Goal: Task Accomplishment & Management: Use online tool/utility

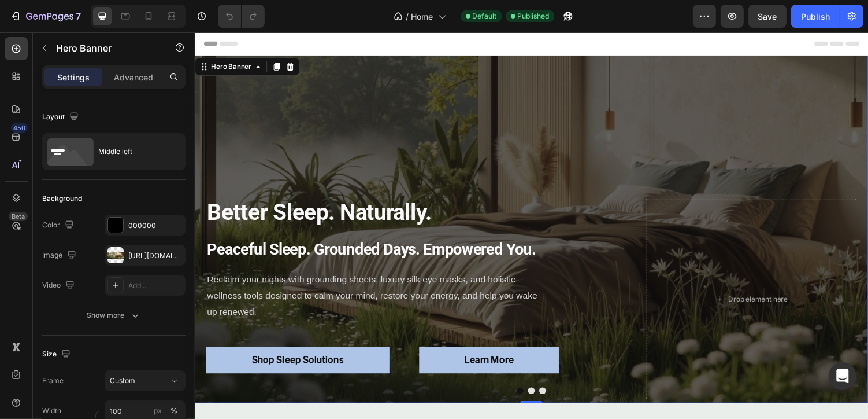
click at [353, 140] on div "Better Sleep. Naturally. Heading Peaceful Sleep. Grounded Days. Empowered You. …" at bounding box center [541, 234] width 694 height 373
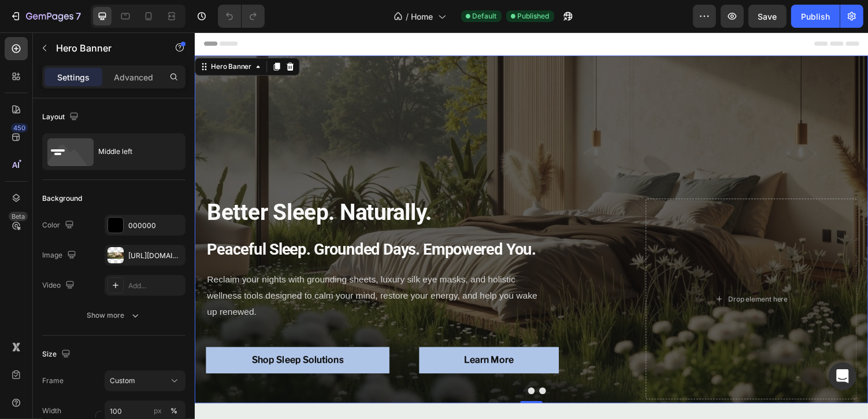
click at [133, 90] on div "Settings Advanced" at bounding box center [114, 81] width 162 height 33
click at [134, 82] on p "Advanced" at bounding box center [133, 77] width 39 height 12
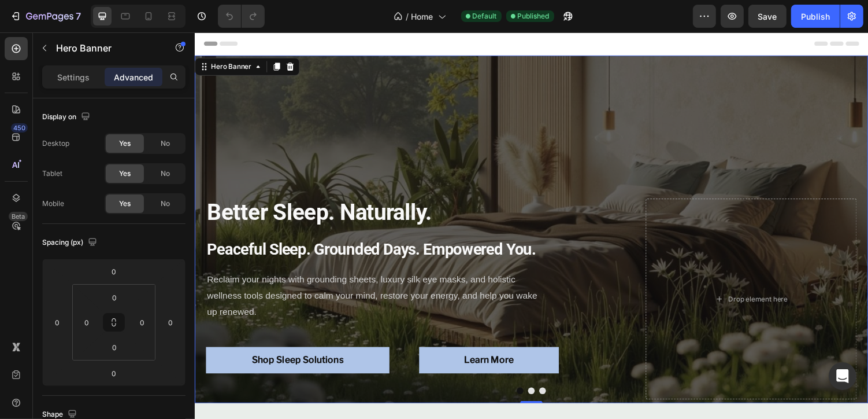
click at [480, 78] on div "Better Sleep. Naturally. Heading Peaceful Sleep. Grounded Days. Empowered You. …" at bounding box center [541, 234] width 694 height 373
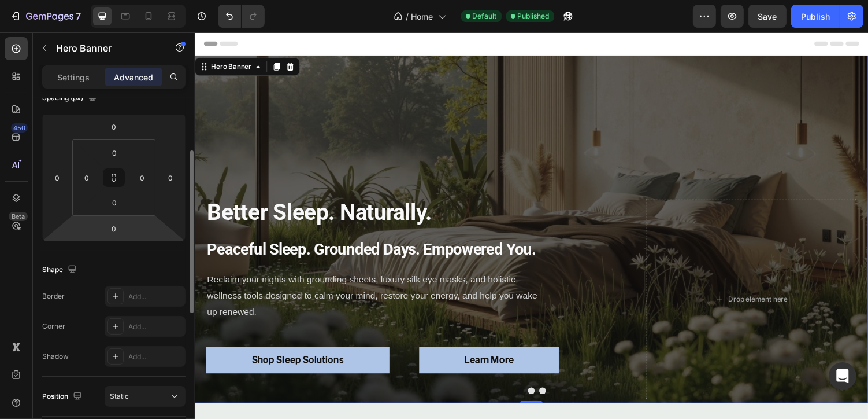
scroll to position [148, 0]
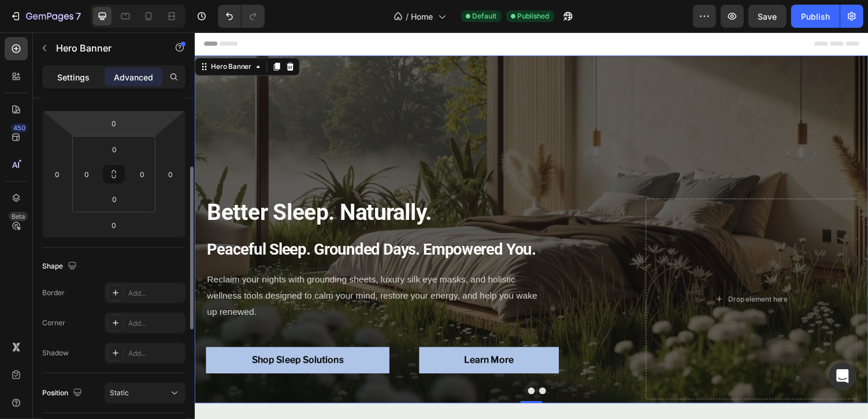
click at [62, 83] on div "Settings" at bounding box center [74, 77] width 58 height 19
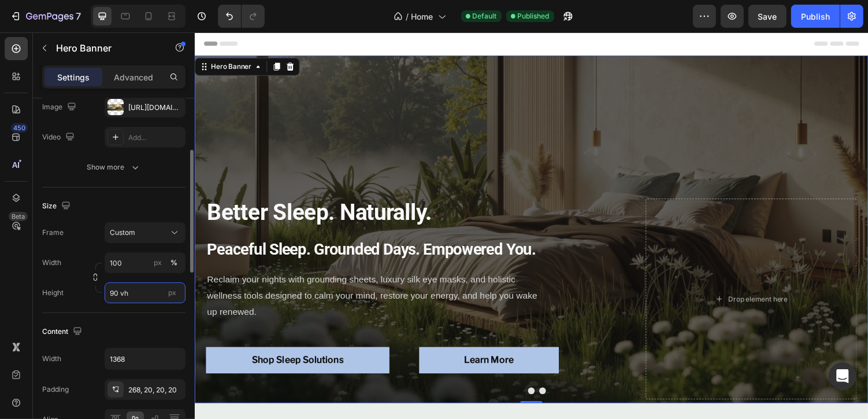
click at [117, 294] on input "90 vh" at bounding box center [145, 292] width 81 height 21
click at [116, 293] on input "90 vh" at bounding box center [145, 292] width 81 height 21
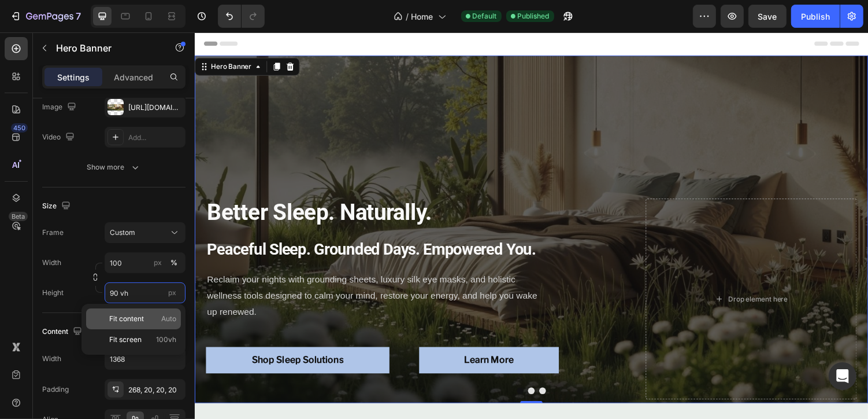
type input "9 vh"
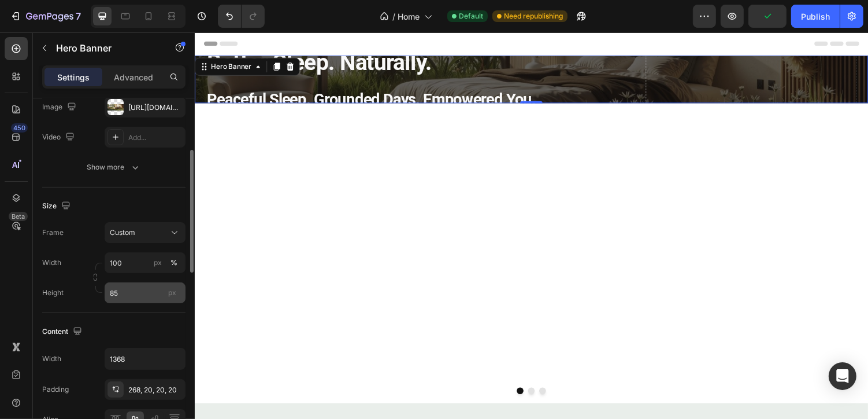
click at [171, 293] on span "px" at bounding box center [172, 292] width 8 height 9
click at [171, 293] on input "85" at bounding box center [145, 292] width 81 height 21
click at [171, 294] on span "px" at bounding box center [172, 292] width 8 height 9
click at [171, 294] on input "85" at bounding box center [145, 292] width 81 height 21
click at [171, 294] on span "px" at bounding box center [172, 292] width 8 height 9
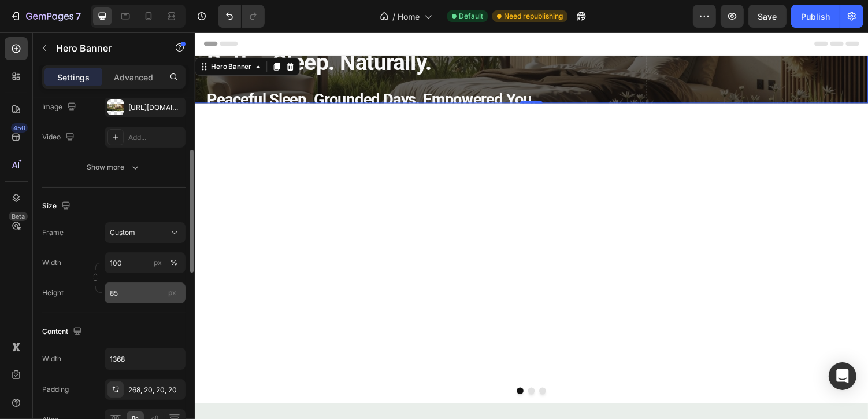
click at [171, 294] on input "85" at bounding box center [145, 292] width 81 height 21
click at [137, 294] on input "85" at bounding box center [145, 292] width 81 height 21
click at [138, 293] on input "85" at bounding box center [145, 292] width 81 height 21
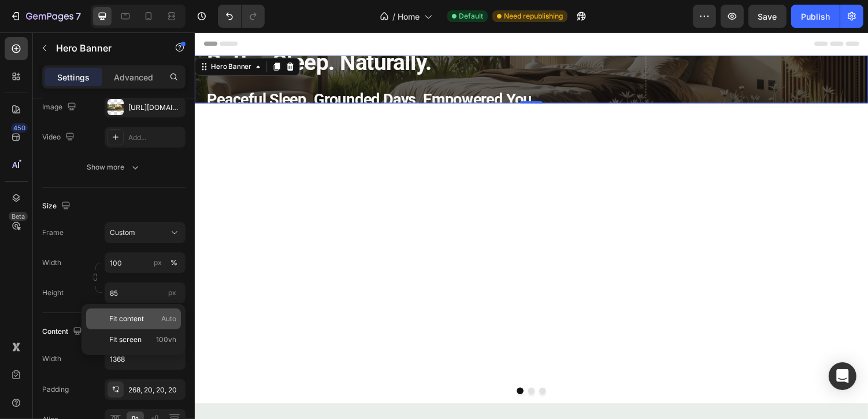
click at [159, 319] on p "Fit content Auto" at bounding box center [142, 318] width 67 height 10
type input "Auto"
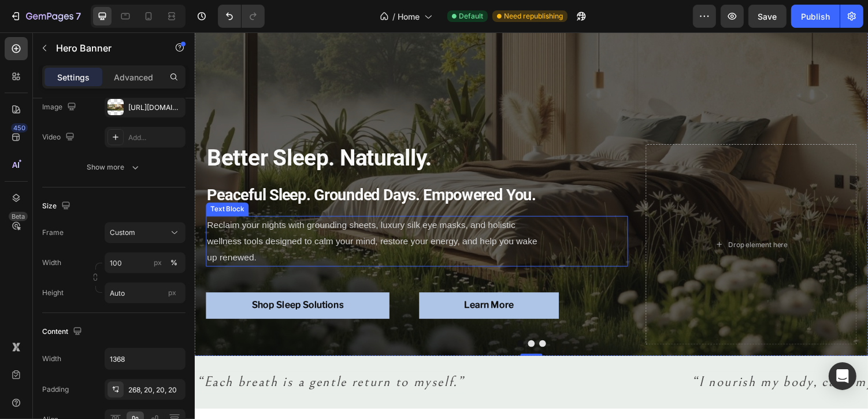
scroll to position [0, 0]
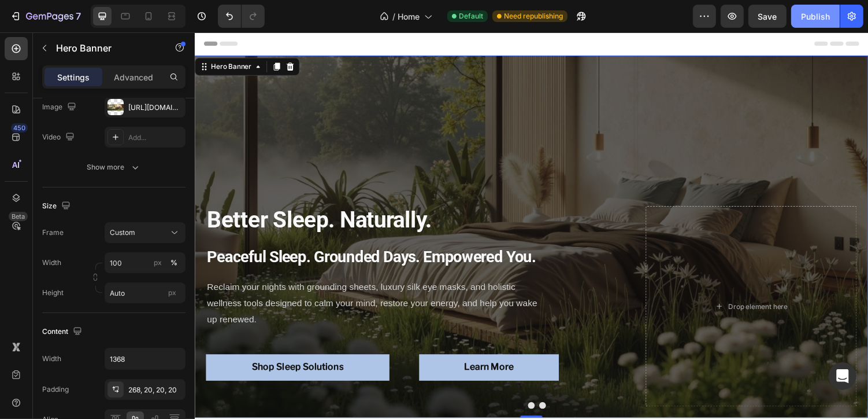
click at [816, 17] on div "Publish" at bounding box center [815, 16] width 29 height 12
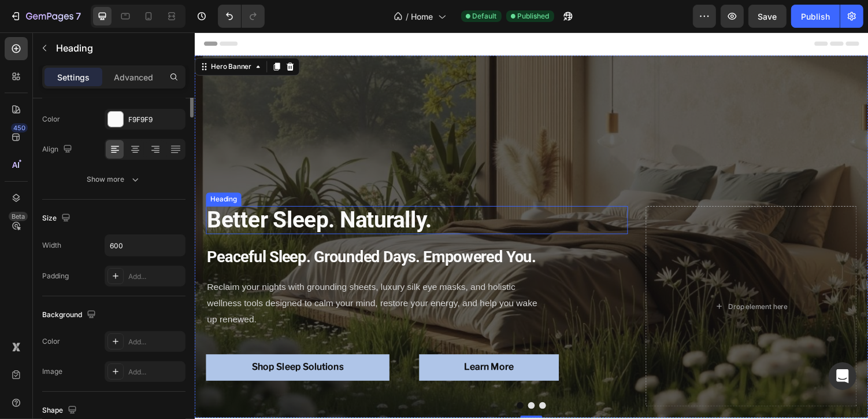
click at [229, 205] on div "Heading" at bounding box center [224, 203] width 32 height 10
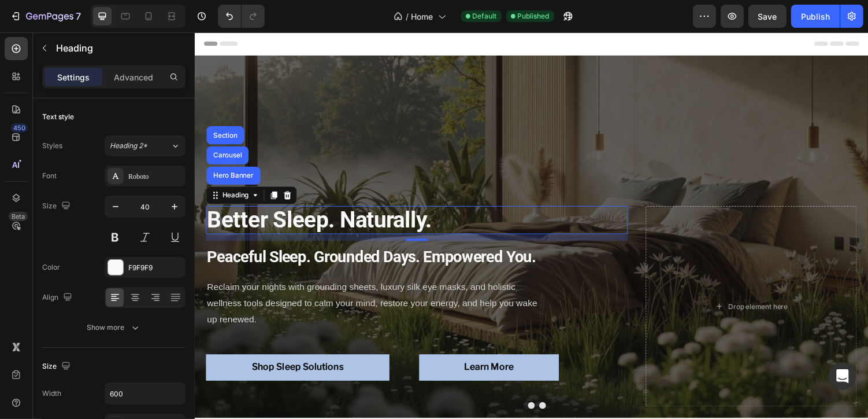
click at [134, 86] on div "Settings Advanced" at bounding box center [113, 76] width 143 height 23
click at [134, 85] on div "Advanced" at bounding box center [134, 77] width 58 height 19
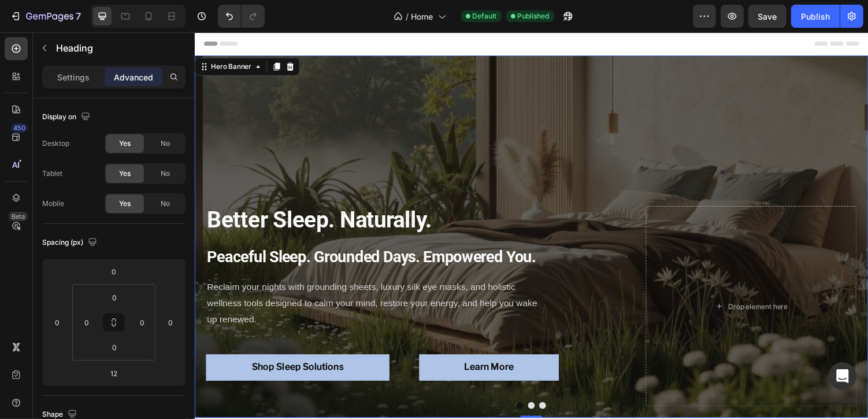
click at [277, 141] on div "Better Sleep. Naturally. Heading Peaceful Sleep. Grounded Days. Empowered You. …" at bounding box center [541, 242] width 694 height 373
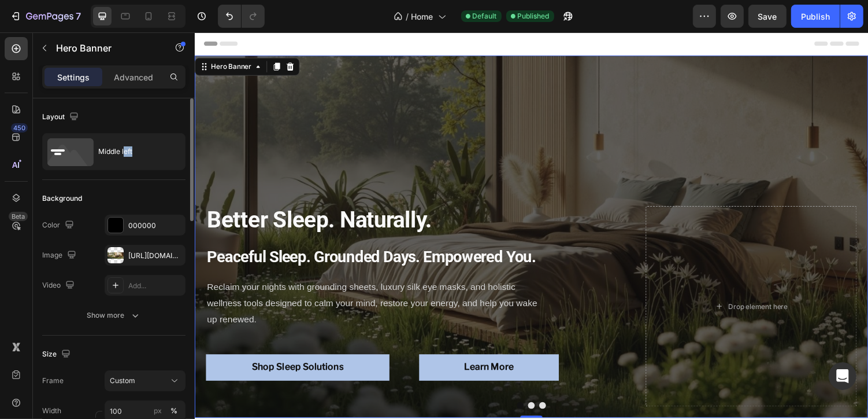
drag, startPoint x: 123, startPoint y: 156, endPoint x: 124, endPoint y: 180, distance: 24.3
click at [139, 78] on p "Advanced" at bounding box center [133, 77] width 39 height 12
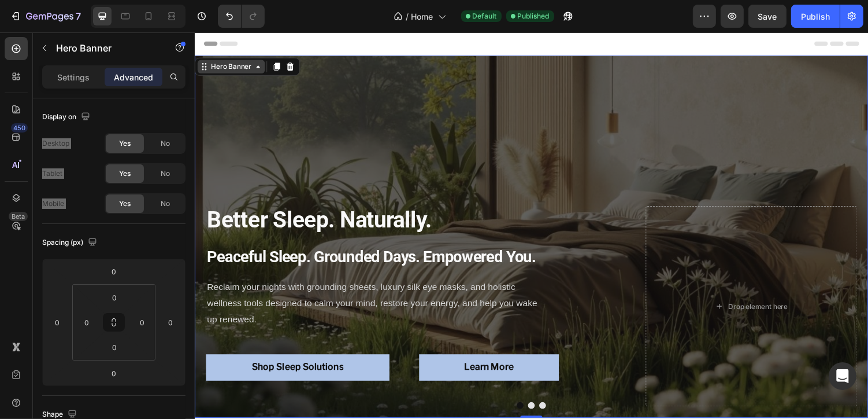
click at [242, 67] on div "Hero Banner" at bounding box center [232, 67] width 46 height 10
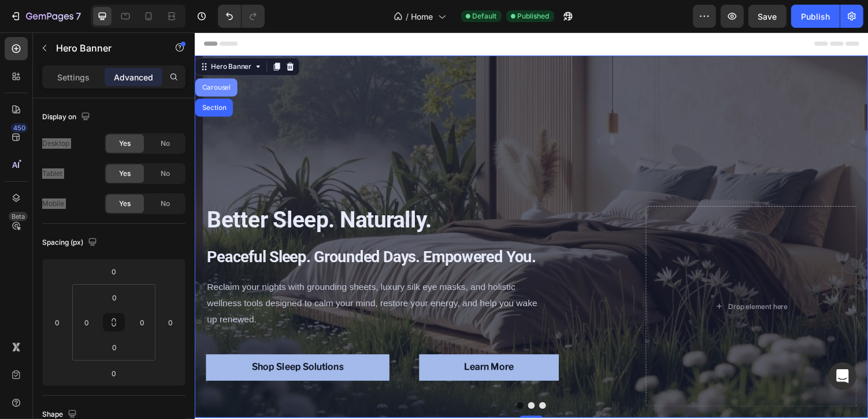
click at [227, 86] on div "Carousel" at bounding box center [216, 88] width 34 height 7
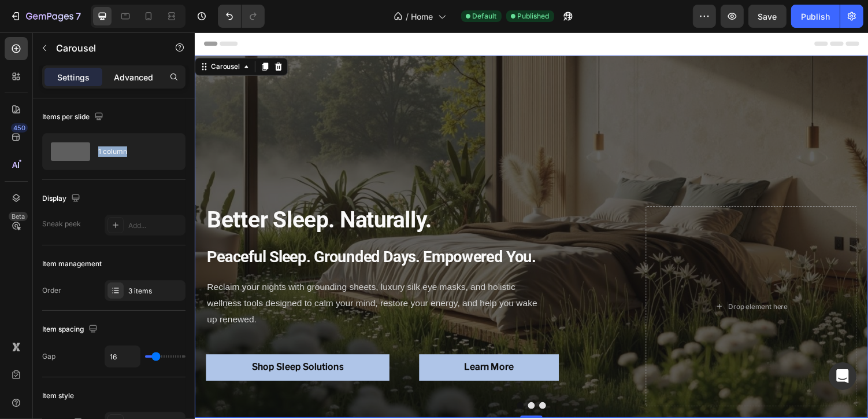
click at [137, 75] on p "Advanced" at bounding box center [133, 77] width 39 height 12
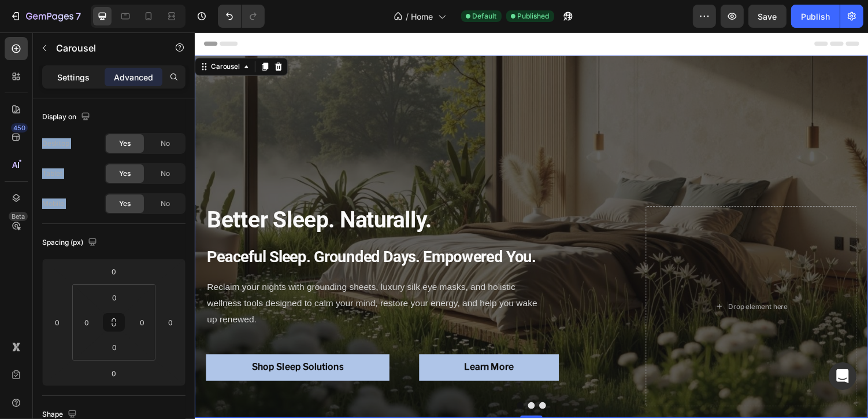
click at [82, 74] on p "Settings" at bounding box center [73, 77] width 32 height 12
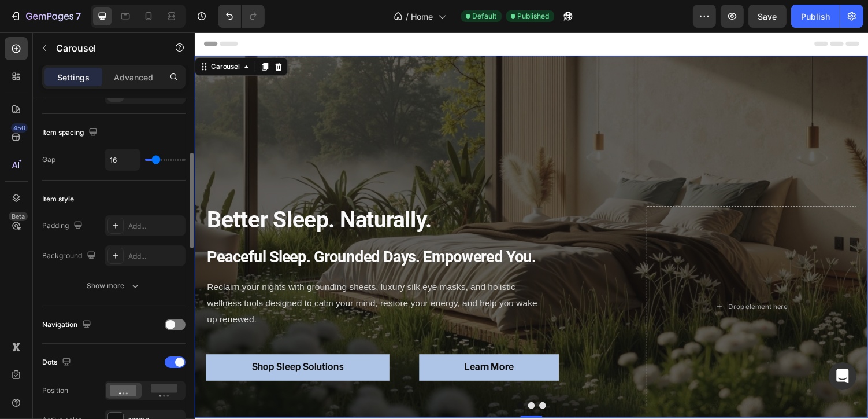
scroll to position [198, 0]
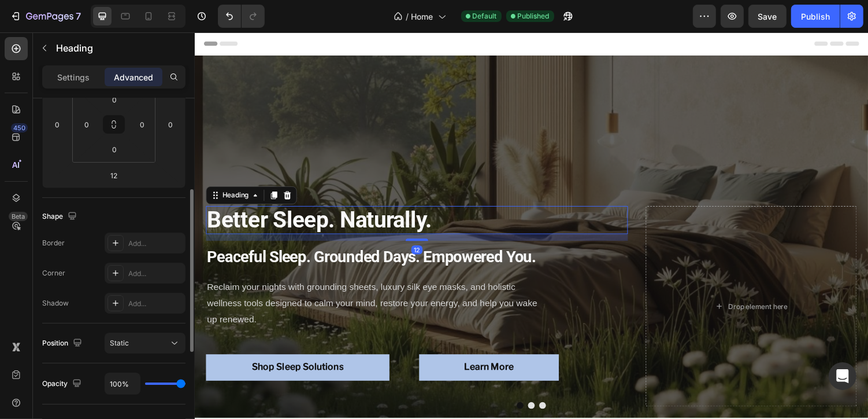
click at [246, 214] on strong "Better Sleep. Naturally." at bounding box center [322, 224] width 231 height 27
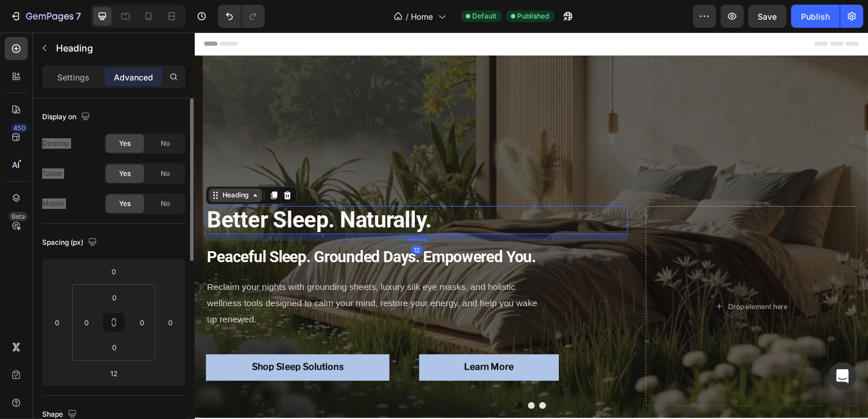
click at [235, 205] on div "Heading" at bounding box center [236, 200] width 55 height 14
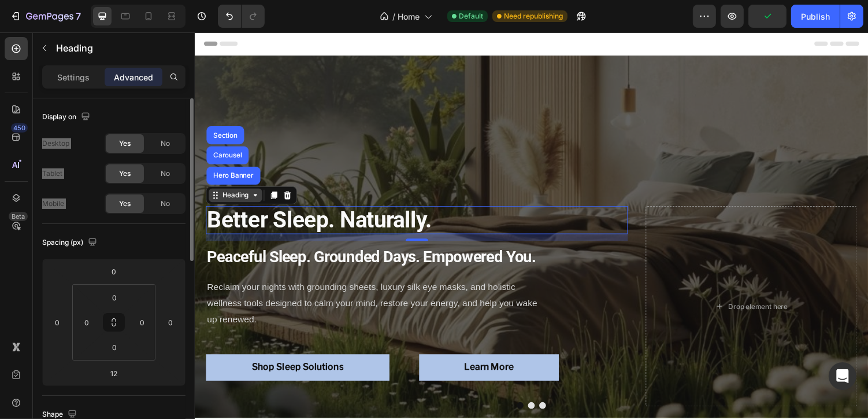
click at [237, 202] on div "Heading" at bounding box center [236, 199] width 32 height 10
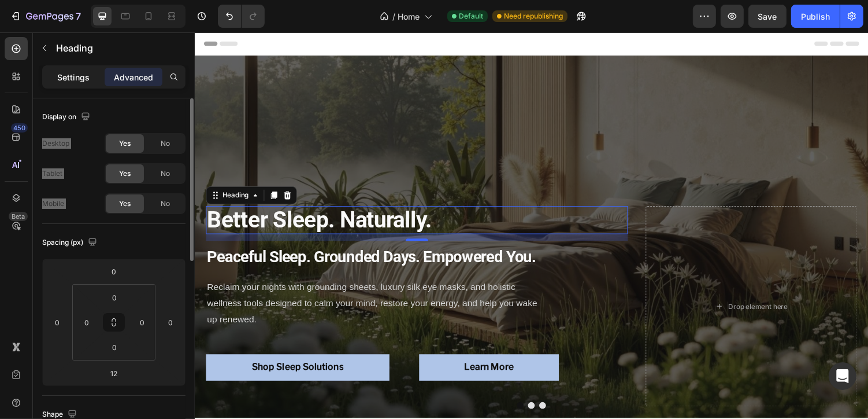
click at [78, 82] on p "Settings" at bounding box center [73, 77] width 32 height 12
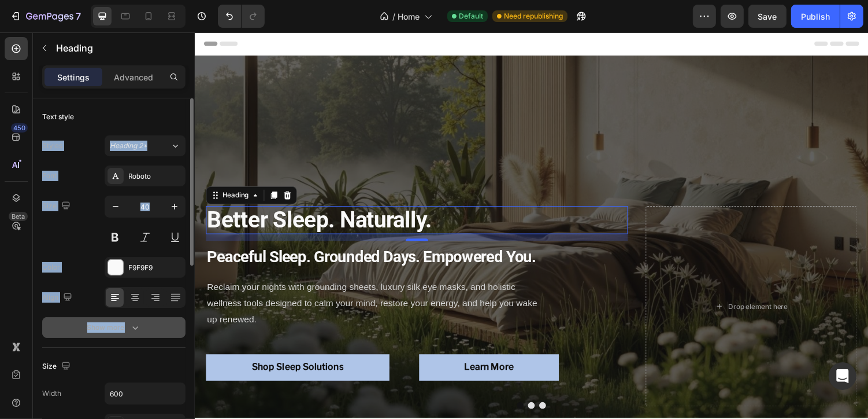
click at [136, 331] on icon "button" at bounding box center [136, 327] width 12 height 12
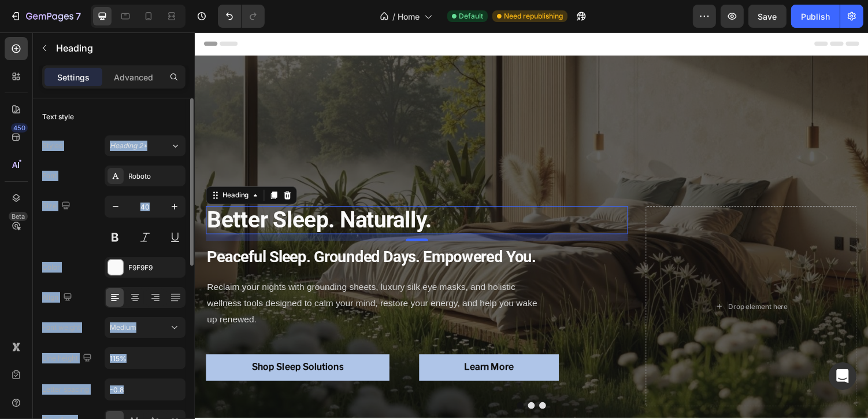
click at [93, 297] on div "Align" at bounding box center [113, 297] width 143 height 21
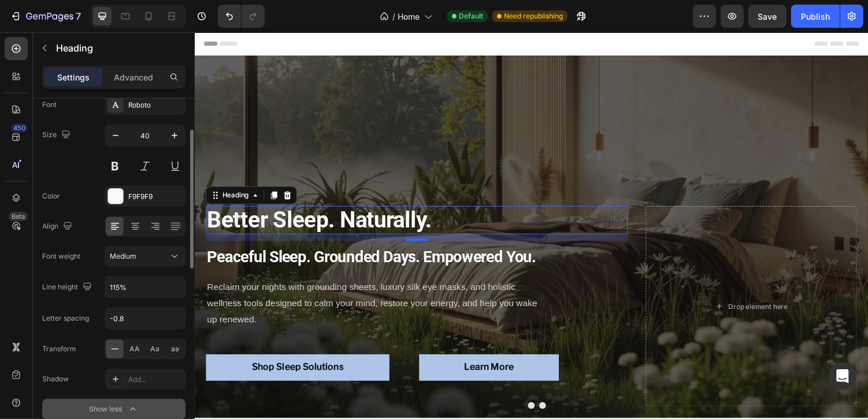
scroll to position [76, 0]
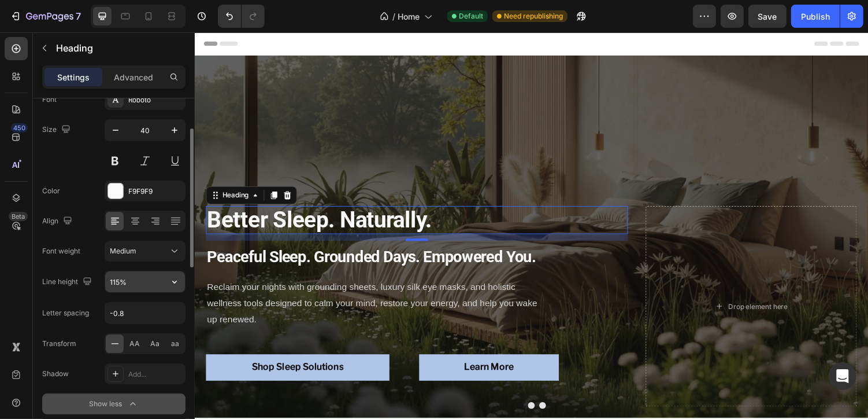
click at [120, 280] on input "115%" at bounding box center [145, 281] width 80 height 21
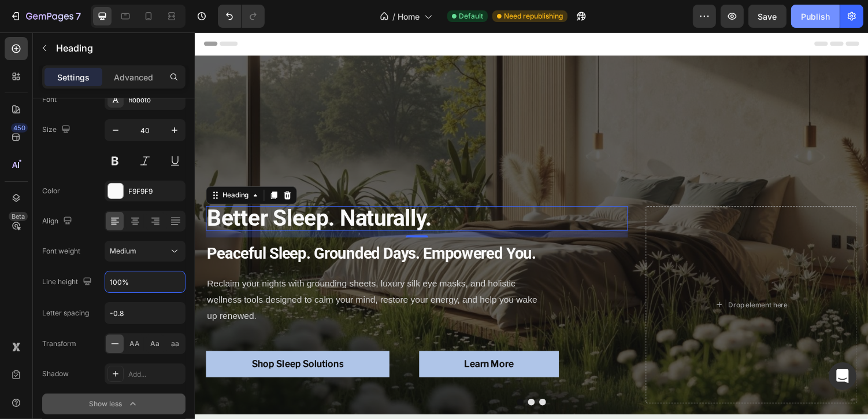
type input "100%"
click at [810, 11] on div "Publish" at bounding box center [815, 16] width 29 height 12
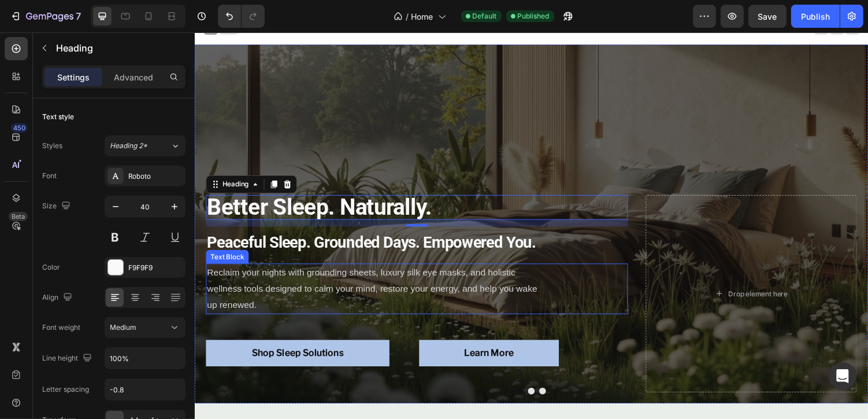
scroll to position [0, 0]
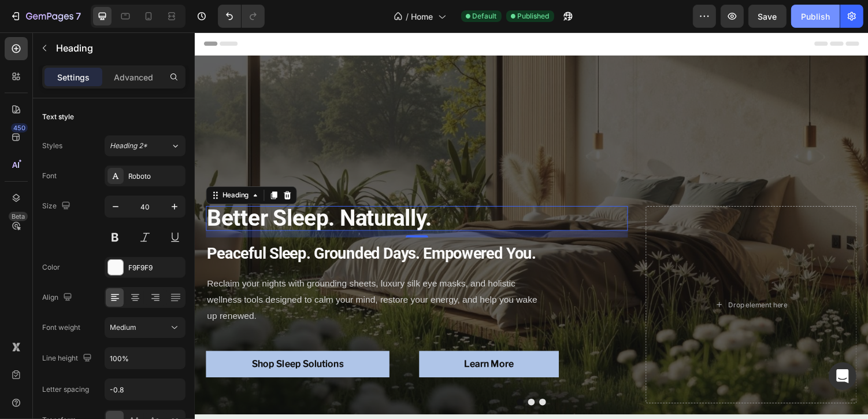
click at [812, 25] on button "Publish" at bounding box center [816, 16] width 49 height 23
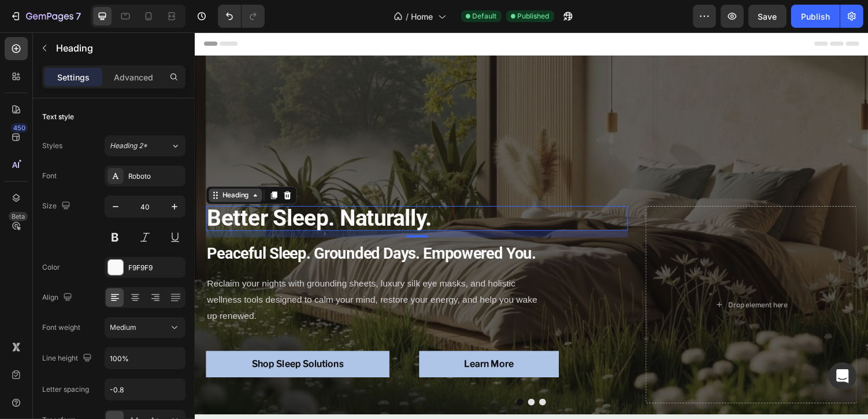
click at [241, 199] on div "Heading" at bounding box center [236, 199] width 32 height 10
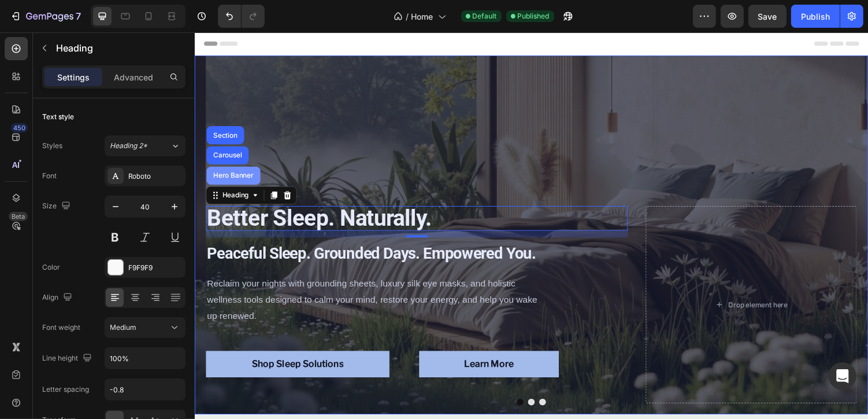
click at [220, 178] on div "Hero Banner" at bounding box center [234, 179] width 46 height 7
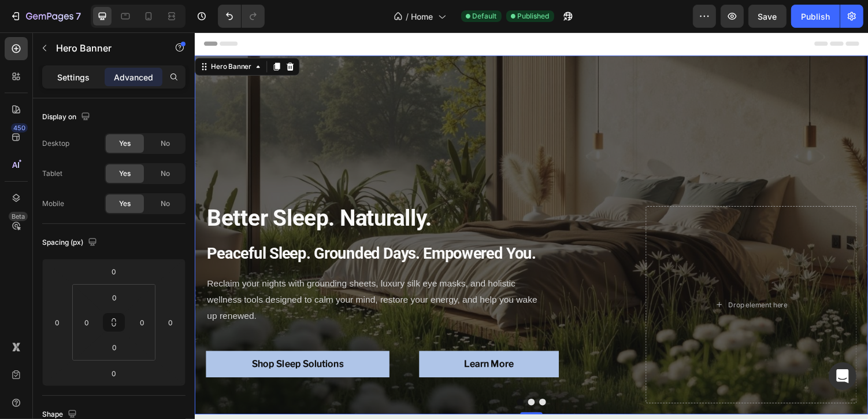
click at [87, 80] on p "Settings" at bounding box center [73, 77] width 32 height 12
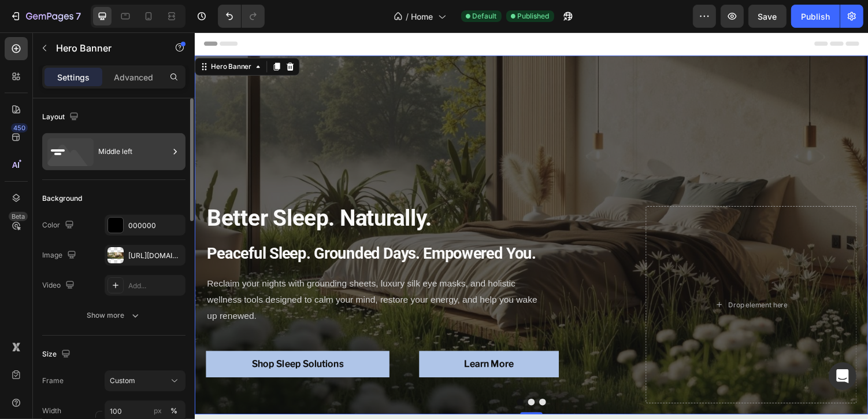
click at [135, 151] on div "Middle left" at bounding box center [133, 151] width 71 height 27
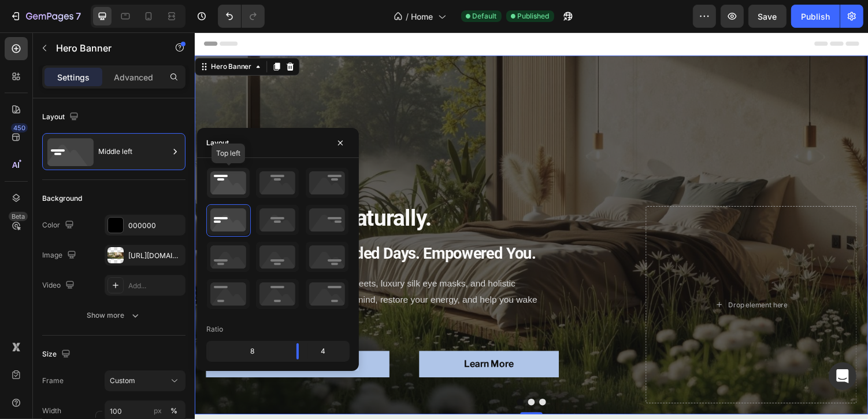
click at [223, 189] on icon at bounding box center [228, 183] width 43 height 30
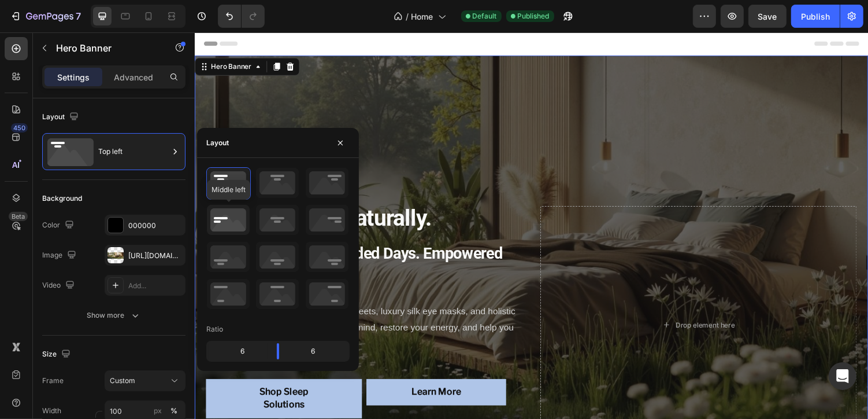
click at [223, 216] on icon at bounding box center [228, 220] width 43 height 30
click at [232, 293] on icon at bounding box center [228, 294] width 43 height 30
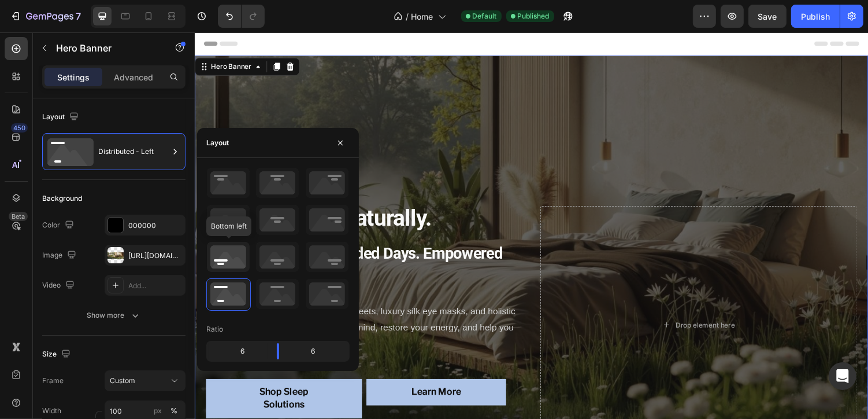
click at [230, 252] on icon at bounding box center [228, 257] width 43 height 30
click at [231, 223] on icon at bounding box center [228, 220] width 43 height 30
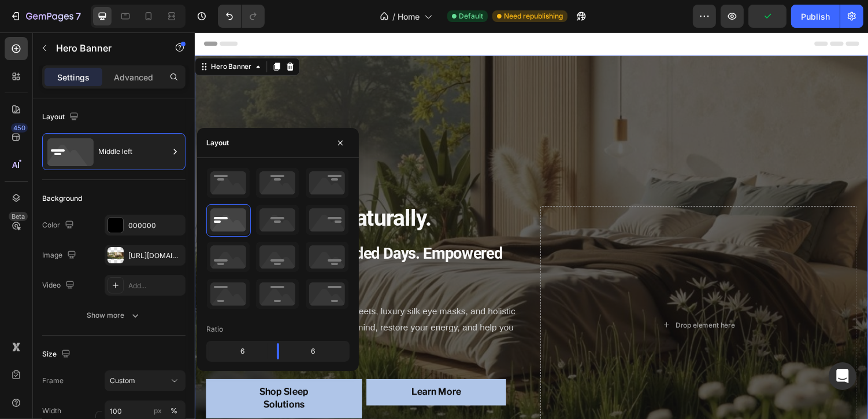
click at [394, 112] on div "Better Sleep. Naturally. Heading Peaceful Sleep. Grounded Days. Empowered You. …" at bounding box center [541, 262] width 694 height 412
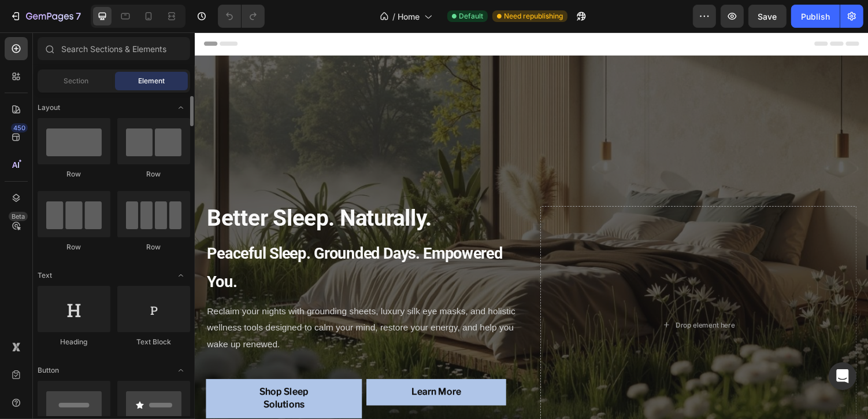
scroll to position [3, 0]
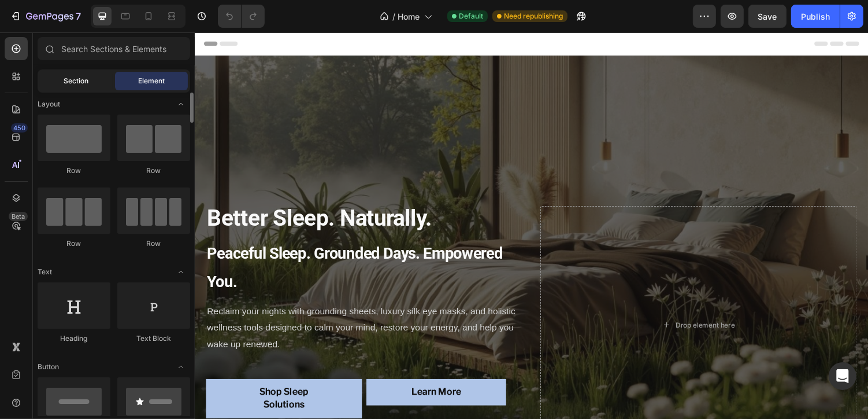
click at [81, 84] on span "Section" at bounding box center [76, 81] width 25 height 10
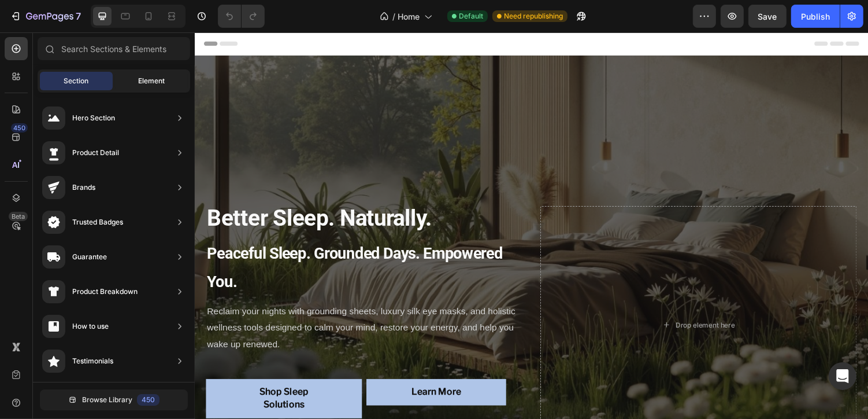
click at [139, 80] on span "Element" at bounding box center [151, 81] width 27 height 10
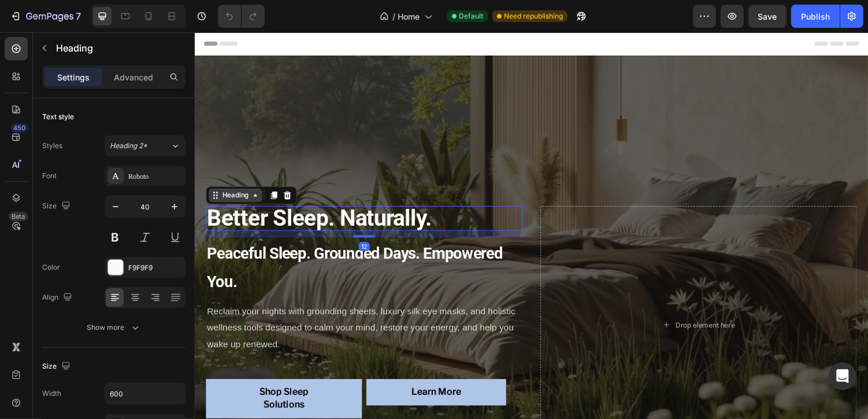
click at [227, 208] on div "Heading" at bounding box center [253, 199] width 94 height 19
click at [240, 201] on div "Heading" at bounding box center [236, 199] width 32 height 10
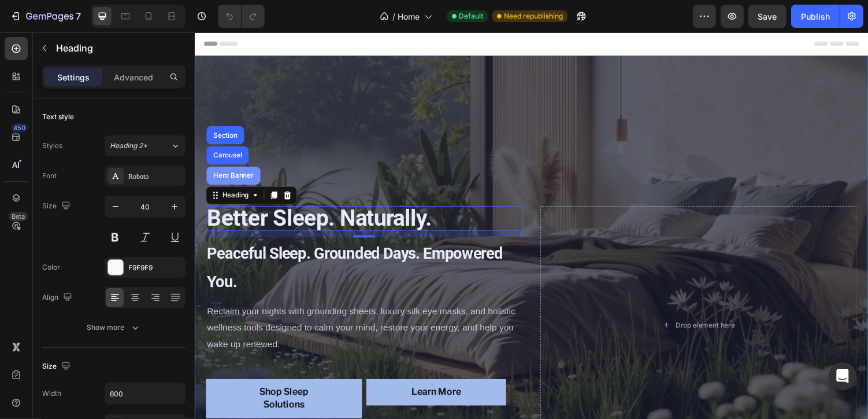
click at [236, 187] on div "Hero Banner" at bounding box center [234, 179] width 56 height 19
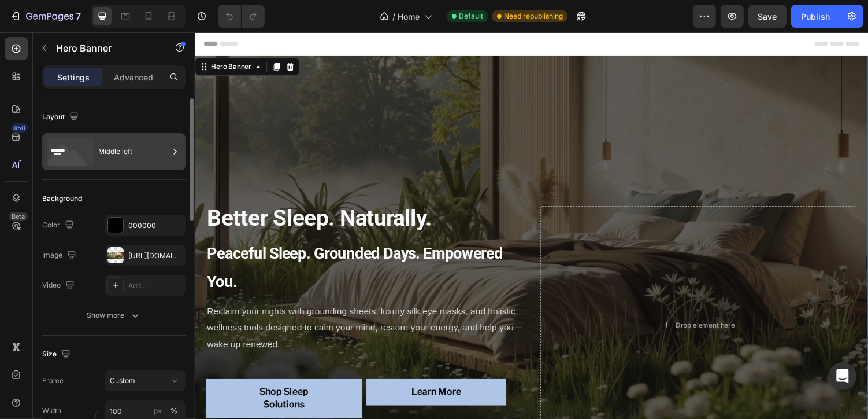
click at [139, 157] on div "Middle left" at bounding box center [133, 151] width 71 height 27
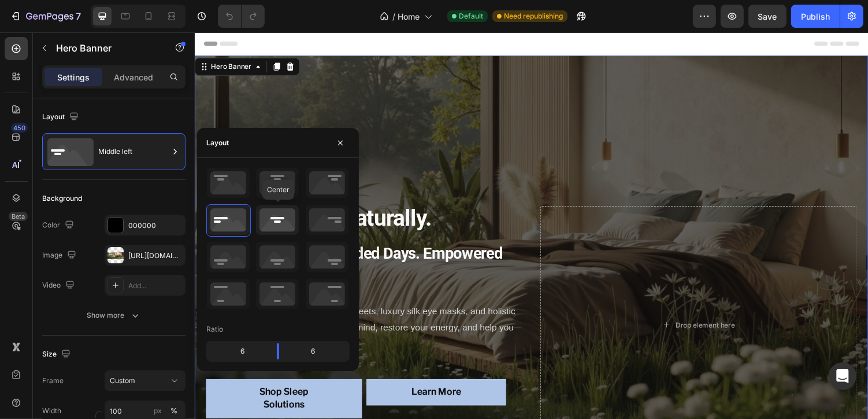
click at [277, 216] on icon at bounding box center [277, 220] width 43 height 30
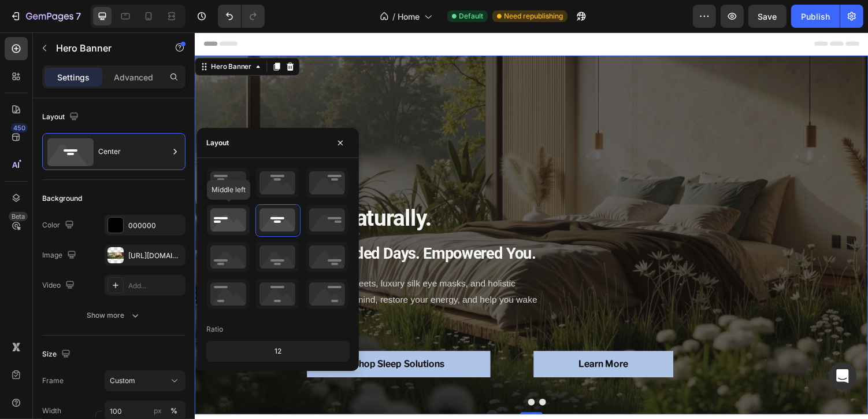
click at [232, 226] on icon at bounding box center [228, 220] width 43 height 30
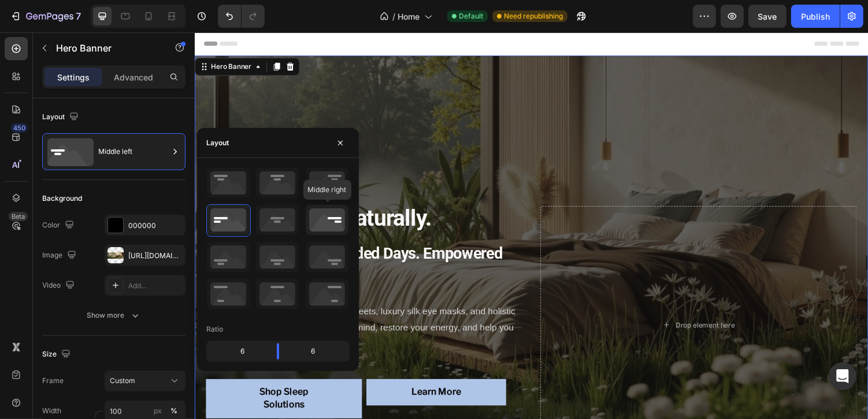
click at [337, 227] on icon at bounding box center [327, 220] width 43 height 30
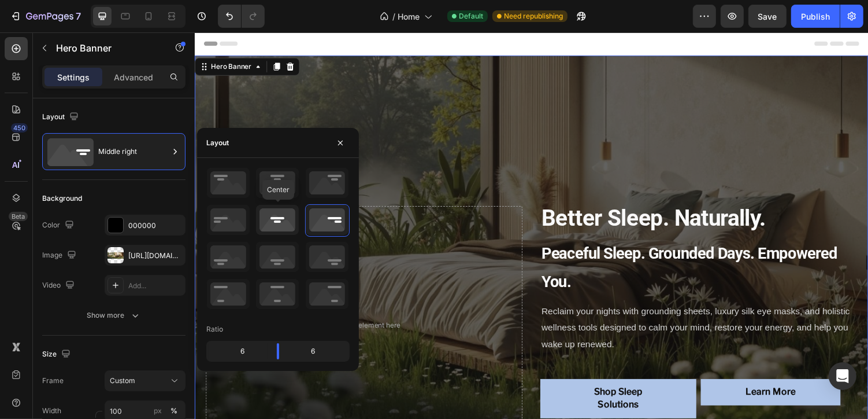
click at [271, 219] on icon at bounding box center [277, 220] width 43 height 30
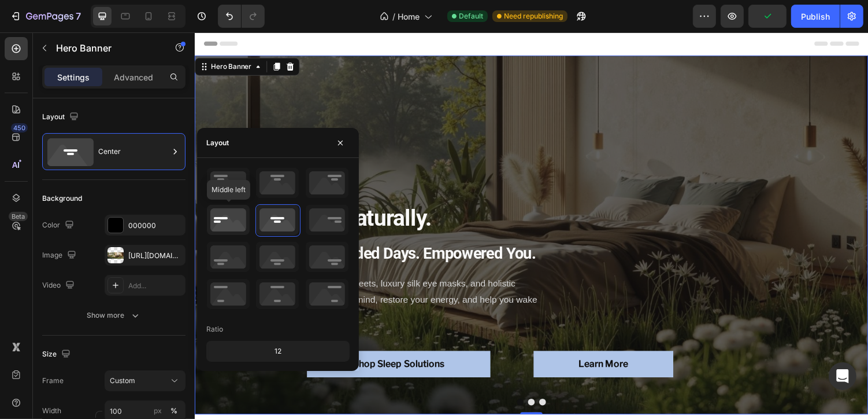
click at [230, 216] on icon at bounding box center [228, 220] width 43 height 30
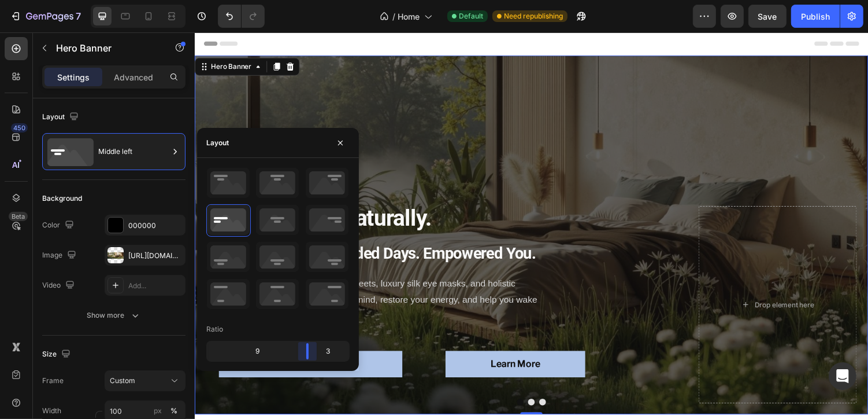
drag, startPoint x: 274, startPoint y: 351, endPoint x: 311, endPoint y: 347, distance: 36.7
click at [311, 0] on body "7 Version history / Home Default Need republishing Preview Save Publish 450 Bet…" at bounding box center [434, 0] width 868 height 0
click at [234, 185] on icon at bounding box center [228, 183] width 43 height 30
drag, startPoint x: 279, startPoint y: 346, endPoint x: 319, endPoint y: 340, distance: 40.4
click at [319, 0] on body "7 Version history / Home Default Need republishing Preview Save Publish 450 Bet…" at bounding box center [434, 0] width 868 height 0
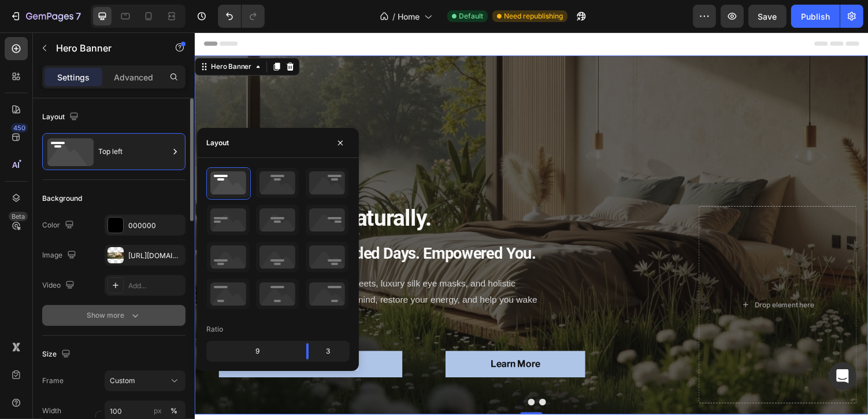
click at [104, 309] on div "Show more" at bounding box center [114, 315] width 54 height 12
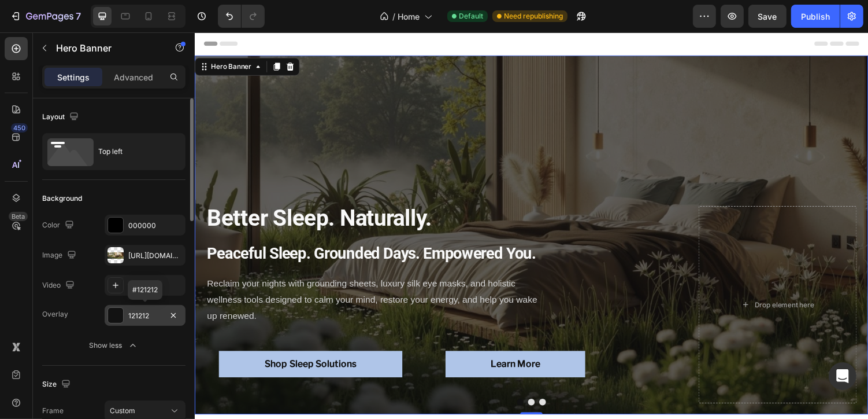
click at [147, 311] on div "121212" at bounding box center [145, 316] width 34 height 10
click at [73, 326] on div "Overlay 121212 Show less" at bounding box center [113, 330] width 143 height 51
click at [140, 256] on div "[URL][DOMAIN_NAME]" at bounding box center [145, 255] width 34 height 10
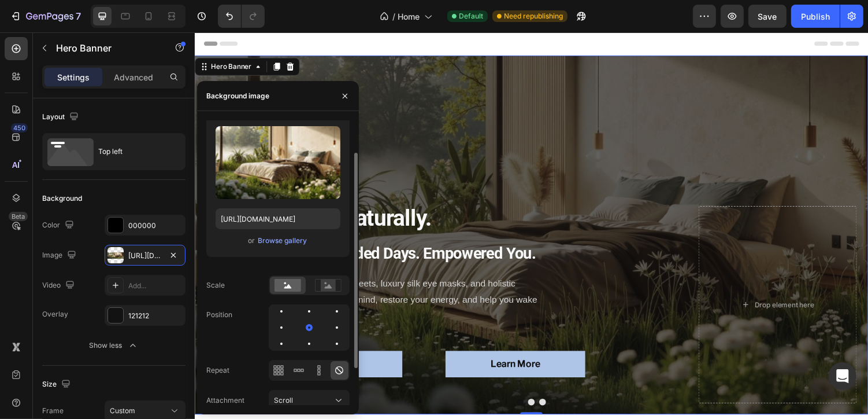
scroll to position [0, 0]
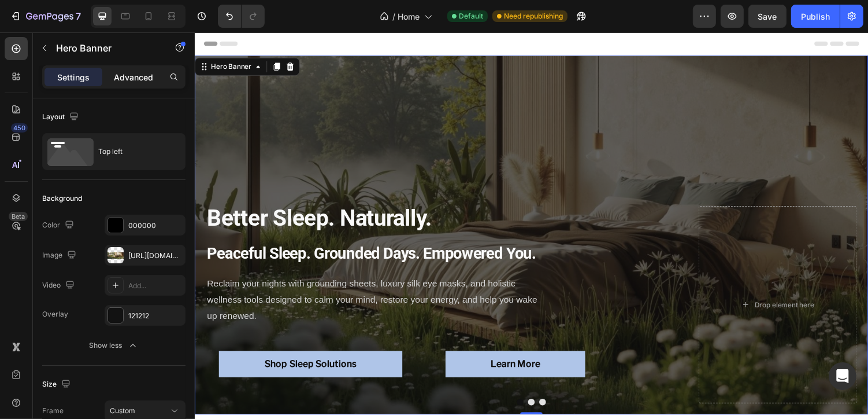
click at [136, 80] on p "Advanced" at bounding box center [133, 77] width 39 height 12
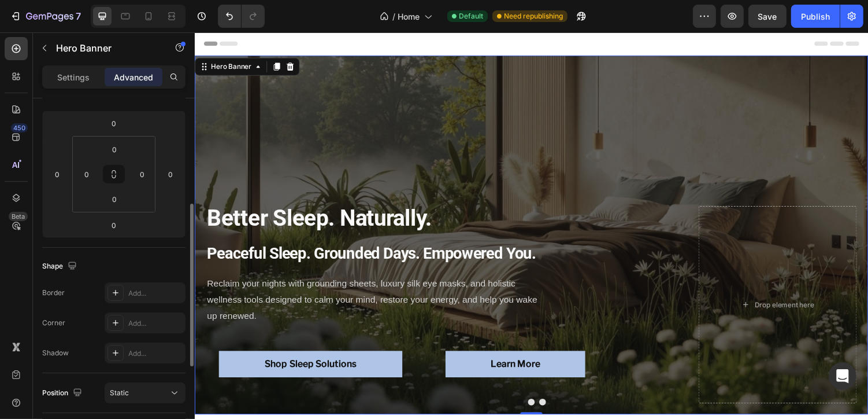
scroll to position [121, 0]
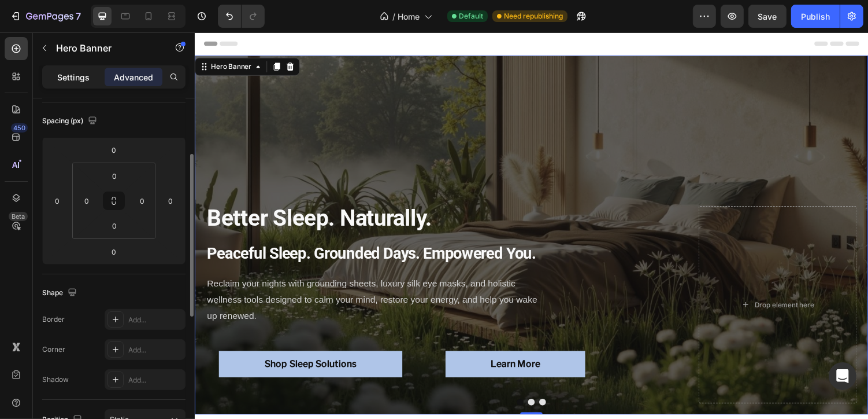
click at [83, 72] on p "Settings" at bounding box center [73, 77] width 32 height 12
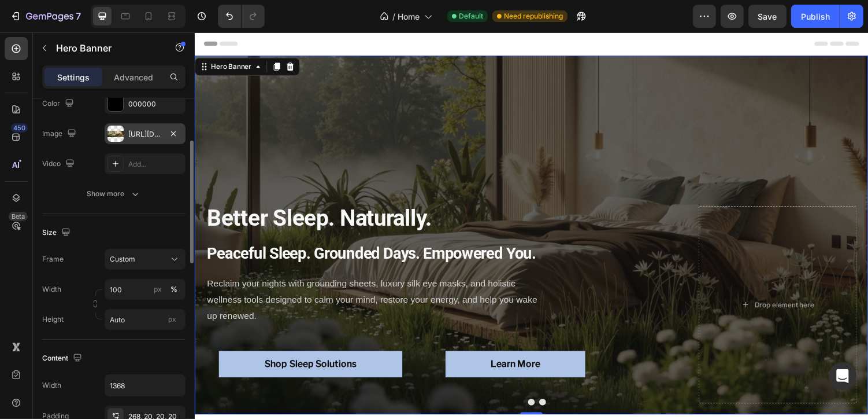
click at [140, 139] on div "[URL][DOMAIN_NAME]" at bounding box center [145, 133] width 81 height 21
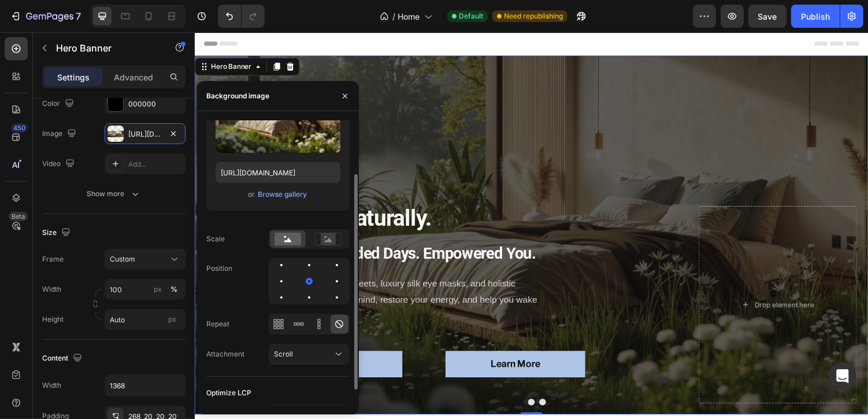
scroll to position [90, 0]
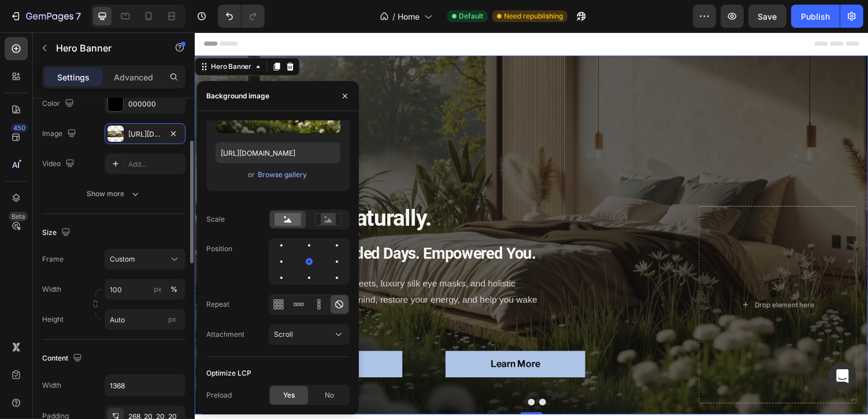
click at [158, 230] on div "Size" at bounding box center [113, 232] width 143 height 19
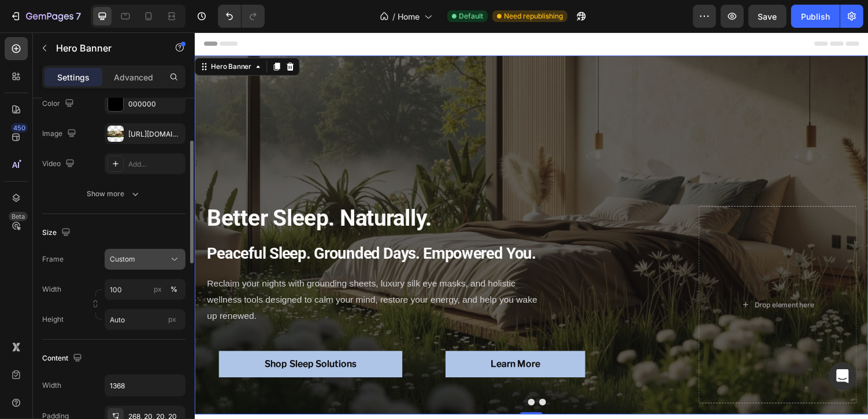
click at [159, 254] on div "Custom" at bounding box center [138, 259] width 57 height 10
click at [155, 227] on div "Size" at bounding box center [113, 232] width 143 height 19
click at [146, 254] on div "Custom" at bounding box center [138, 259] width 57 height 10
click at [145, 231] on div "Size" at bounding box center [113, 232] width 143 height 19
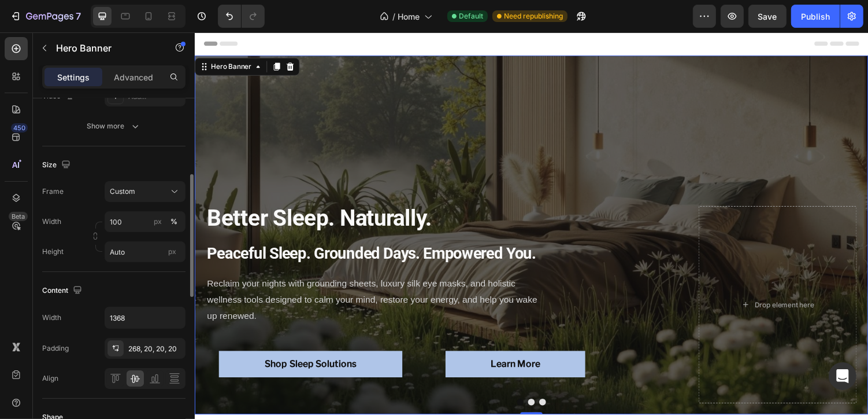
scroll to position [198, 0]
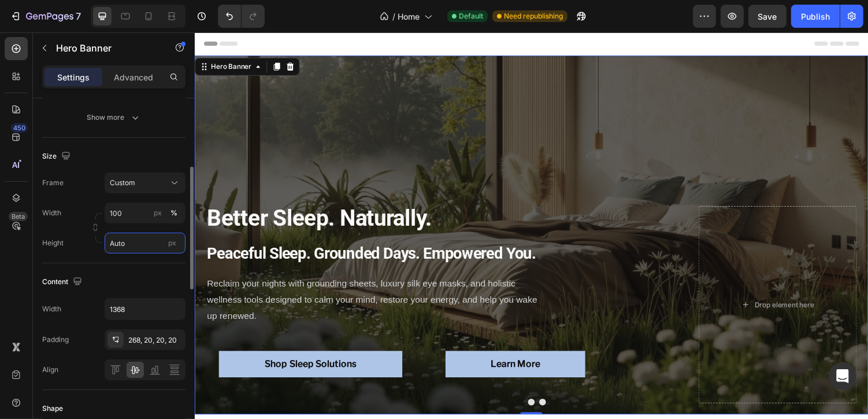
click at [127, 245] on input "Auto" at bounding box center [145, 242] width 81 height 21
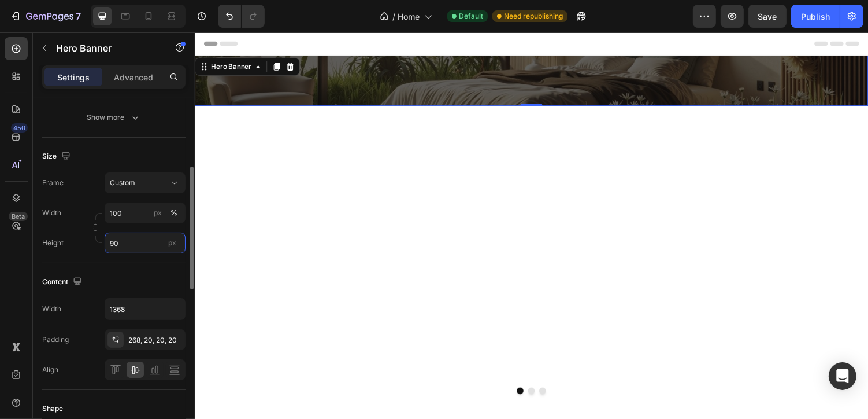
type input "9"
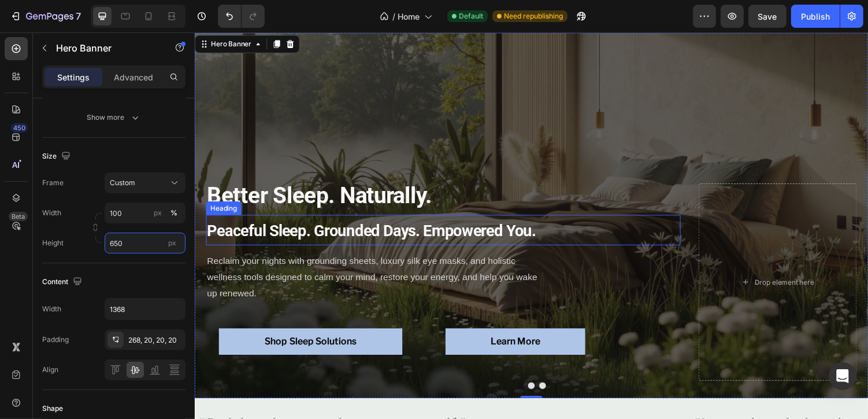
scroll to position [0, 0]
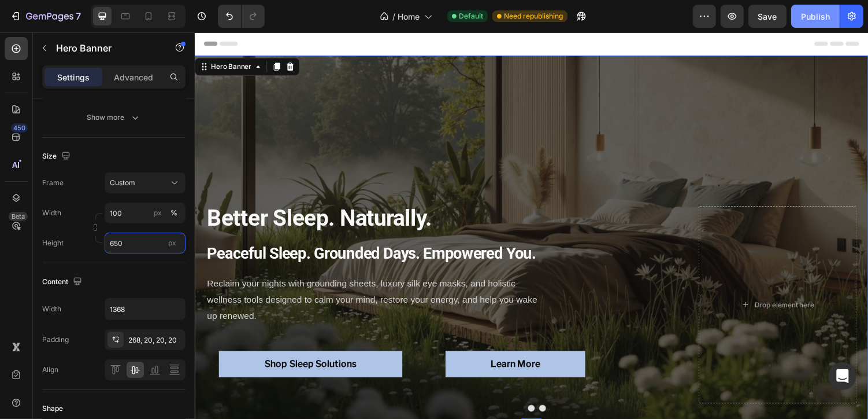
type input "650"
click at [816, 16] on div "Publish" at bounding box center [815, 16] width 29 height 12
click at [812, 26] on button "Publish" at bounding box center [816, 16] width 49 height 23
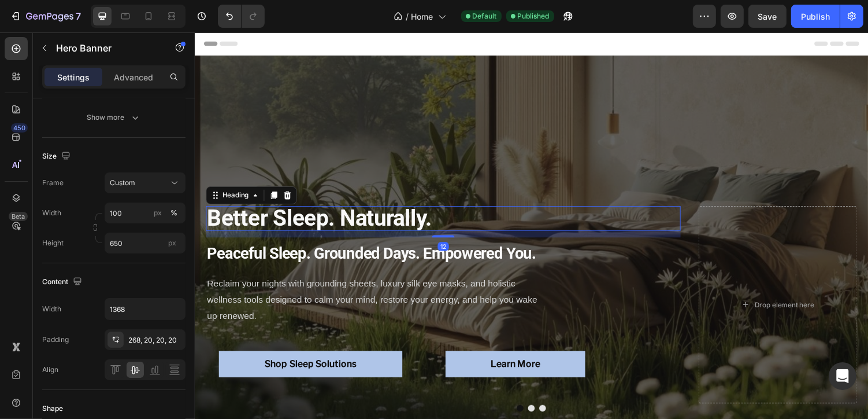
click at [480, 221] on h1 "Better Sleep. Naturally." at bounding box center [379, 222] width 347 height 25
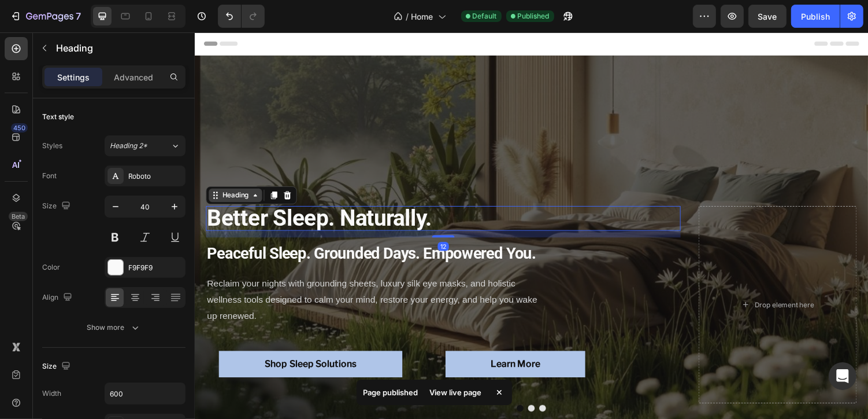
click at [235, 197] on div "Heading" at bounding box center [236, 199] width 32 height 10
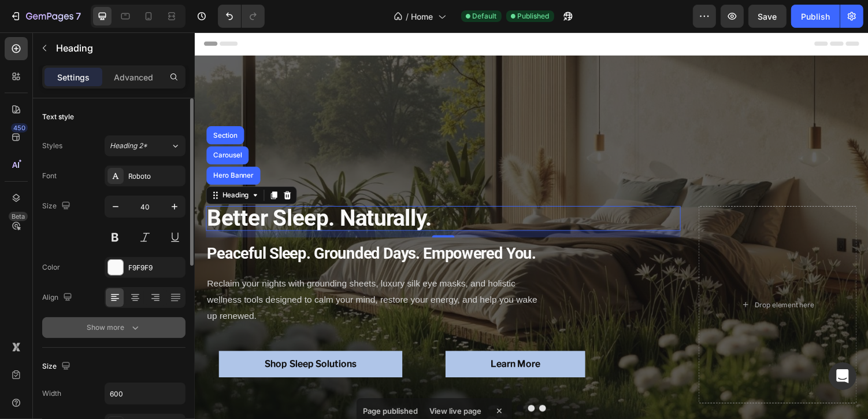
click at [107, 326] on div "Show more" at bounding box center [114, 327] width 54 height 12
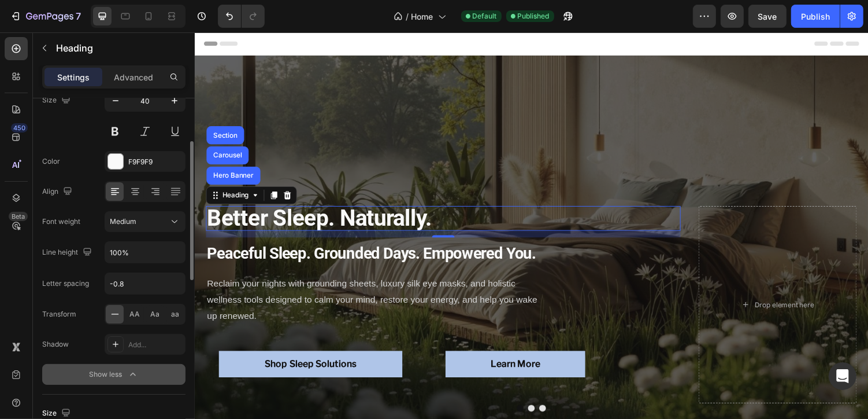
scroll to position [107, 0]
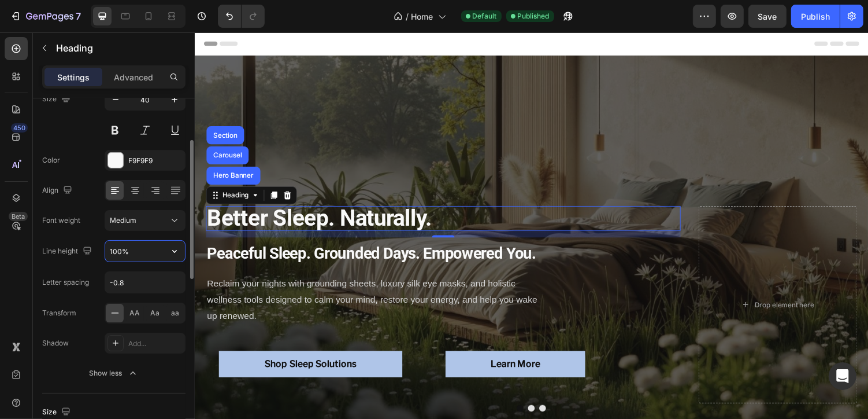
click at [137, 252] on input "100%" at bounding box center [145, 251] width 80 height 21
click at [158, 249] on input "100%" at bounding box center [145, 251] width 80 height 21
click at [174, 250] on icon "button" at bounding box center [174, 251] width 5 height 3
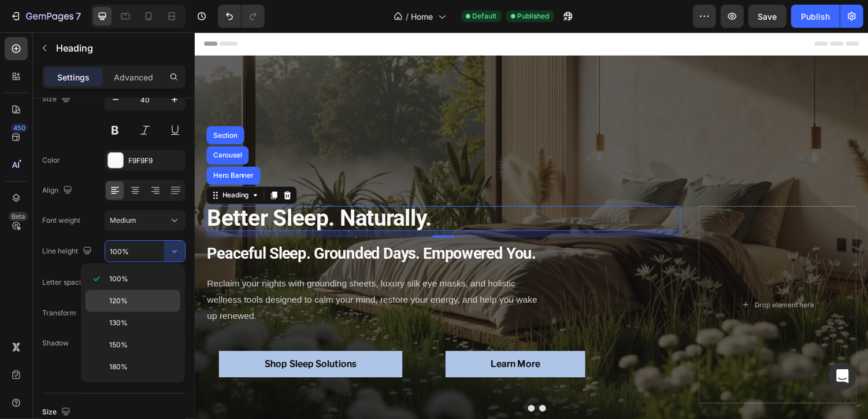
click at [127, 290] on div "120%" at bounding box center [133, 301] width 95 height 22
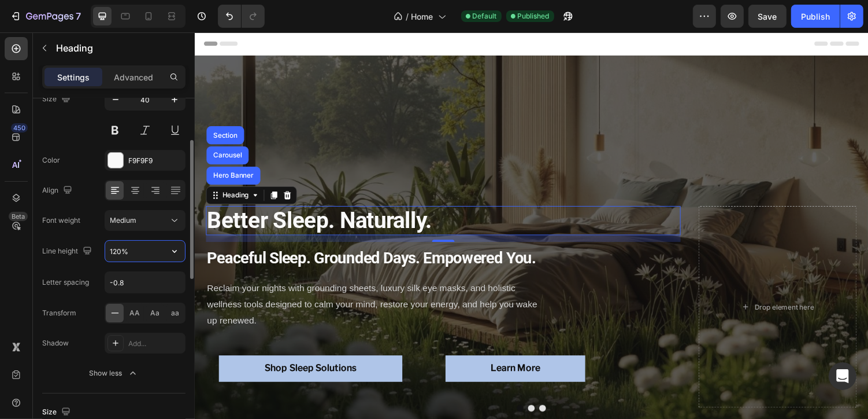
click at [153, 252] on input "120%" at bounding box center [145, 251] width 80 height 21
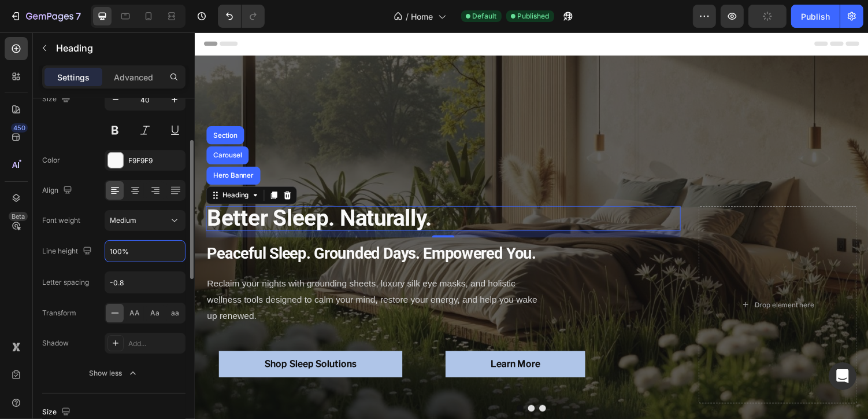
type input "100%"
click at [85, 322] on div "Font Roboto Size 40 Color F9F9F9 Align Font weight Medium Line height 100% Lett…" at bounding box center [113, 220] width 143 height 325
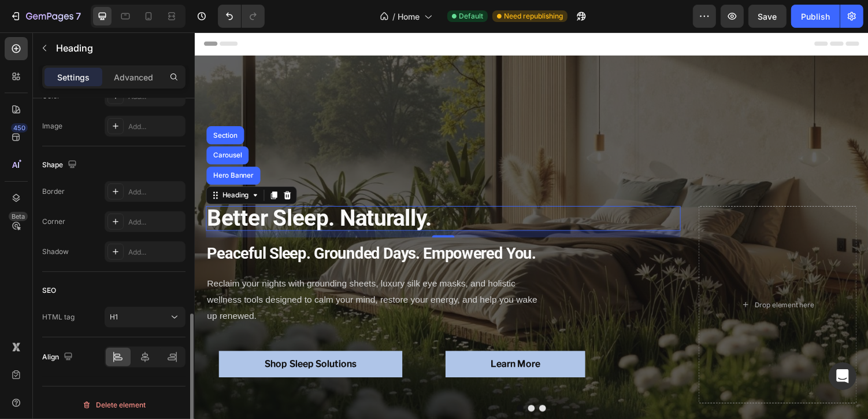
scroll to position [0, 0]
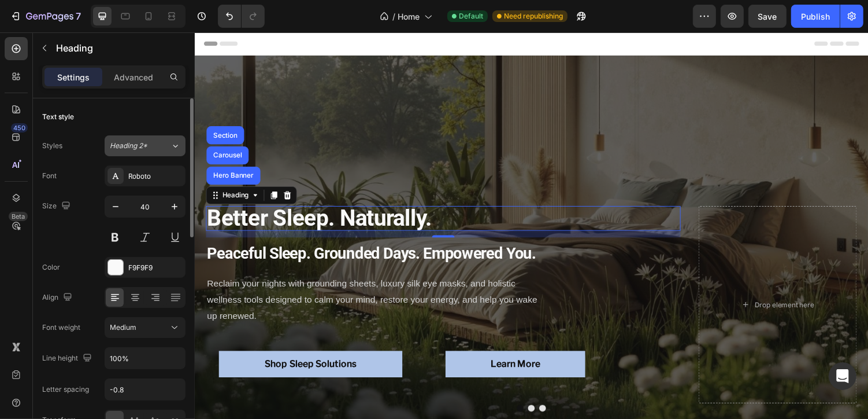
click at [174, 145] on icon at bounding box center [175, 146] width 5 height 3
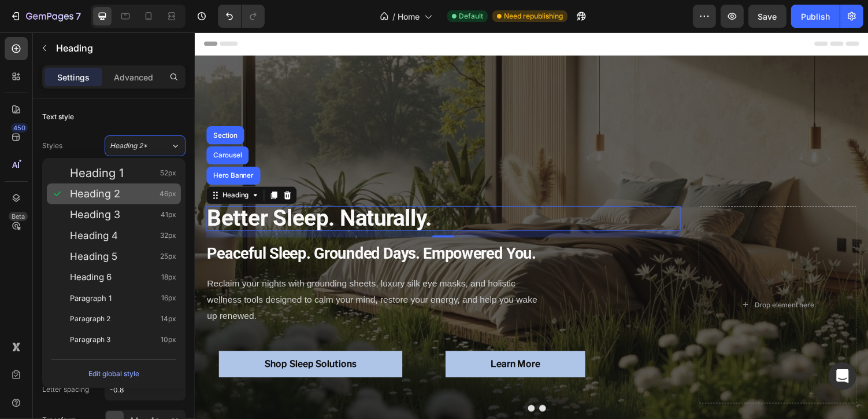
click at [101, 188] on span "Heading 2" at bounding box center [95, 194] width 50 height 12
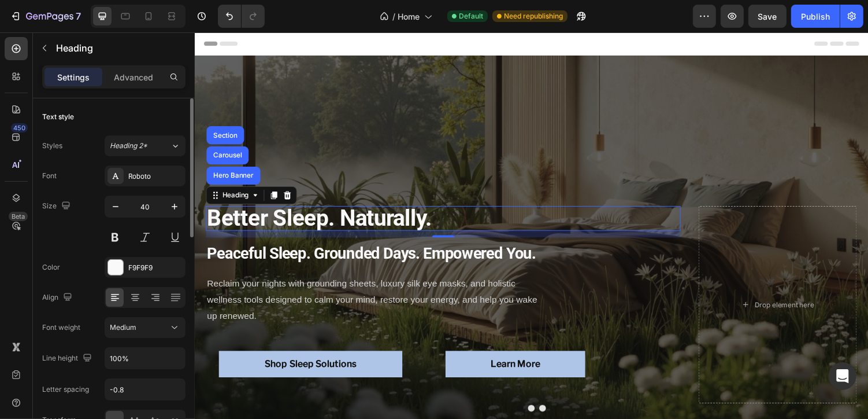
click at [88, 186] on div "Font Roboto Size 40 Color F9F9F9 Align Font weight Medium Line height 100% Lett…" at bounding box center [113, 327] width 143 height 325
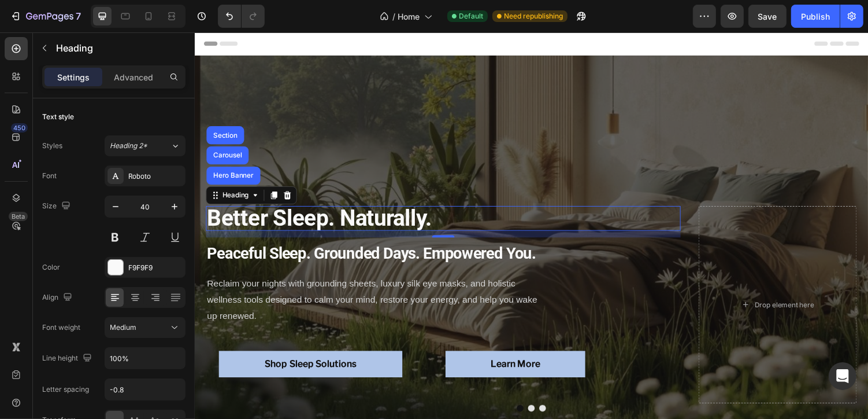
click at [266, 239] on div "12" at bounding box center [450, 239] width 489 height 7
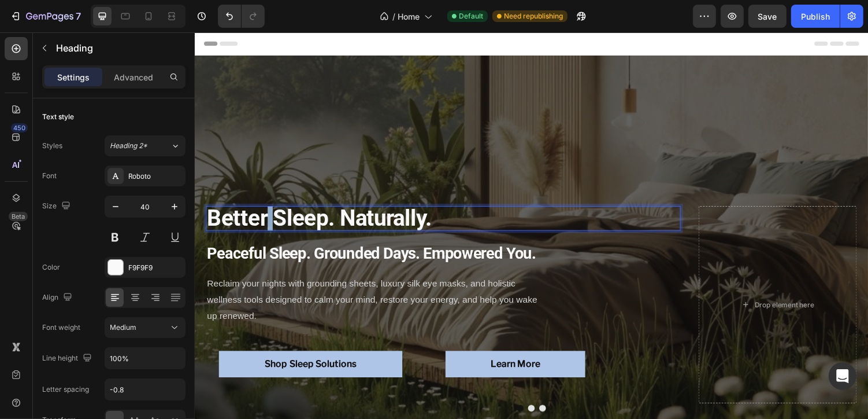
click at [265, 227] on strong "Better Sleep. Naturally." at bounding box center [322, 222] width 231 height 27
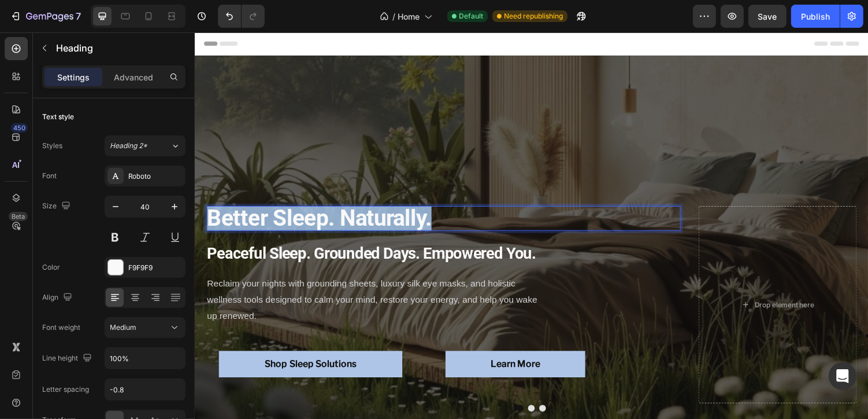
click at [265, 227] on strong "Better Sleep. Naturally." at bounding box center [322, 222] width 231 height 27
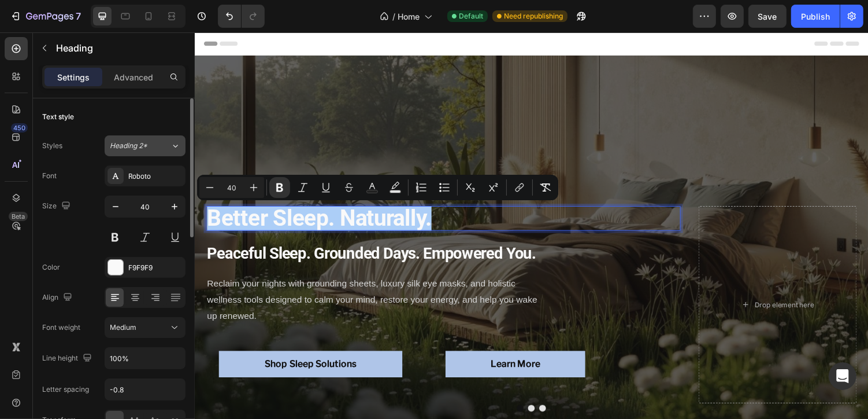
click at [139, 141] on span "Heading 2*" at bounding box center [129, 146] width 38 height 10
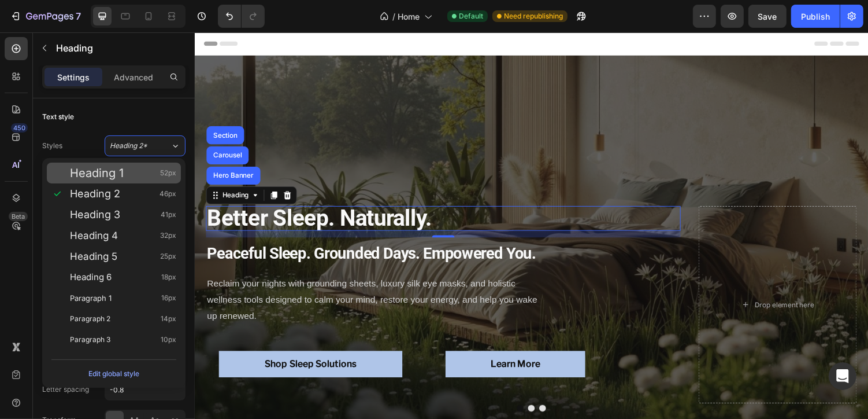
click at [115, 170] on span "Heading 1" at bounding box center [97, 173] width 54 height 12
type input "52"
type input "130%"
type input "Auto"
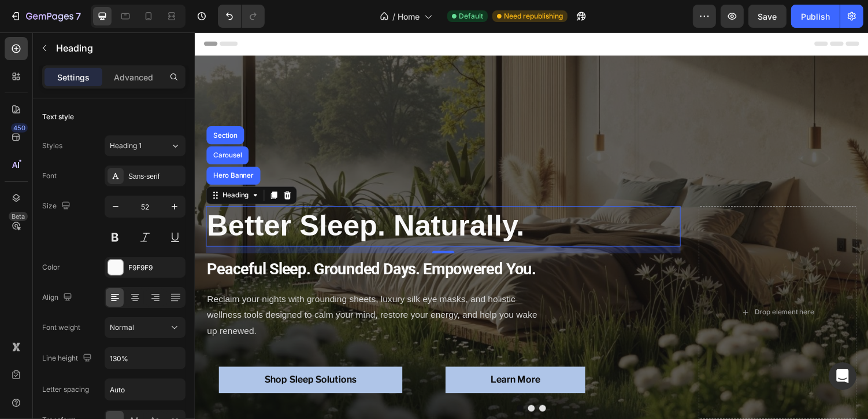
click at [17, 263] on div "450 Beta" at bounding box center [16, 186] width 23 height 298
click at [56, 241] on div "Size 52" at bounding box center [113, 221] width 143 height 52
click at [161, 110] on div "Text style" at bounding box center [113, 117] width 143 height 19
click at [125, 77] on p "Advanced" at bounding box center [133, 77] width 39 height 12
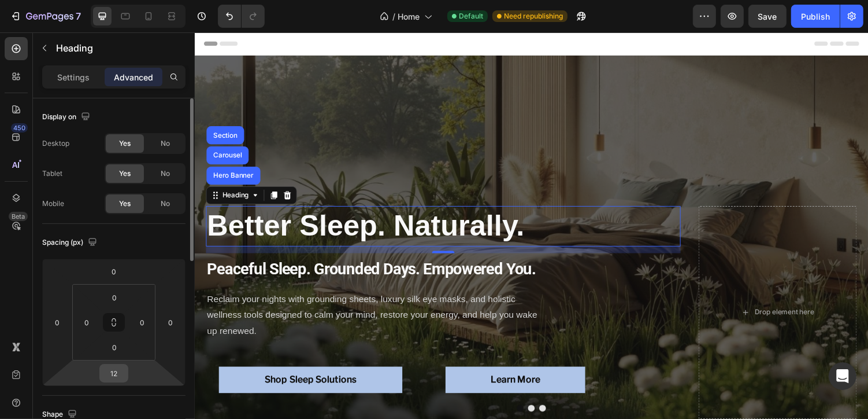
click at [113, 379] on input "12" at bounding box center [113, 372] width 23 height 17
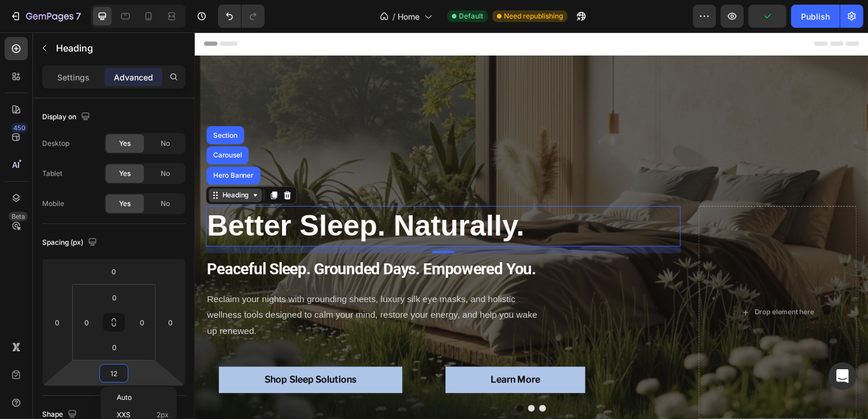
click at [240, 201] on div "Heading" at bounding box center [236, 199] width 32 height 10
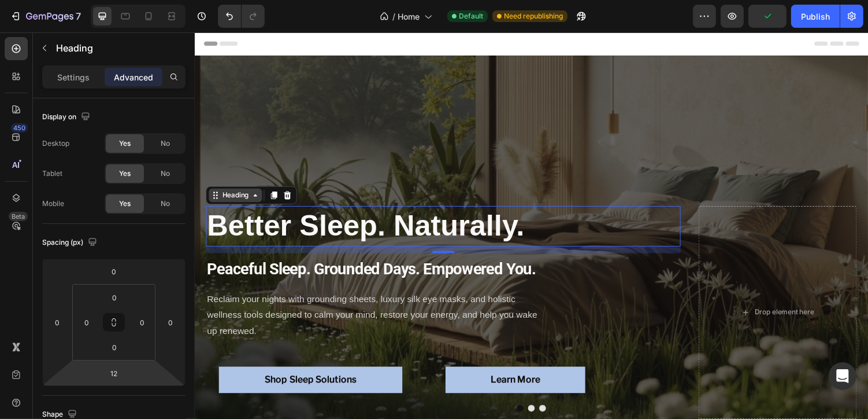
click at [240, 201] on div "Heading" at bounding box center [236, 199] width 32 height 10
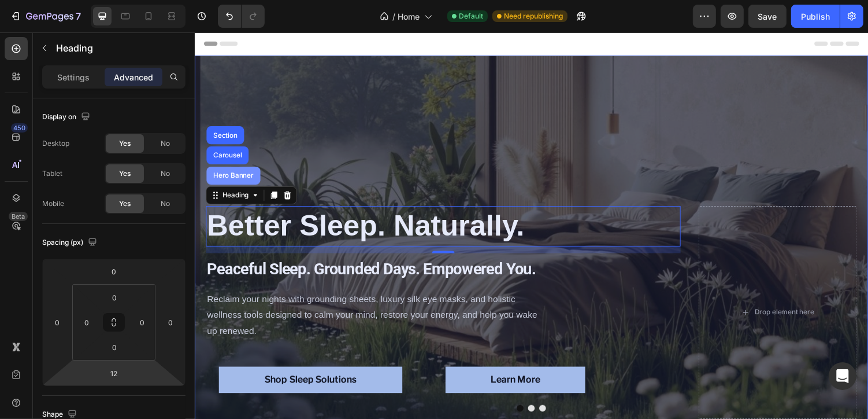
click at [240, 184] on div "Hero Banner" at bounding box center [234, 179] width 56 height 19
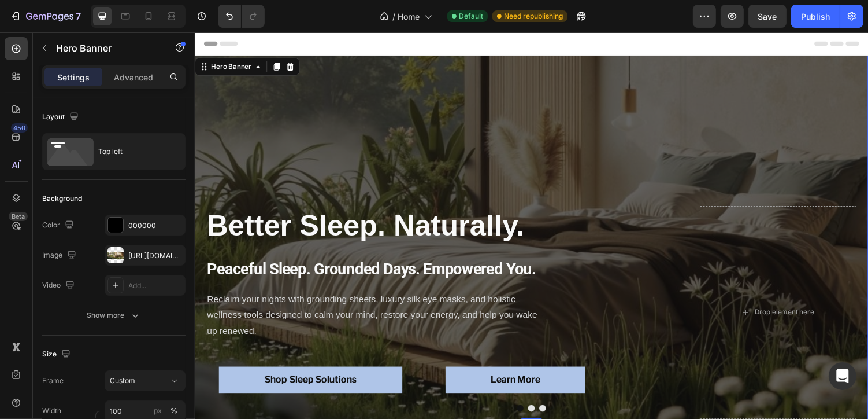
click at [348, 92] on div "⁠⁠⁠⁠⁠⁠⁠ Better Sleep. Naturally. Heading Peaceful Sleep. Grounded Days. Empower…" at bounding box center [541, 249] width 694 height 386
click at [235, 67] on div "Hero Banner" at bounding box center [232, 67] width 46 height 10
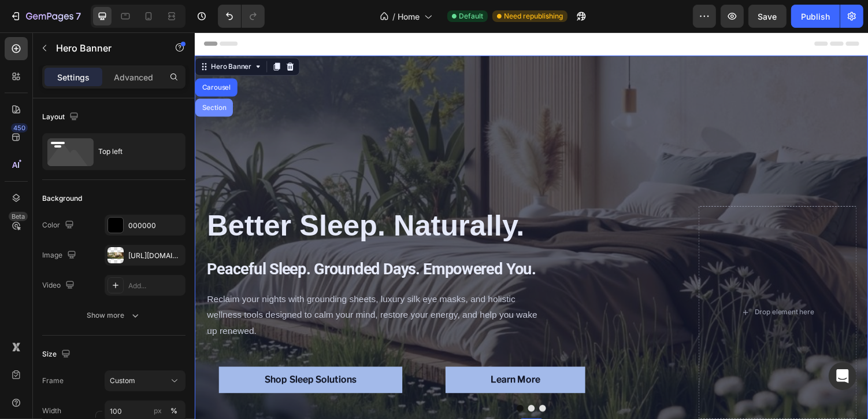
click at [215, 106] on div "Section" at bounding box center [213, 109] width 29 height 7
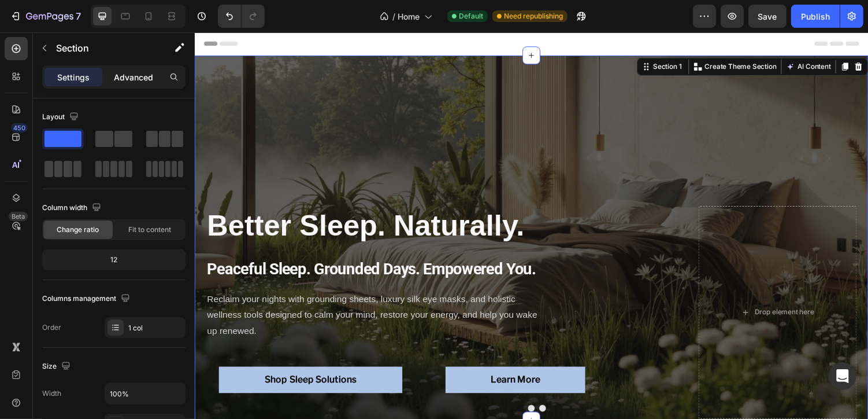
click at [139, 76] on p "Advanced" at bounding box center [133, 77] width 39 height 12
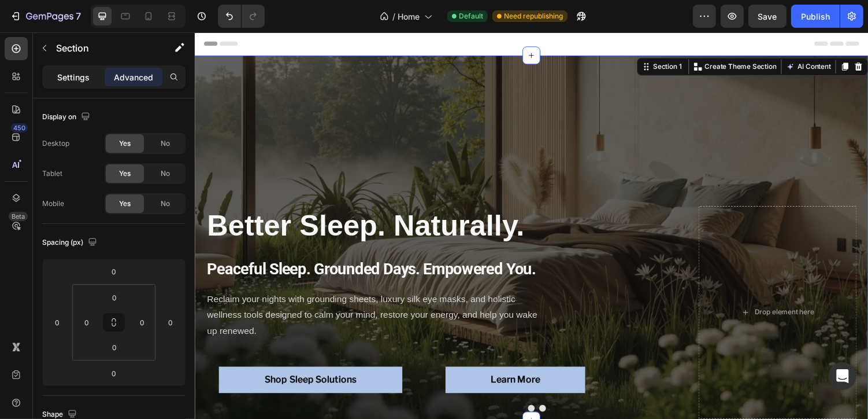
click at [79, 75] on p "Settings" at bounding box center [73, 77] width 32 height 12
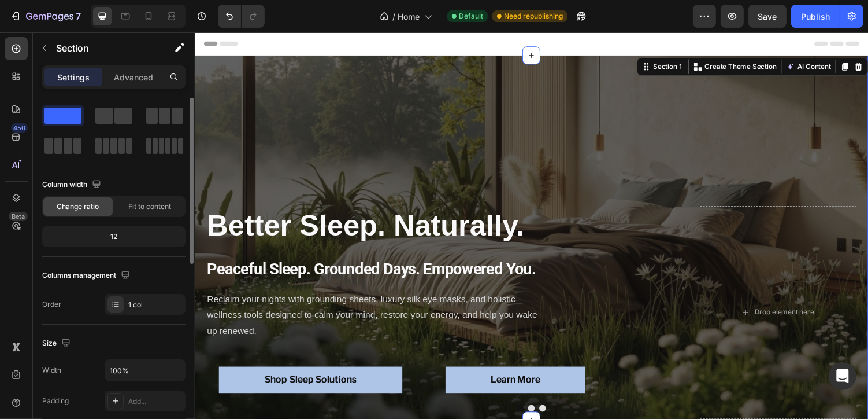
scroll to position [27, 0]
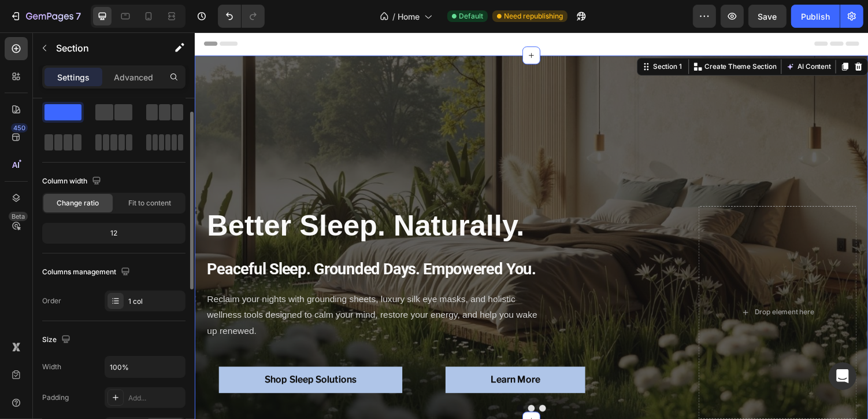
click at [117, 234] on div "12" at bounding box center [114, 233] width 139 height 16
click at [87, 206] on span "Change ratio" at bounding box center [78, 203] width 42 height 10
drag, startPoint x: 120, startPoint y: 232, endPoint x: 105, endPoint y: 232, distance: 15.0
click at [105, 232] on div "12" at bounding box center [114, 233] width 139 height 16
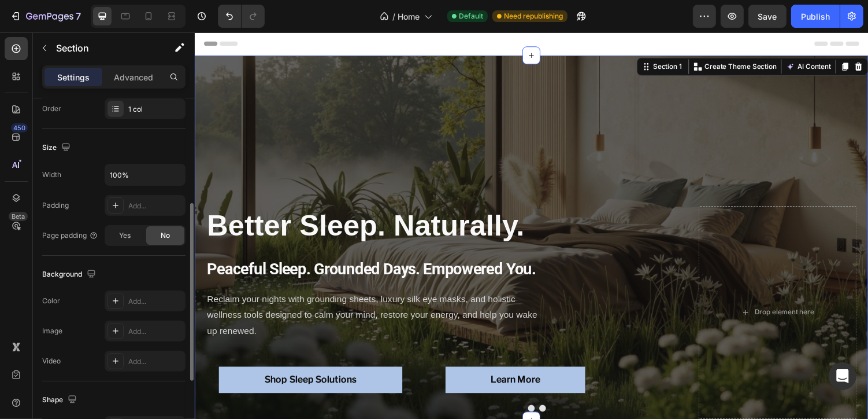
scroll to position [232, 0]
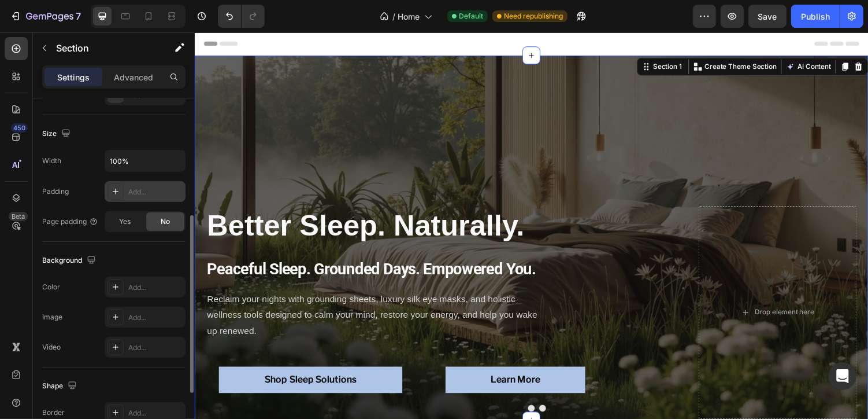
click at [149, 190] on div "Add..." at bounding box center [155, 192] width 54 height 10
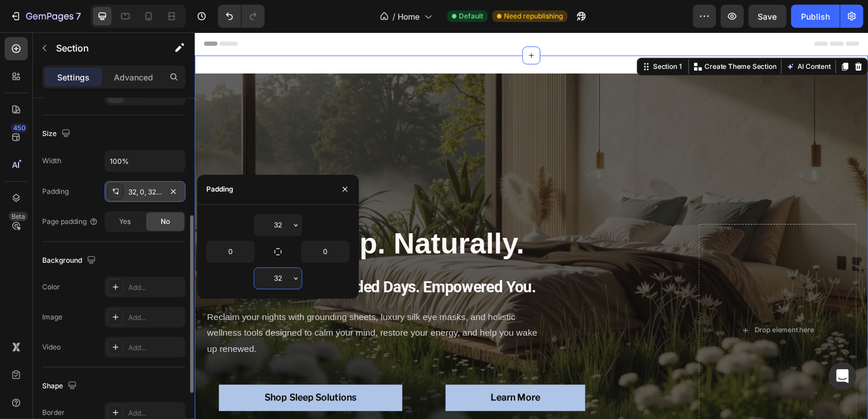
click at [286, 275] on input "32" at bounding box center [277, 278] width 47 height 21
click at [281, 230] on input "32" at bounding box center [277, 225] width 47 height 21
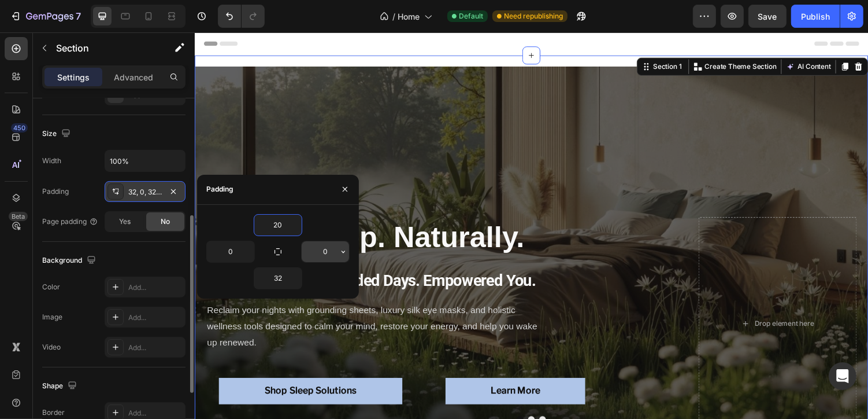
type input "2"
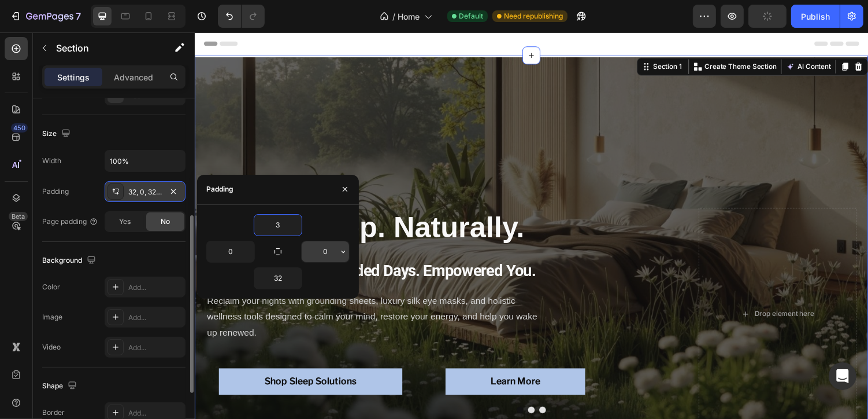
type input "32"
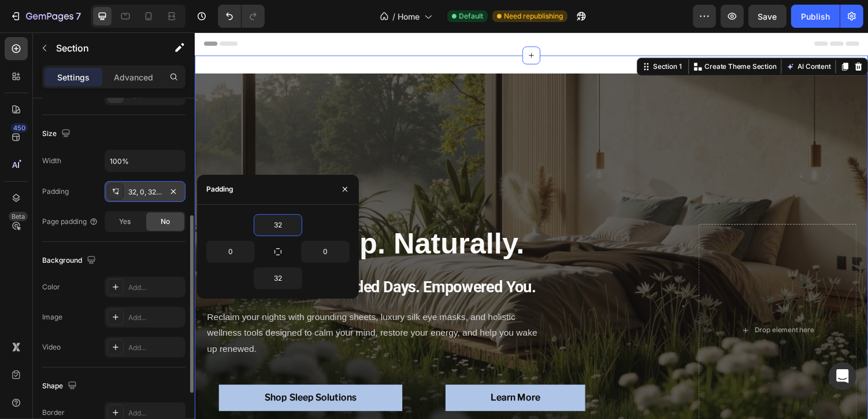
click at [158, 189] on div "32, 0, 32, 0" at bounding box center [145, 192] width 34 height 10
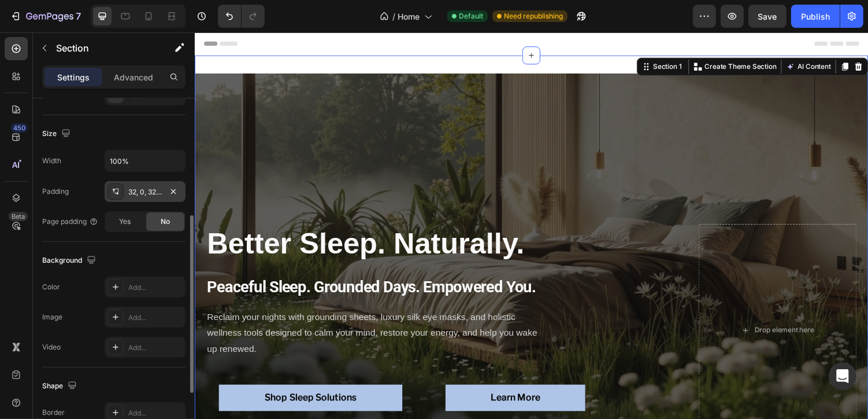
click at [138, 191] on div "32, 0, 32, 0" at bounding box center [145, 192] width 34 height 10
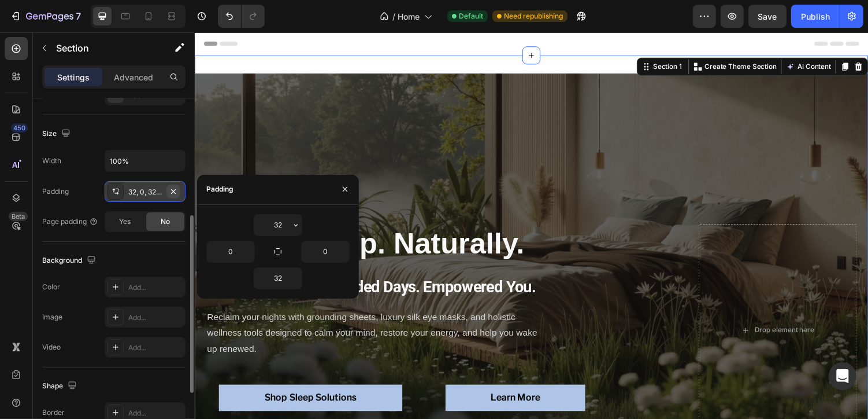
click at [170, 188] on icon "button" at bounding box center [173, 191] width 9 height 9
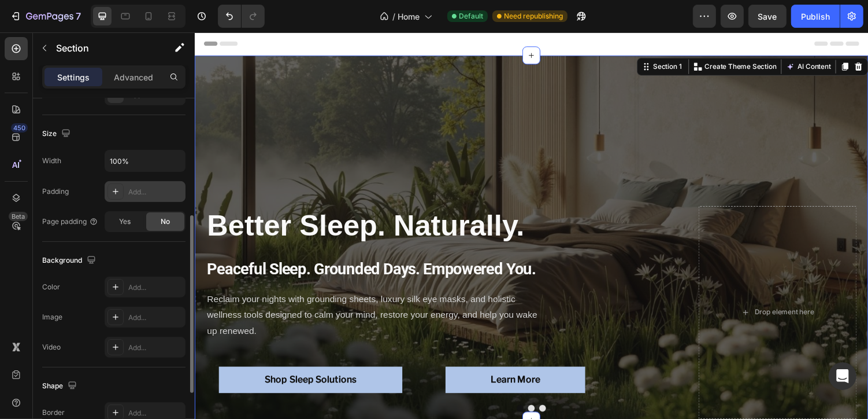
click at [67, 221] on div "Page padding" at bounding box center [70, 221] width 56 height 10
click at [143, 259] on div "Background" at bounding box center [113, 260] width 143 height 19
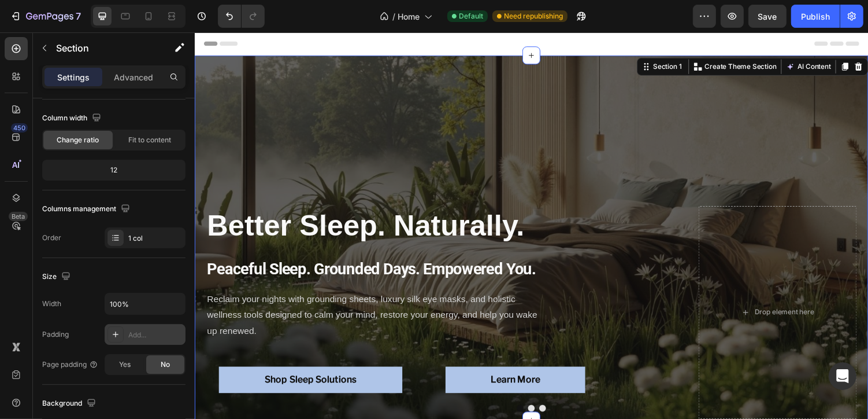
scroll to position [0, 0]
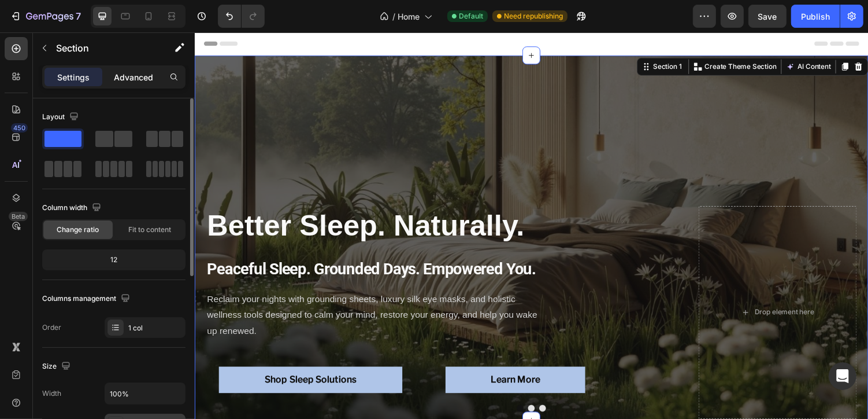
click at [136, 83] on div "Advanced" at bounding box center [134, 77] width 58 height 19
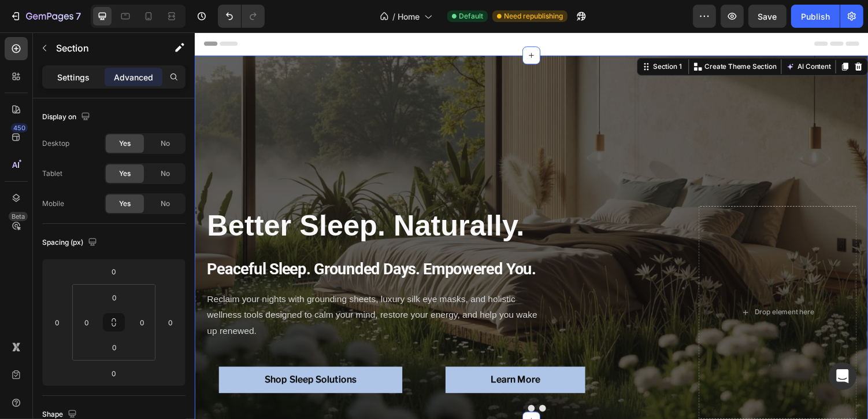
click at [73, 77] on p "Settings" at bounding box center [73, 77] width 32 height 12
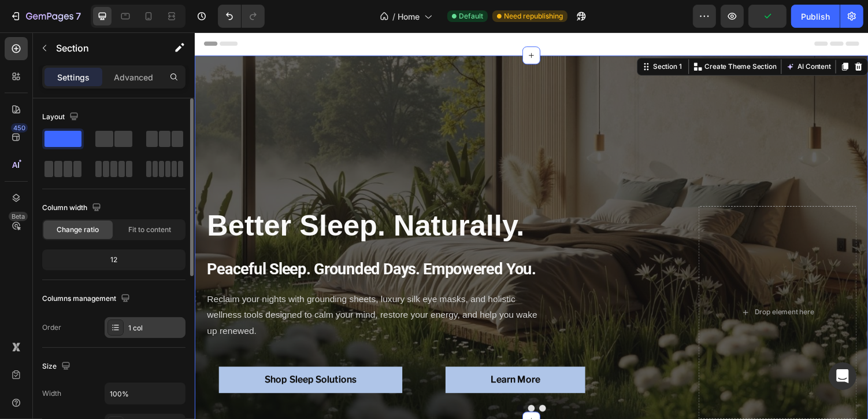
click at [146, 329] on div "1 col" at bounding box center [155, 328] width 54 height 10
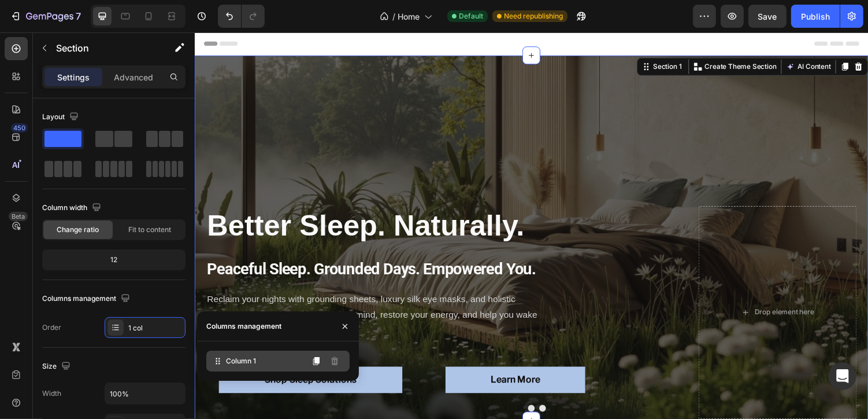
click at [243, 360] on span "Column 1" at bounding box center [241, 361] width 30 height 10
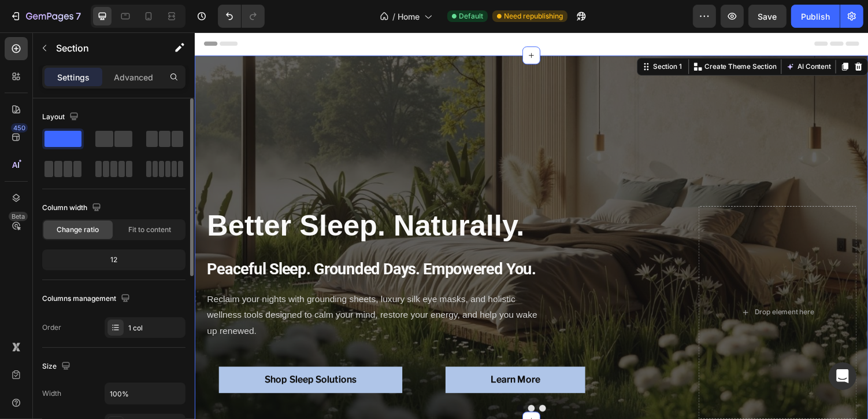
click at [142, 291] on div "Columns management" at bounding box center [113, 298] width 143 height 19
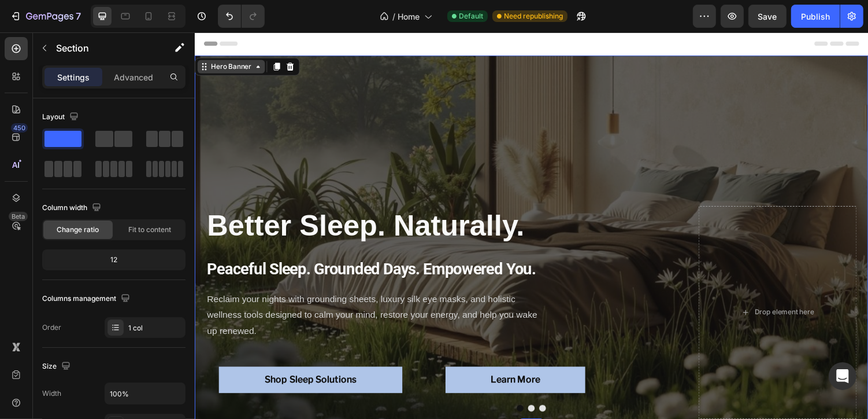
click at [215, 64] on div "Hero Banner" at bounding box center [232, 67] width 46 height 10
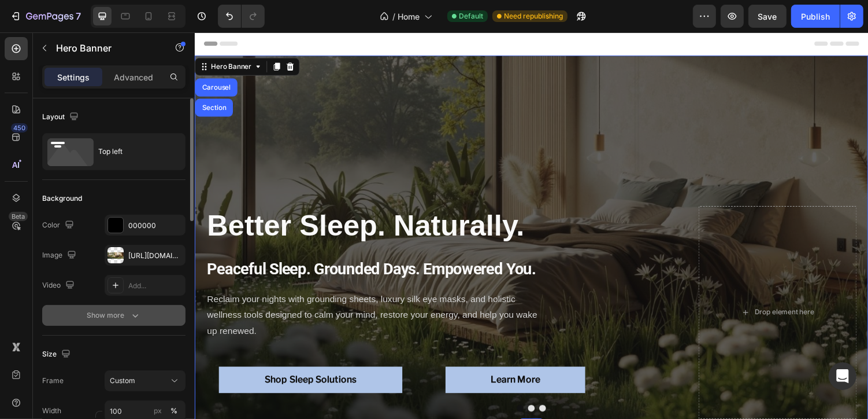
click at [99, 316] on div "Show more" at bounding box center [114, 315] width 54 height 12
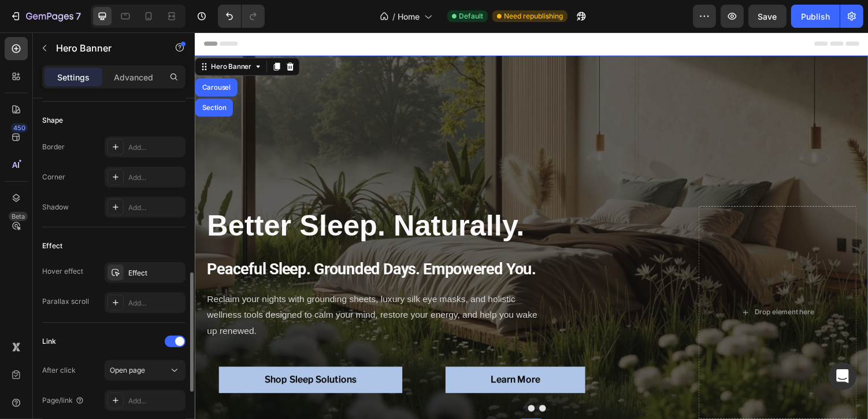
scroll to position [517, 0]
click at [172, 267] on icon "button" at bounding box center [173, 271] width 9 height 9
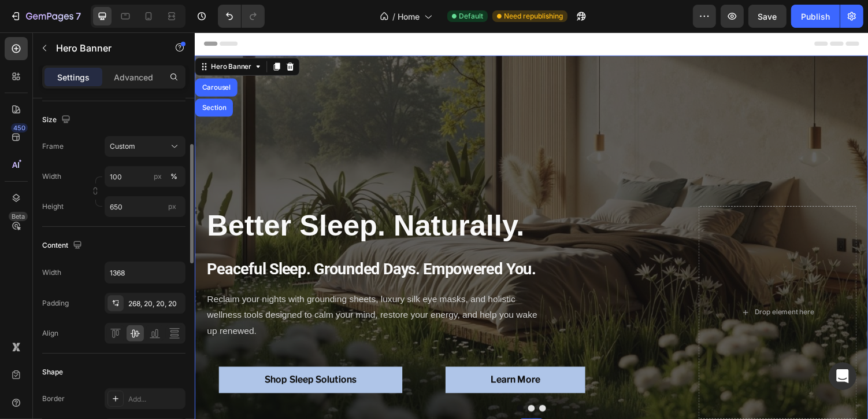
scroll to position [215, 0]
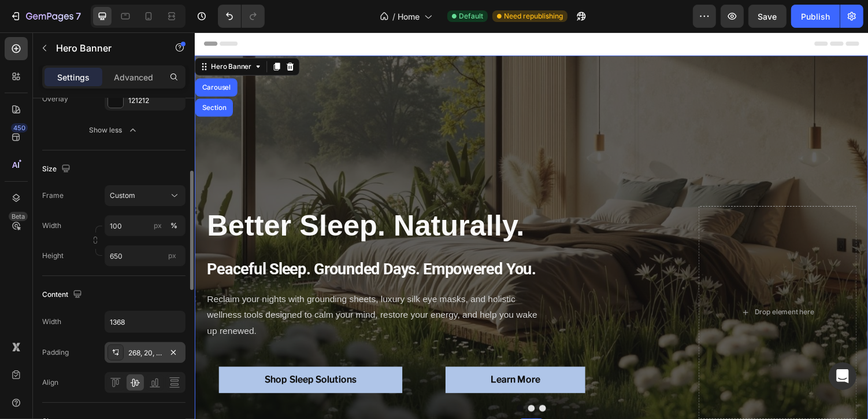
click at [135, 345] on div "268, 20, 20, 20" at bounding box center [145, 352] width 81 height 21
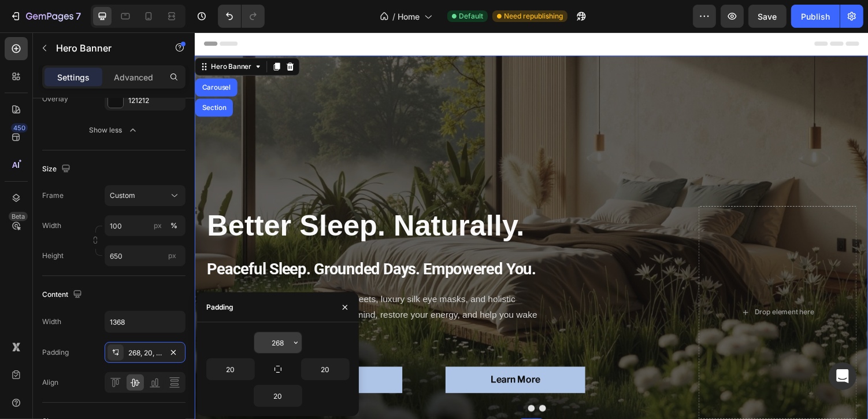
click at [276, 342] on input "268" at bounding box center [277, 342] width 47 height 21
click at [281, 341] on input "268" at bounding box center [277, 342] width 47 height 21
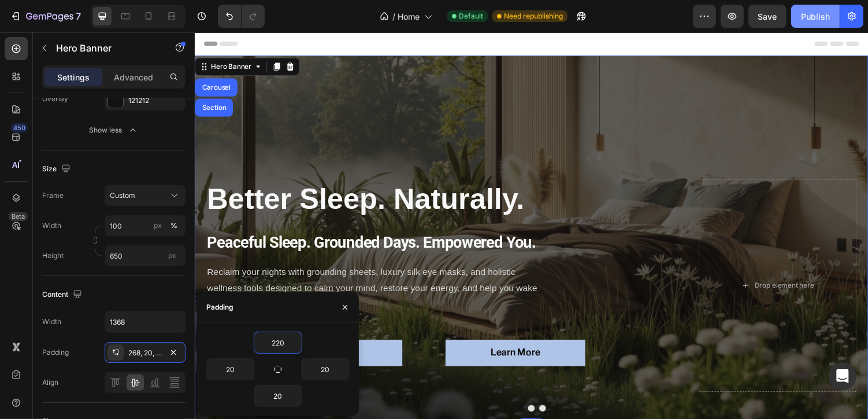
click at [810, 16] on div "Publish" at bounding box center [815, 16] width 29 height 12
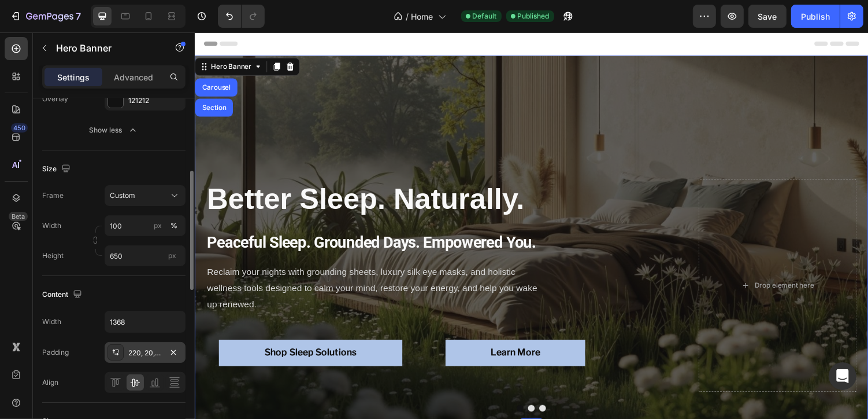
click at [148, 342] on div "220, 20, 20, 20" at bounding box center [145, 352] width 81 height 21
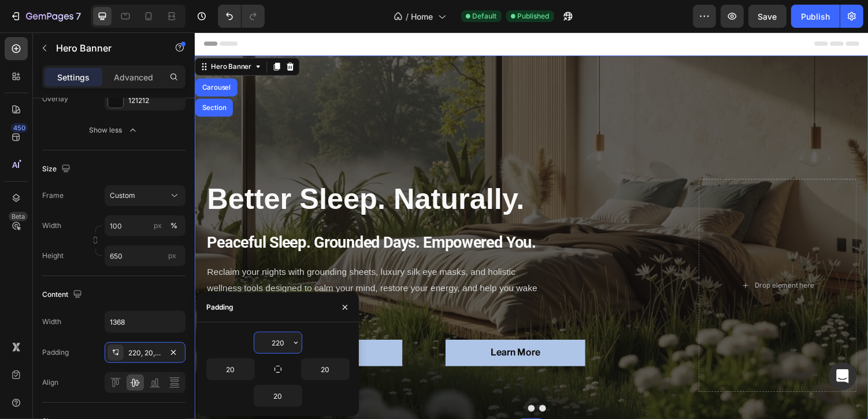
click at [276, 343] on input "220" at bounding box center [277, 342] width 47 height 21
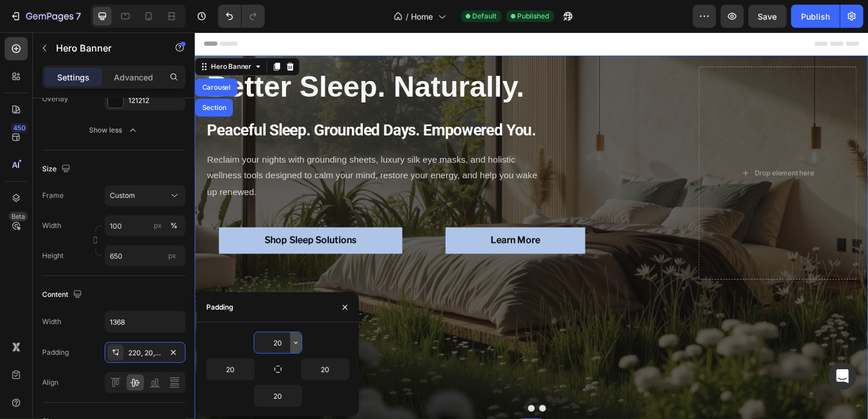
type input "200"
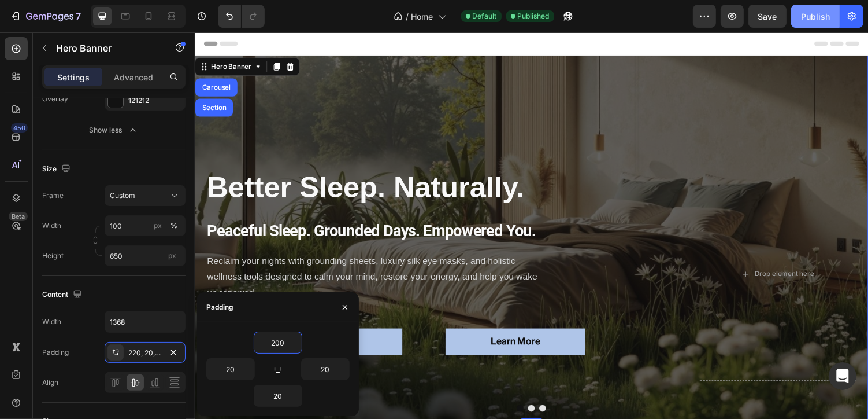
click at [815, 13] on div "Publish" at bounding box center [815, 16] width 29 height 12
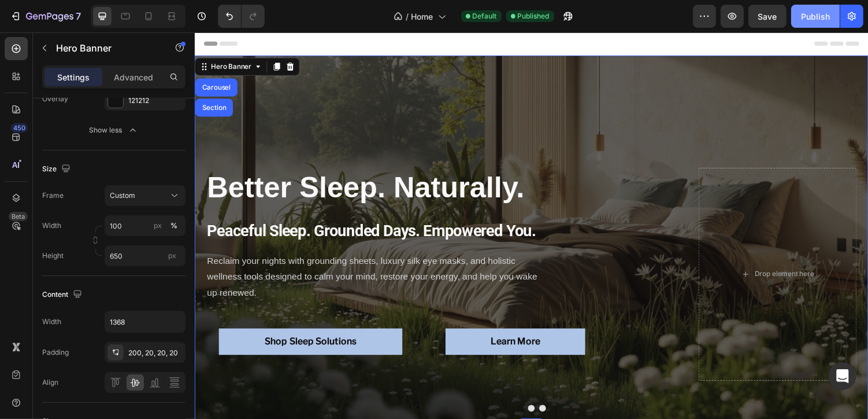
click at [815, 16] on div "Publish" at bounding box center [815, 16] width 29 height 12
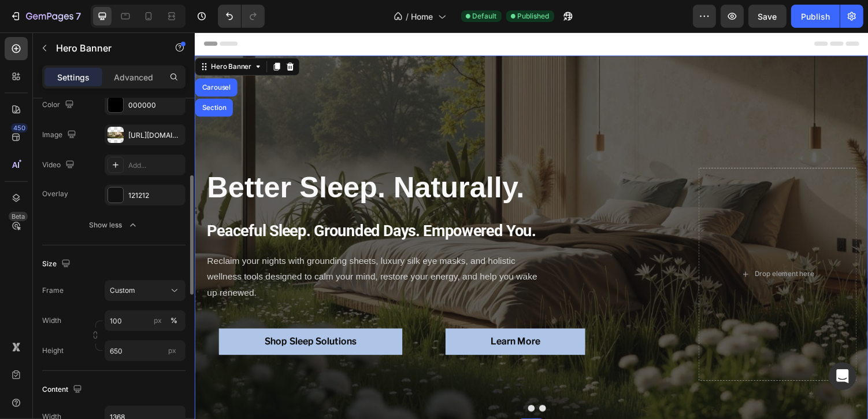
scroll to position [0, 0]
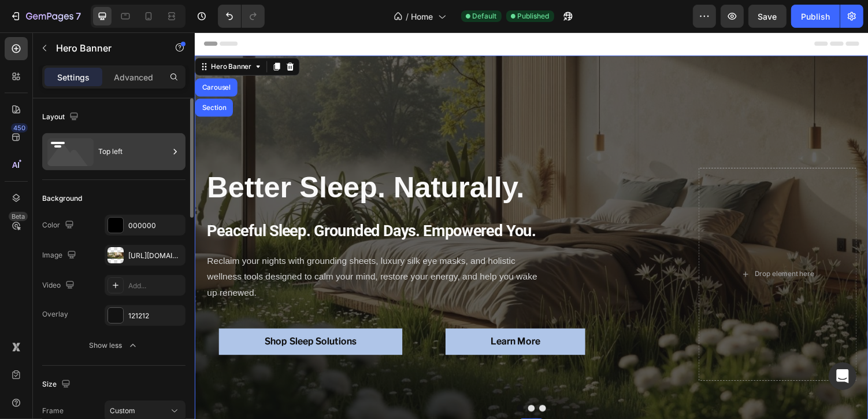
click at [148, 160] on div "Top left" at bounding box center [133, 151] width 71 height 27
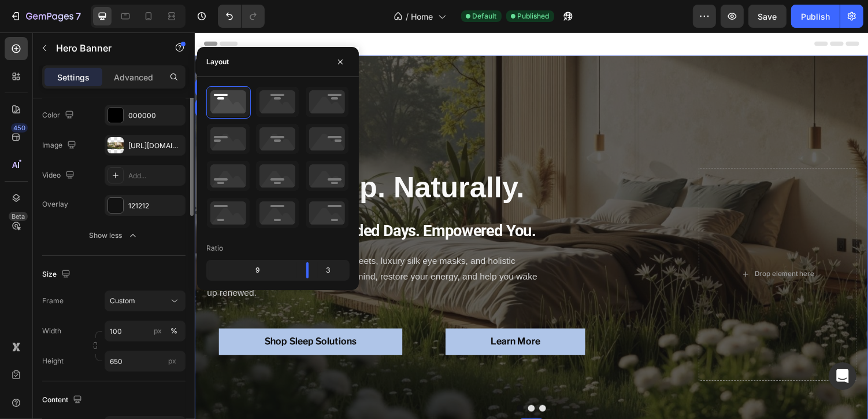
scroll to position [78, 0]
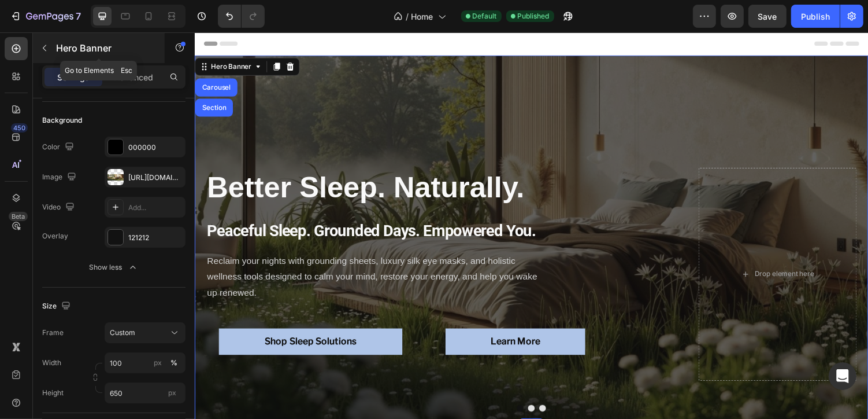
click at [47, 47] on icon "button" at bounding box center [44, 47] width 9 height 9
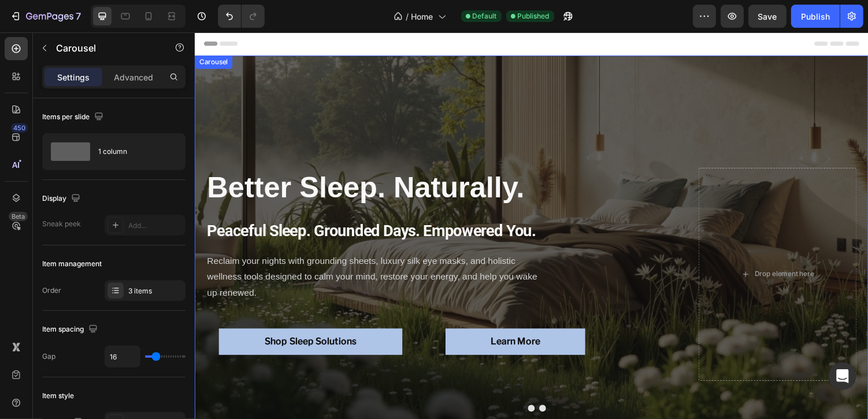
click at [541, 418] on button "Dot" at bounding box center [541, 418] width 7 height 7
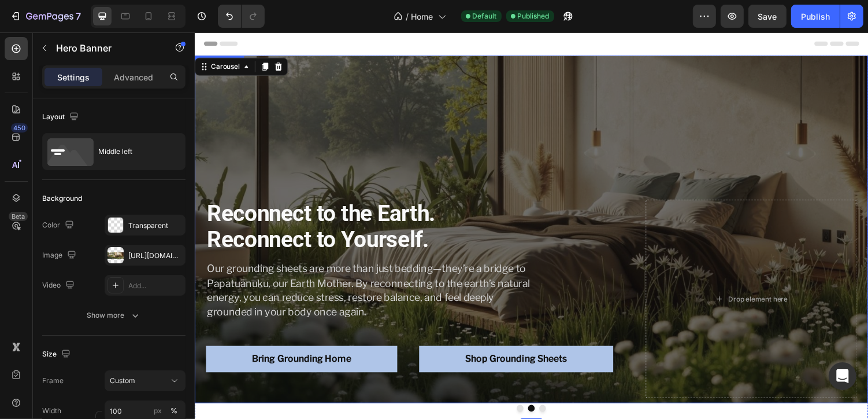
click at [431, 154] on div "Reconnect to the Earth. Reconnect to Yourself. Heading Our grounding sheets are…" at bounding box center [541, 234] width 694 height 371
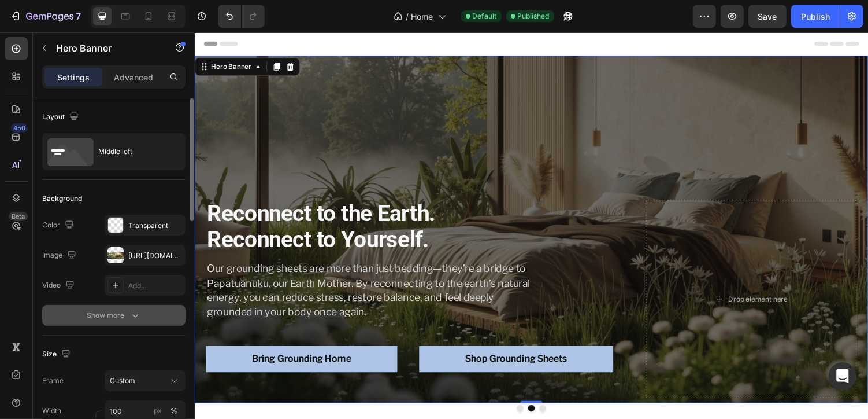
click at [131, 316] on icon "button" at bounding box center [136, 315] width 12 height 12
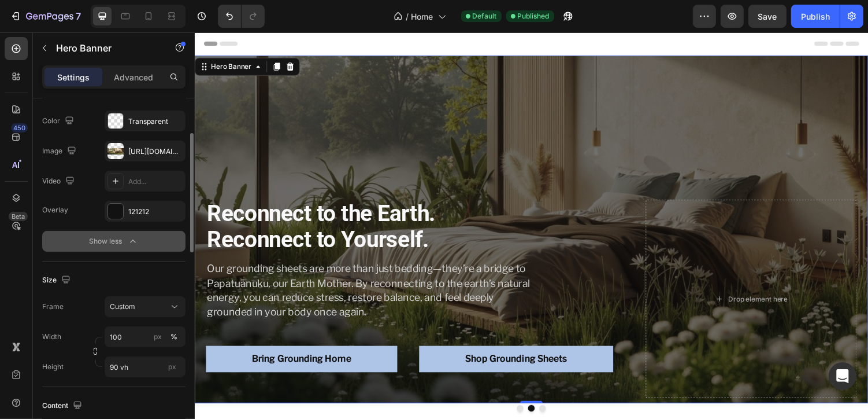
scroll to position [101, 0]
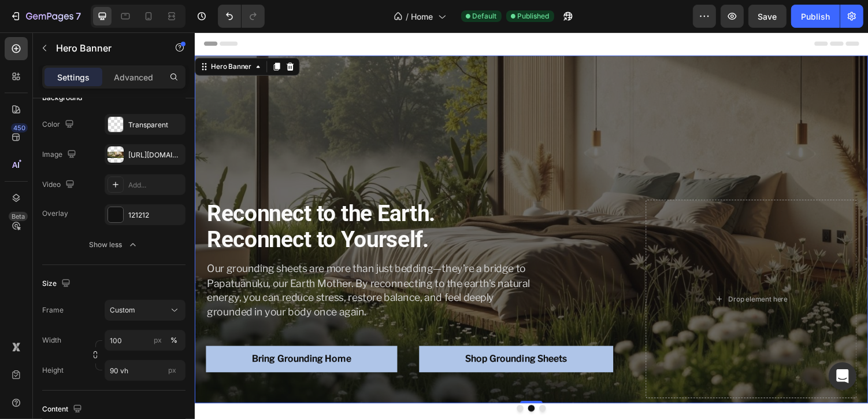
click at [301, 168] on div "Reconnect to the Earth. Reconnect to Yourself. Heading Our grounding sheets are…" at bounding box center [541, 234] width 694 height 371
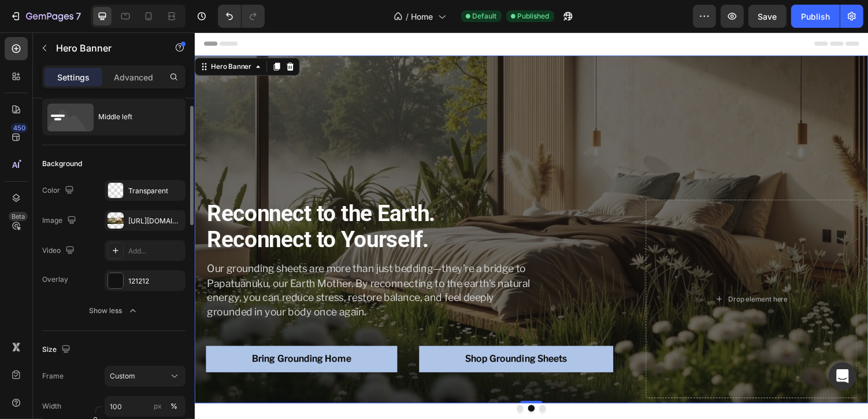
scroll to position [0, 0]
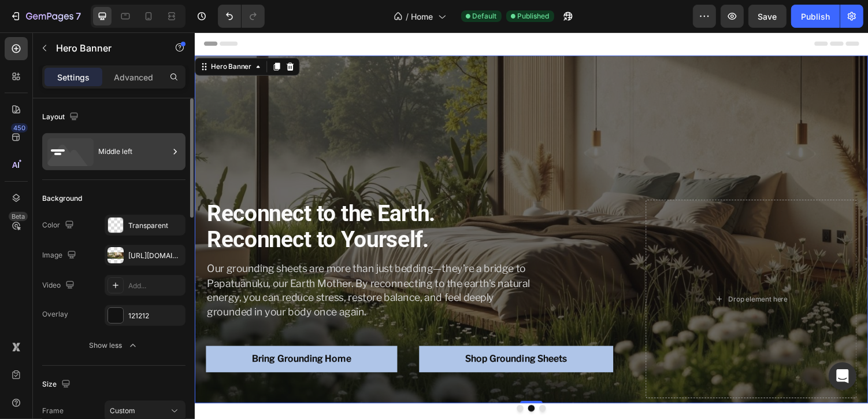
click at [135, 149] on div "Middle left" at bounding box center [133, 151] width 71 height 27
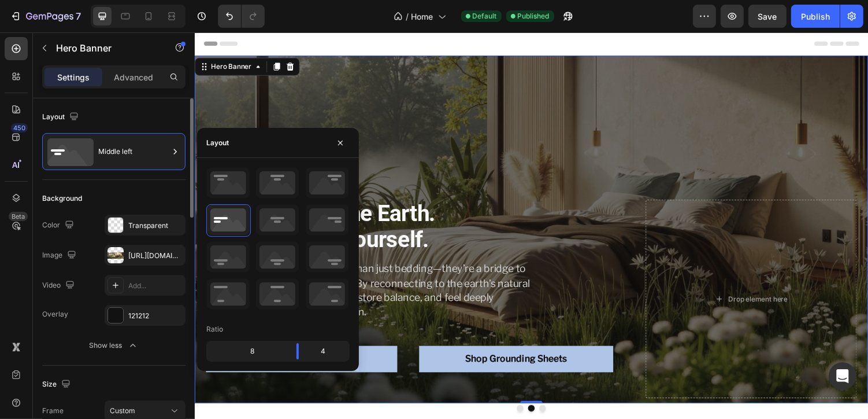
click at [131, 106] on div "Layout Middle left" at bounding box center [113, 139] width 143 height 82
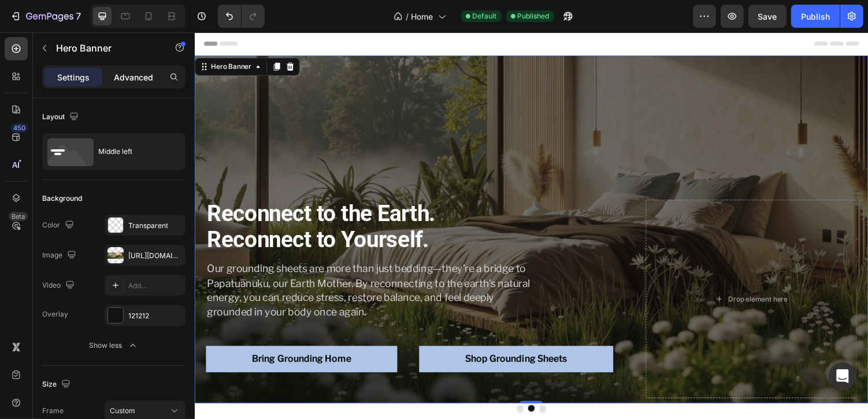
click at [131, 82] on p "Advanced" at bounding box center [133, 77] width 39 height 12
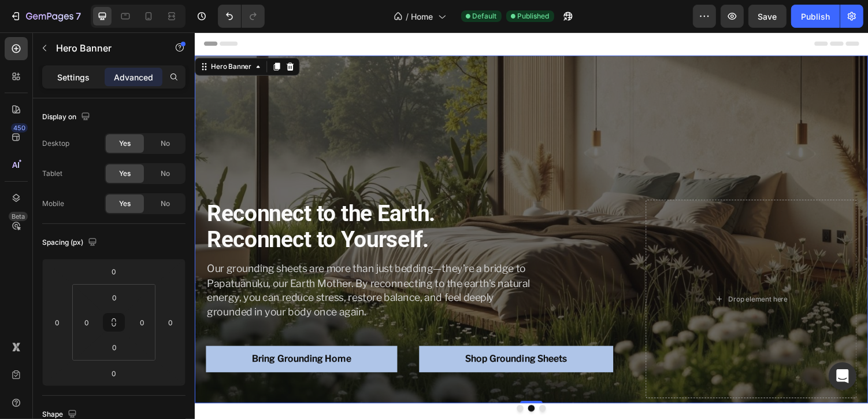
click at [70, 77] on p "Settings" at bounding box center [73, 77] width 32 height 12
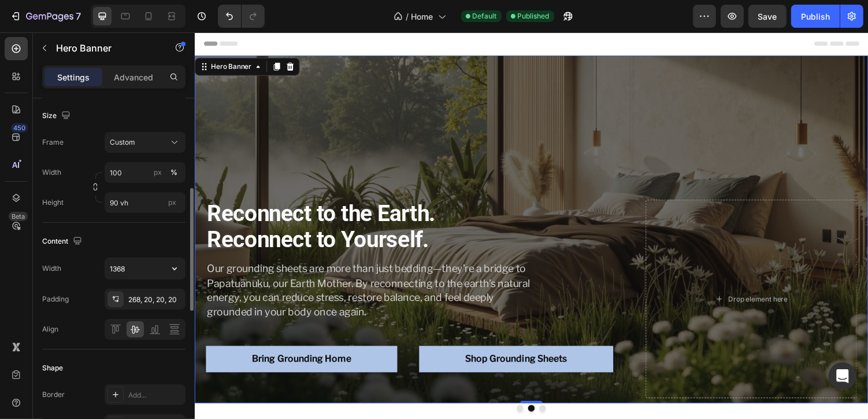
scroll to position [243, 0]
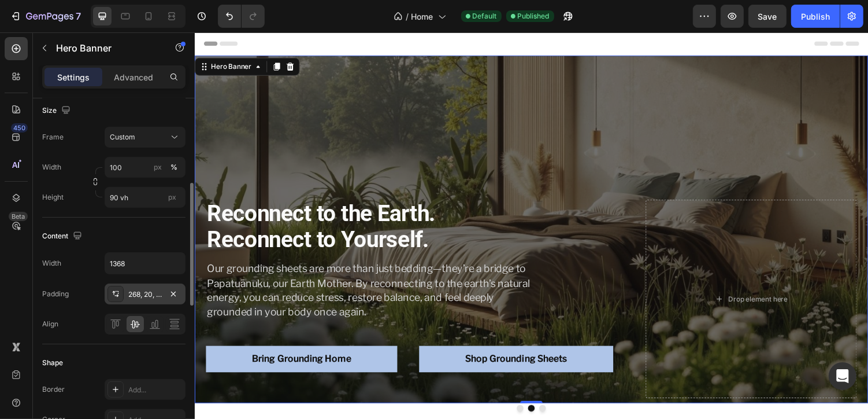
click at [143, 292] on div "268, 20, 20, 20" at bounding box center [145, 294] width 34 height 10
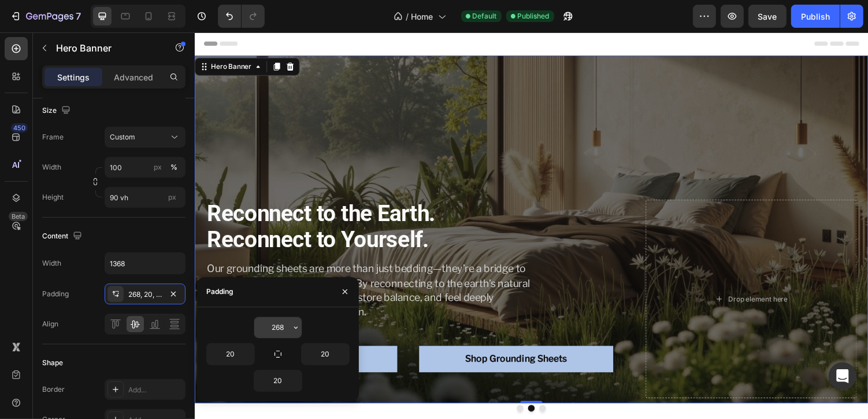
click at [289, 327] on input "268" at bounding box center [277, 327] width 47 height 21
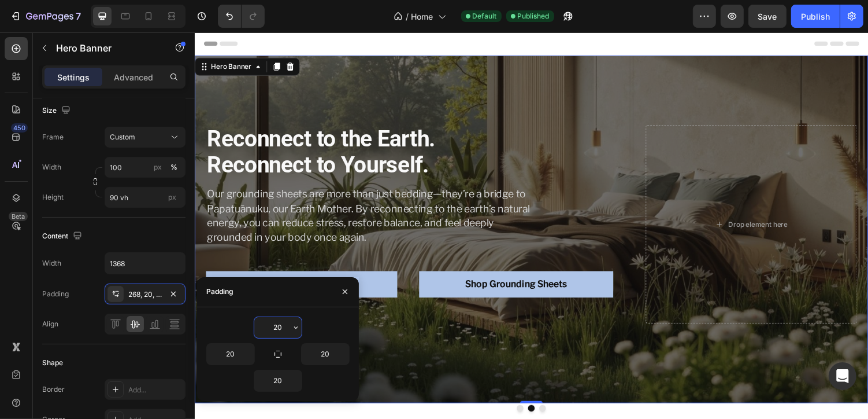
type input "200"
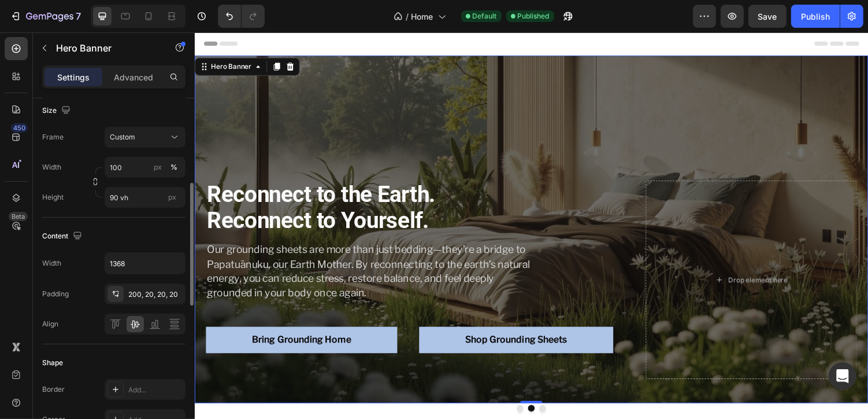
click at [158, 223] on div "Content Width 1368 Padding 200, 20, 20, 20 Align" at bounding box center [113, 280] width 143 height 127
click at [139, 199] on input "90 vh" at bounding box center [145, 197] width 81 height 21
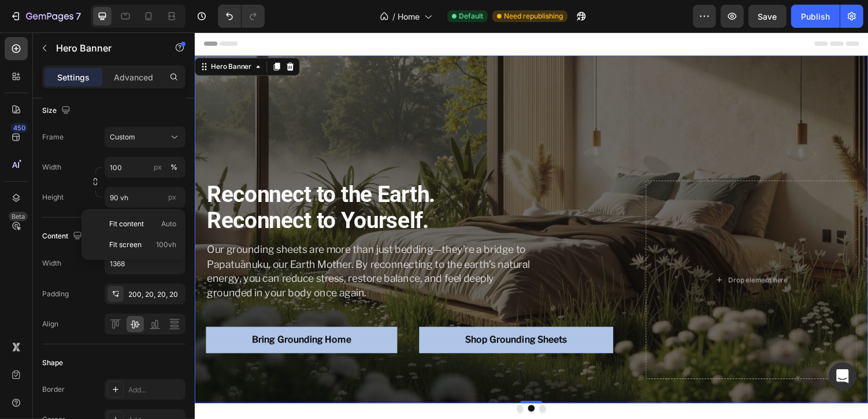
click at [440, 387] on div "Reconnect to the Earth. Reconnect to Yourself. Heading Our grounding sheets are…" at bounding box center [423, 286] width 435 height 204
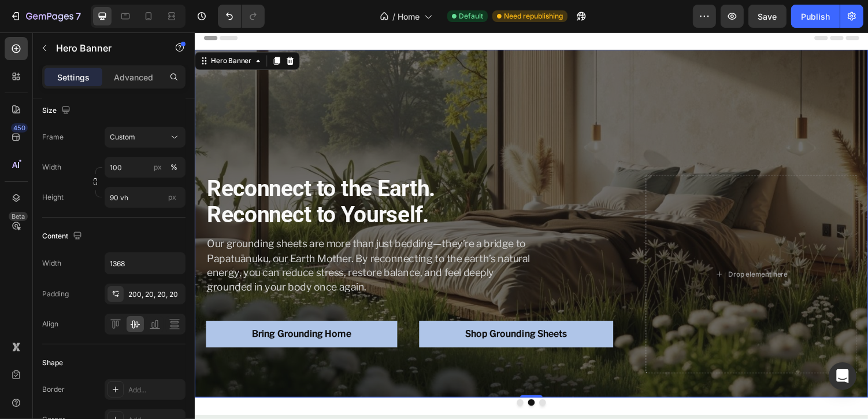
scroll to position [0, 0]
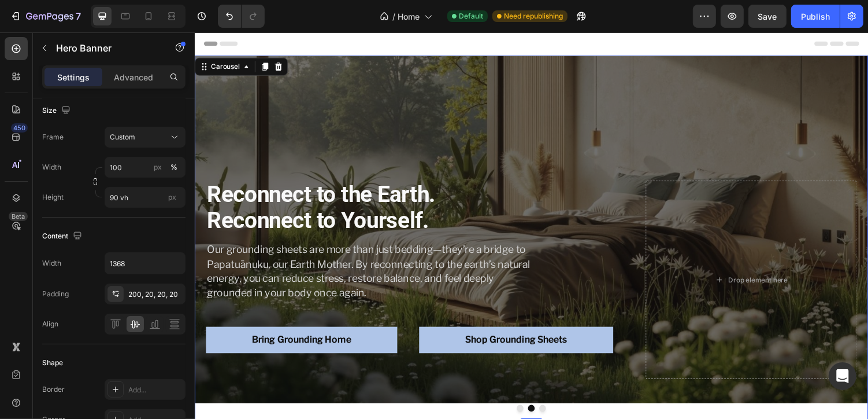
click at [530, 417] on button "Dot" at bounding box center [529, 418] width 7 height 7
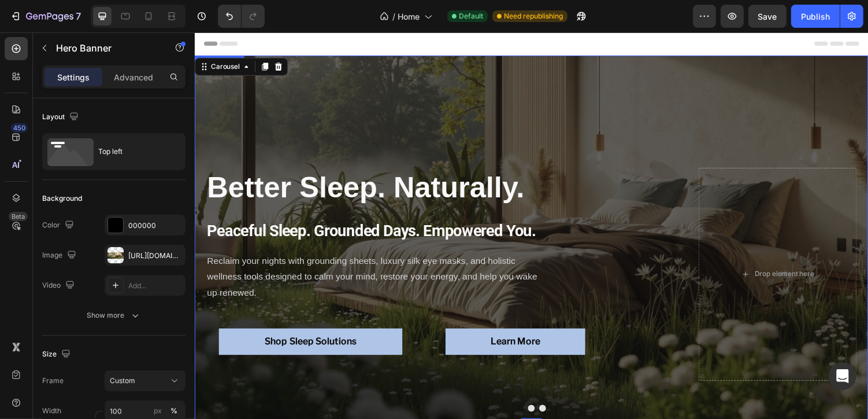
click at [316, 125] on div "⁠⁠⁠⁠⁠⁠⁠ Better Sleep. Naturally. Heading Peaceful Sleep. Grounded Days. Empower…" at bounding box center [541, 229] width 694 height 346
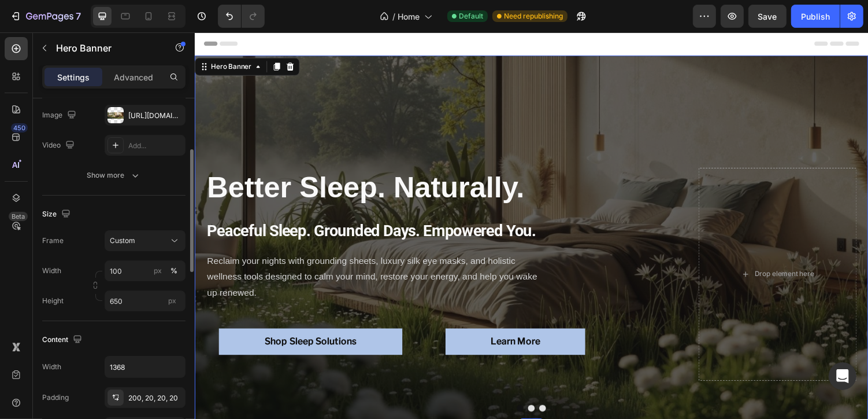
scroll to position [142, 0]
click at [542, 418] on button "Dot" at bounding box center [541, 418] width 7 height 7
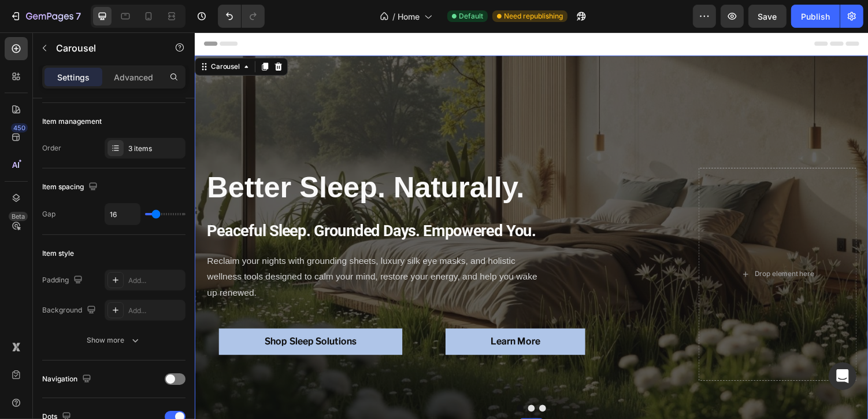
scroll to position [0, 0]
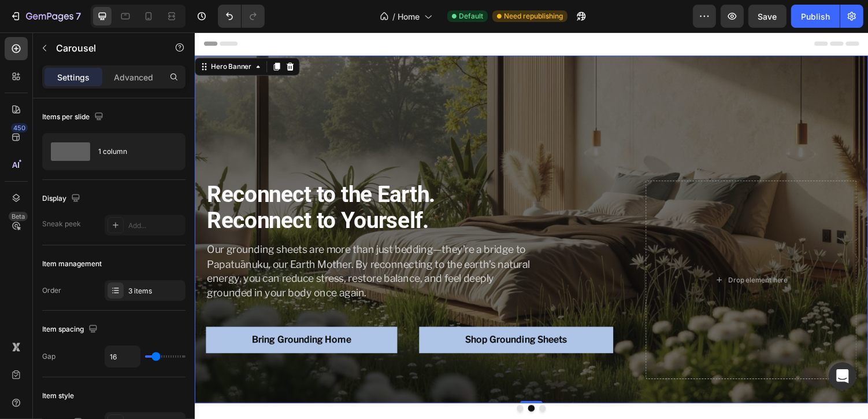
click at [354, 146] on div "Reconnect to the Earth. Reconnect to Yourself. Heading Our grounding sheets are…" at bounding box center [541, 234] width 694 height 331
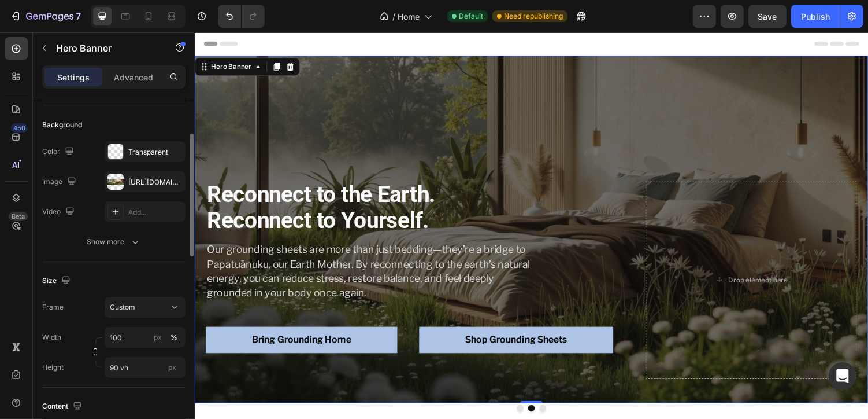
scroll to position [81, 0]
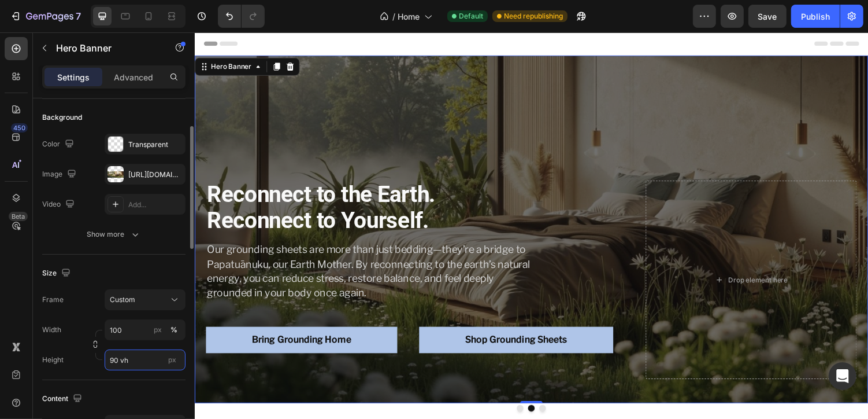
click at [135, 355] on input "90 vh" at bounding box center [145, 359] width 81 height 21
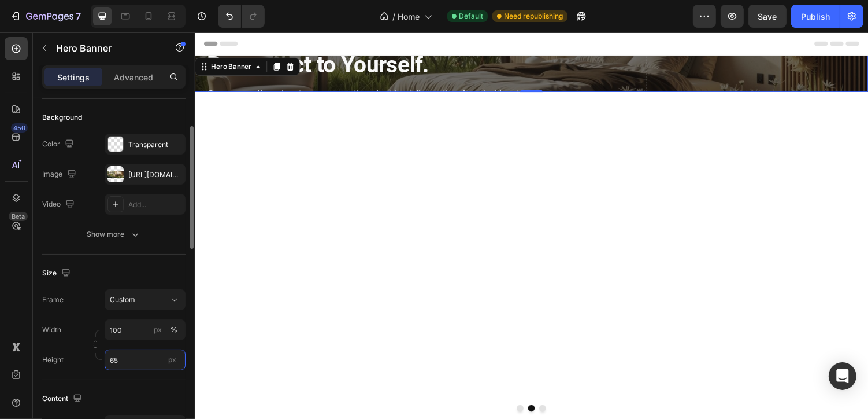
type input "650"
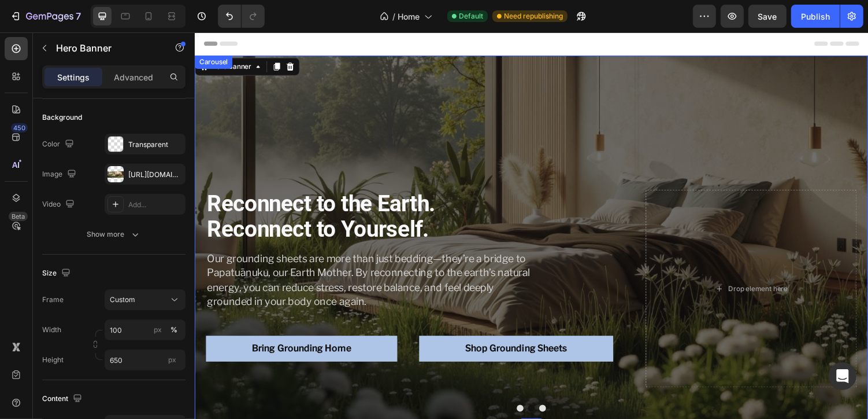
click at [553, 418] on button "Dot" at bounding box center [552, 418] width 7 height 7
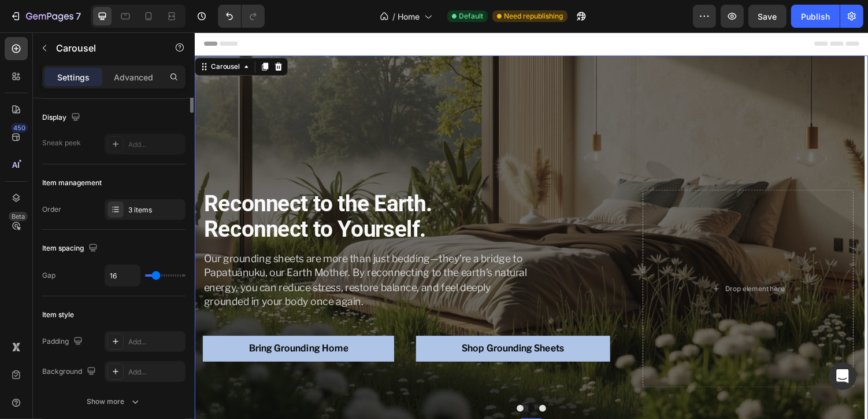
scroll to position [0, 0]
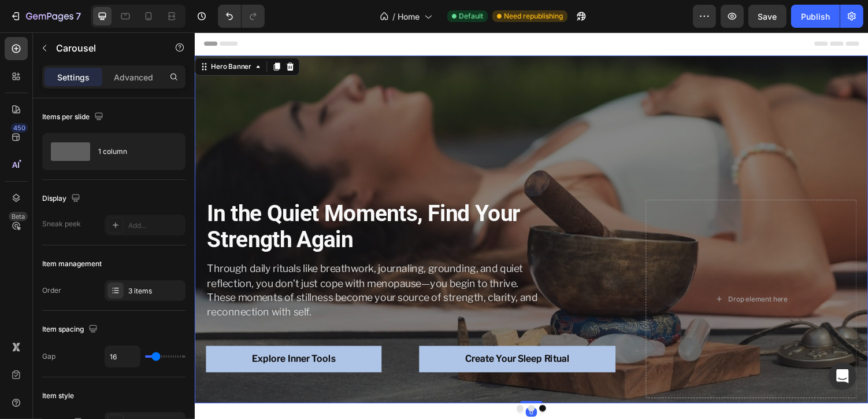
click at [496, 173] on div "In the Quiet Moments, Find Your Strength Again Heading Through daily rituals li…" at bounding box center [541, 234] width 694 height 371
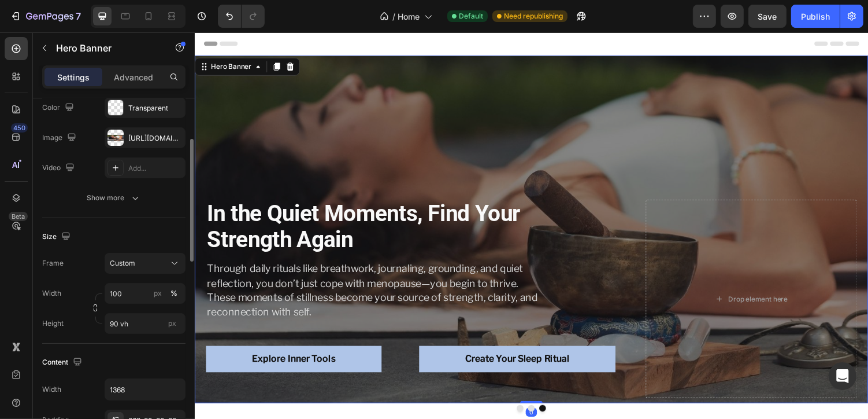
scroll to position [120, 0]
click at [139, 325] on input "90 vh" at bounding box center [145, 321] width 81 height 21
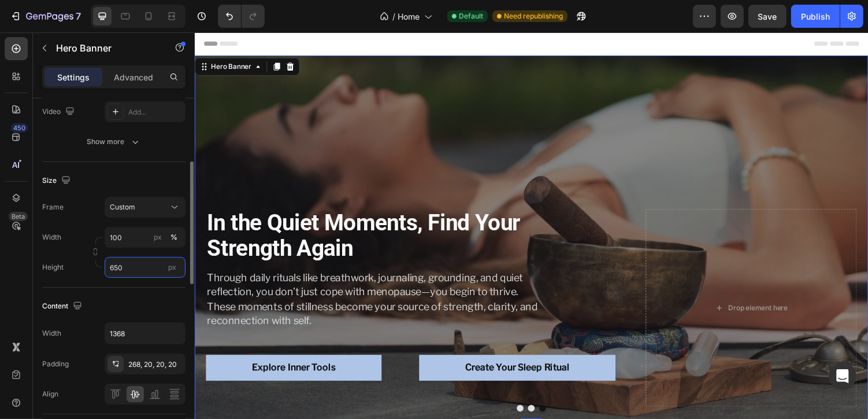
scroll to position [181, 0]
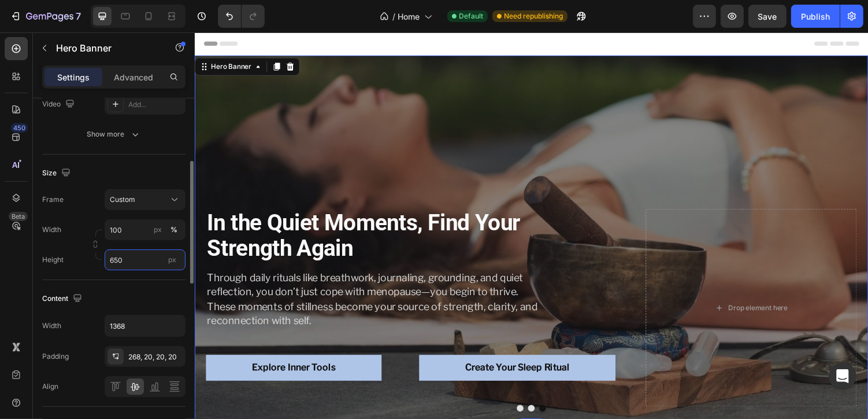
type input "650"
click at [144, 346] on div "268, 20, 20, 20" at bounding box center [145, 356] width 81 height 21
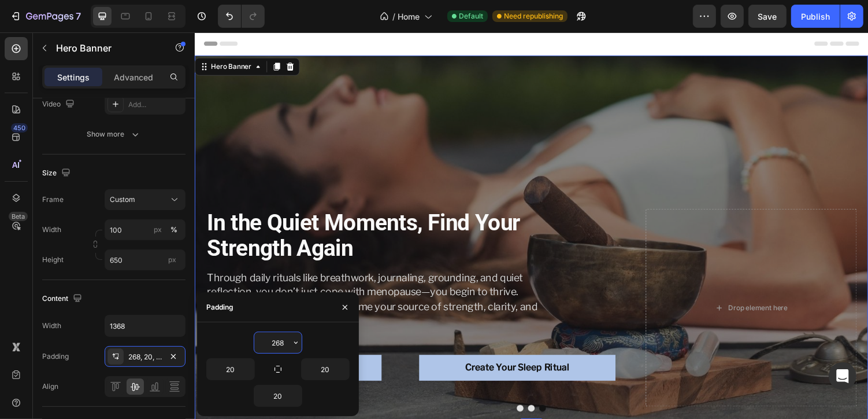
click at [283, 335] on input "268" at bounding box center [277, 342] width 47 height 21
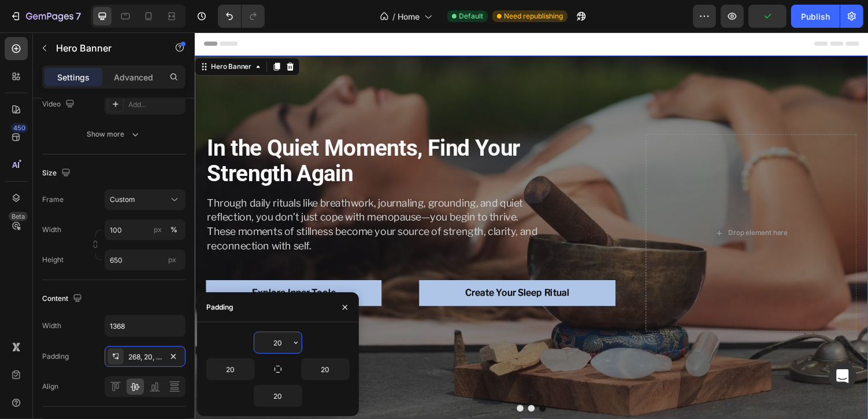
type input "200"
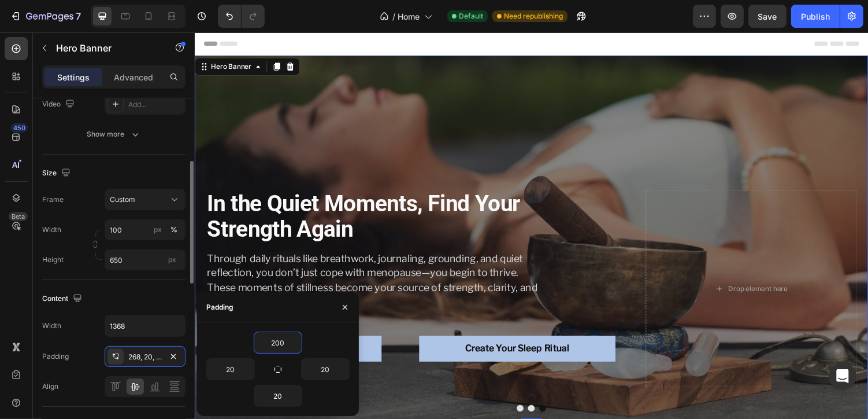
click at [155, 301] on div "Content" at bounding box center [113, 298] width 143 height 19
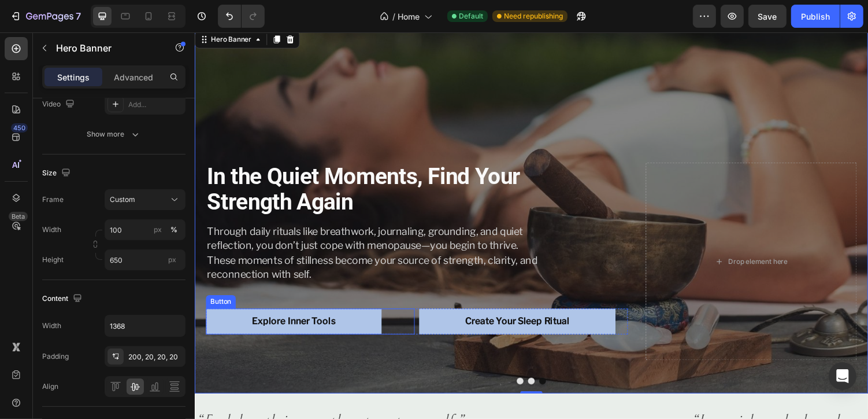
scroll to position [0, 0]
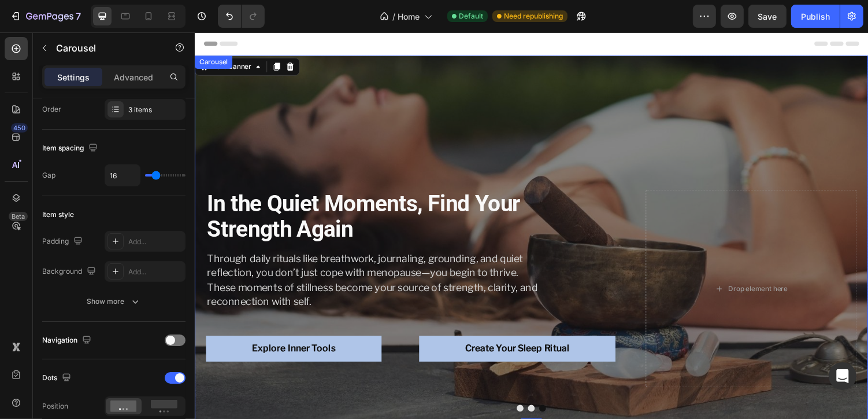
click at [541, 418] on button "Dot" at bounding box center [541, 418] width 7 height 7
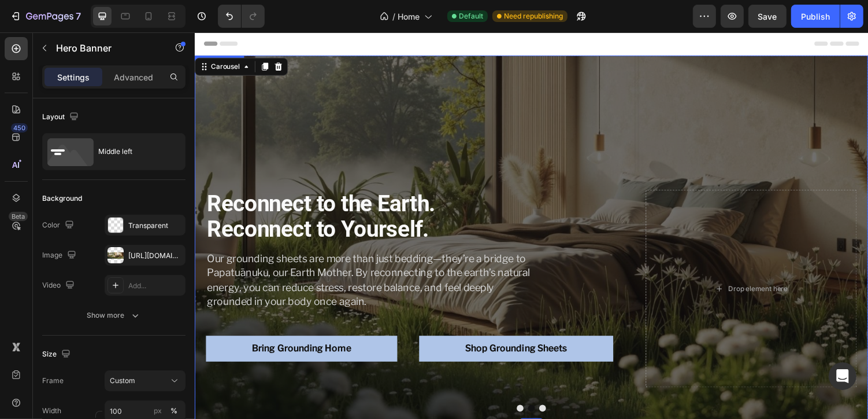
click at [341, 168] on div "Reconnect to the Earth. Reconnect to Yourself. Heading Our grounding sheets are…" at bounding box center [541, 243] width 694 height 331
click at [138, 254] on div "[URL][DOMAIN_NAME]" at bounding box center [145, 255] width 34 height 10
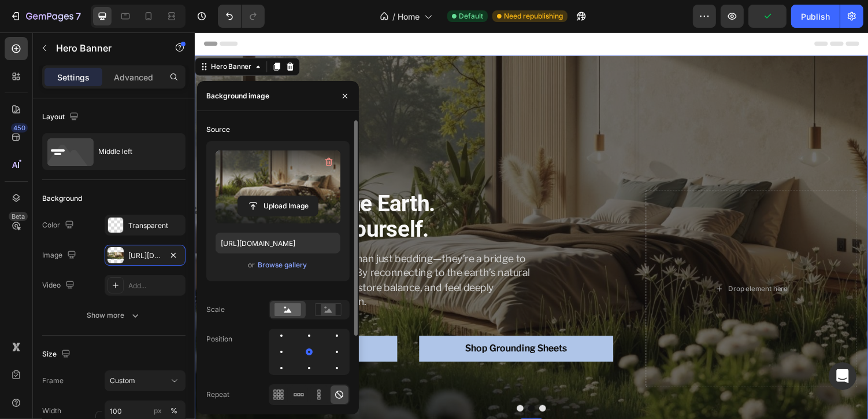
click at [260, 192] on label at bounding box center [278, 186] width 125 height 73
click at [260, 196] on input "file" at bounding box center [278, 206] width 80 height 20
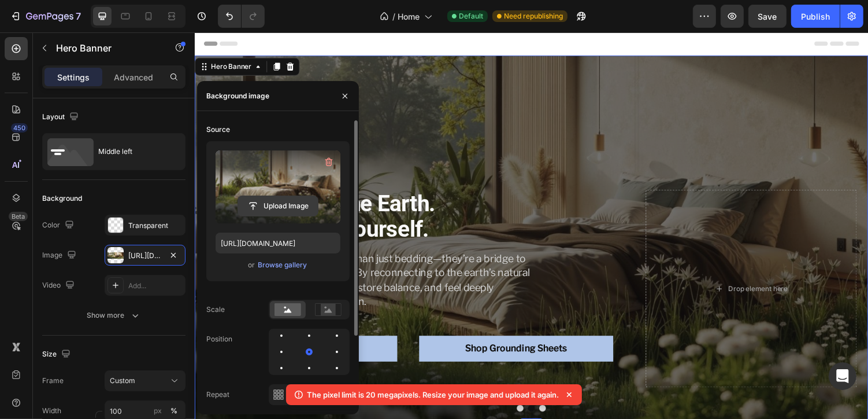
click at [274, 208] on input "file" at bounding box center [278, 206] width 80 height 20
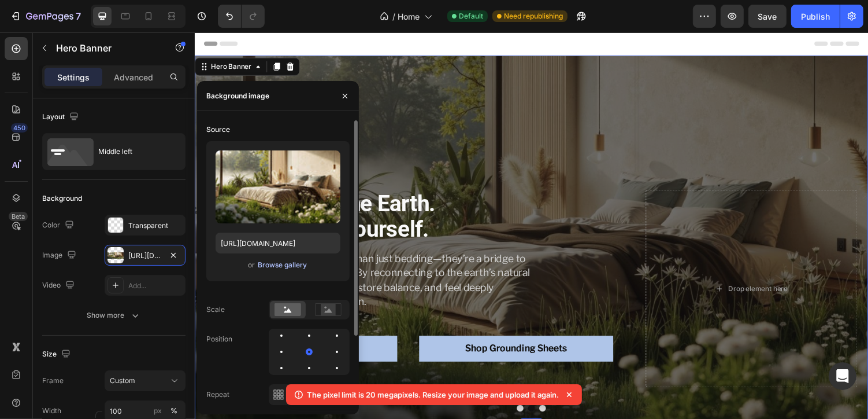
click at [271, 264] on div "Browse gallery" at bounding box center [282, 265] width 49 height 10
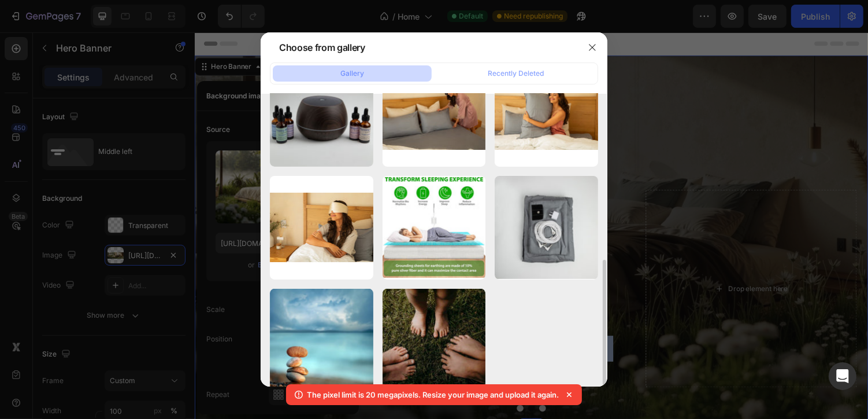
scroll to position [396, 0]
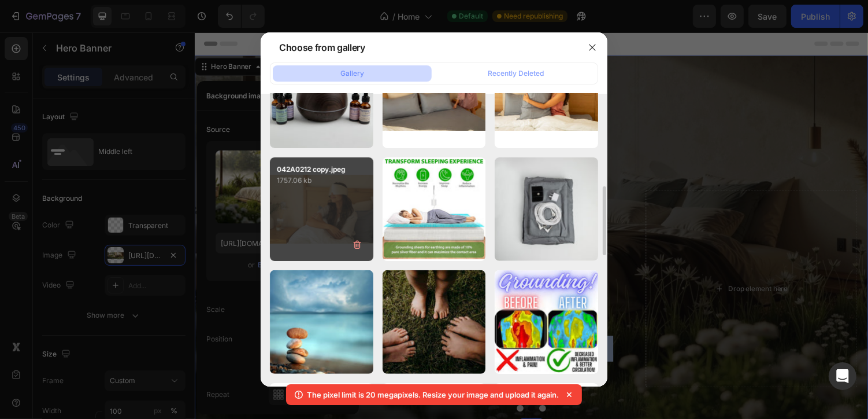
click at [328, 184] on p "1757.06 kb" at bounding box center [322, 181] width 90 height 12
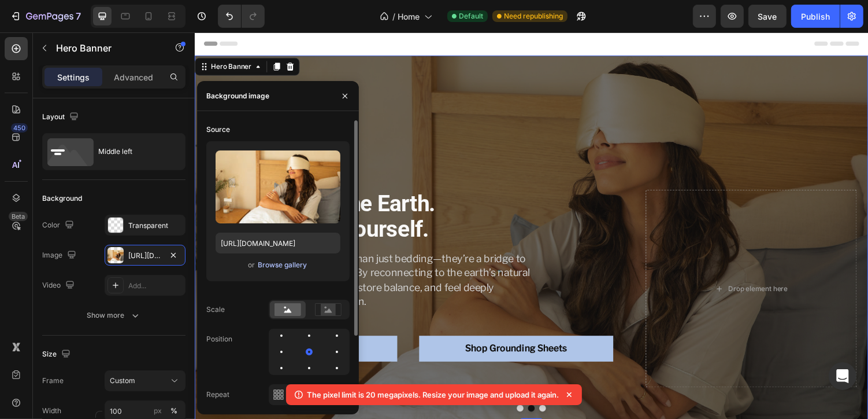
click at [278, 264] on div "Browse gallery" at bounding box center [282, 265] width 49 height 10
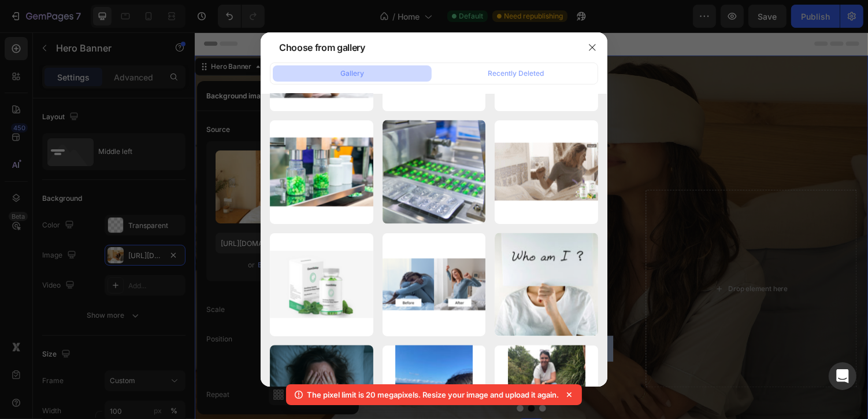
scroll to position [1754, 0]
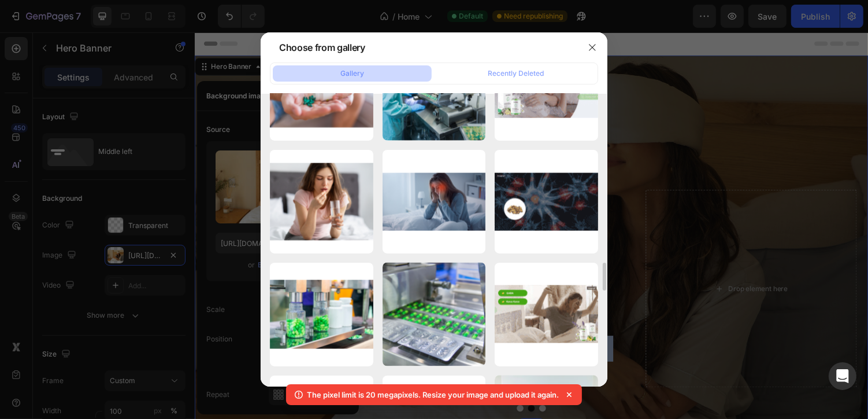
click at [660, 333] on div at bounding box center [434, 209] width 868 height 419
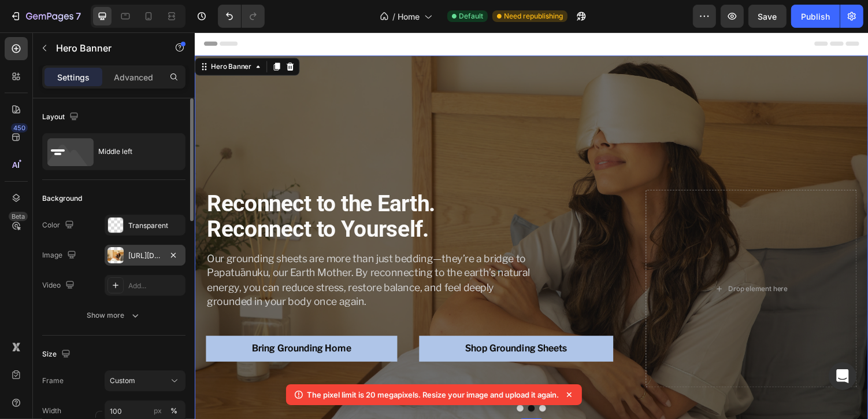
click at [141, 251] on div "https://cdn.shopify.com/s/files/1/0913/3670/4372/files/gempages_562321502347723…" at bounding box center [145, 255] width 34 height 10
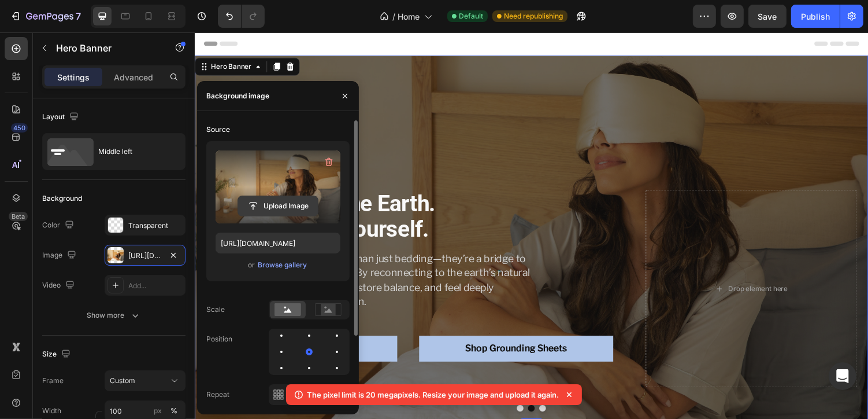
click at [280, 202] on input "file" at bounding box center [278, 206] width 80 height 20
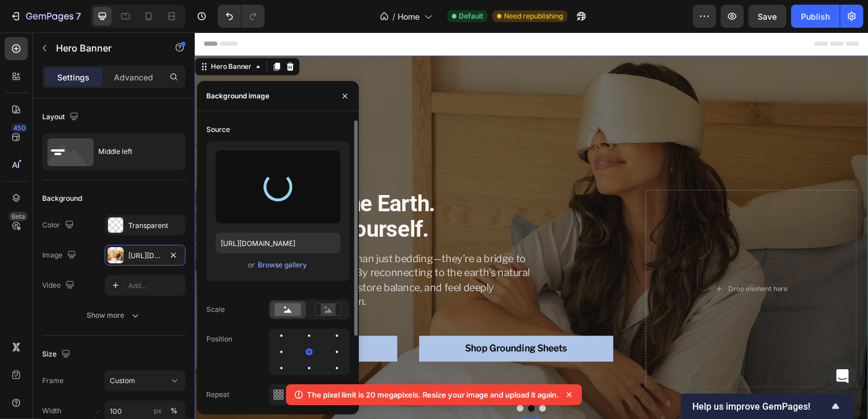
type input "[URL][DOMAIN_NAME]"
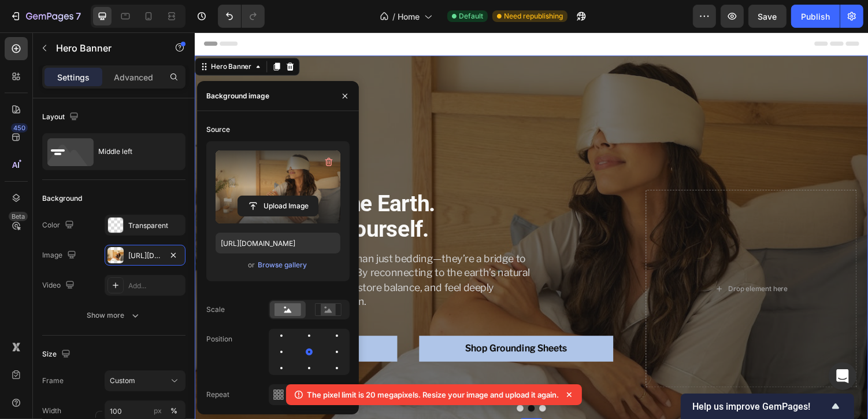
click at [572, 393] on icon at bounding box center [570, 395] width 12 height 12
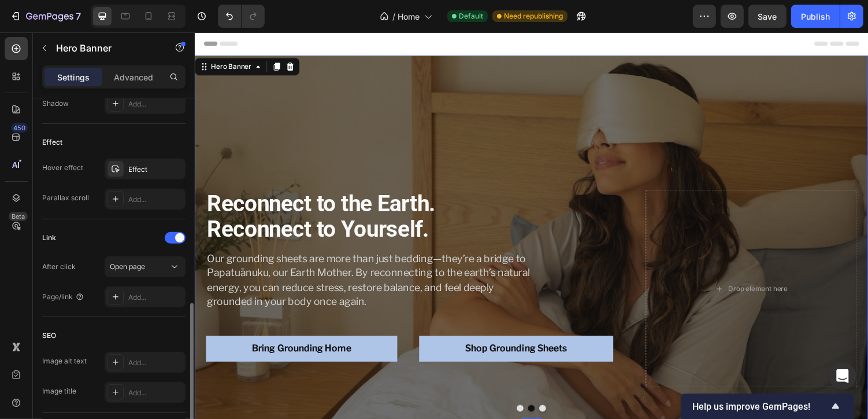
scroll to position [579, 0]
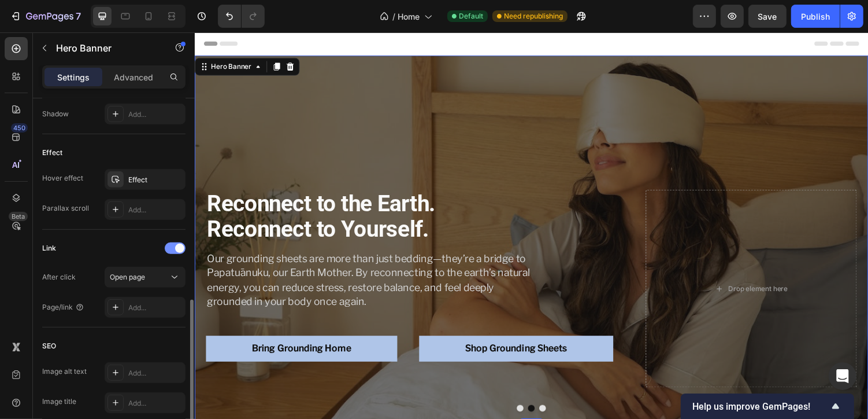
click at [178, 244] on span at bounding box center [179, 247] width 9 height 9
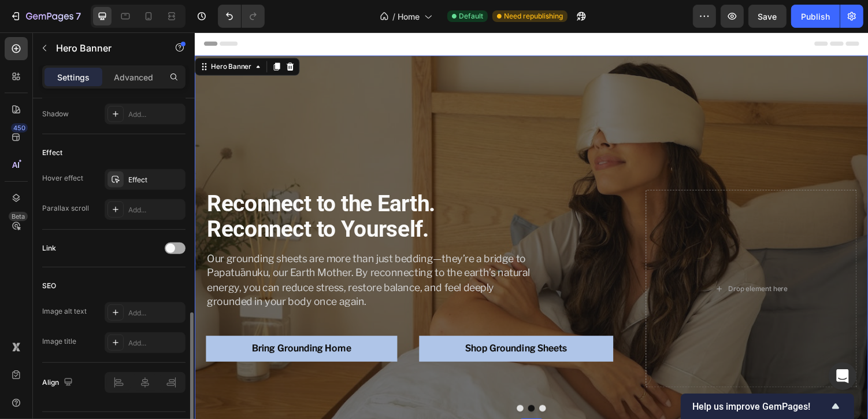
click at [175, 245] on span at bounding box center [170, 247] width 9 height 9
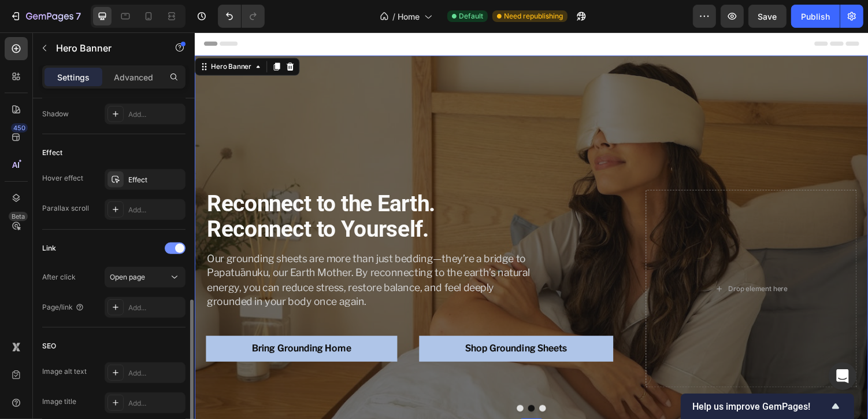
click at [180, 245] on span at bounding box center [179, 247] width 9 height 9
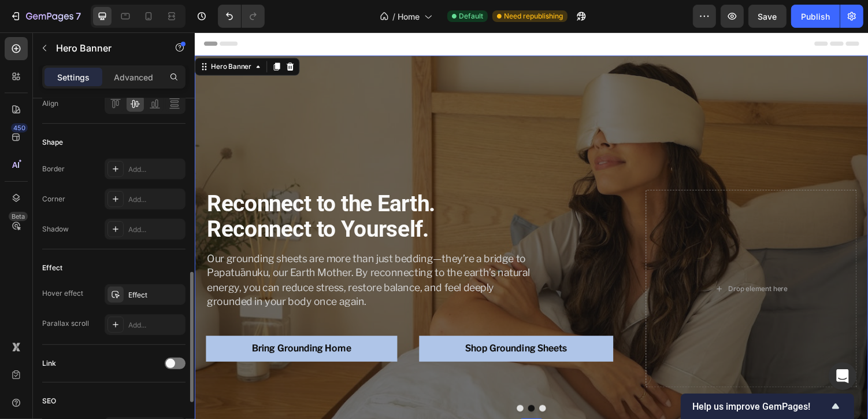
scroll to position [454, 0]
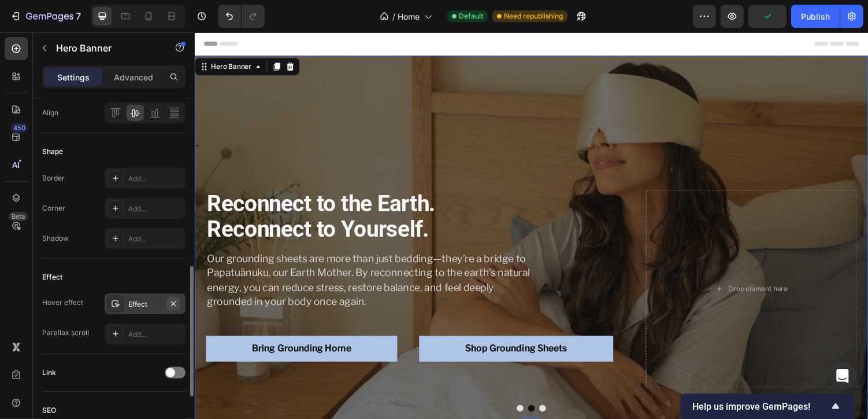
click at [173, 299] on icon "button" at bounding box center [173, 303] width 9 height 9
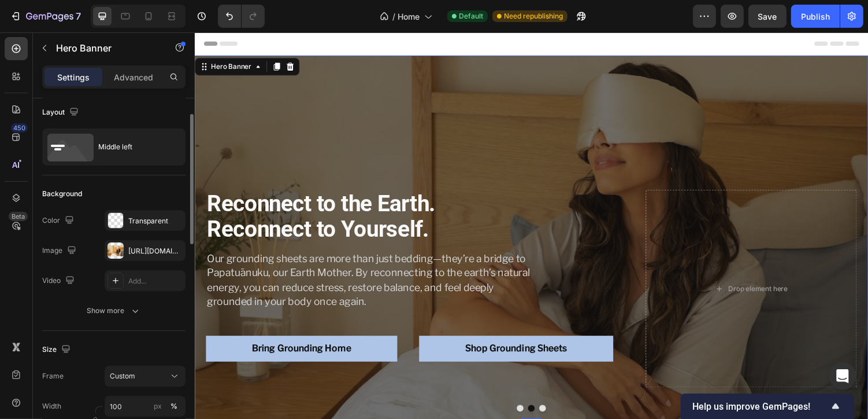
scroll to position [0, 0]
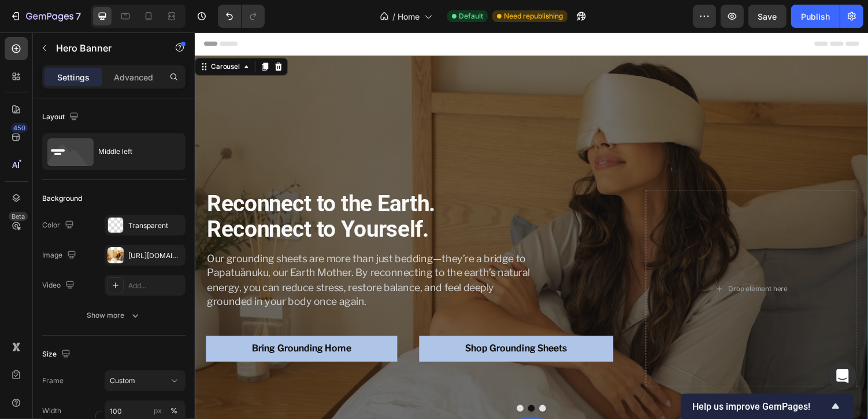
click at [509, 418] on div at bounding box center [541, 418] width 694 height 7
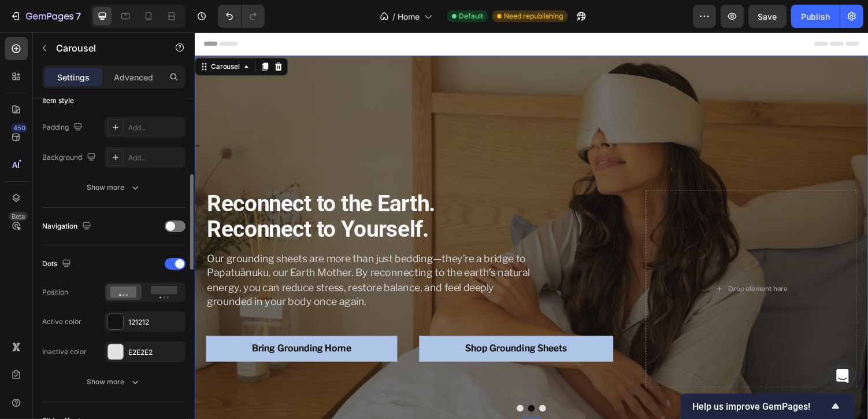
scroll to position [298, 0]
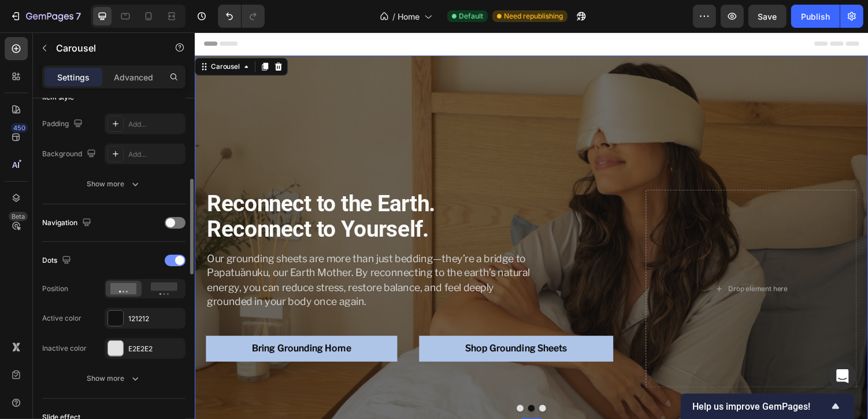
click at [182, 257] on span at bounding box center [179, 260] width 9 height 9
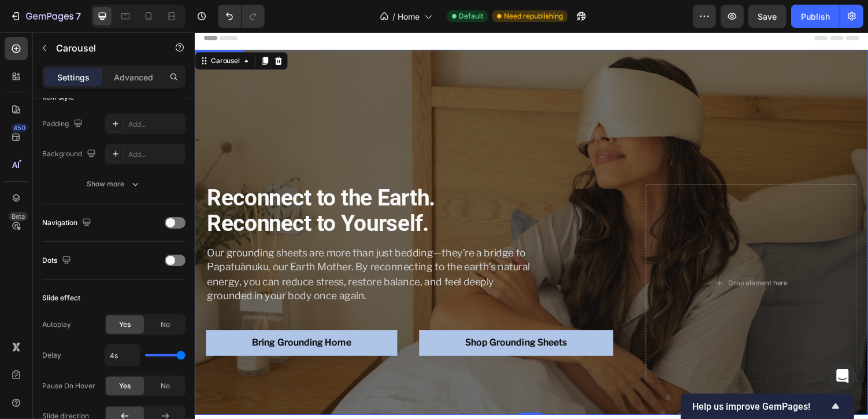
scroll to position [0, 0]
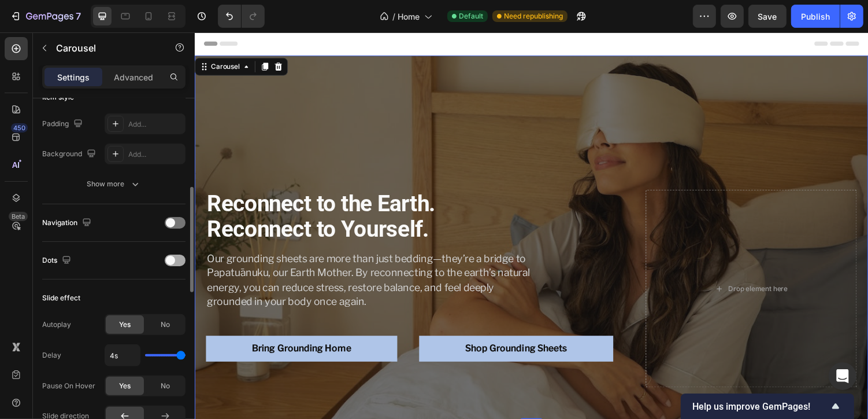
click at [174, 260] on div at bounding box center [175, 260] width 21 height 12
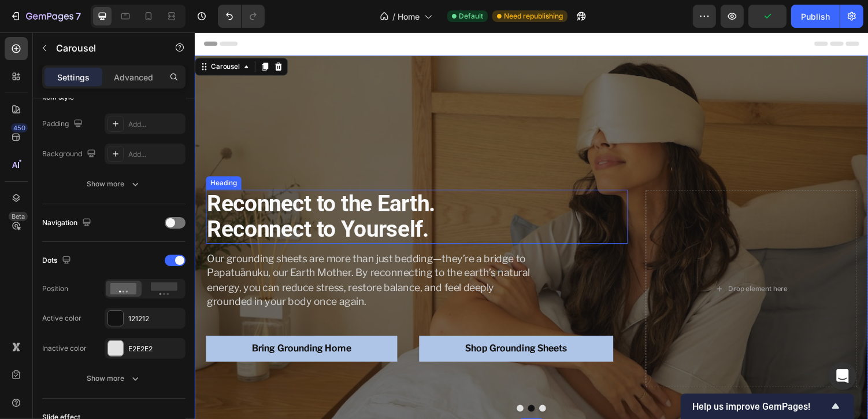
click at [364, 227] on strong "Reconnect to the Earth. Reconnect to Yourself." at bounding box center [324, 221] width 235 height 54
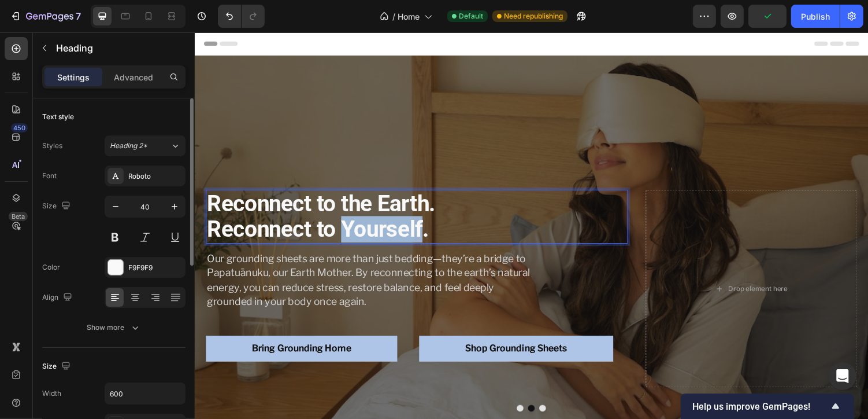
click at [364, 227] on strong "Reconnect to the Earth. Reconnect to Yourself." at bounding box center [324, 221] width 235 height 54
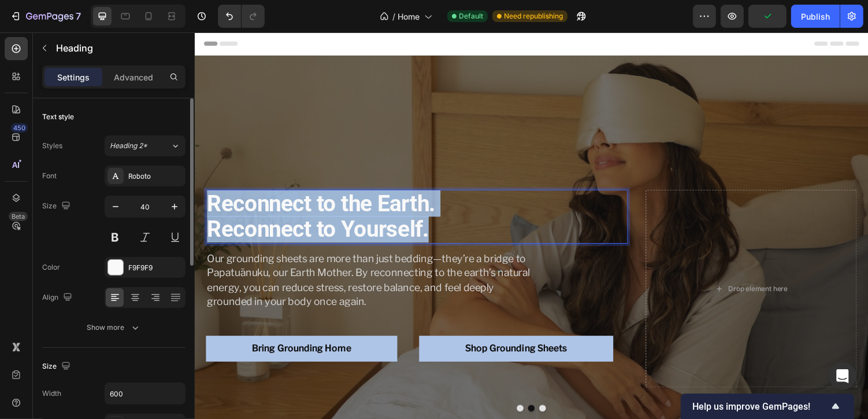
click at [364, 227] on strong "Reconnect to the Earth. Reconnect to Yourself." at bounding box center [324, 221] width 235 height 54
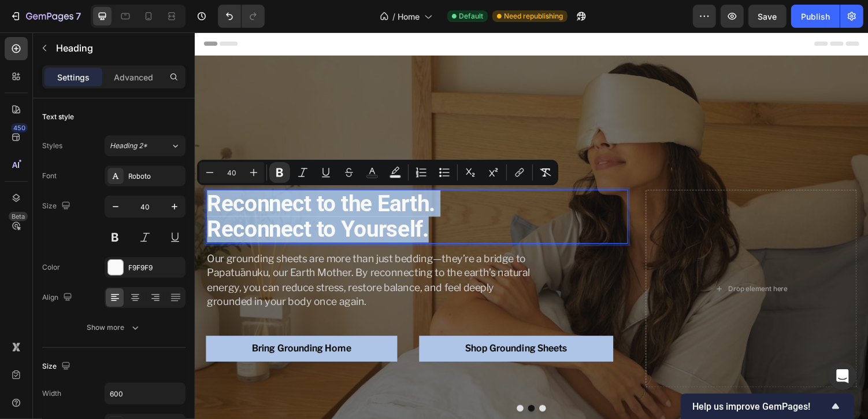
copy strong "Reconnect to the Earth. Reconnect to Yourself."
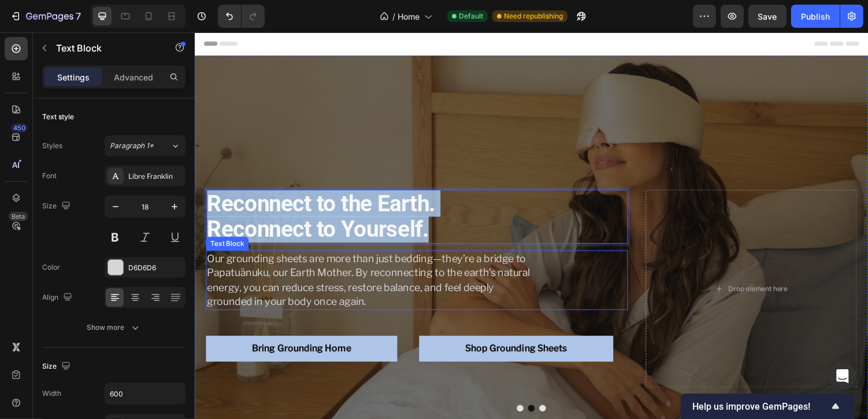
click at [372, 286] on p "Our grounding sheets are more than just bedding—they’re a bridge to Papatuānuku…" at bounding box center [379, 286] width 345 height 59
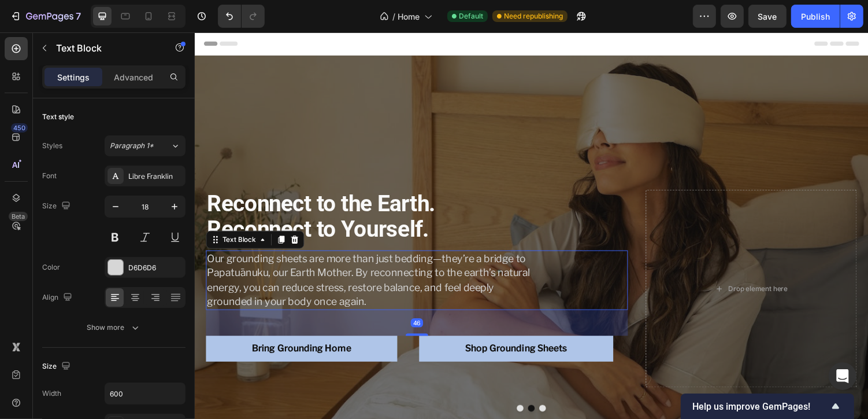
click at [372, 286] on p "Our grounding sheets are more than just bedding—they’re a bridge to Papatuānuku…" at bounding box center [379, 286] width 345 height 59
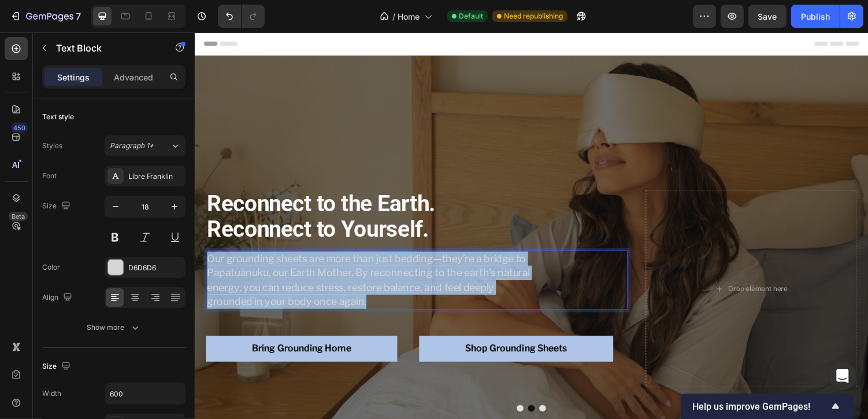
click at [372, 286] on p "Our grounding sheets are more than just bedding—they’re a bridge to Papatuānuku…" at bounding box center [379, 286] width 345 height 59
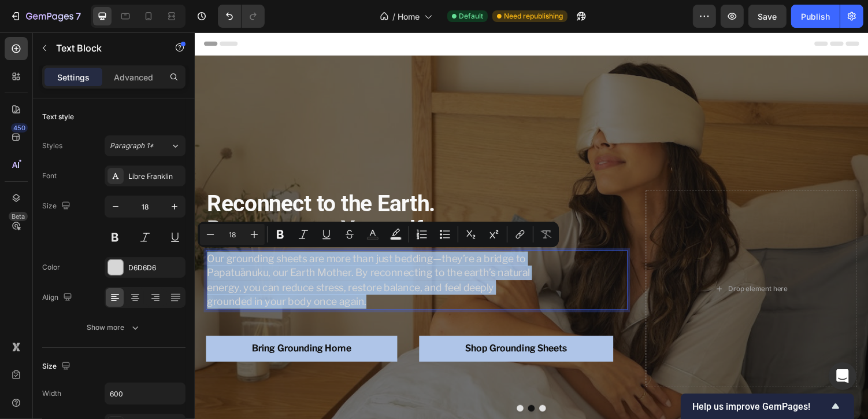
copy p "Our grounding sheets are more than just bedding—they’re a bridge to Papatuānuku…"
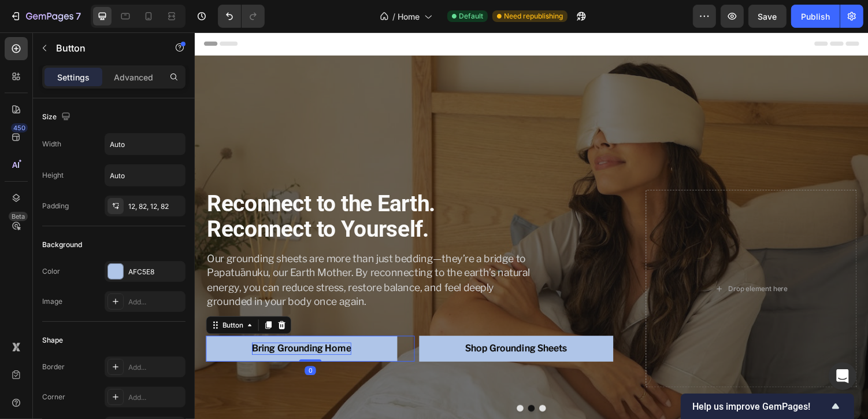
click at [343, 356] on strong "Bring Grounding Home" at bounding box center [304, 357] width 102 height 11
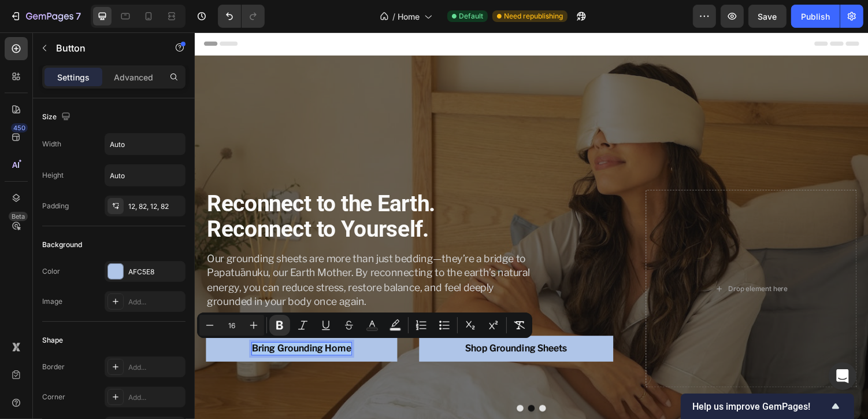
copy strong "Bring Grounding Home"
click at [508, 358] on strong "Shop Grounding Sheets" at bounding box center [525, 357] width 105 height 11
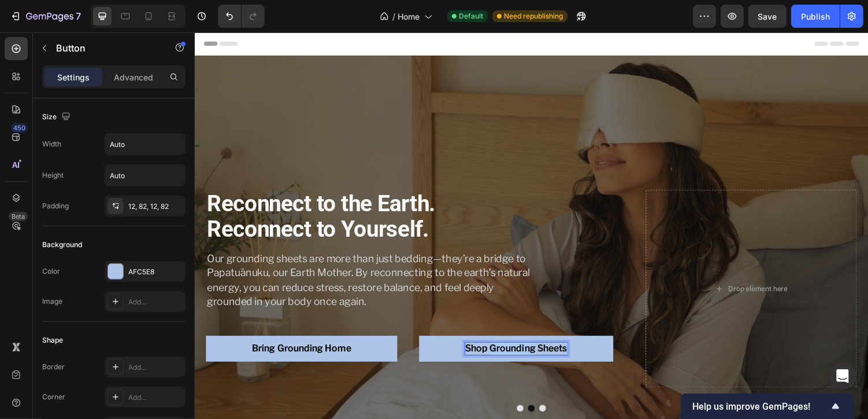
click at [508, 358] on strong "Shop Grounding Sheets" at bounding box center [525, 357] width 105 height 11
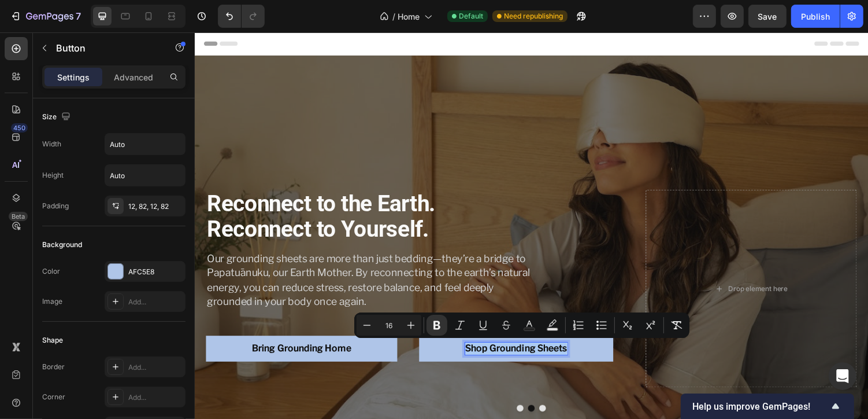
copy strong "Shop Grounding Sheets"
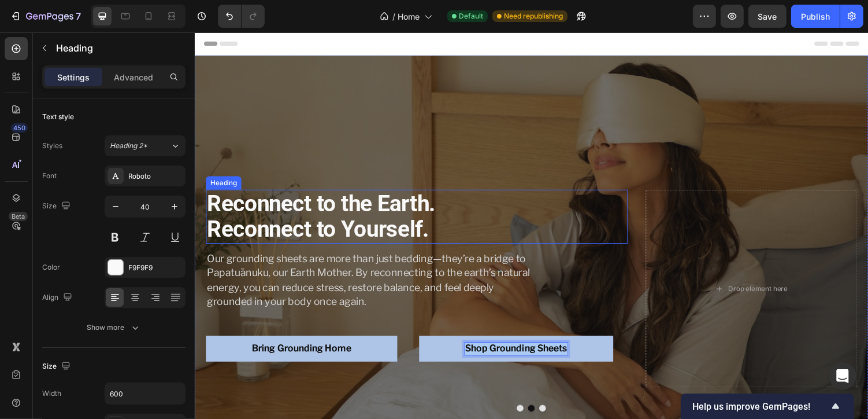
click at [264, 223] on strong "Reconnect to the Earth. Reconnect to Yourself." at bounding box center [324, 221] width 235 height 54
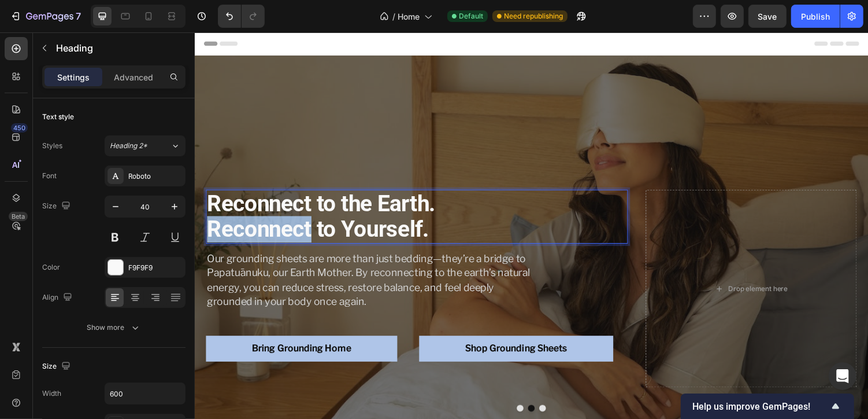
click at [264, 223] on strong "Reconnect to the Earth. Reconnect to Yourself." at bounding box center [324, 221] width 235 height 54
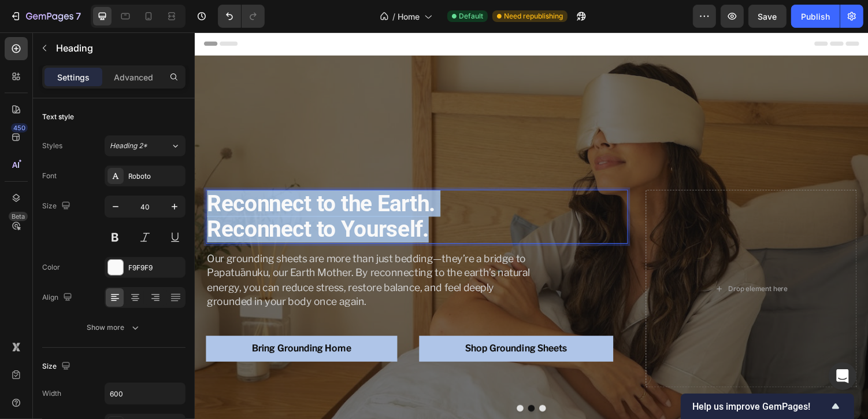
click at [264, 223] on strong "Reconnect to the Earth. Reconnect to Yourself." at bounding box center [324, 221] width 235 height 54
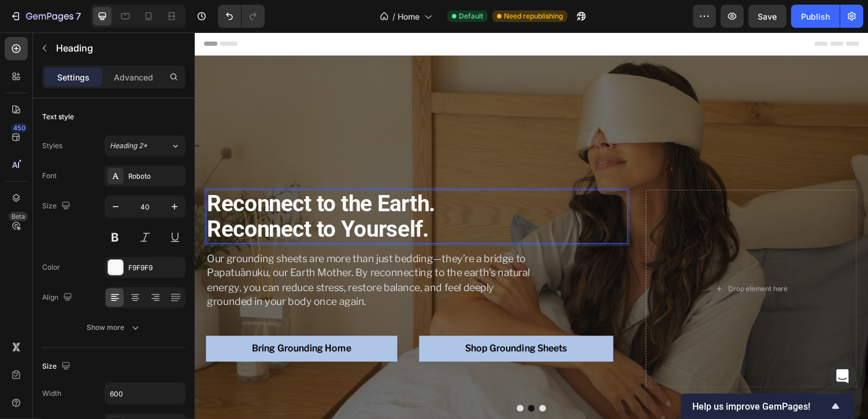
click at [305, 217] on strong "Reconnect to the Earth. Reconnect to Yourself." at bounding box center [324, 221] width 235 height 54
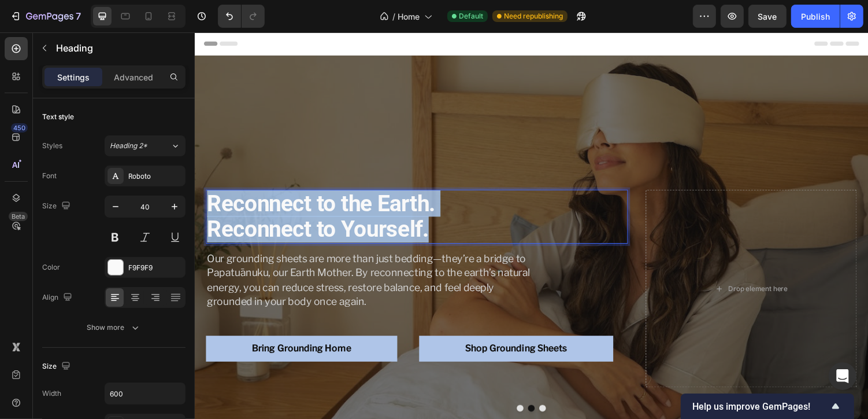
click at [305, 217] on strong "Reconnect to the Earth. Reconnect to Yourself." at bounding box center [324, 221] width 235 height 54
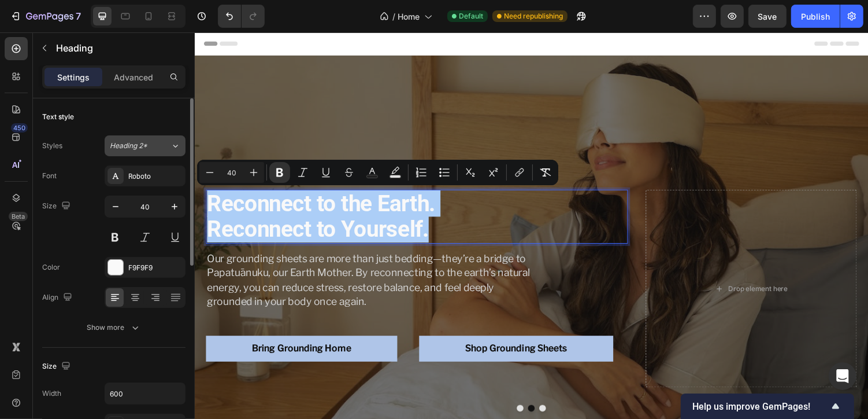
click at [172, 149] on icon at bounding box center [176, 146] width 10 height 12
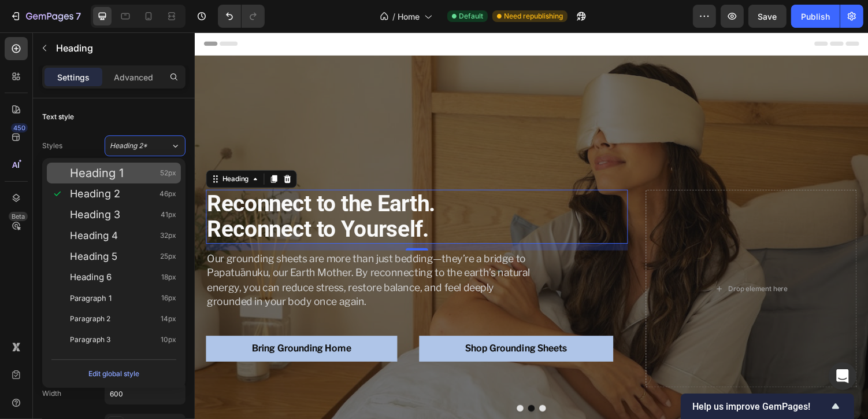
click at [144, 173] on div "Heading 1 52px" at bounding box center [123, 173] width 106 height 12
type input "52"
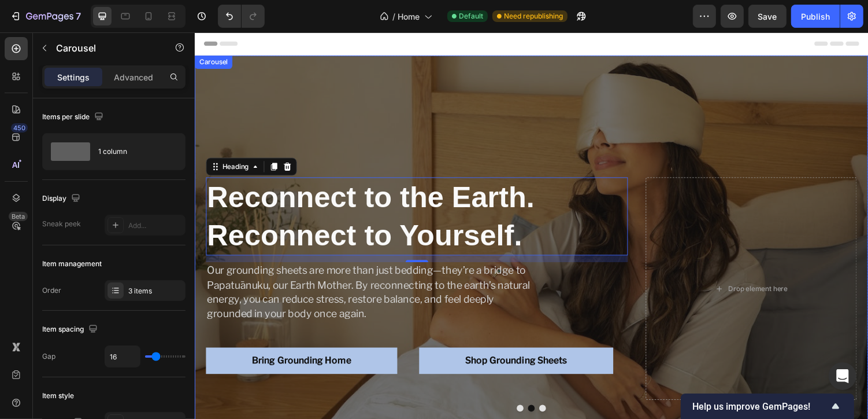
click at [527, 416] on button "Dot" at bounding box center [529, 418] width 7 height 7
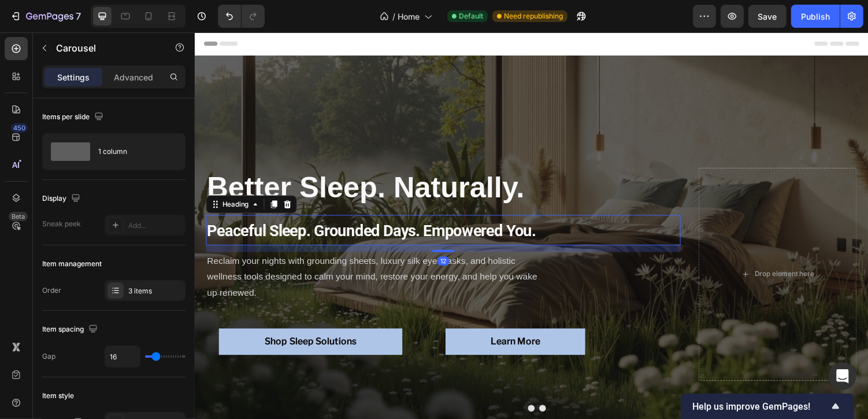
click at [346, 238] on strong "Peaceful Sleep. Grounded Days. Empowered You." at bounding box center [376, 236] width 339 height 19
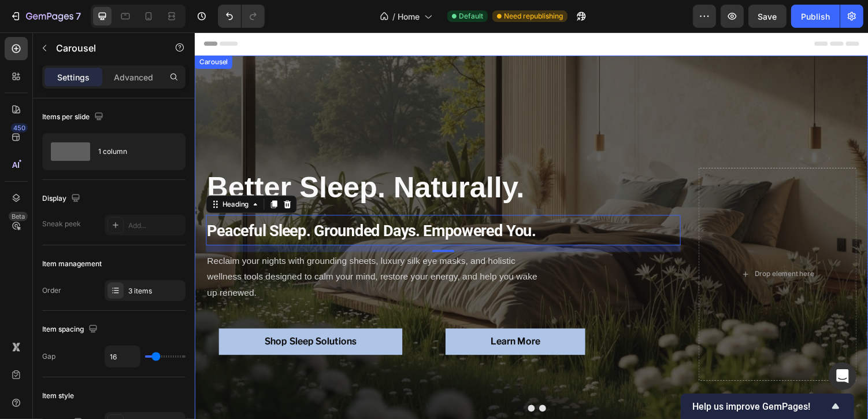
click at [539, 418] on button "Dot" at bounding box center [541, 418] width 7 height 7
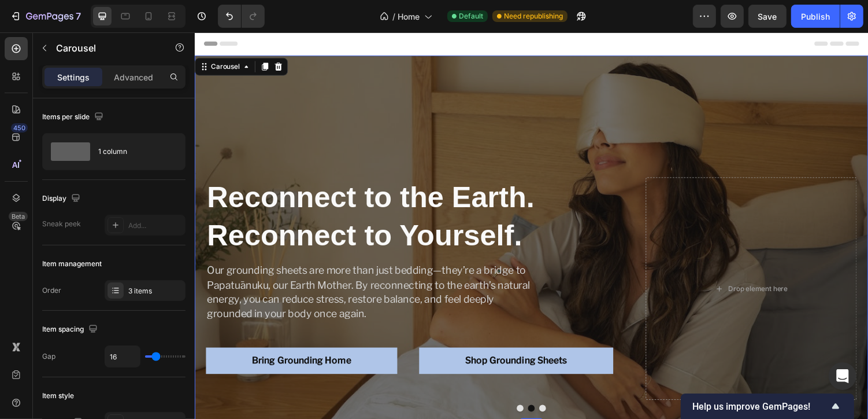
click at [531, 416] on button "Dot" at bounding box center [529, 418] width 7 height 7
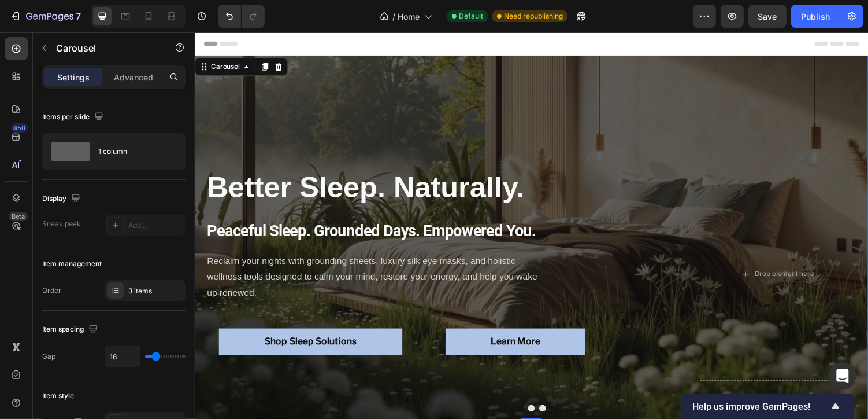
click at [541, 418] on button "Dot" at bounding box center [541, 418] width 7 height 7
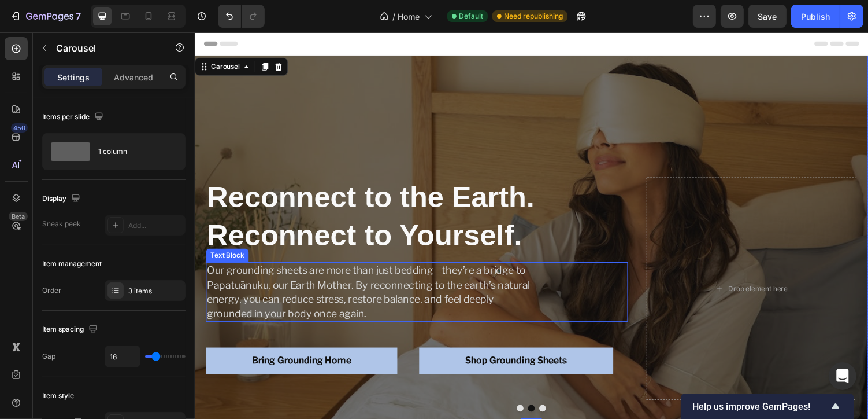
click at [376, 289] on p "Our grounding sheets are more than just bedding—they’re a bridge to Papatuānuku…" at bounding box center [379, 298] width 345 height 59
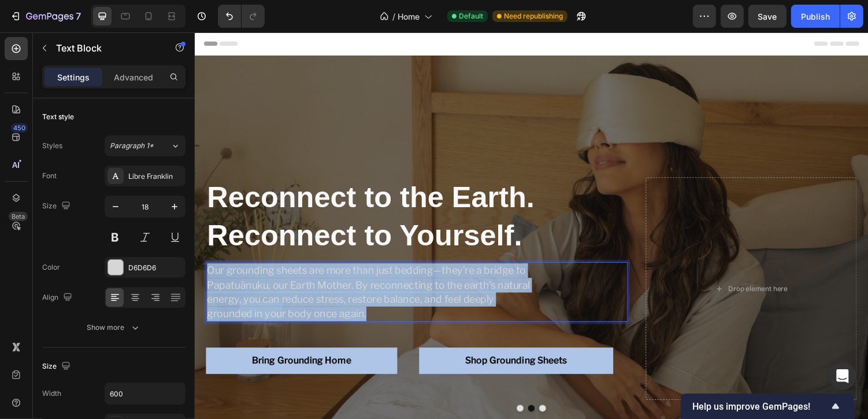
click at [376, 289] on p "Our grounding sheets are more than just bedding—they’re a bridge to Papatuānuku…" at bounding box center [379, 298] width 345 height 59
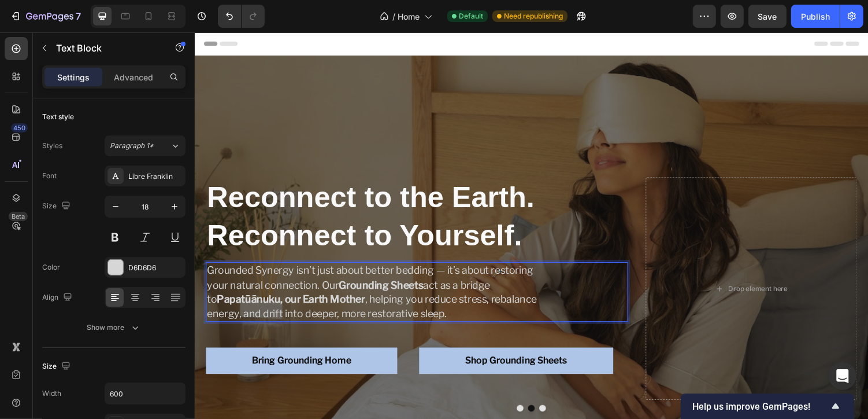
click at [439, 319] on p "Grounded Synergy isn’t just about better bedding — it’s about restoring your na…" at bounding box center [379, 298] width 345 height 59
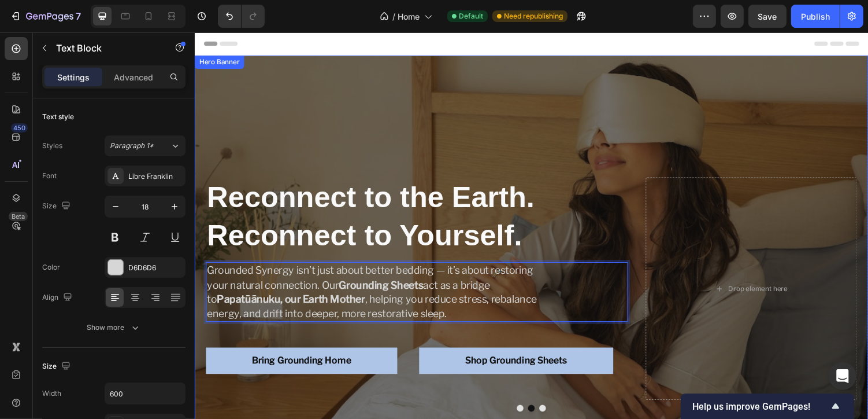
click at [427, 339] on div "⁠⁠⁠⁠⁠⁠⁠ Reconnect to the Earth. Reconnect to Yourself. Heading Grounded Synergy…" at bounding box center [423, 295] width 435 height 229
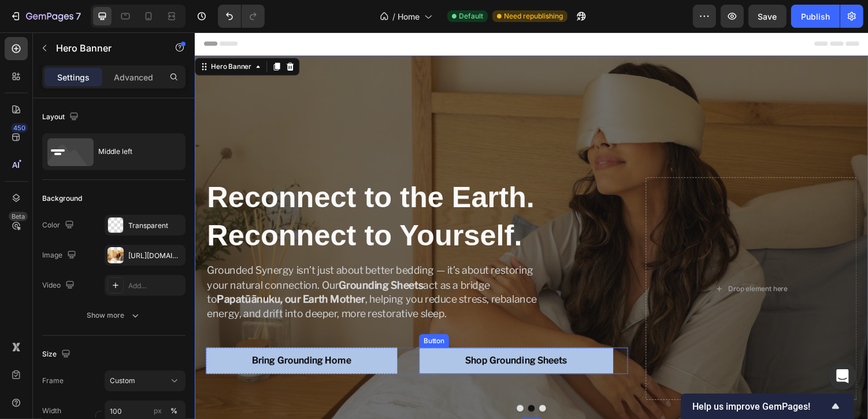
click at [508, 363] on link "Shop Grounding Sheets" at bounding box center [526, 369] width 200 height 27
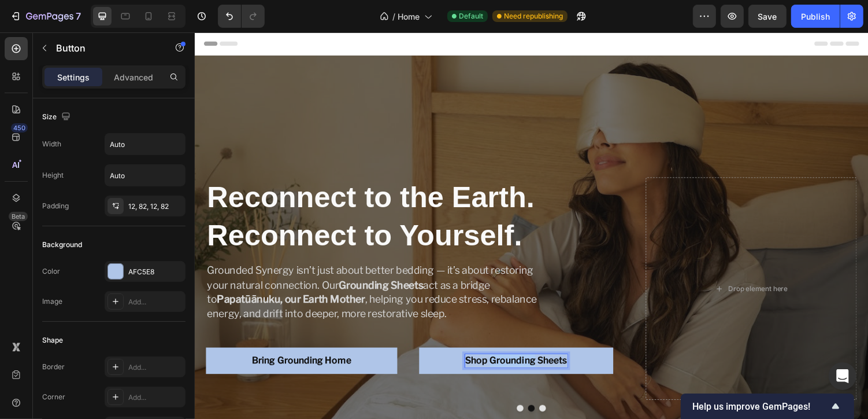
click at [509, 365] on strong "Shop Grounding Sheets" at bounding box center [525, 369] width 105 height 11
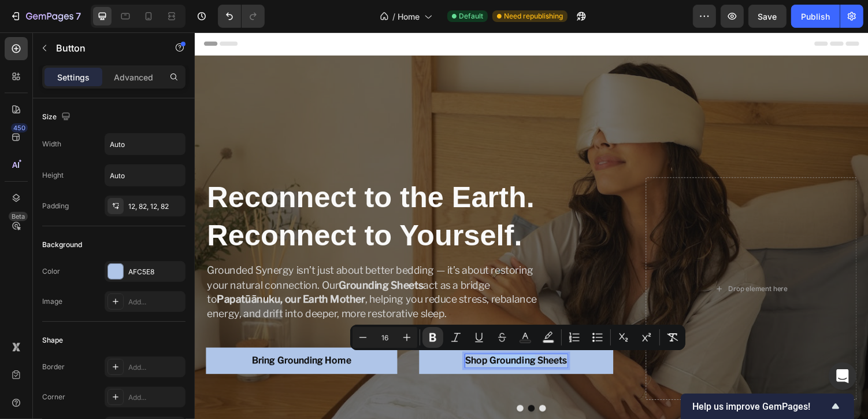
click at [542, 365] on strong "Shop Grounding Sheets" at bounding box center [525, 369] width 105 height 11
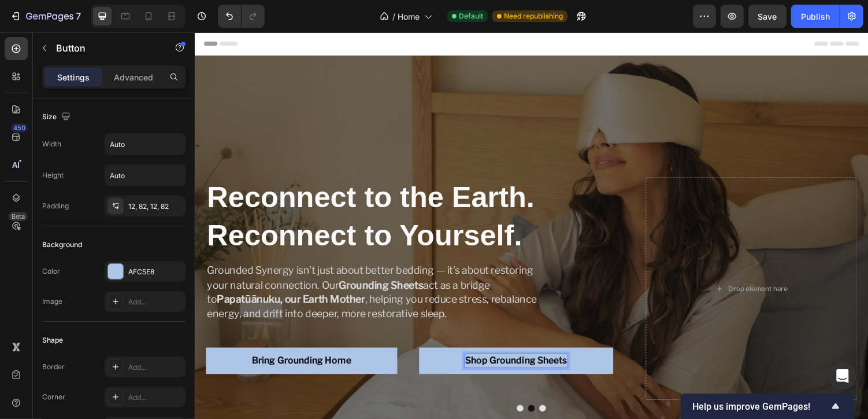
click at [501, 367] on strong "Shop Grounding Sheets" at bounding box center [525, 369] width 105 height 11
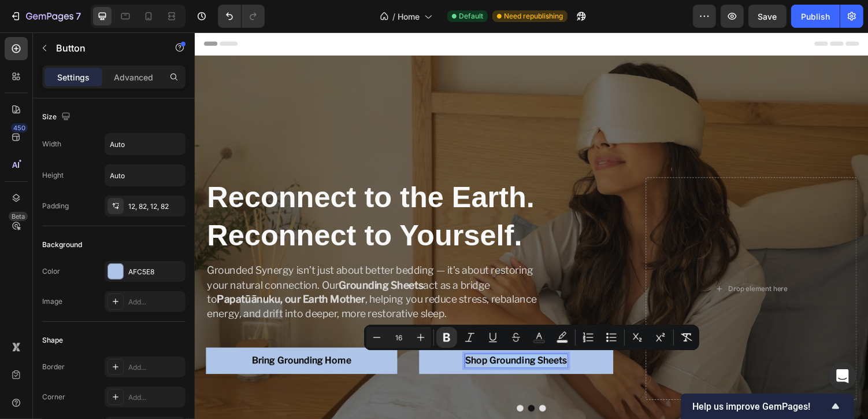
drag, startPoint x: 498, startPoint y: 367, endPoint x: 576, endPoint y: 365, distance: 78.1
click at [576, 365] on strong "Shop Grounding Sheets" at bounding box center [525, 369] width 105 height 11
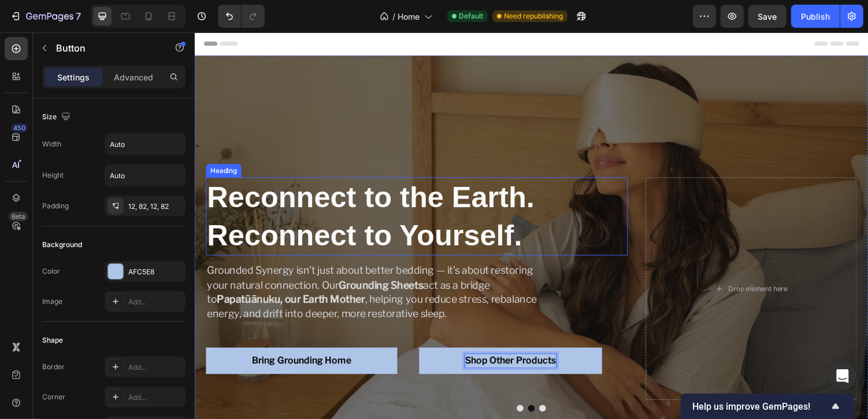
click at [412, 230] on strong "Reconnect to the Earth. Reconnect to Yourself." at bounding box center [376, 220] width 338 height 73
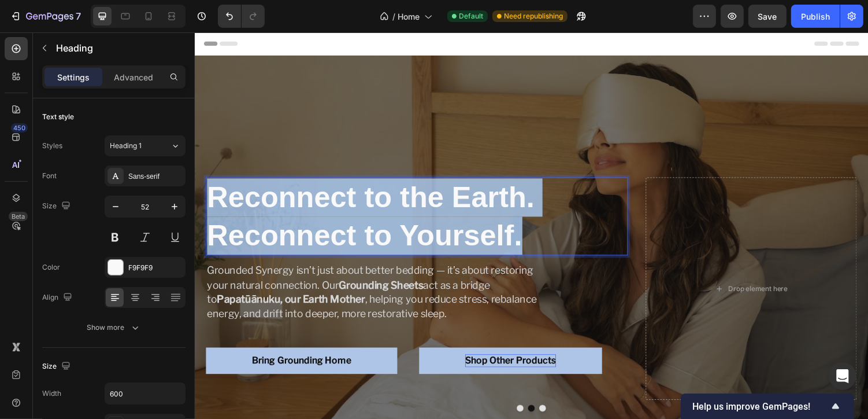
click at [412, 230] on strong "Reconnect to the Earth. Reconnect to Yourself." at bounding box center [376, 220] width 338 height 73
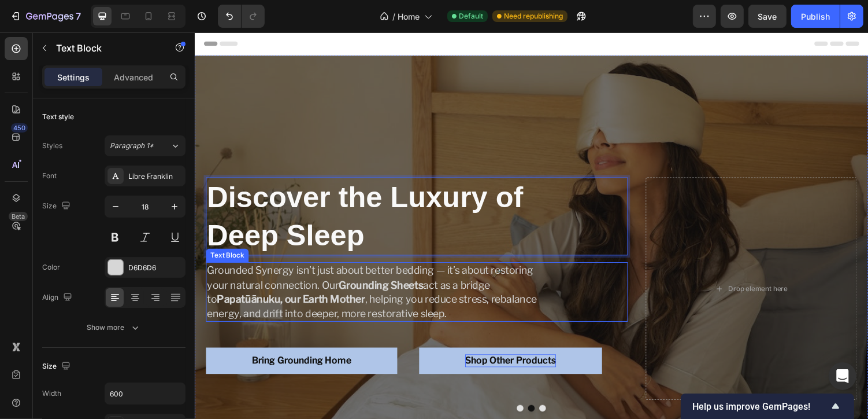
click at [346, 304] on strong "Papatūānuku, our Earth Mother" at bounding box center [293, 306] width 153 height 12
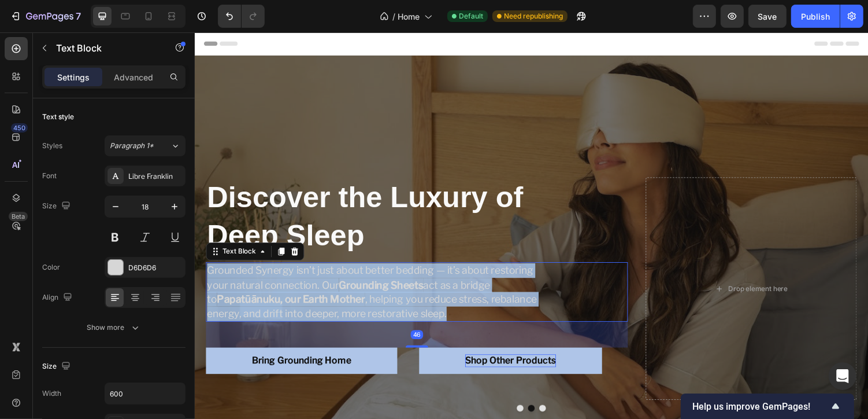
click at [346, 304] on strong "Papatūānuku, our Earth Mother" at bounding box center [293, 306] width 153 height 12
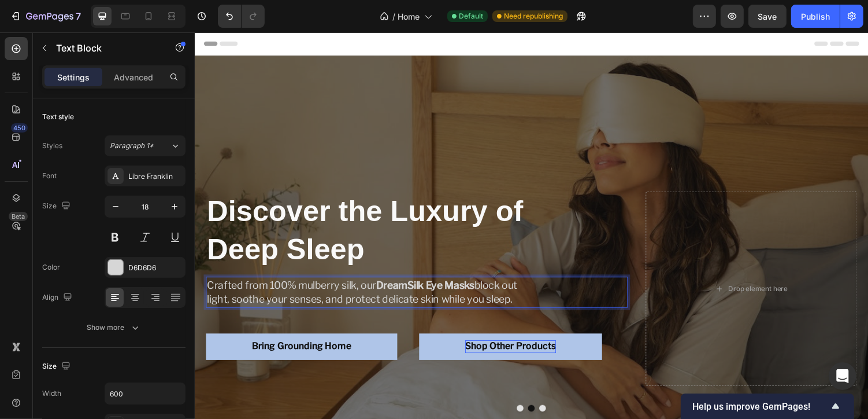
click at [433, 292] on strong "DreamSilk Eye Masks" at bounding box center [432, 292] width 101 height 12
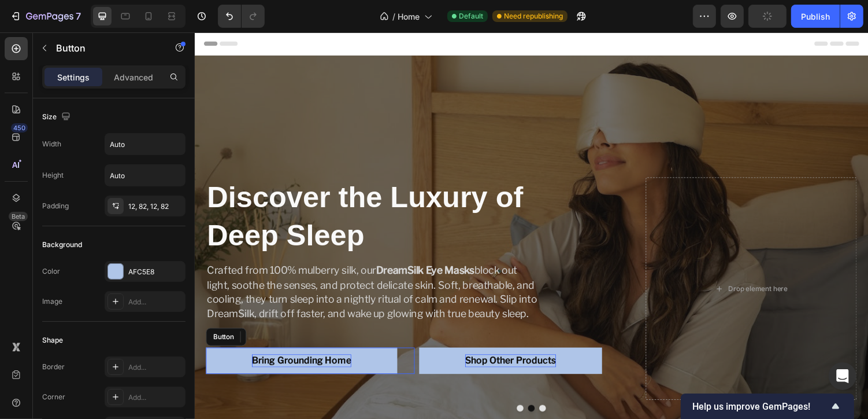
click at [315, 371] on strong "Bring Grounding Home" at bounding box center [304, 369] width 102 height 11
click at [239, 372] on link "Shop DreamSilk" at bounding box center [289, 369] width 167 height 27
click at [239, 374] on link "Shop DreamSilk" at bounding box center [289, 369] width 167 height 27
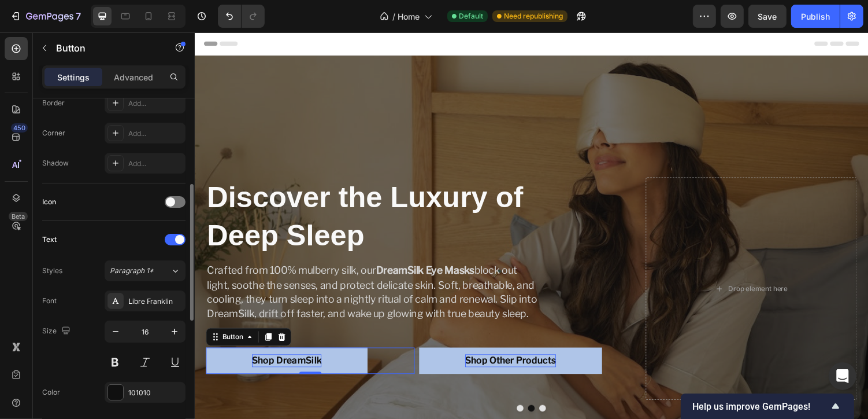
scroll to position [279, 0]
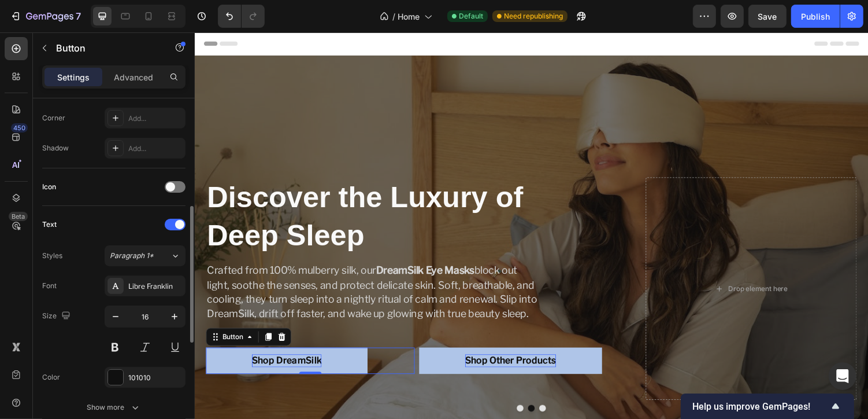
click at [275, 371] on strong "Shop DreamSilk" at bounding box center [289, 369] width 72 height 11
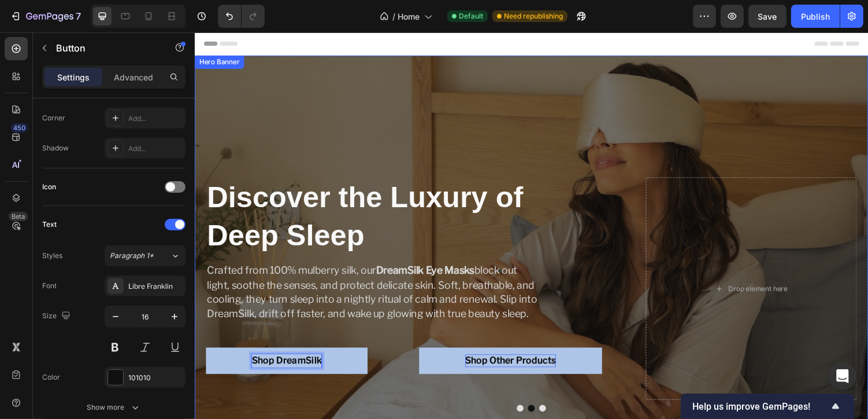
click at [290, 394] on div "⁠⁠⁠⁠⁠⁠⁠ Discover the Luxury of Deep Sleep Heading Crafted from 100% mulberry si…" at bounding box center [423, 295] width 435 height 229
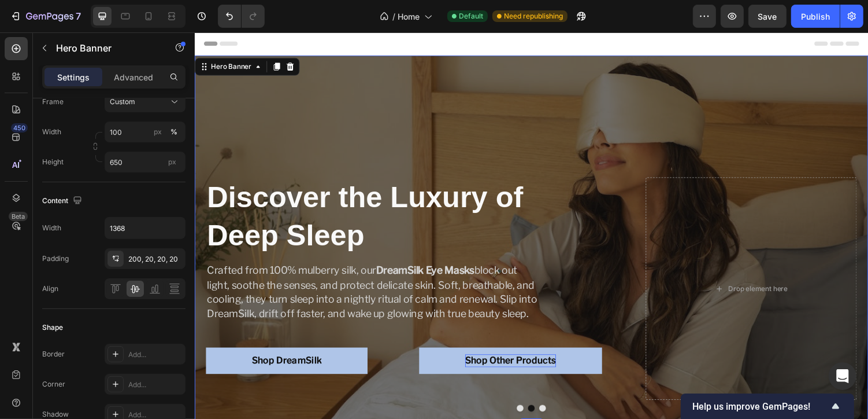
scroll to position [0, 0]
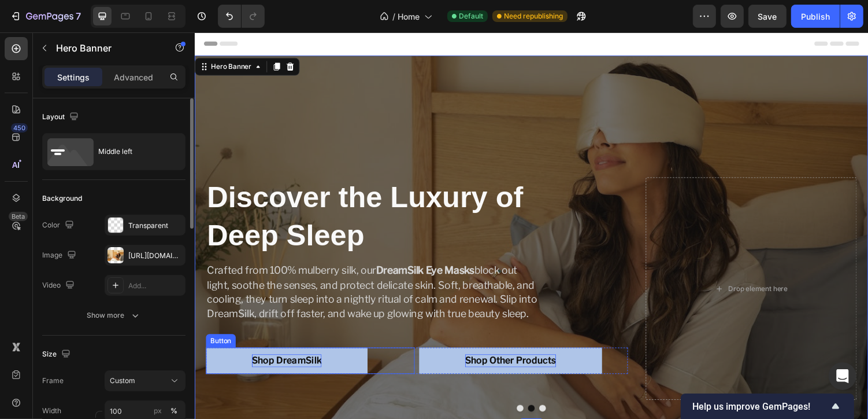
click at [294, 374] on strong "Shop DreamSilk" at bounding box center [289, 369] width 72 height 11
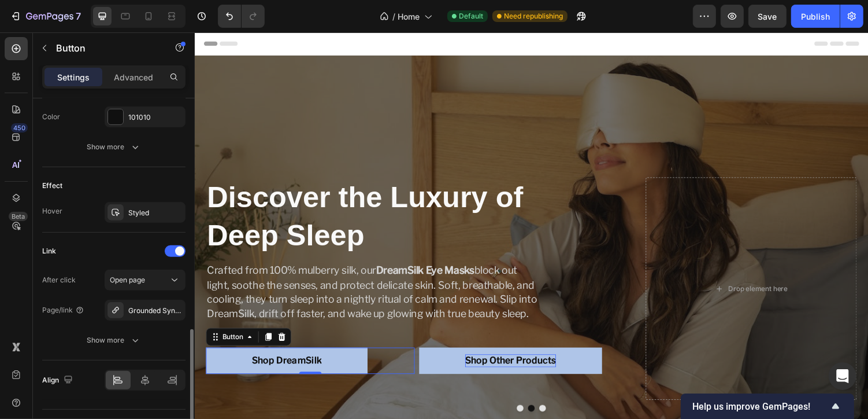
scroll to position [562, 0]
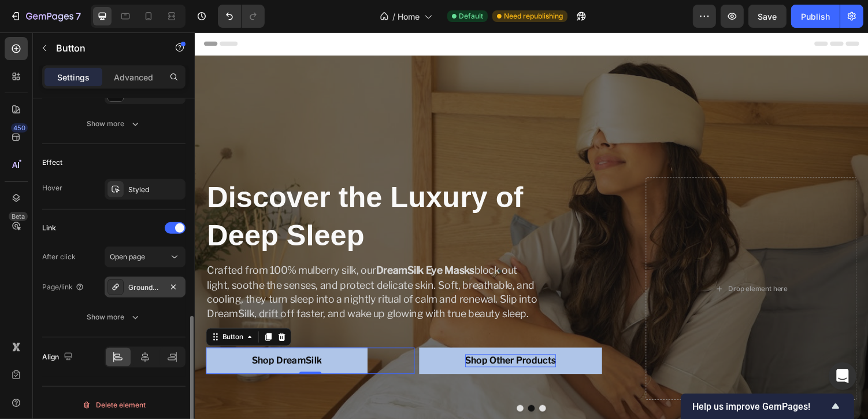
click at [150, 285] on div "Grounded Synergy Shop" at bounding box center [145, 287] width 34 height 10
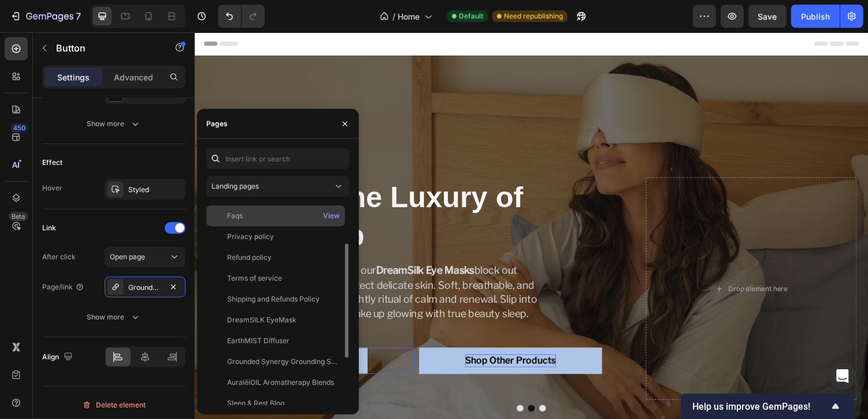
scroll to position [70, 0]
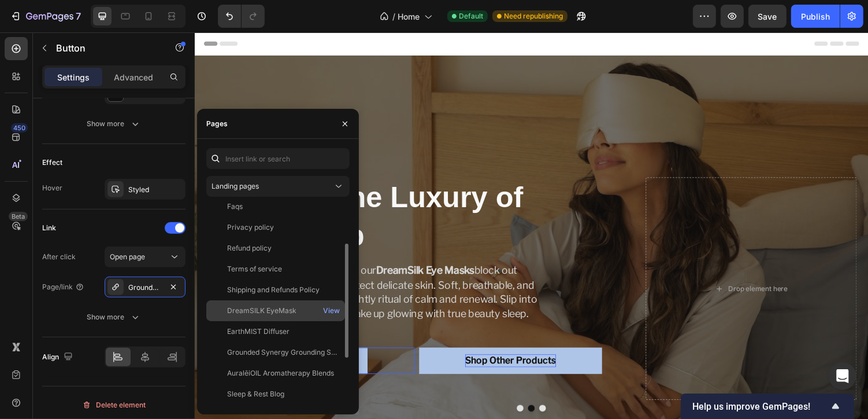
click at [275, 309] on div "DreamSILK EyeMask" at bounding box center [261, 310] width 69 height 10
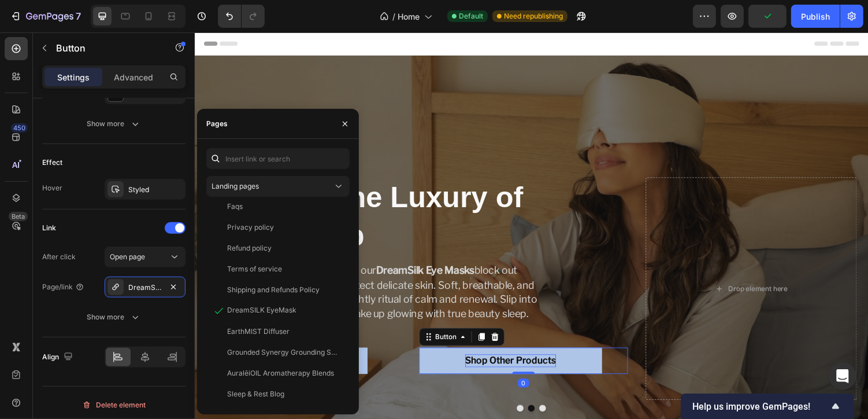
click at [497, 359] on link "Shop Other Products" at bounding box center [520, 369] width 189 height 27
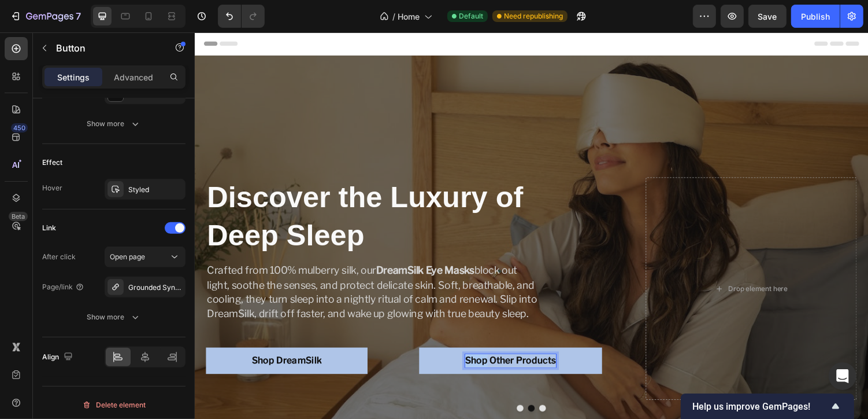
click at [490, 371] on strong "Shop Other Products" at bounding box center [520, 369] width 94 height 11
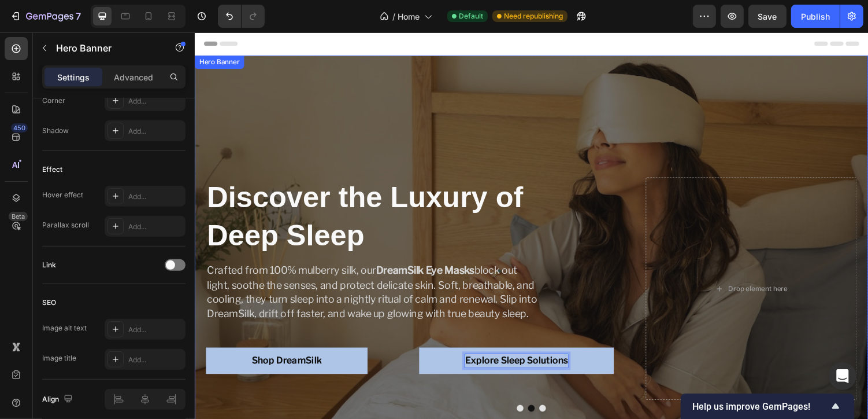
click at [603, 333] on div "⁠⁠⁠⁠⁠⁠⁠ Discover the Luxury of Deep Sleep Heading Crafted from 100% mulberry si…" at bounding box center [423, 295] width 435 height 229
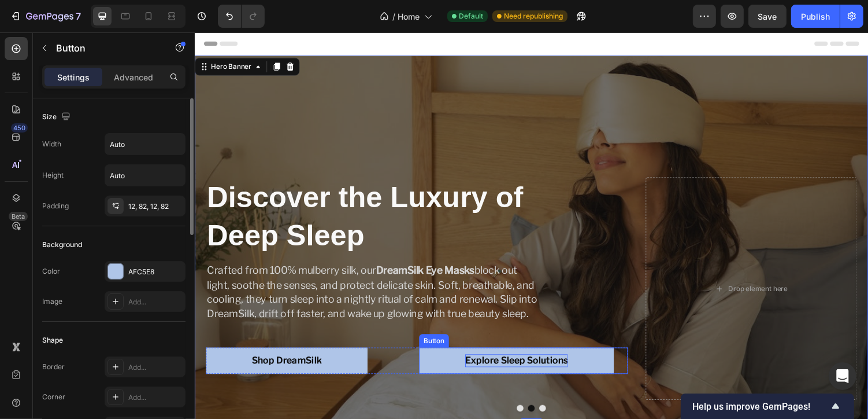
click at [596, 363] on link "Explore Sleep Solutions" at bounding box center [526, 369] width 201 height 27
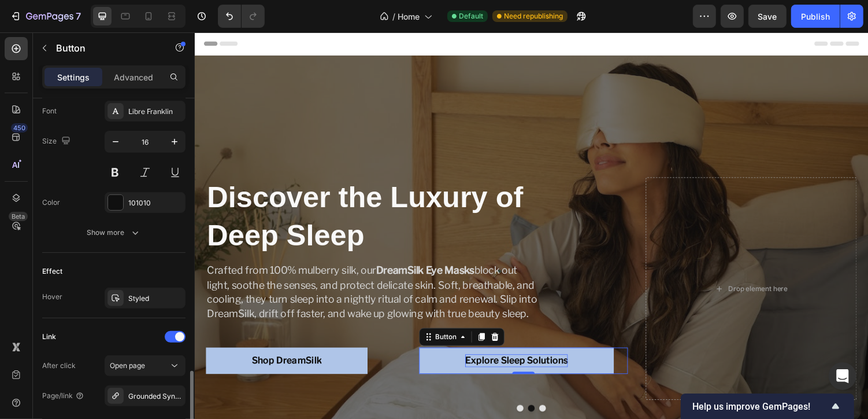
scroll to position [562, 0]
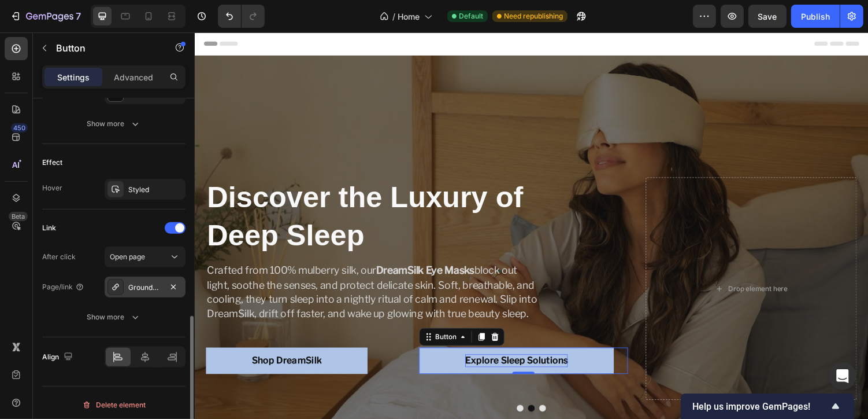
click at [151, 287] on div "Grounded Synergy Grounding Sheets" at bounding box center [145, 287] width 34 height 10
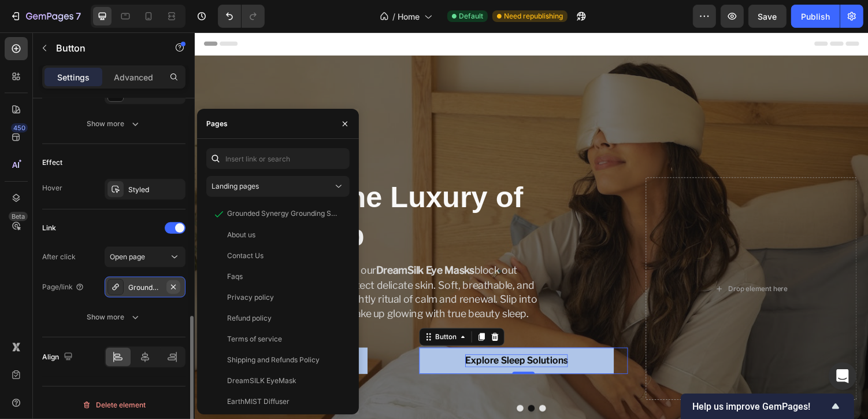
click at [175, 284] on icon "button" at bounding box center [173, 286] width 5 height 5
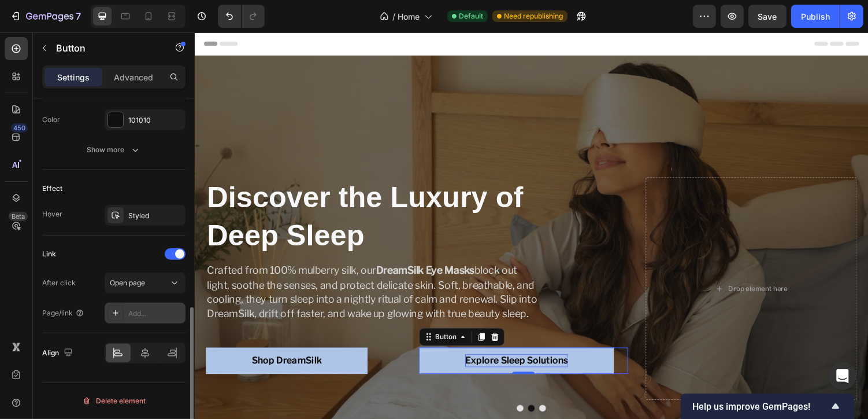
scroll to position [532, 0]
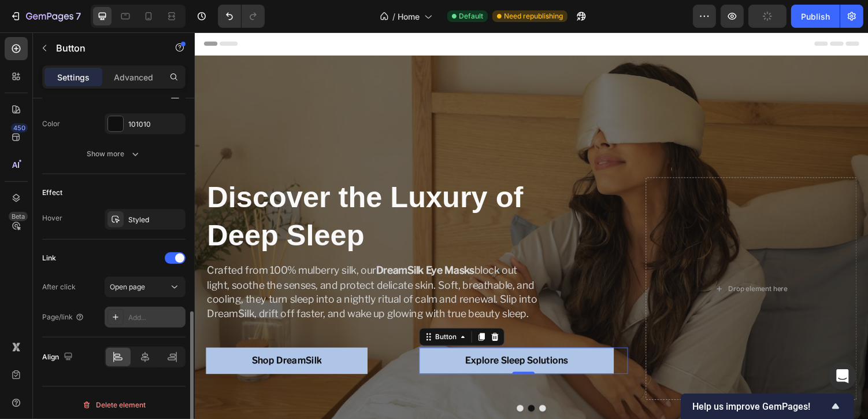
click at [135, 312] on div "Add..." at bounding box center [155, 317] width 54 height 10
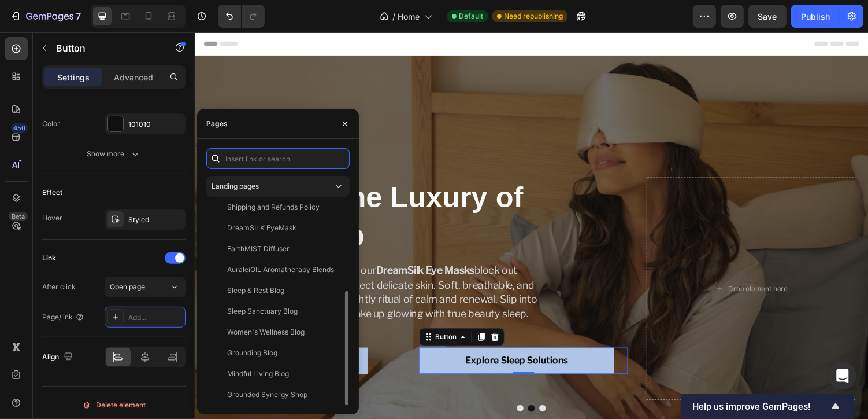
scroll to position [143, 0]
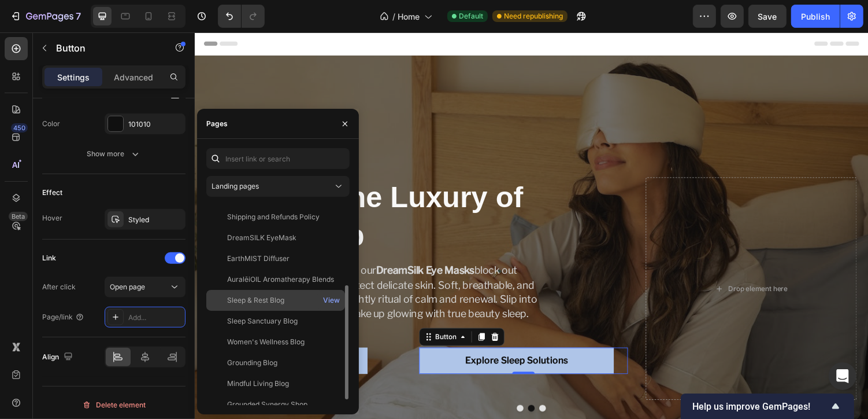
click at [253, 302] on div "Sleep & Rest Blog" at bounding box center [255, 300] width 57 height 10
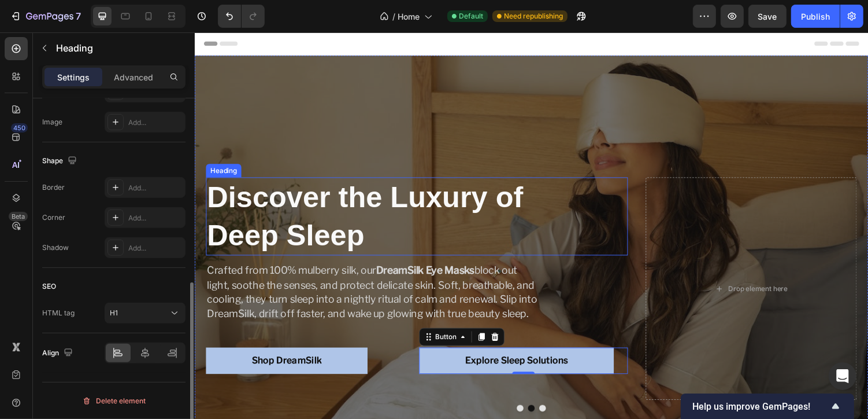
click at [480, 220] on p "⁠⁠⁠⁠⁠⁠⁠ Discover the Luxury of Deep Sleep" at bounding box center [379, 221] width 345 height 78
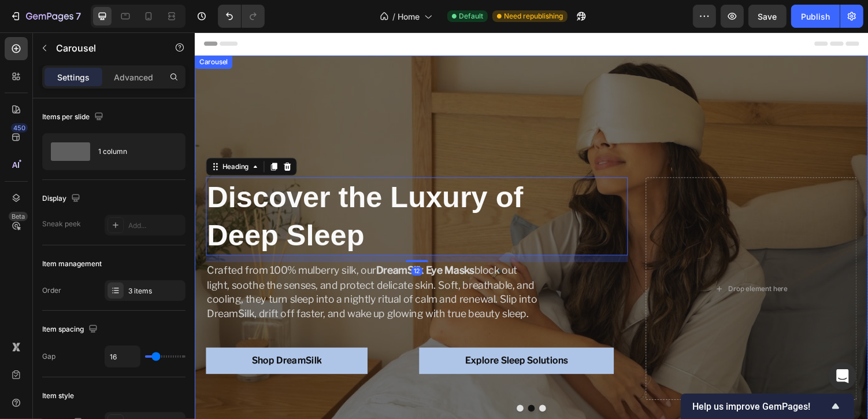
click at [555, 417] on button "Dot" at bounding box center [552, 418] width 7 height 7
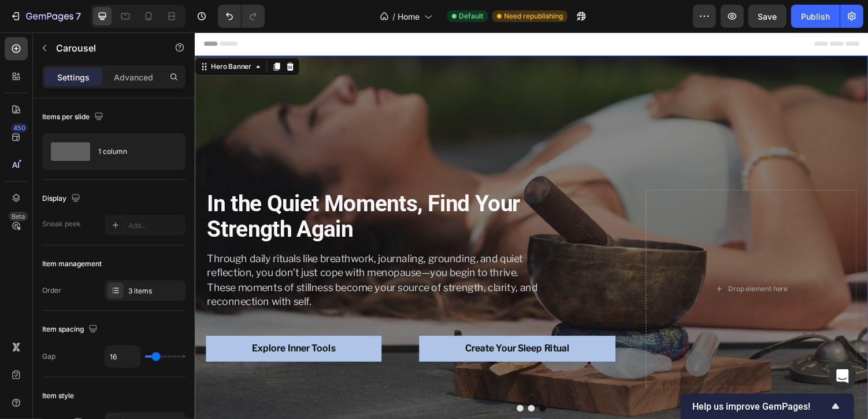
click at [424, 154] on div "In the Quiet Moments, Find Your Strength Again Heading Through daily rituals li…" at bounding box center [541, 243] width 694 height 331
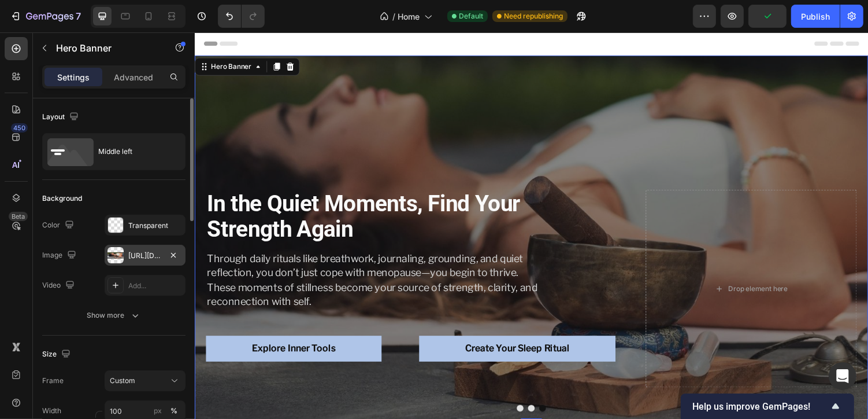
click at [143, 249] on div "https://cdn.shopify.com/s/files/1/0913/3670/4372/files/gempages_562321502347723…" at bounding box center [145, 255] width 81 height 21
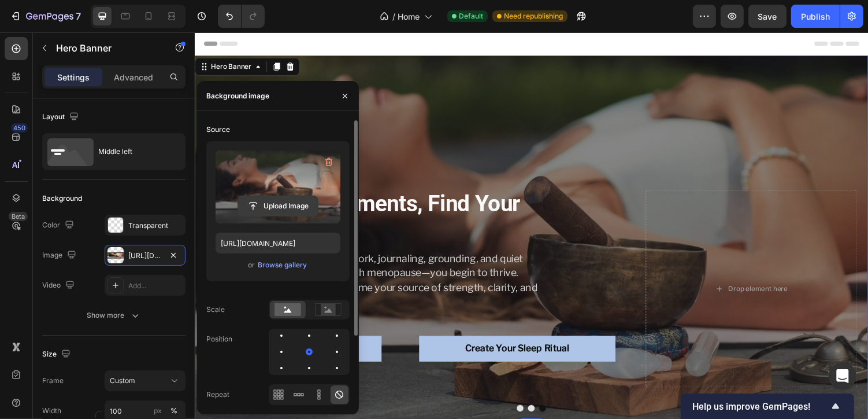
click at [278, 205] on input "file" at bounding box center [278, 206] width 80 height 20
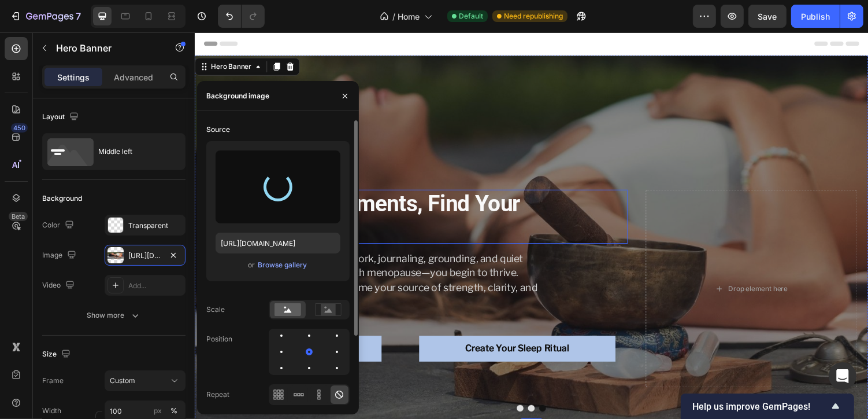
type input "[URL][DOMAIN_NAME]"
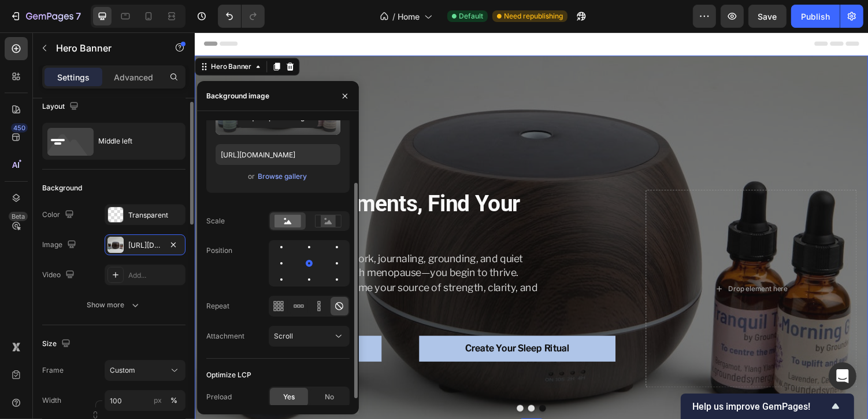
scroll to position [90, 0]
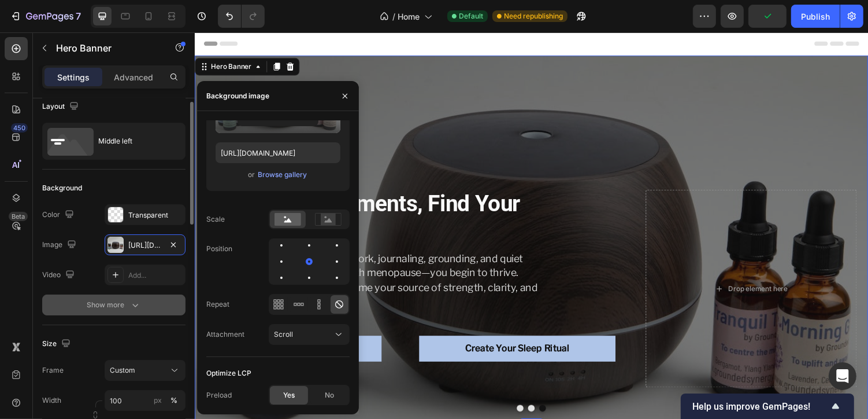
click at [157, 309] on button "Show more" at bounding box center [113, 304] width 143 height 21
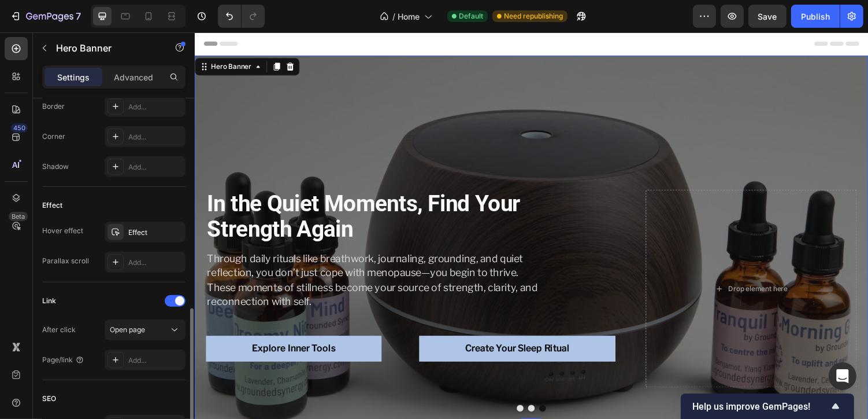
scroll to position [548, 0]
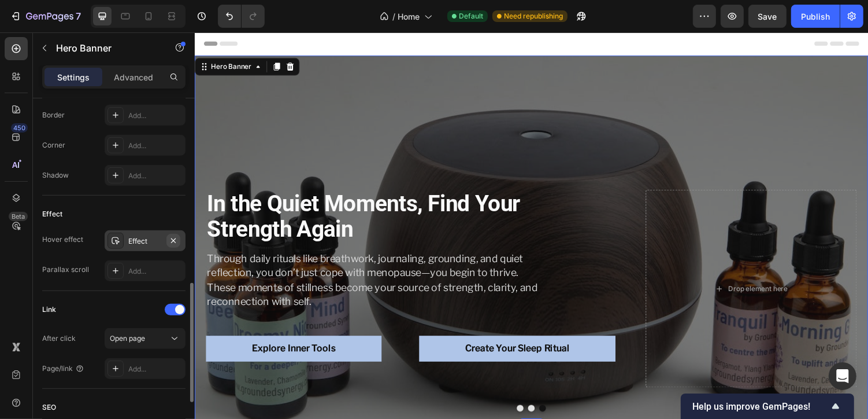
click at [173, 238] on icon "button" at bounding box center [173, 240] width 5 height 5
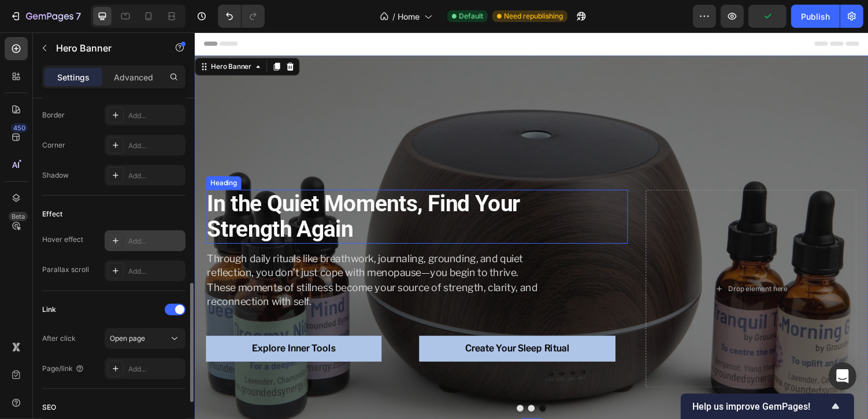
click at [317, 228] on strong "In the Quiet Moments, Find Your Strength Again" at bounding box center [368, 221] width 323 height 54
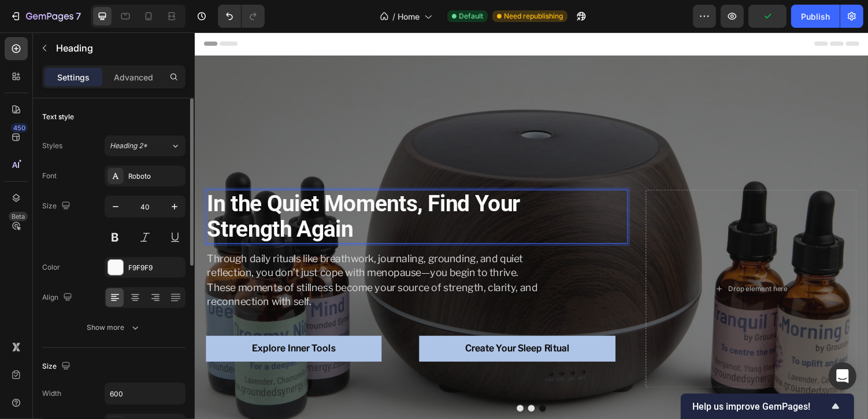
click at [317, 228] on strong "In the Quiet Moments, Find Your Strength Again" at bounding box center [368, 221] width 323 height 54
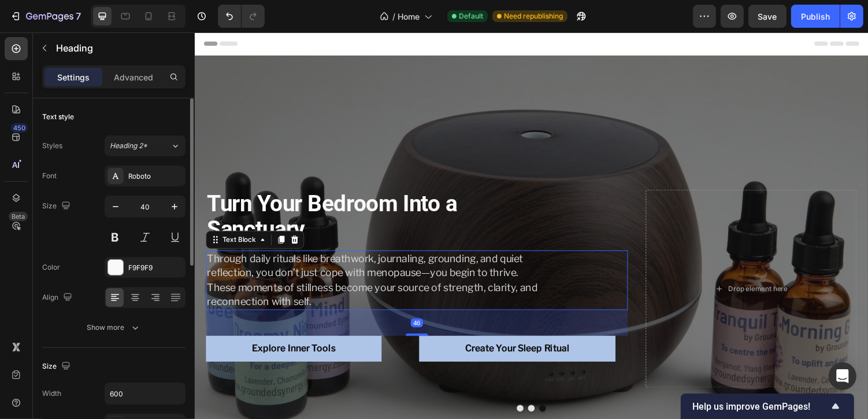
click at [282, 293] on p "Through daily rituals like breathwork, journaling, grounding, and quiet reflect…" at bounding box center [379, 286] width 345 height 59
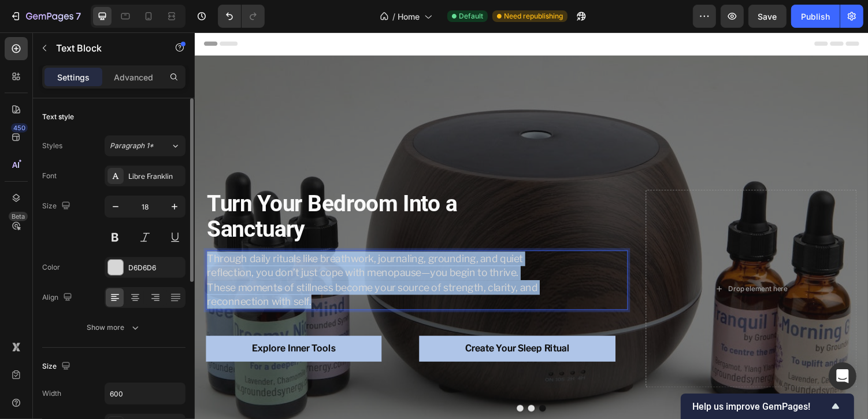
click at [282, 293] on p "Through daily rituals like breathwork, journaling, grounding, and quiet reflect…" at bounding box center [379, 286] width 345 height 59
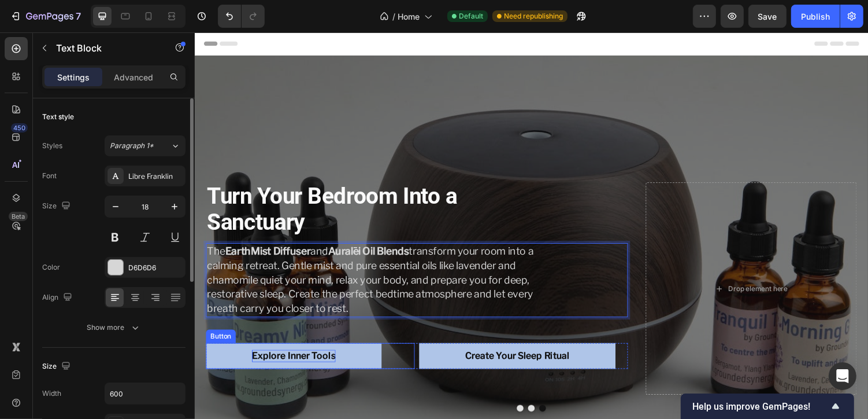
click at [273, 364] on strong "Explore Inner Tools" at bounding box center [296, 364] width 86 height 11
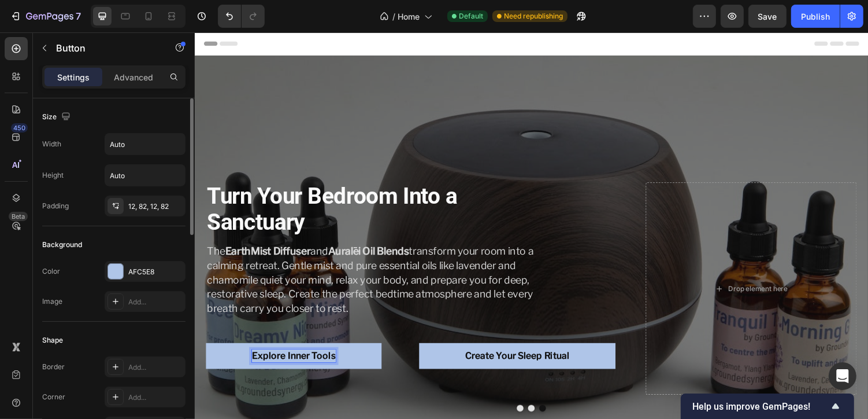
click at [273, 364] on strong "Explore Inner Tools" at bounding box center [296, 364] width 86 height 11
click at [486, 364] on strong "Create Your Sleep Ritual" at bounding box center [527, 364] width 108 height 11
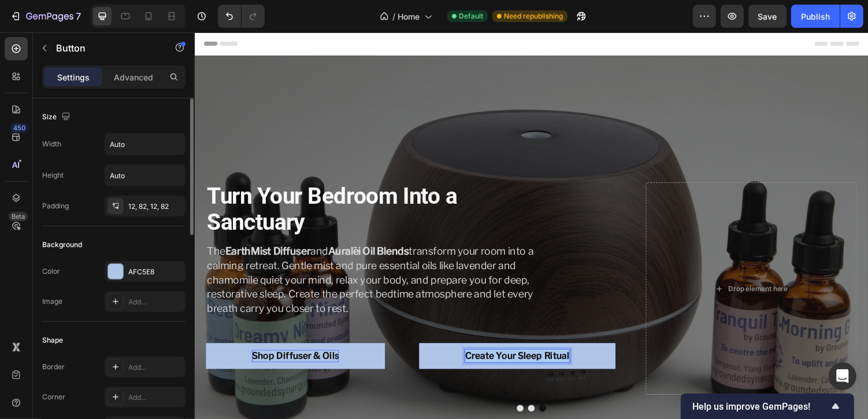
click at [486, 364] on strong "Create Your Sleep Ritual" at bounding box center [527, 364] width 108 height 11
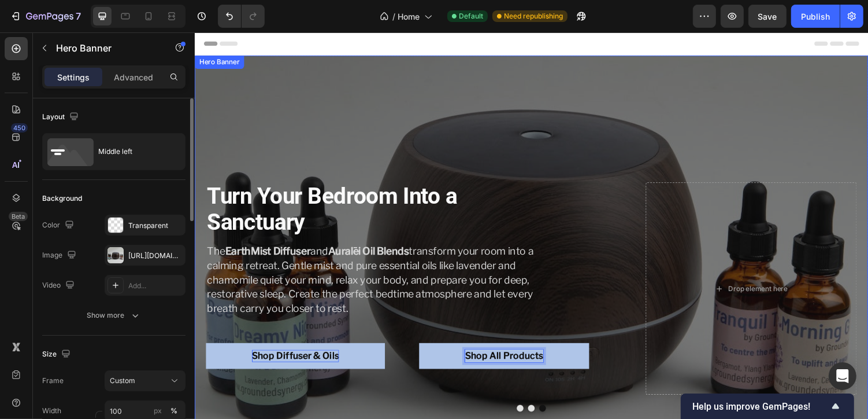
click at [361, 383] on div "⁠⁠⁠⁠⁠⁠⁠ Turn Your Bedroom Into a Sanctuary Heading The EarthMist Diffuser and A…" at bounding box center [423, 295] width 435 height 219
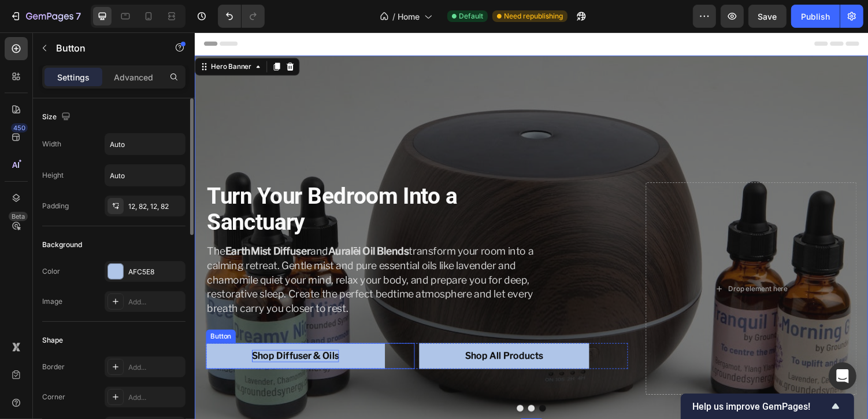
click at [323, 368] on strong "Shop Diffuser & Oils" at bounding box center [298, 364] width 90 height 11
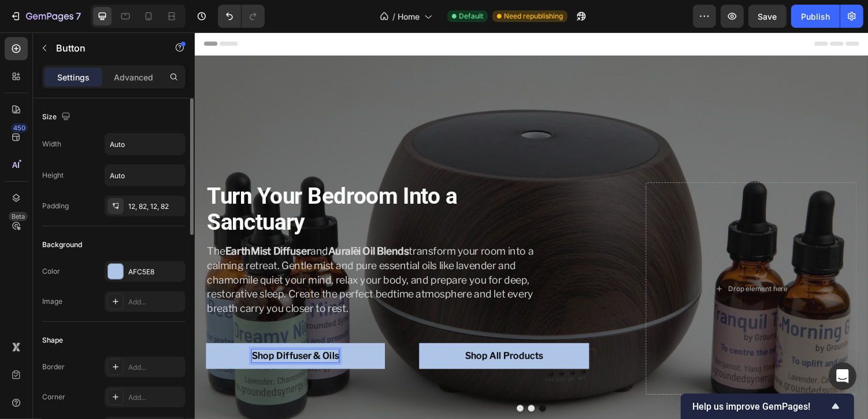
click at [323, 367] on strong "Shop Diffuser & Oils" at bounding box center [298, 364] width 90 height 11
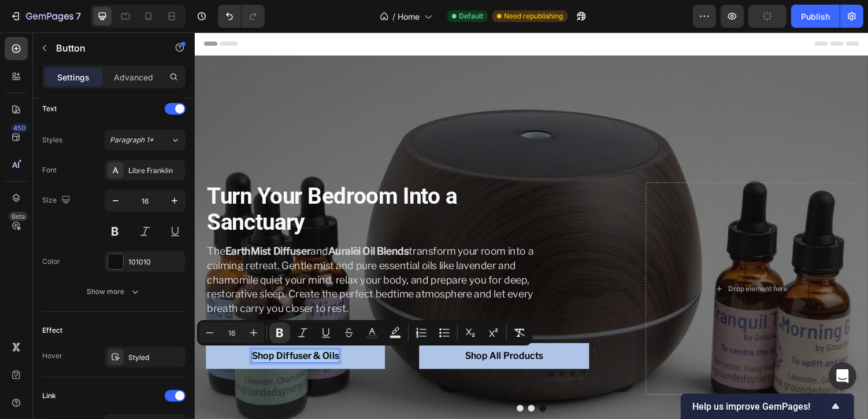
scroll to position [562, 0]
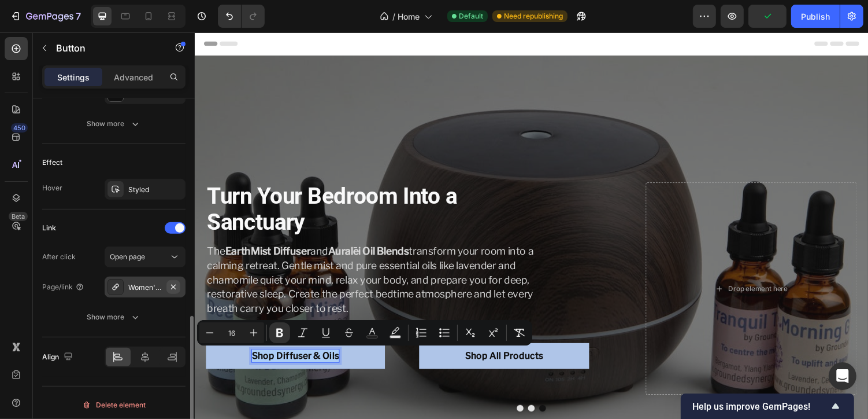
click at [173, 284] on icon "button" at bounding box center [173, 286] width 5 height 5
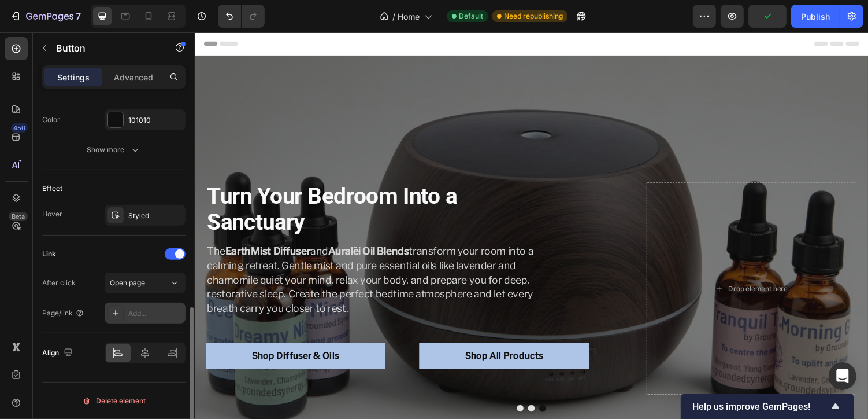
scroll to position [532, 0]
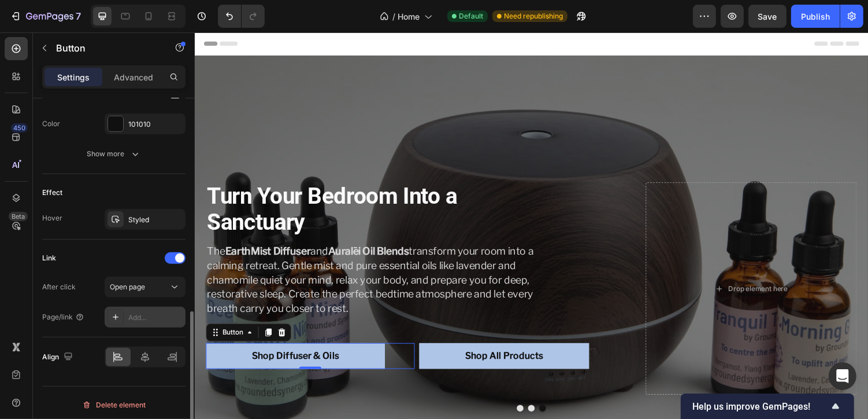
click at [142, 315] on div "Add..." at bounding box center [155, 317] width 54 height 10
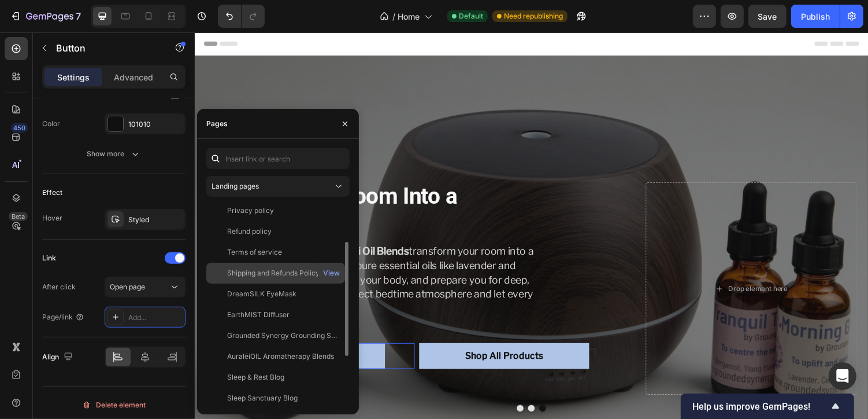
scroll to position [66, 0]
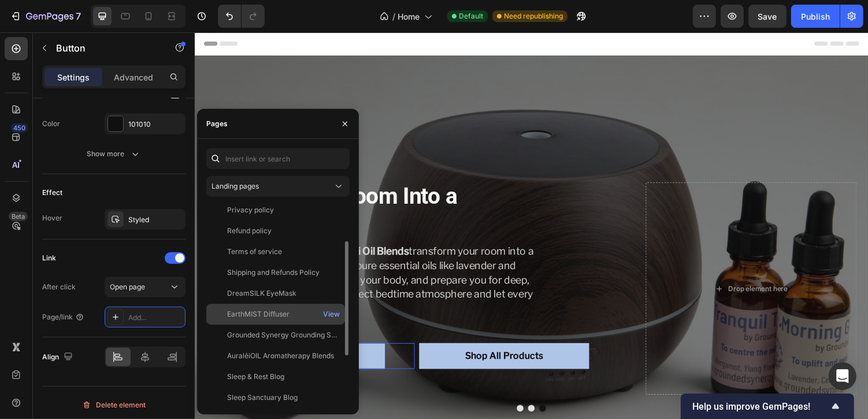
click at [243, 315] on div "EarthMIST Diffuser" at bounding box center [258, 314] width 62 height 10
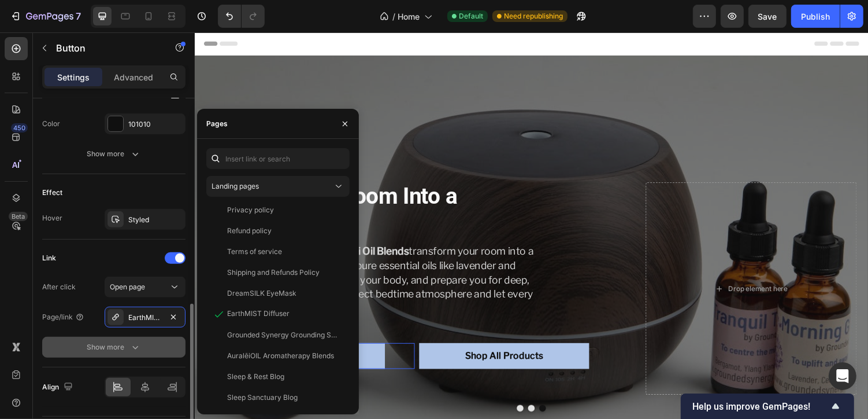
click at [146, 344] on button "Show more" at bounding box center [113, 347] width 143 height 21
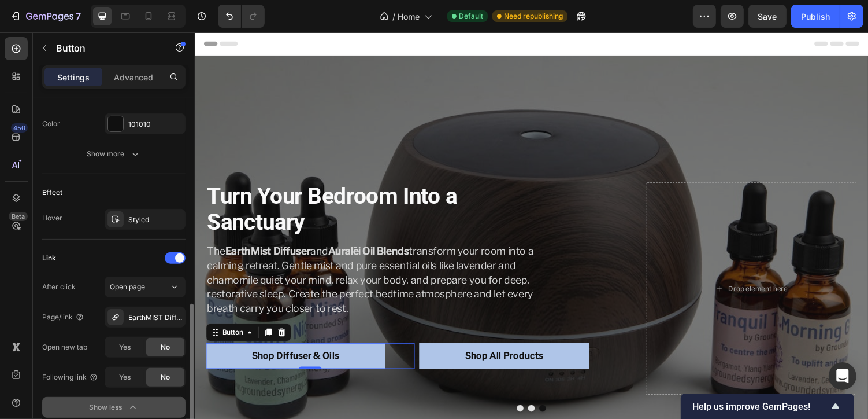
click at [132, 405] on icon "button" at bounding box center [132, 406] width 5 height 3
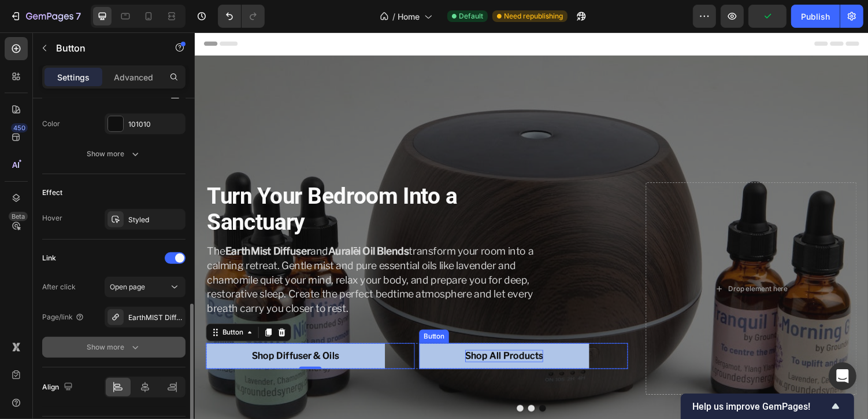
click at [495, 364] on strong "Shop All Products" at bounding box center [513, 364] width 80 height 11
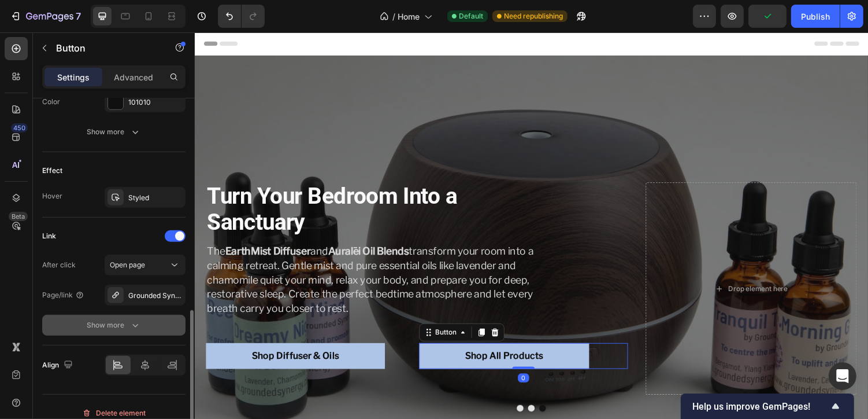
scroll to position [557, 0]
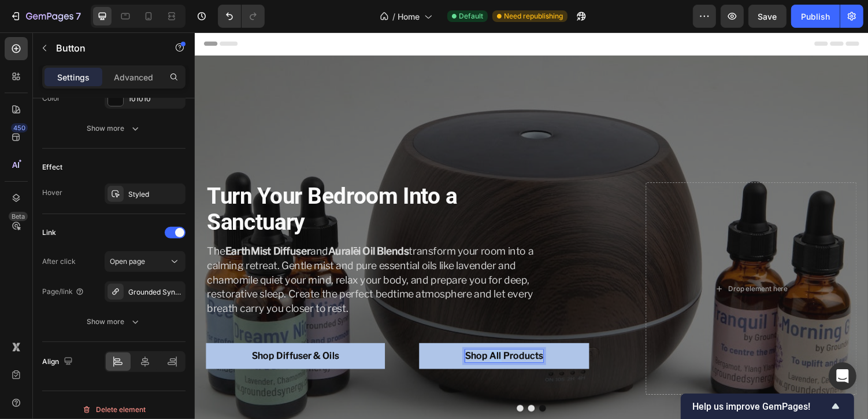
click at [501, 367] on strong "Shop All Products" at bounding box center [513, 364] width 80 height 11
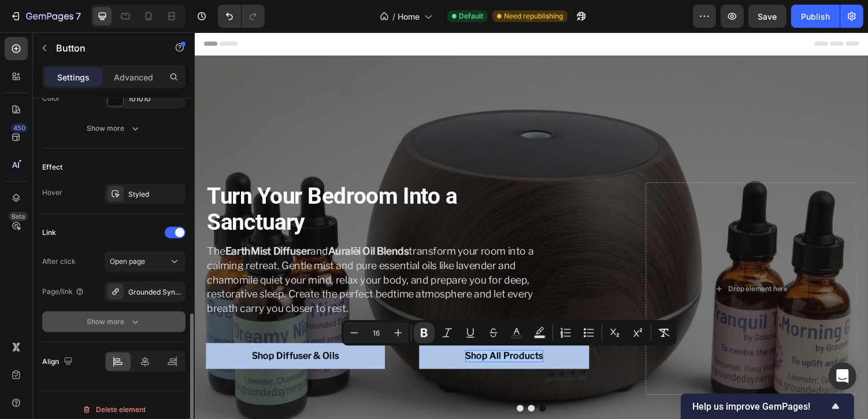
click at [161, 325] on button "Show more" at bounding box center [113, 321] width 143 height 21
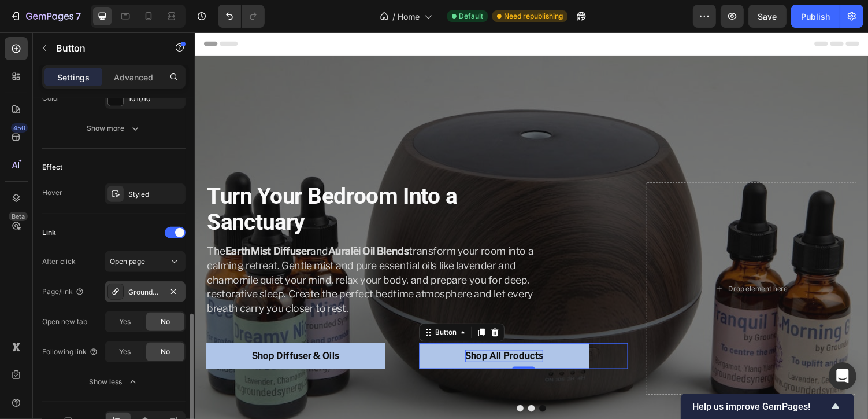
click at [152, 289] on div "Grounded Synergy Shop" at bounding box center [145, 292] width 34 height 10
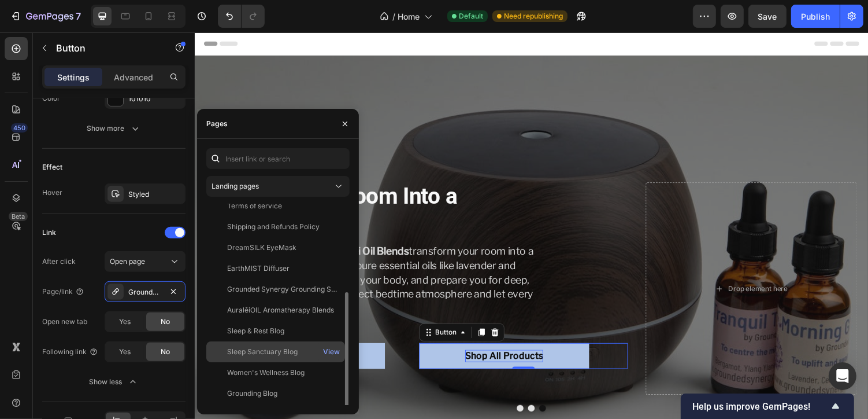
scroll to position [153, 0]
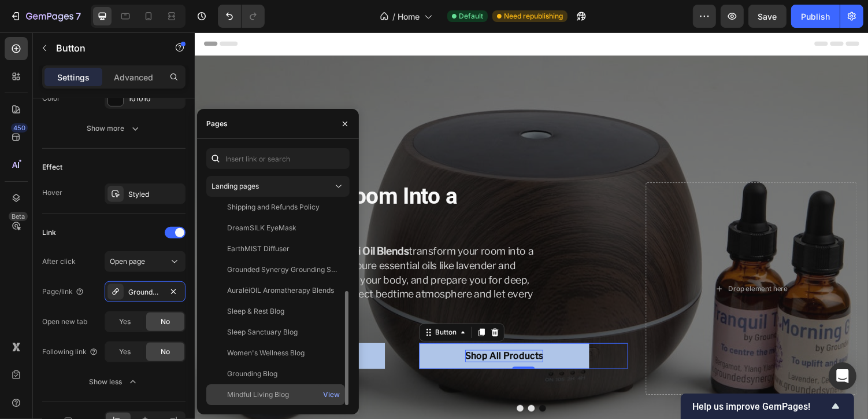
click at [289, 393] on div "Mindful Living Blog" at bounding box center [258, 394] width 62 height 10
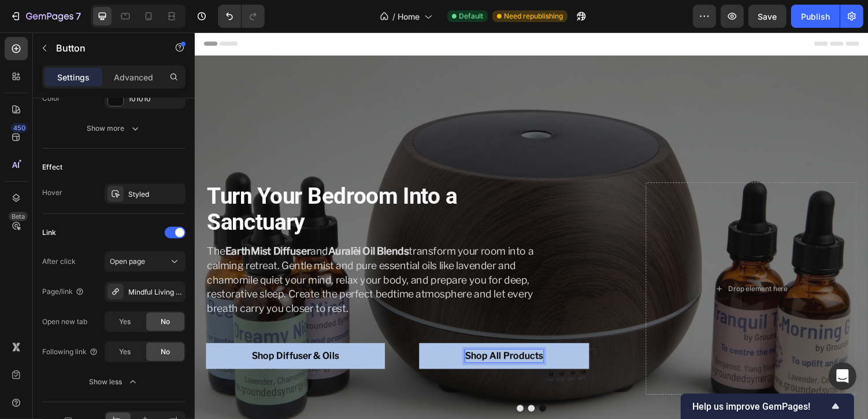
click at [496, 367] on strong "Shop All Products" at bounding box center [513, 364] width 80 height 11
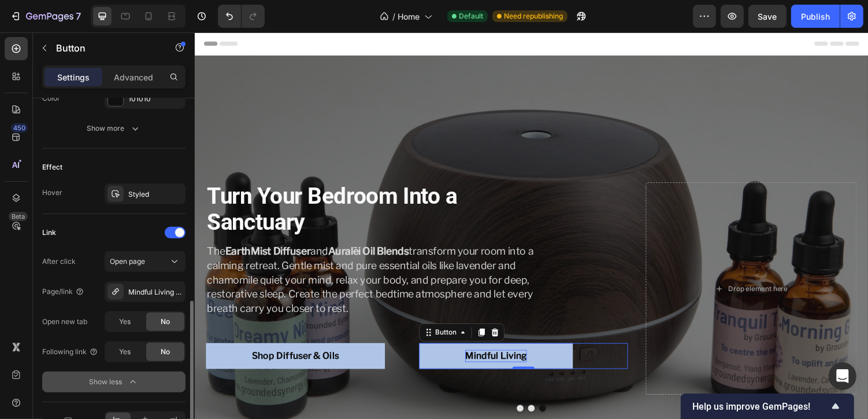
click at [130, 376] on icon "button" at bounding box center [133, 382] width 12 height 12
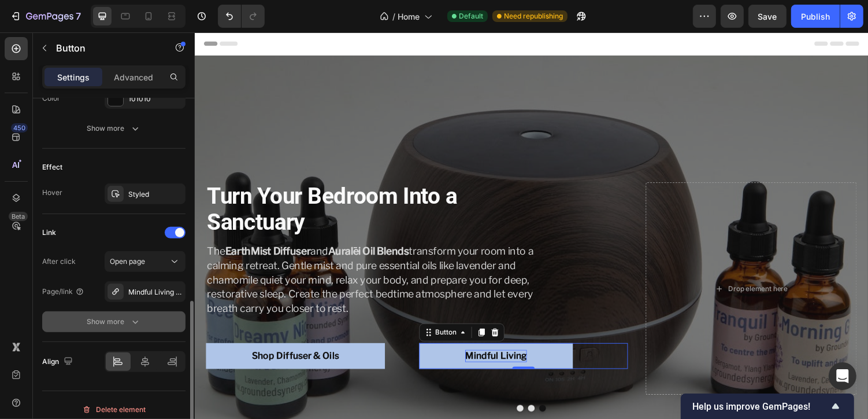
drag, startPoint x: 817, startPoint y: 14, endPoint x: 656, endPoint y: 24, distance: 161.0
click at [656, 24] on div "7 Version history / Home Default Need republishing Preview Save Publish" at bounding box center [434, 16] width 868 height 33
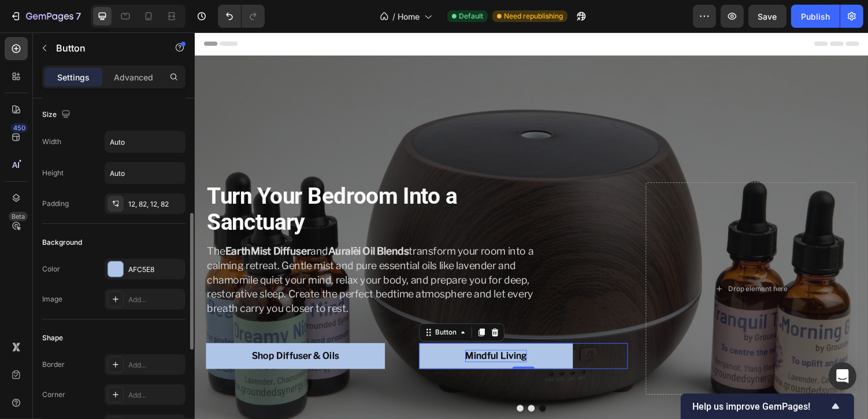
scroll to position [0, 0]
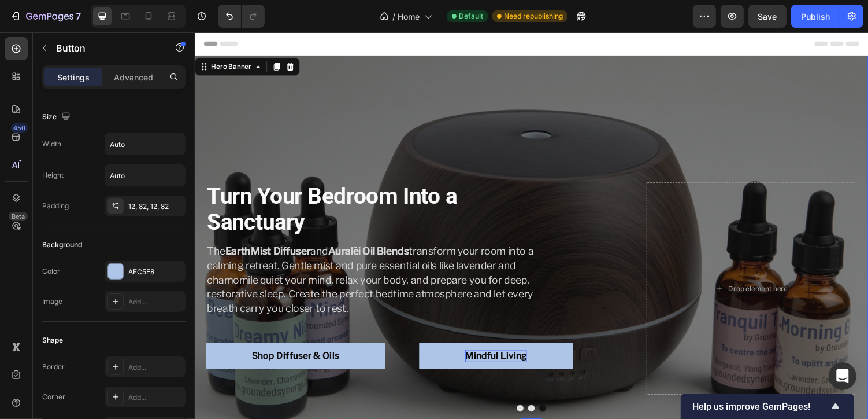
click at [310, 138] on div "⁠⁠⁠⁠⁠⁠⁠ Turn Your Bedroom Into a Sanctuary Heading The EarthMist Diffuser and A…" at bounding box center [541, 244] width 694 height 346
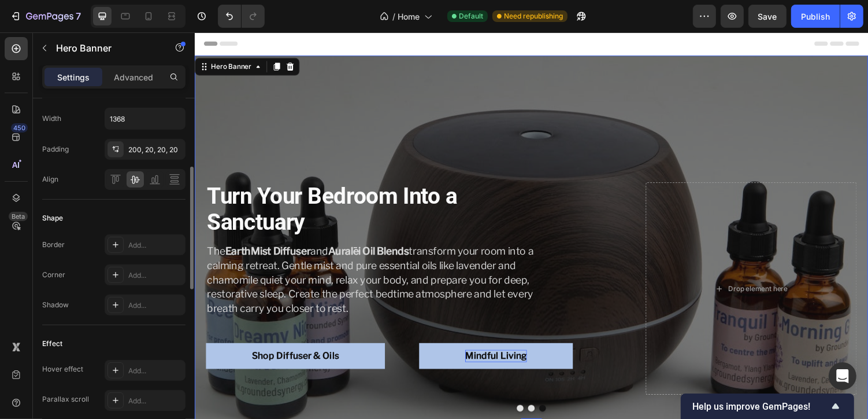
scroll to position [403, 0]
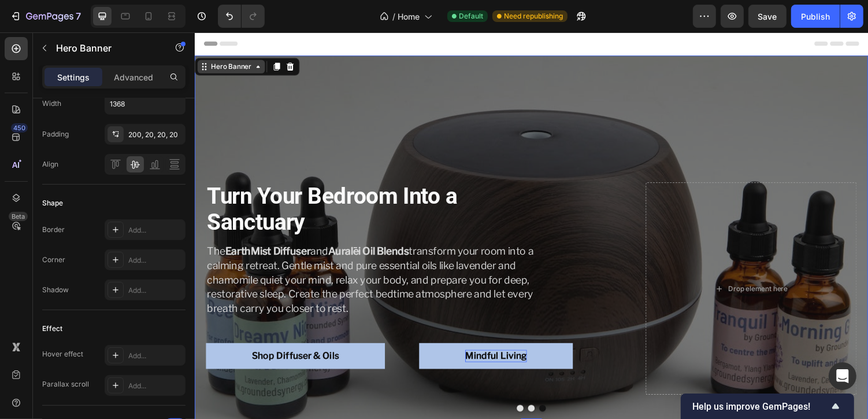
click at [236, 73] on div "Hero Banner" at bounding box center [231, 67] width 69 height 14
click at [228, 69] on div "Hero Banner" at bounding box center [232, 67] width 46 height 10
click at [239, 123] on div "⁠⁠⁠⁠⁠⁠⁠ Turn Your Bedroom Into a Sanctuary Heading The EarthMist Diffuser and A…" at bounding box center [541, 244] width 694 height 346
click at [230, 68] on div "Hero Banner" at bounding box center [232, 67] width 46 height 10
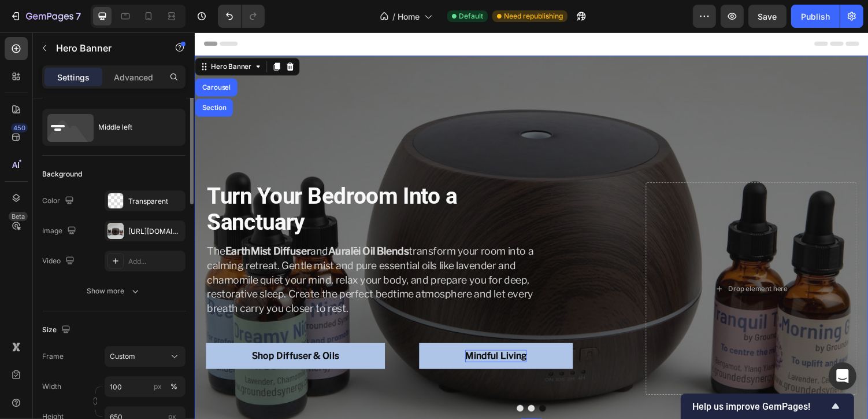
scroll to position [0, 0]
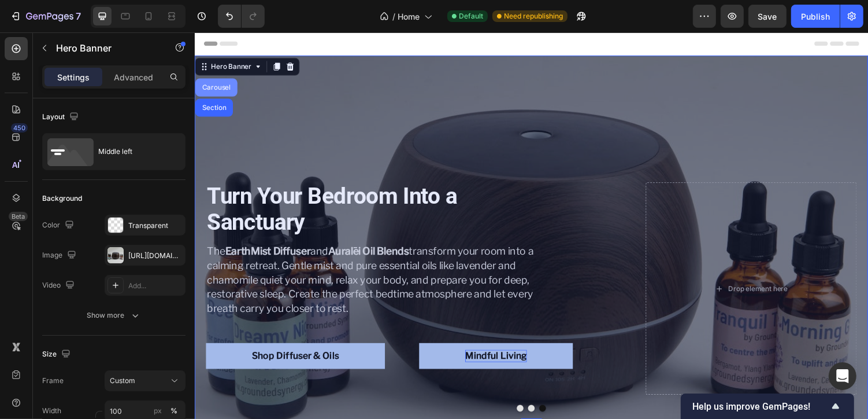
click at [213, 87] on div "Carousel" at bounding box center [216, 88] width 34 height 7
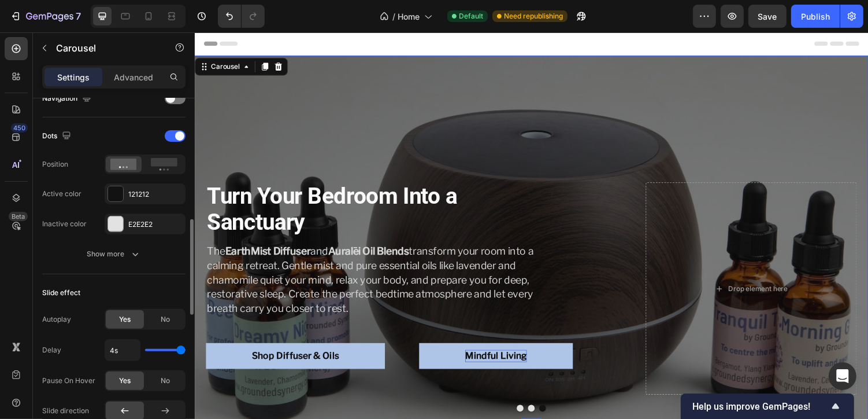
scroll to position [431, 0]
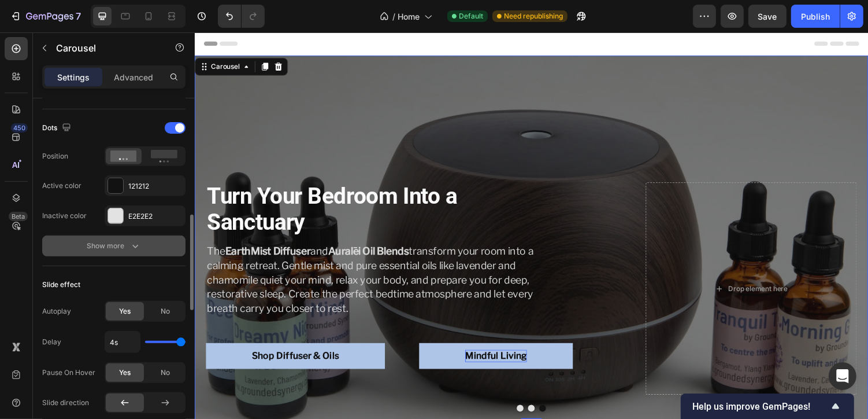
click at [130, 248] on icon "button" at bounding box center [136, 246] width 12 height 12
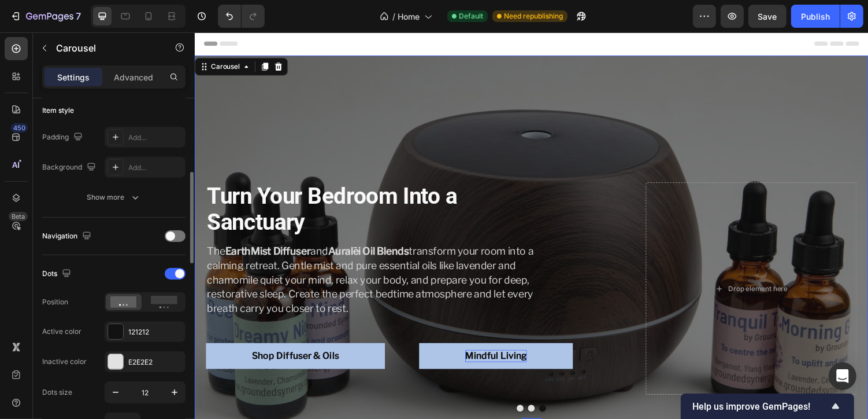
scroll to position [278, 0]
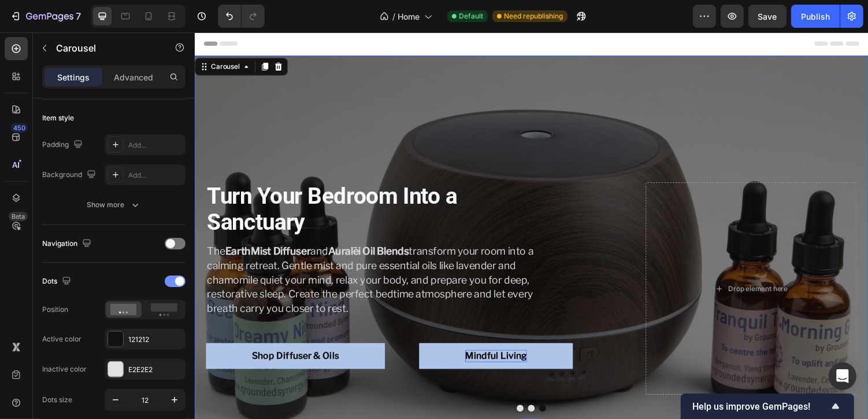
click at [177, 278] on span at bounding box center [179, 280] width 9 height 9
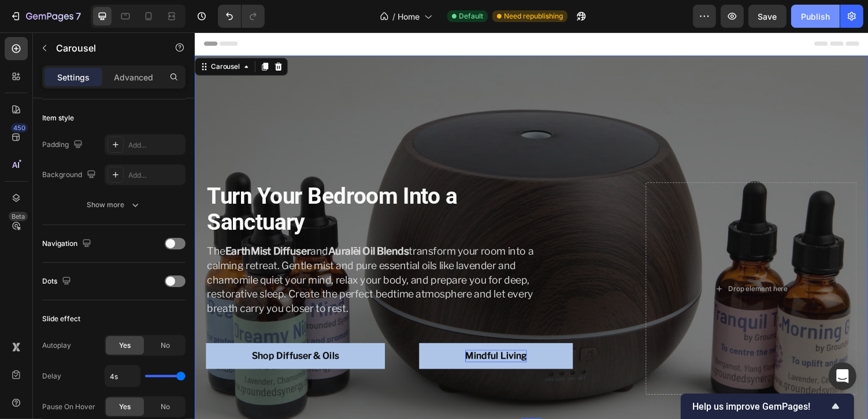
click at [811, 16] on div "Publish" at bounding box center [815, 16] width 29 height 12
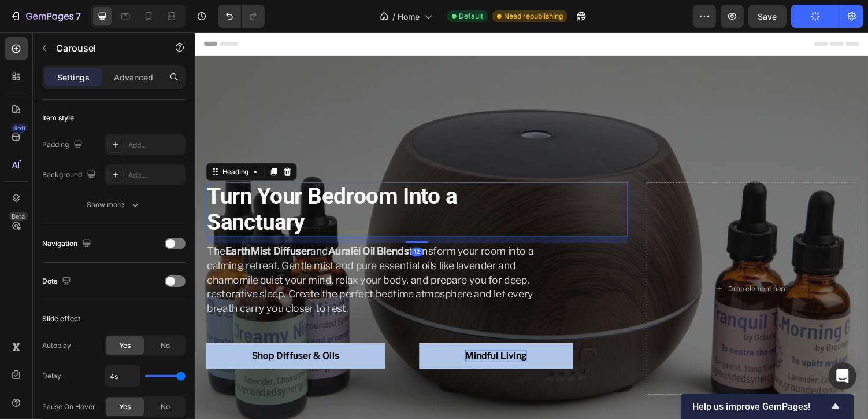
click at [366, 218] on p "⁠⁠⁠⁠⁠⁠⁠ Turn Your Bedroom Into a Sanctuary" at bounding box center [379, 213] width 345 height 53
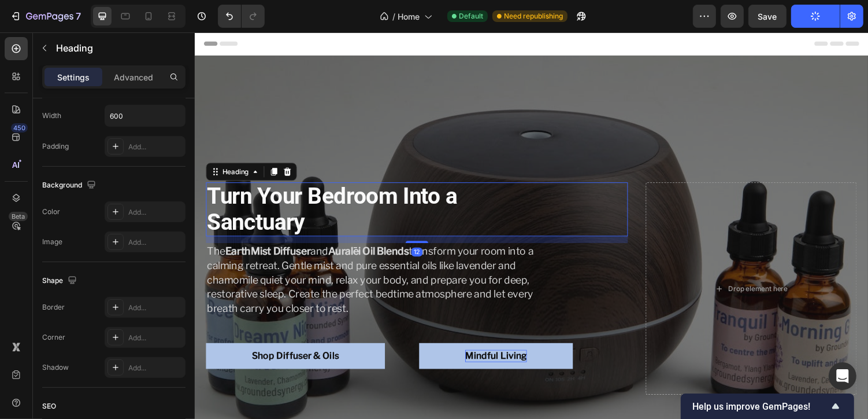
scroll to position [0, 0]
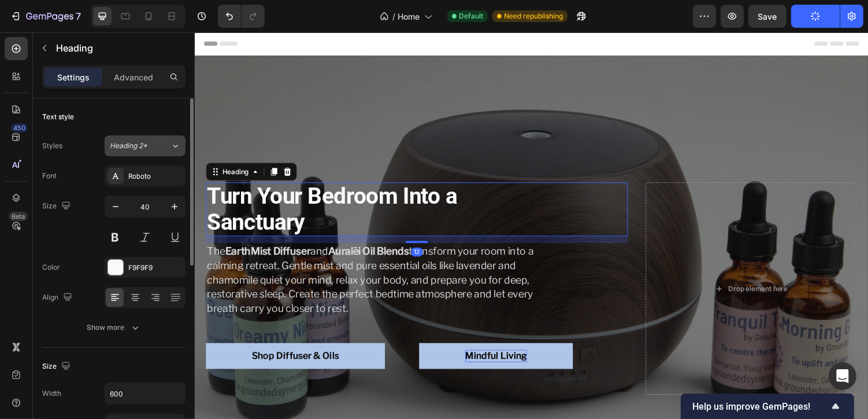
click at [134, 143] on span "Heading 2*" at bounding box center [129, 146] width 38 height 10
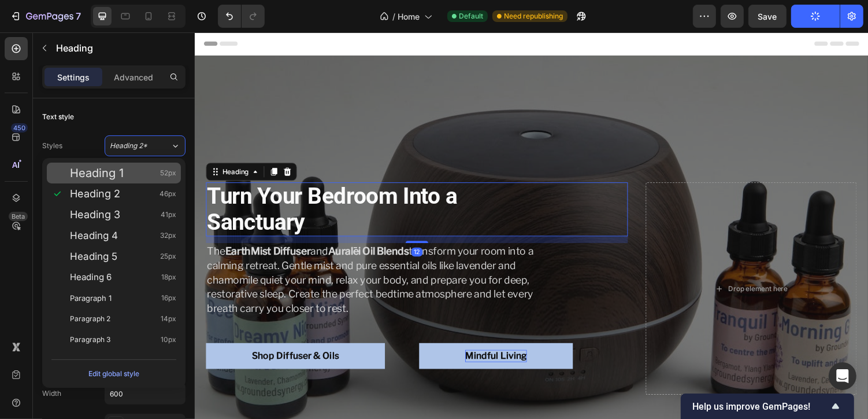
click at [111, 168] on span "Heading 1" at bounding box center [97, 173] width 54 height 12
type input "52"
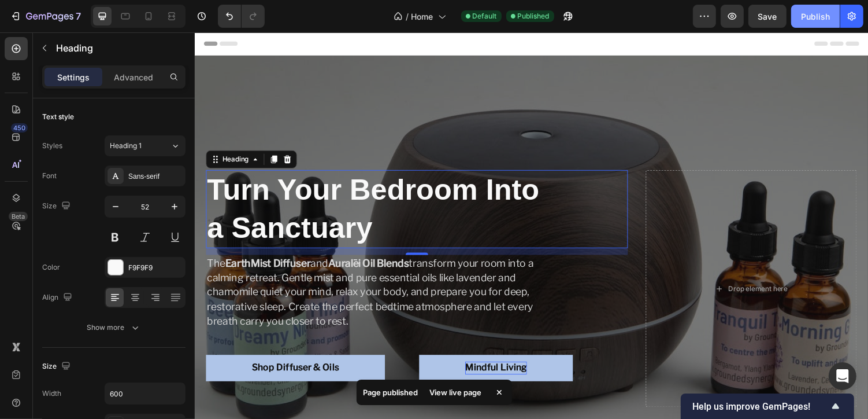
click at [823, 19] on div "Publish" at bounding box center [815, 16] width 29 height 12
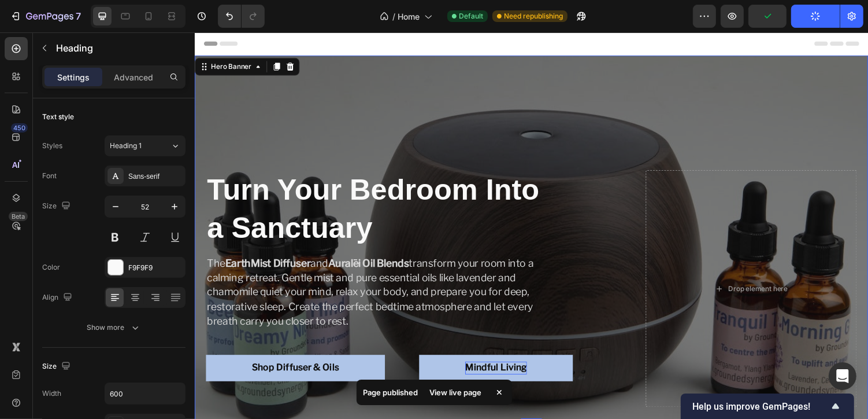
click at [266, 120] on div "⁠⁠⁠⁠⁠⁠⁠ Turn Your Bedroom Into a Sanctuary Heading The EarthMist Diffuser and A…" at bounding box center [541, 243] width 694 height 371
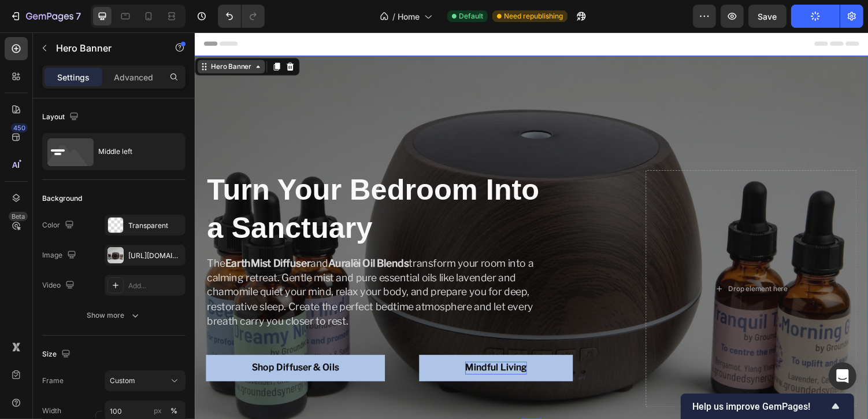
click at [233, 65] on div "Hero Banner" at bounding box center [232, 67] width 46 height 10
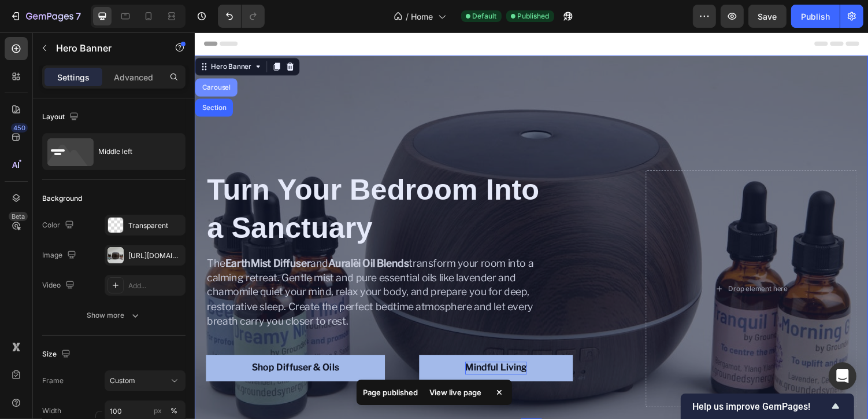
click at [223, 83] on div "Carousel" at bounding box center [216, 88] width 43 height 19
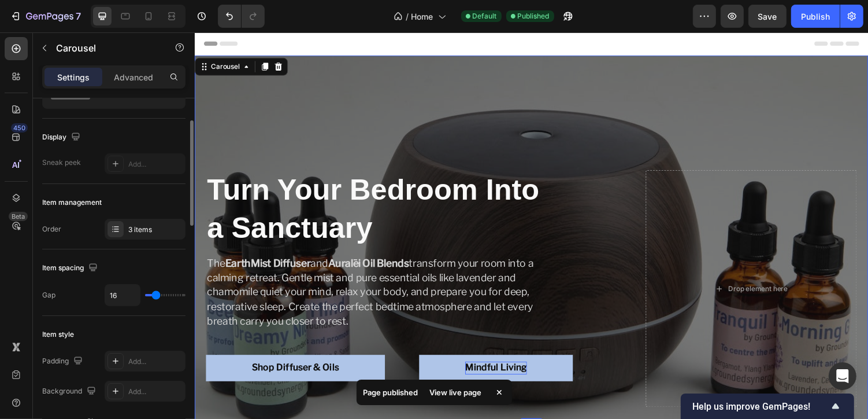
scroll to position [64, 0]
click at [129, 231] on div "3 items" at bounding box center [145, 226] width 81 height 21
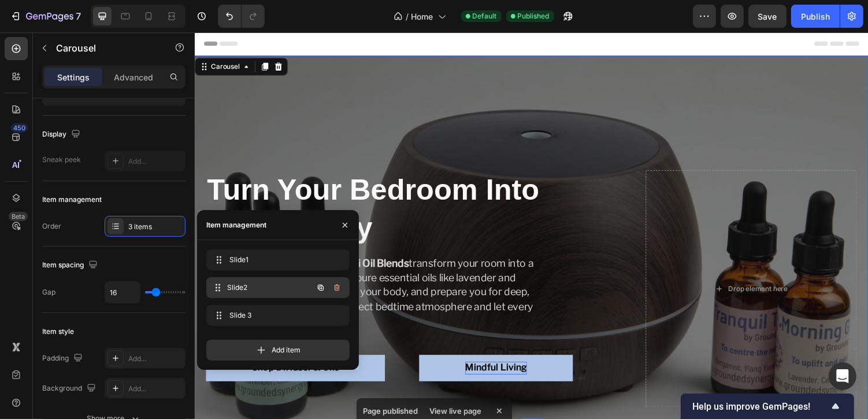
click at [249, 287] on span "Slide2" at bounding box center [270, 287] width 86 height 10
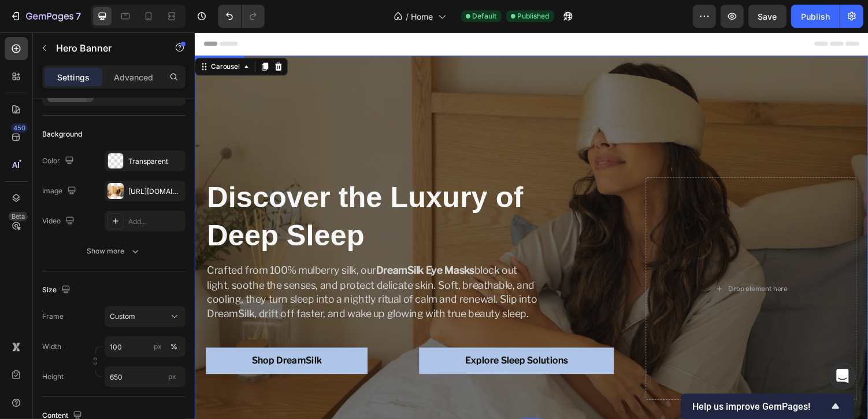
click at [481, 138] on div "⁠⁠⁠⁠⁠⁠⁠ Discover the Luxury of Deep Sleep Heading Crafted from 100% mulberry si…" at bounding box center [541, 243] width 694 height 356
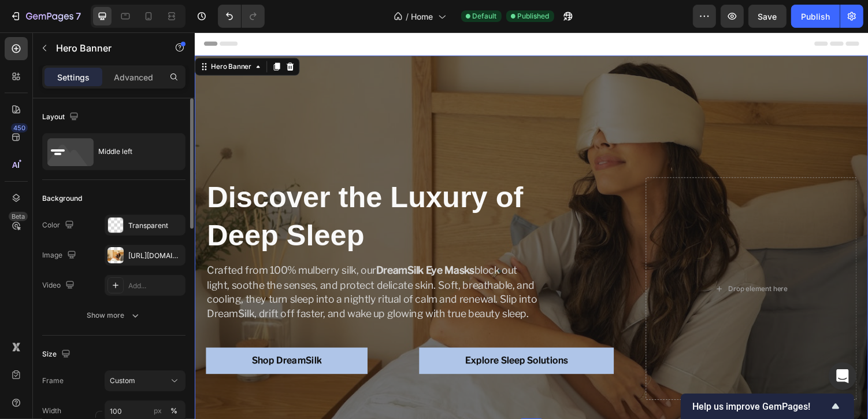
click at [481, 138] on div "⁠⁠⁠⁠⁠⁠⁠ Discover the Luxury of Deep Sleep Heading Crafted from 100% mulberry si…" at bounding box center [541, 243] width 694 height 356
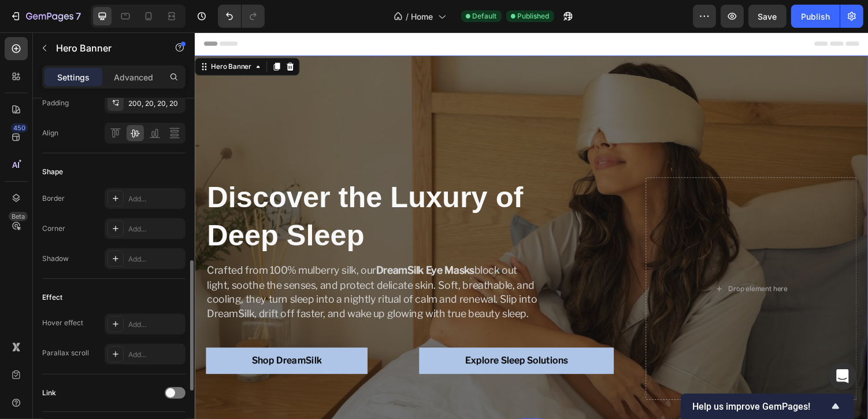
scroll to position [432, 0]
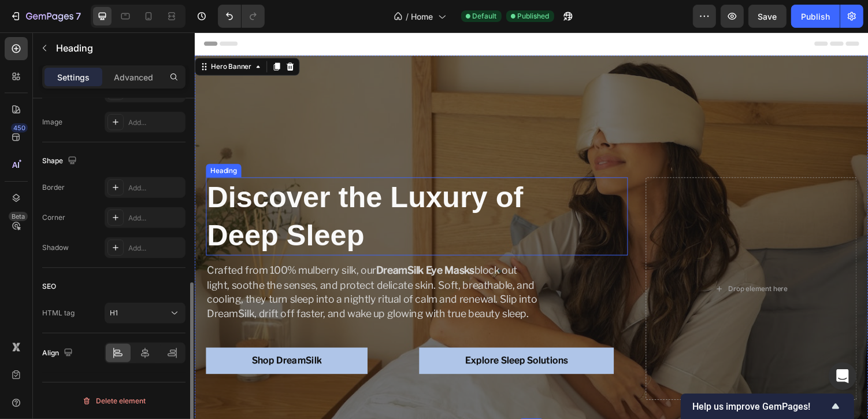
click at [288, 221] on p "⁠⁠⁠⁠⁠⁠⁠ Discover the Luxury of Deep Sleep" at bounding box center [379, 221] width 345 height 78
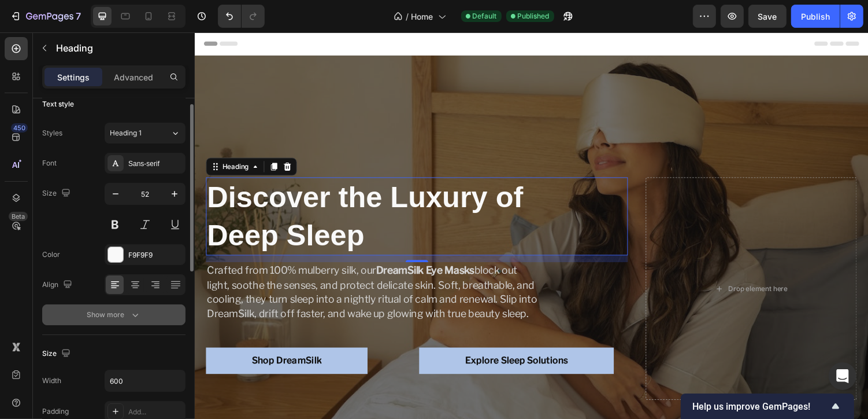
scroll to position [0, 0]
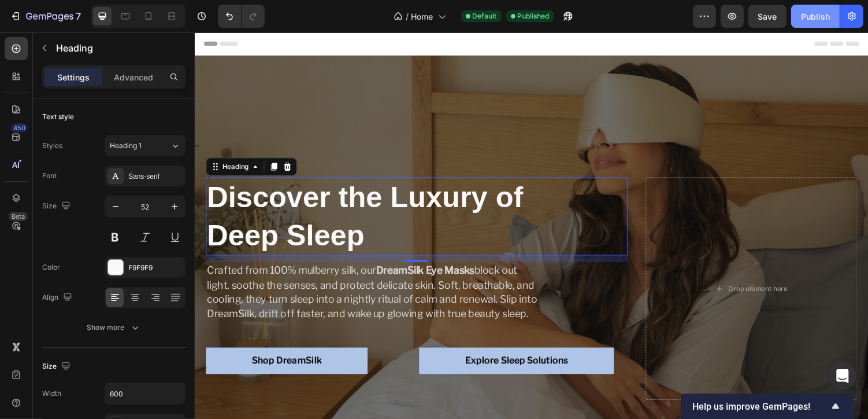
click at [805, 27] on button "Publish" at bounding box center [816, 16] width 49 height 23
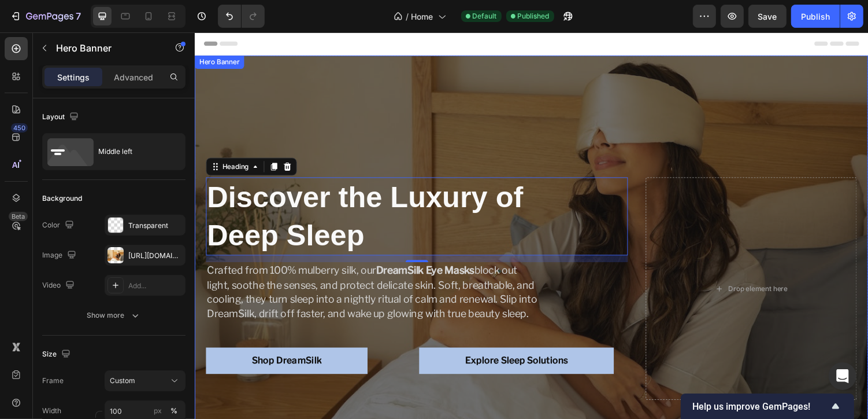
click at [222, 65] on div "Hero Banner" at bounding box center [220, 62] width 46 height 10
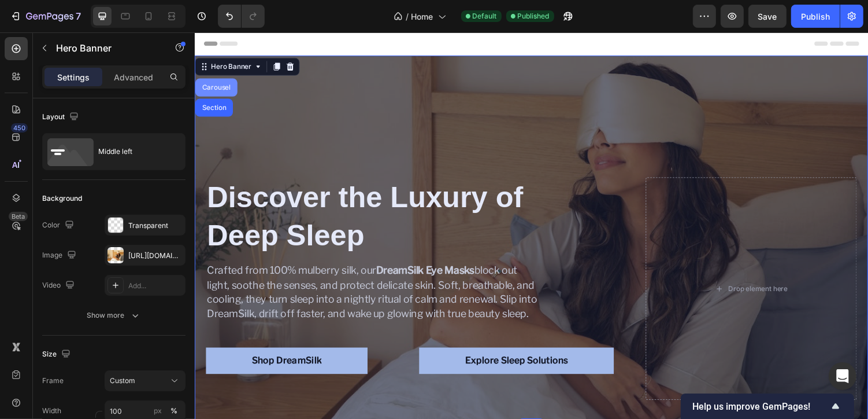
click at [220, 89] on div "Carousel" at bounding box center [216, 88] width 34 height 7
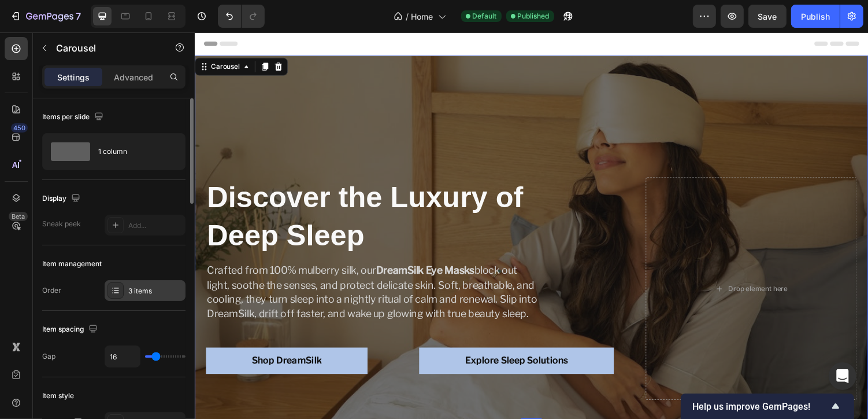
click at [136, 293] on div "3 items" at bounding box center [155, 291] width 54 height 10
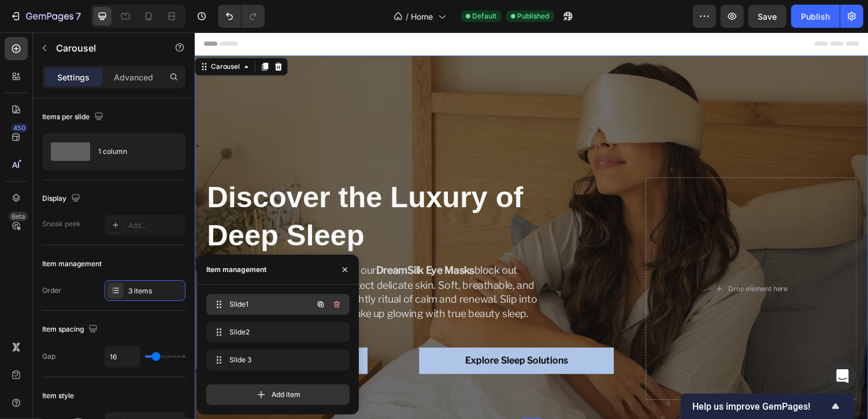
click at [246, 309] on span "Slide1" at bounding box center [262, 304] width 65 height 10
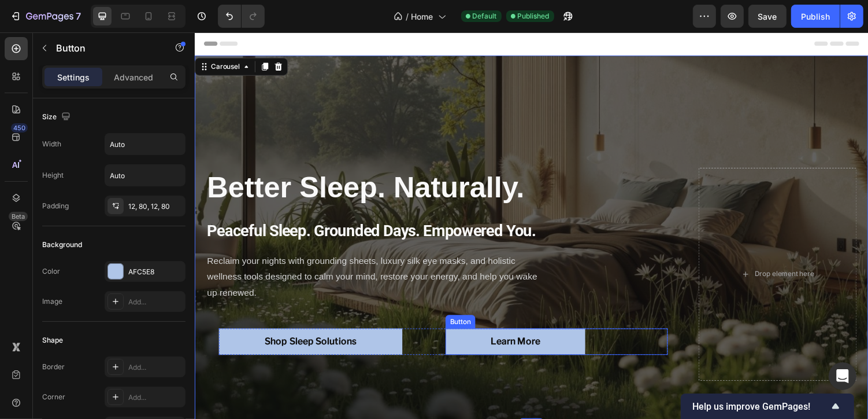
click at [494, 353] on link "Learn More" at bounding box center [525, 350] width 144 height 27
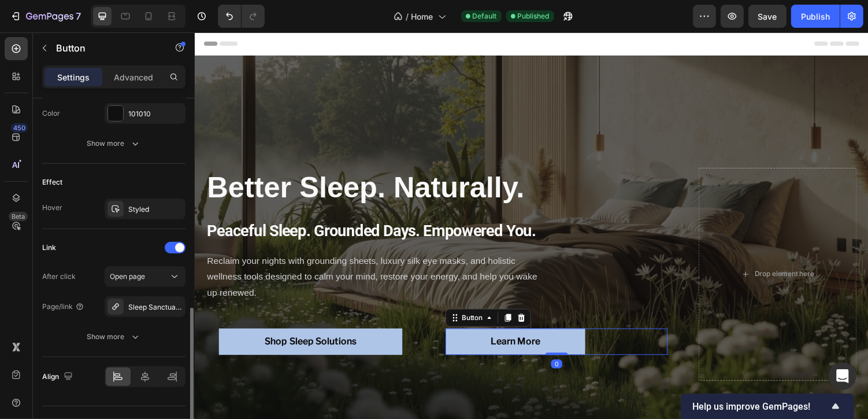
scroll to position [562, 0]
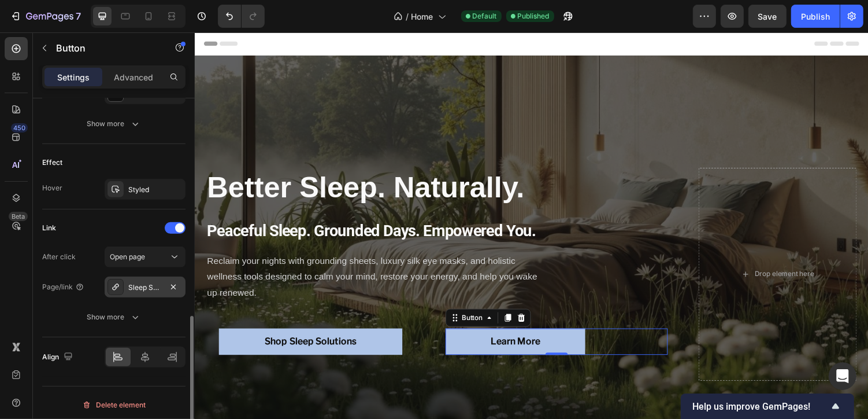
click at [144, 290] on div "Sleep Sanctuary Blog" at bounding box center [145, 286] width 81 height 21
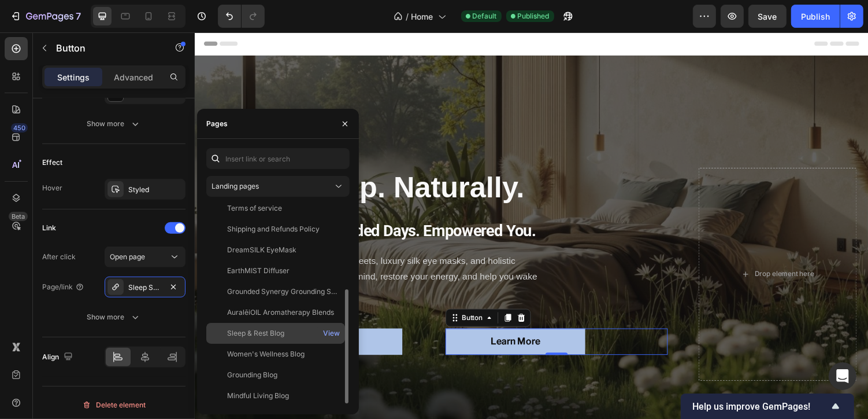
scroll to position [153, 0]
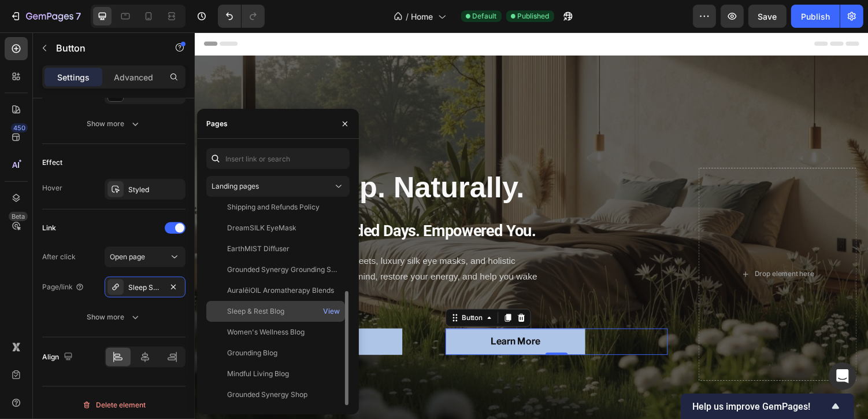
click at [257, 312] on div "Sleep & Rest Blog" at bounding box center [255, 311] width 57 height 10
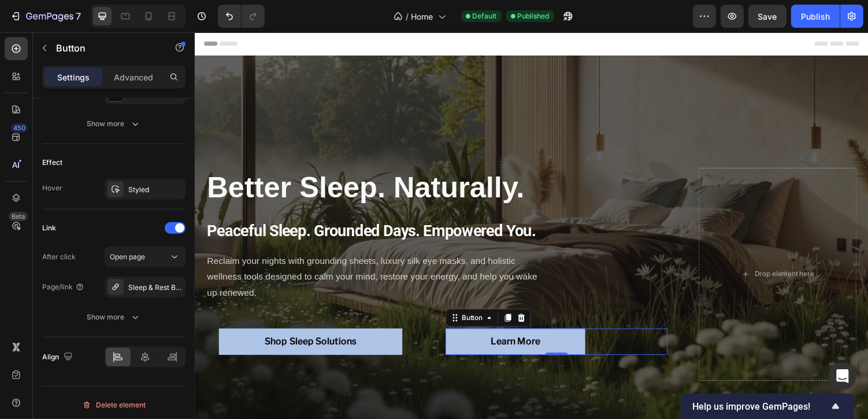
click at [497, 341] on link "Learn More" at bounding box center [525, 350] width 144 height 27
click at [527, 349] on strong "Learn More" at bounding box center [524, 349] width 51 height 11
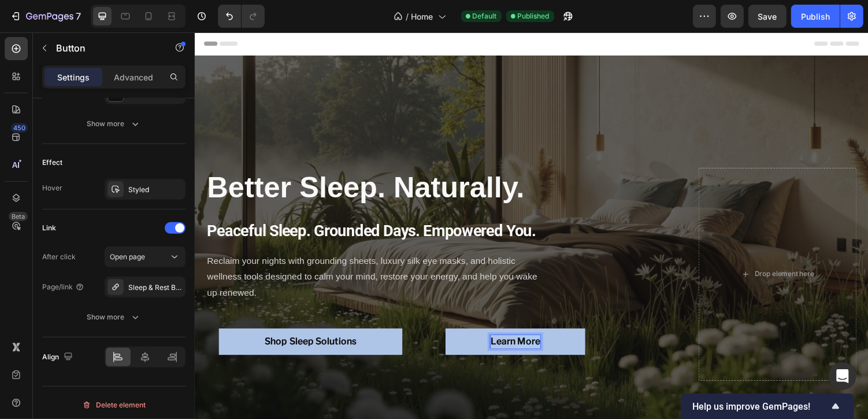
click at [527, 349] on strong "Learn More" at bounding box center [524, 349] width 51 height 11
click at [499, 346] on strong "Sleep & Rest" at bounding box center [527, 349] width 57 height 11
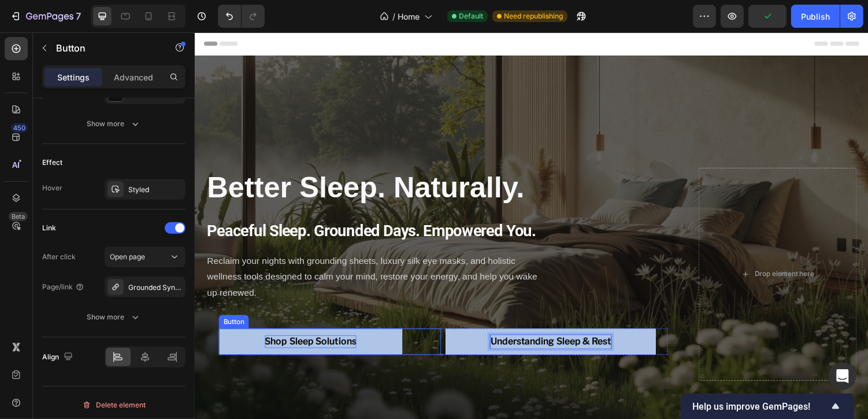
click at [301, 348] on strong "Shop Sleep Solutions" at bounding box center [314, 349] width 94 height 11
click at [348, 349] on strong "Shop Sleep Solutions" at bounding box center [314, 349] width 94 height 11
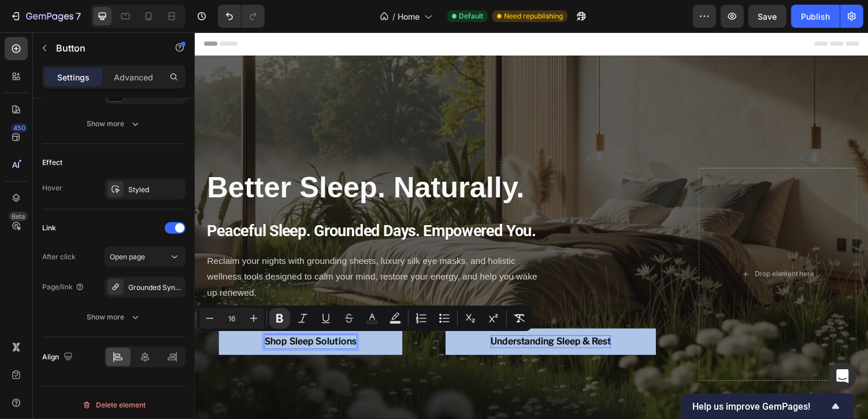
click at [361, 349] on strong "Shop Sleep Solutions" at bounding box center [314, 349] width 94 height 11
drag, startPoint x: 361, startPoint y: 349, endPoint x: 294, endPoint y: 346, distance: 67.2
click at [294, 346] on strong "Shop Sleep Solutions" at bounding box center [314, 349] width 94 height 11
click at [359, 350] on strong "Shop Sleep Solutions" at bounding box center [314, 349] width 94 height 11
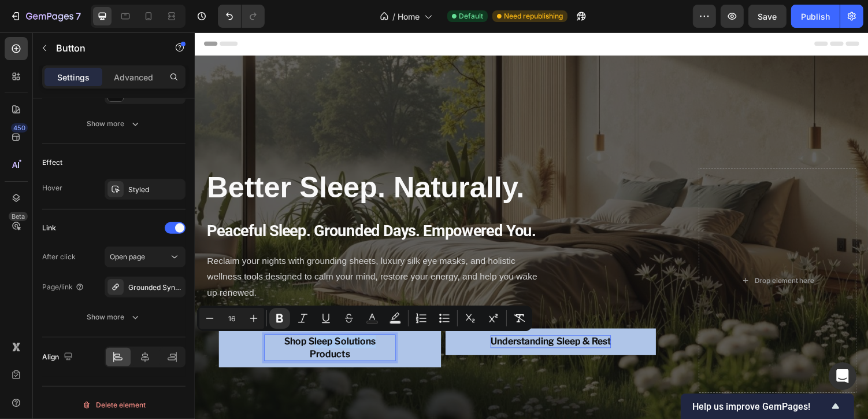
drag, startPoint x: 315, startPoint y: 349, endPoint x: 381, endPoint y: 348, distance: 65.9
click at [380, 348] on strong "Shop Sleep Solutions Products" at bounding box center [333, 356] width 94 height 24
drag, startPoint x: 381, startPoint y: 348, endPoint x: 313, endPoint y: 349, distance: 68.2
click at [313, 349] on strong "Shop Sleep Solutions Products" at bounding box center [333, 356] width 94 height 24
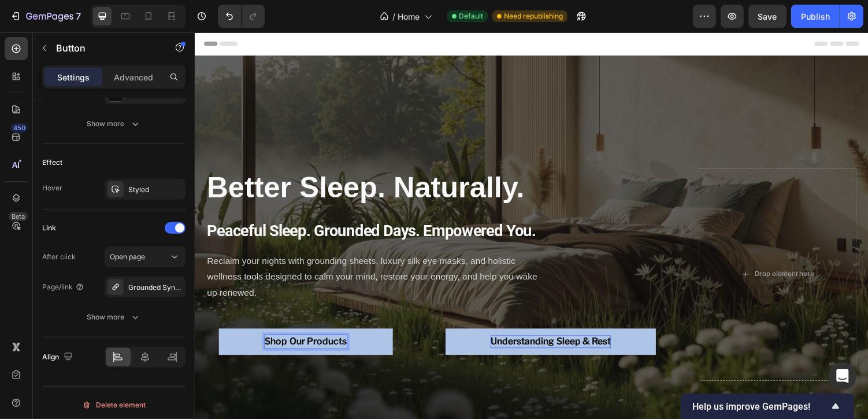
click at [275, 349] on strong "Shop Our Products" at bounding box center [309, 349] width 84 height 11
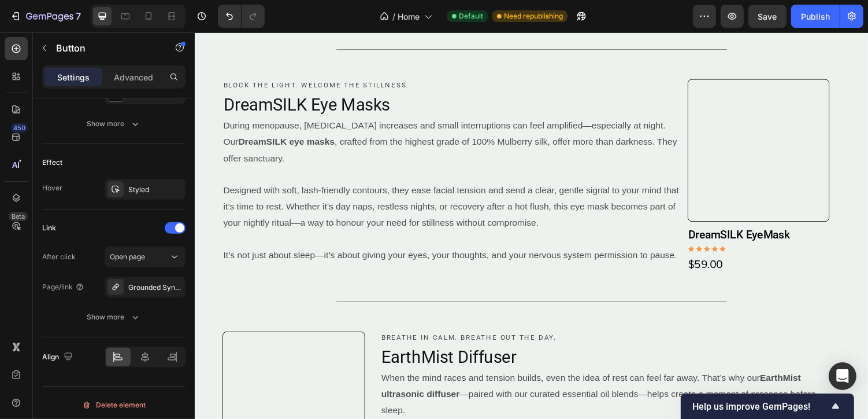
scroll to position [1562, 0]
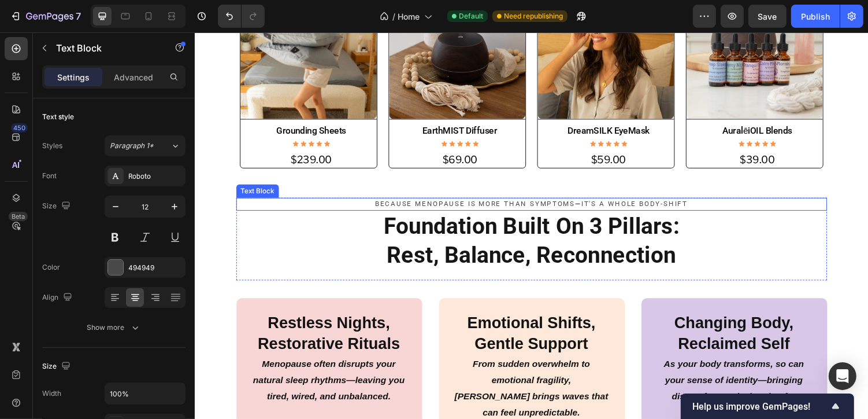
click at [459, 208] on p "because menopause is more than symptoms — it's a whole body-shift" at bounding box center [541, 209] width 607 height 12
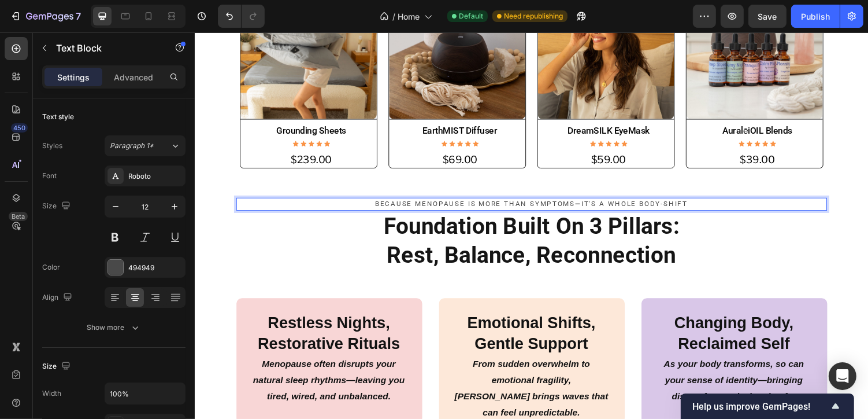
click at [476, 209] on p "because menopause is more than symptoms — it's a whole body-shift" at bounding box center [541, 209] width 607 height 12
click at [450, 208] on p "because menopause is more than symptoms — it's a whole body-shift" at bounding box center [541, 209] width 607 height 12
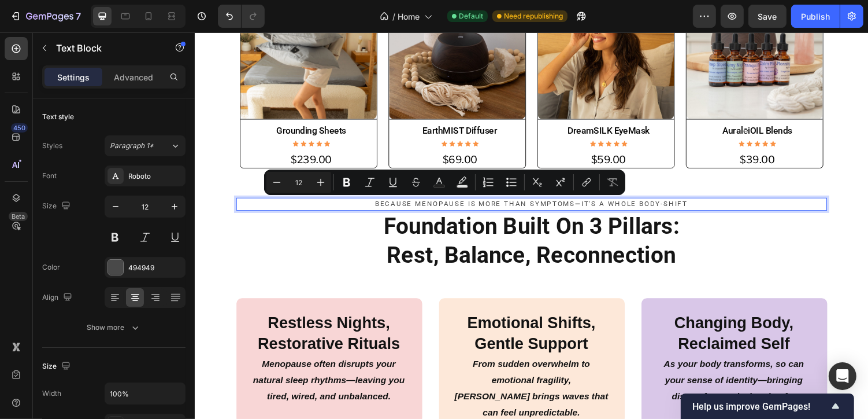
click at [402, 206] on p "because menopause is more than symptoms — it's a whole body-shift" at bounding box center [541, 209] width 607 height 12
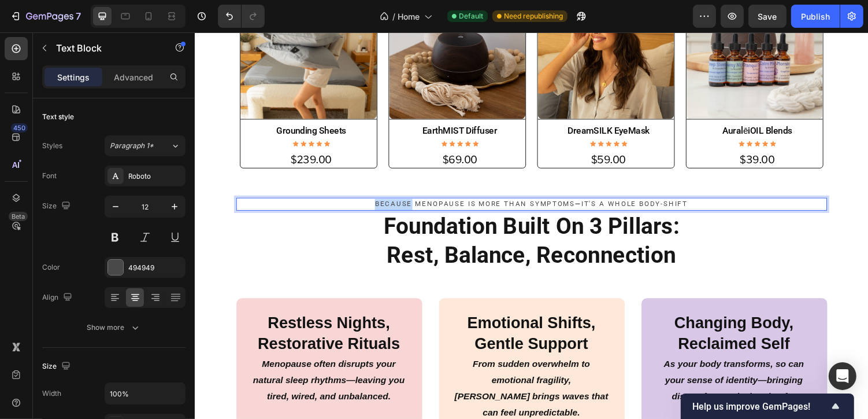
click at [402, 206] on p "because menopause is more than symptoms — it's a whole body-shift" at bounding box center [541, 209] width 607 height 12
click at [438, 207] on p "because menopause is more than symptoms — it's a whole body-shift" at bounding box center [541, 209] width 607 height 12
click at [547, 209] on p "because LACK OF SLEEP is more than symptoms — it's a whole body-shift" at bounding box center [541, 209] width 607 height 12
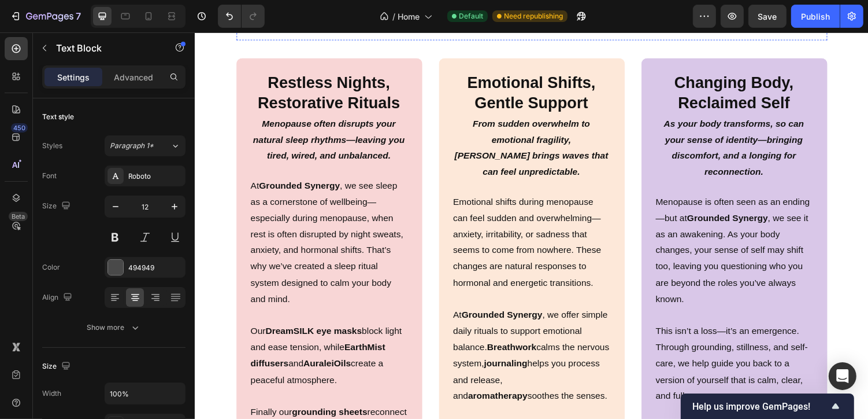
scroll to position [892, 0]
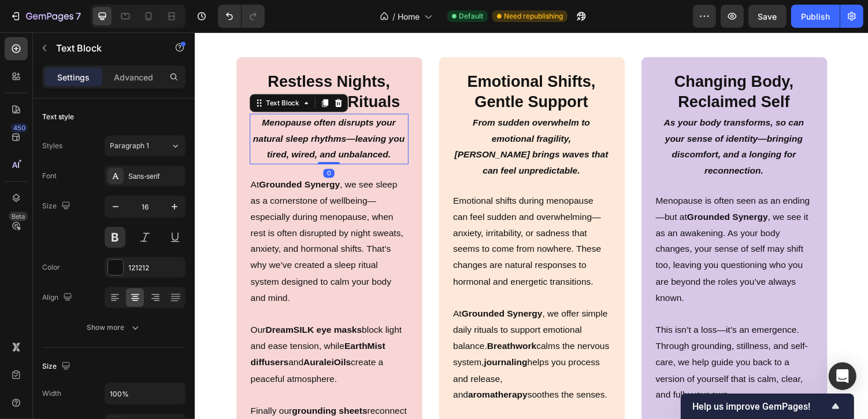
click at [397, 160] on p "Menopause often disrupts your natural sleep rhythms—leaving you tired, wired, a…" at bounding box center [332, 142] width 161 height 50
click at [388, 158] on icon "Menopause often disrupts your natural sleep rhythms—leaving you tired, wired, a…" at bounding box center [332, 141] width 156 height 43
click at [391, 158] on icon "Menopause often disrupts your natural sleep rhythms—leaving you tired, wired, a…" at bounding box center [332, 141] width 156 height 43
click at [301, 122] on icon "Menopause often disrupts your natural sleep rhythms—leaving you tired, wired, a…" at bounding box center [332, 141] width 156 height 43
click at [265, 124] on icon "Menopause often disrupts your natural sleep rhythms—leaving you tired, wired, a…" at bounding box center [332, 141] width 156 height 43
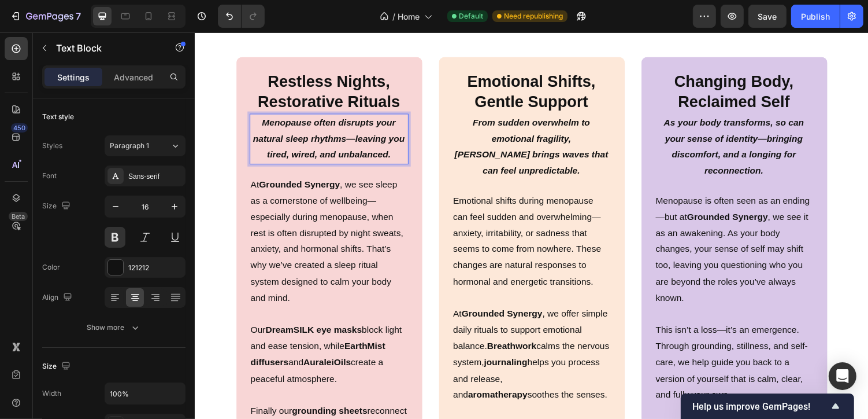
click at [274, 124] on icon "Menopause often disrupts your natural sleep rhythms—leaving you tired, wired, a…" at bounding box center [332, 141] width 156 height 43
click at [320, 130] on p "Menopause often disrupts your natural sleep rhythms—leaving you tired, wired, a…" at bounding box center [332, 142] width 161 height 50
click at [301, 124] on icon "Menopause often disrupts your natural sleep rhythms—leaving you tired, wired, a…" at bounding box center [332, 141] width 156 height 43
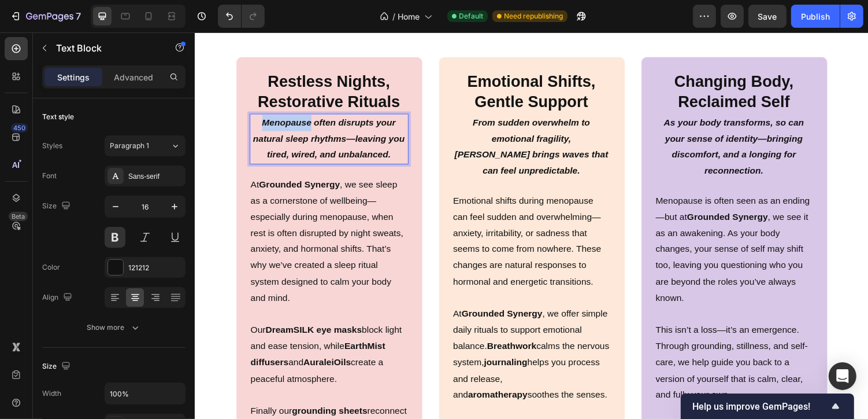
click at [301, 124] on icon "Menopause often disrupts your natural sleep rhythms—leaving you tired, wired, a…" at bounding box center [332, 141] width 156 height 43
click at [319, 142] on icon "Menopause often disrupts your natural sleep rhythms—leaving you tired, wired, a…" at bounding box center [332, 141] width 156 height 43
click at [297, 125] on icon "Menopause often disrupts your natural sleep rhythms—leaving you tired, wired, a…" at bounding box center [332, 141] width 156 height 43
click at [403, 126] on icon "Lots of things can often disrupts your natural sleep rhythms—leaving you tired,…" at bounding box center [333, 141] width 160 height 43
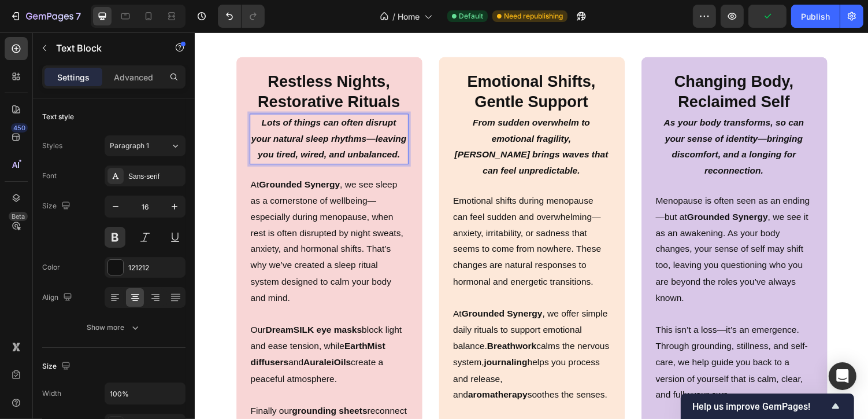
click at [405, 161] on icon "Lots of things can often disrupt your natural sleep rhythms—leaving you tired, …" at bounding box center [333, 141] width 160 height 43
click at [266, 127] on icon "Lots of things can often disrupt your natural sleep rhythms—leaving you tired, …" at bounding box center [333, 141] width 160 height 43
click at [265, 125] on icon "Lots of things can often disrupt your natural sleep rhythms—leaving you tired, …" at bounding box center [333, 141] width 160 height 43
click at [270, 125] on icon "Lots of things can often disrupt your natural sleep rhythms—leaving you tired, …" at bounding box center [333, 141] width 160 height 43
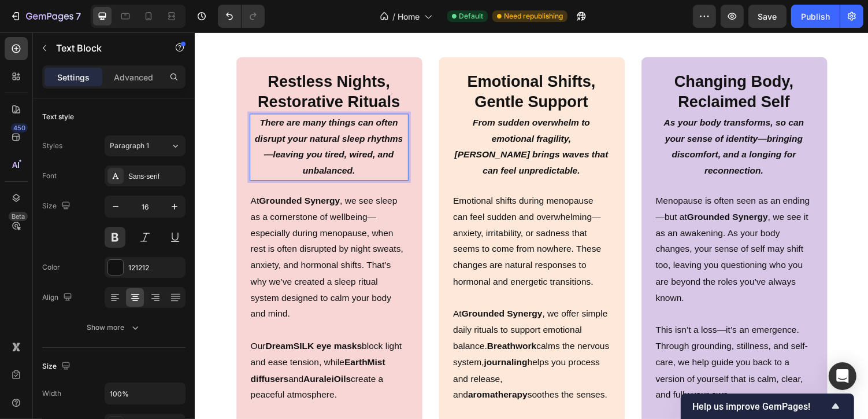
click at [366, 124] on icon "There are many things can often disrupt your natural sleep rhythms—leaving you …" at bounding box center [332, 150] width 153 height 60
click at [361, 129] on icon "There are many things can often disrupt your natural sleep rhythms—leaving you …" at bounding box center [332, 150] width 153 height 60
click at [302, 156] on icon "There are many things that can often disrupt your natural sleep rhythms—leaving…" at bounding box center [332, 150] width 151 height 60
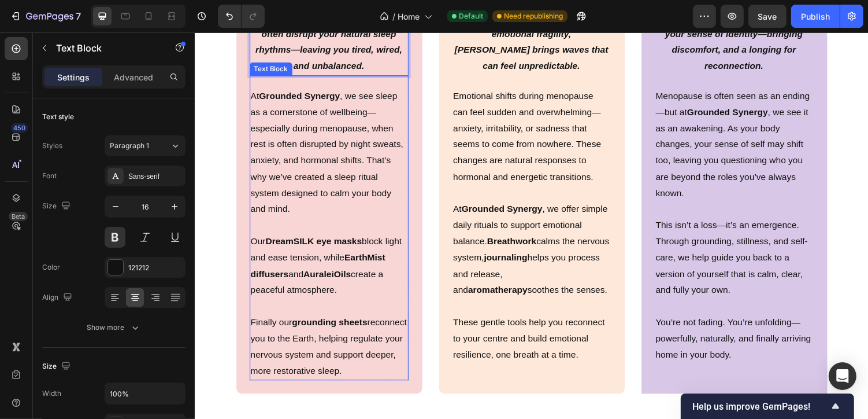
scroll to position [996, 0]
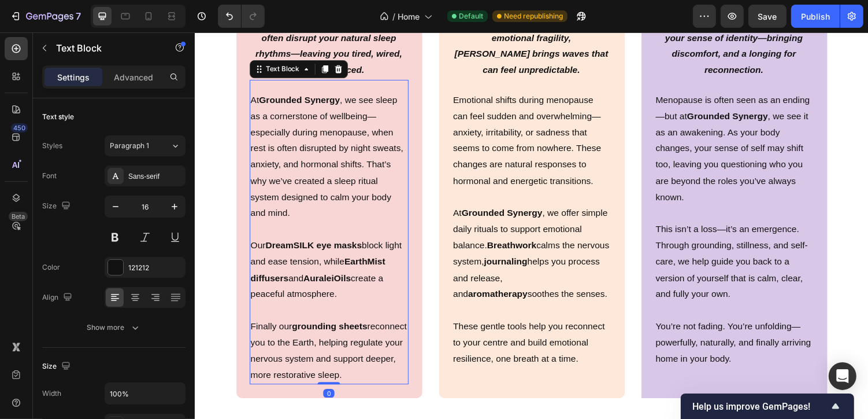
click at [376, 120] on p "At Grounded Synergy , we see sleep as a cornerstone of wellbeing—especially dur…" at bounding box center [332, 160] width 161 height 133
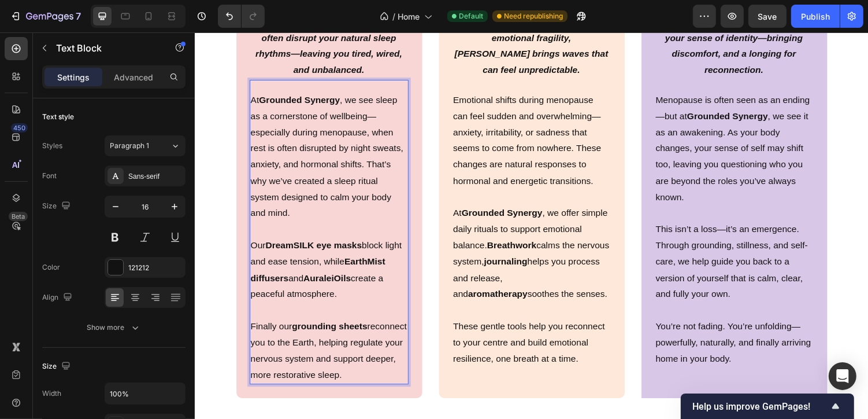
click at [379, 119] on p "At Grounded Synergy , we see sleep as a cornerstone of wellbeing—especially dur…" at bounding box center [332, 160] width 161 height 133
click at [329, 125] on p "At Grounded Synergy , we see sleep as a cornerstone of wellbeing especially dur…" at bounding box center [332, 160] width 161 height 133
click at [379, 102] on p "At Grounded Synergy , we see sleep as a cornerstone of wellbeing especially dur…" at bounding box center [332, 160] width 161 height 133
click at [283, 119] on p "At Grounded Synergy , we beleive sleep as a cornerstone of wellbeing especially…" at bounding box center [332, 160] width 161 height 133
click at [289, 122] on p "At Grounded Synergy , we beleive sleep is a cornerstone of wellbeing especially…" at bounding box center [332, 160] width 161 height 133
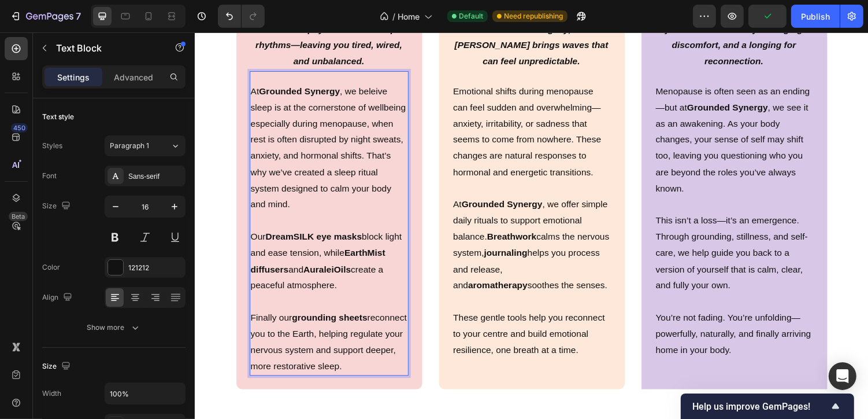
scroll to position [1019, 0]
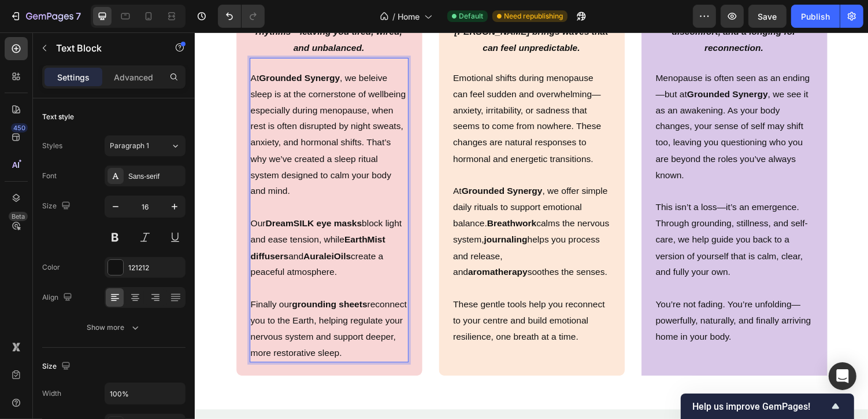
click at [282, 182] on p "At Grounded Synergy , we beleive sleep is at the cornerstone of wellbeing espec…" at bounding box center [332, 137] width 161 height 133
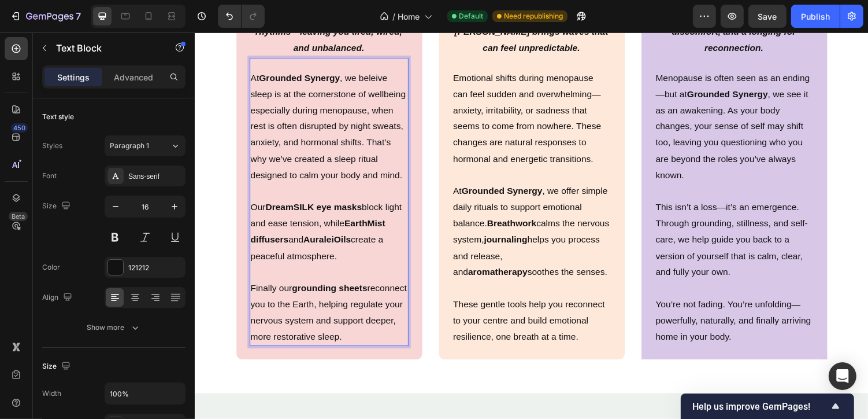
click at [301, 184] on p "At Grounded Synergy , we beleive sleep is at the cornerstone of wellbeing espec…" at bounding box center [332, 129] width 161 height 117
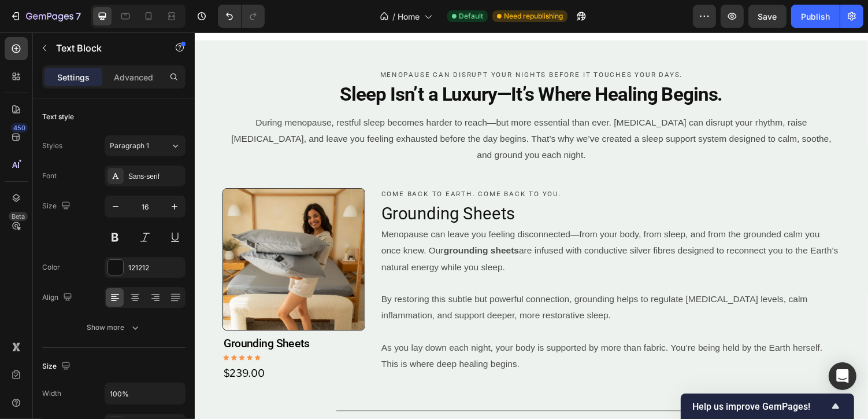
scroll to position [1384, 0]
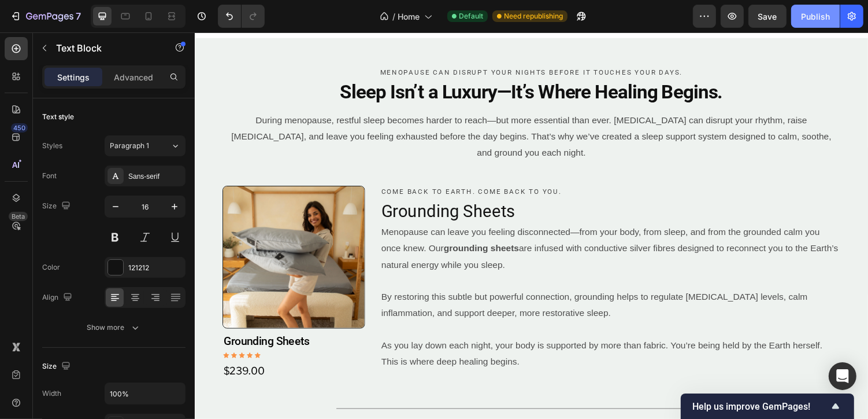
click at [814, 21] on div "Publish" at bounding box center [815, 16] width 29 height 12
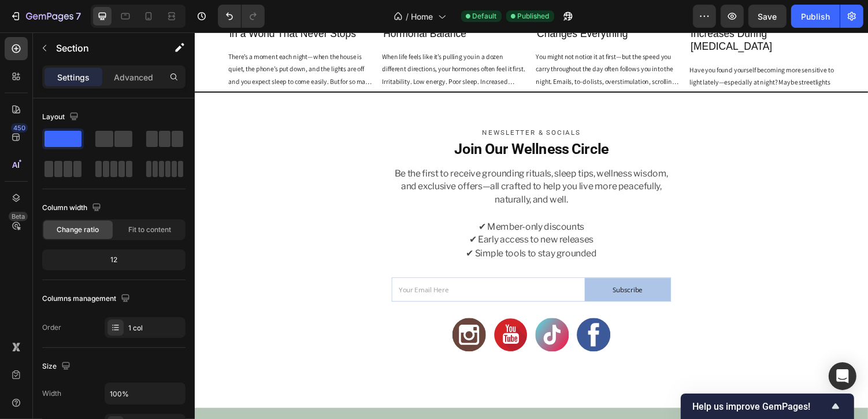
scroll to position [4530, 0]
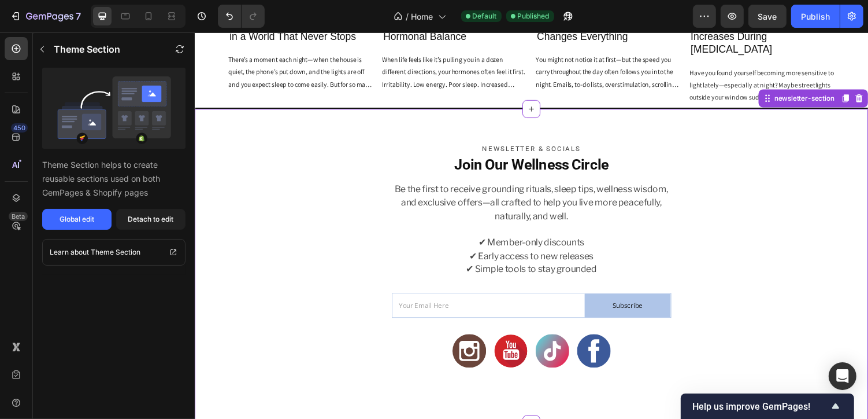
click at [586, 227] on p at bounding box center [541, 234] width 287 height 14
click at [633, 158] on h2 "Join Our Wellness Circle" at bounding box center [541, 168] width 671 height 20
click at [622, 158] on h2 "Join Our Wellness Circle" at bounding box center [541, 168] width 671 height 20
click at [616, 158] on h2 "Join Our Wellness Circle" at bounding box center [541, 168] width 671 height 20
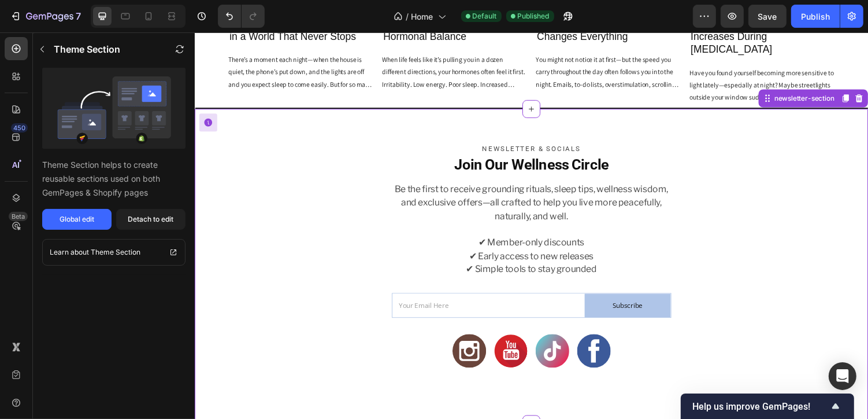
click at [616, 158] on h2 "Join Our Wellness Circle" at bounding box center [541, 168] width 671 height 20
click at [638, 158] on h2 "Join Our Wellness Circle" at bounding box center [541, 168] width 671 height 20
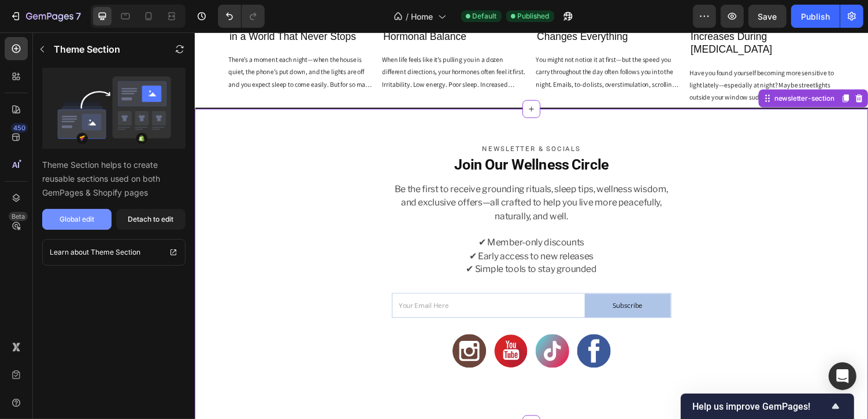
click at [88, 222] on div "Global edit" at bounding box center [77, 219] width 35 height 10
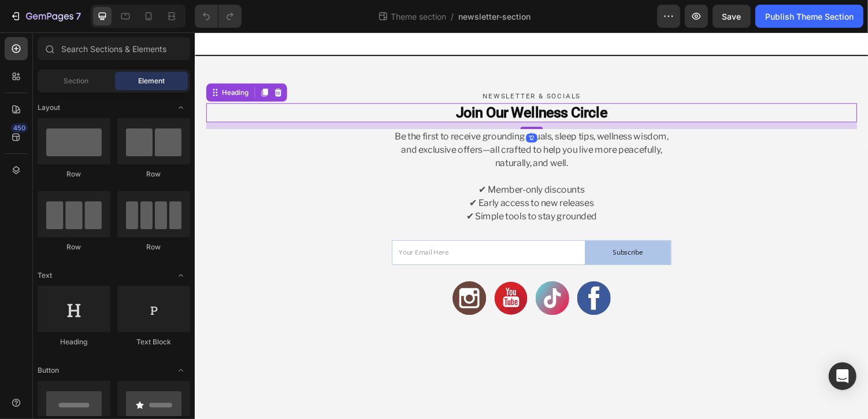
click at [623, 113] on h2 "Join Our Wellness Circle" at bounding box center [541, 115] width 671 height 20
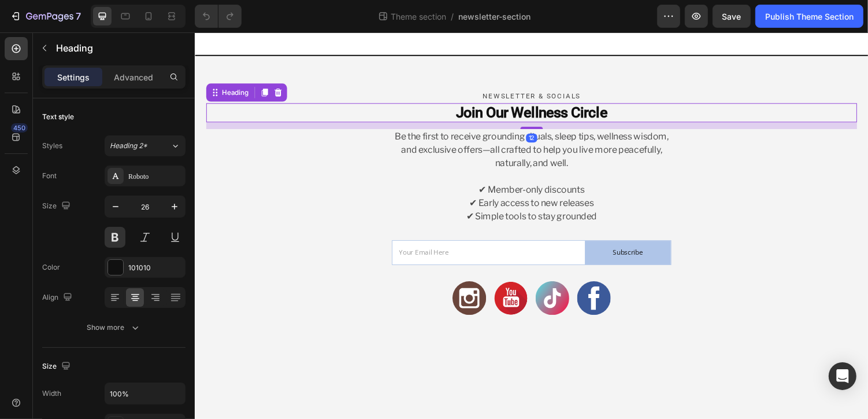
click at [615, 111] on h2 "Join Our Wellness Circle" at bounding box center [541, 115] width 671 height 20
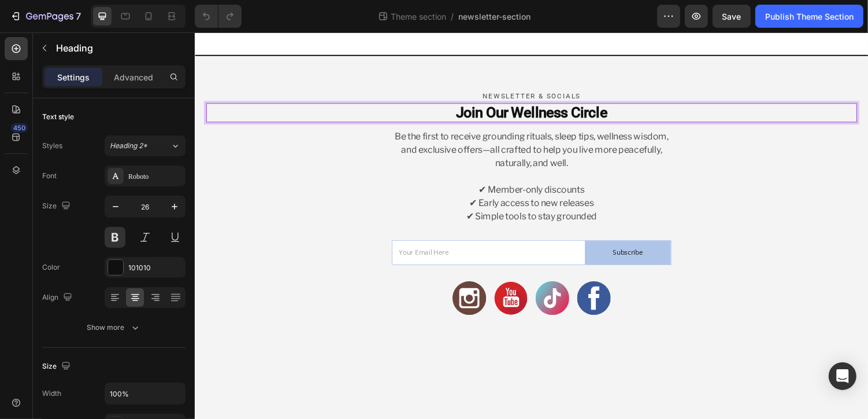
click at [617, 116] on p "Join Our Wellness Circle" at bounding box center [541, 114] width 668 height 17
click at [613, 117] on p "Join Our Wellness Circle and receive 20% Discount" at bounding box center [541, 114] width 668 height 17
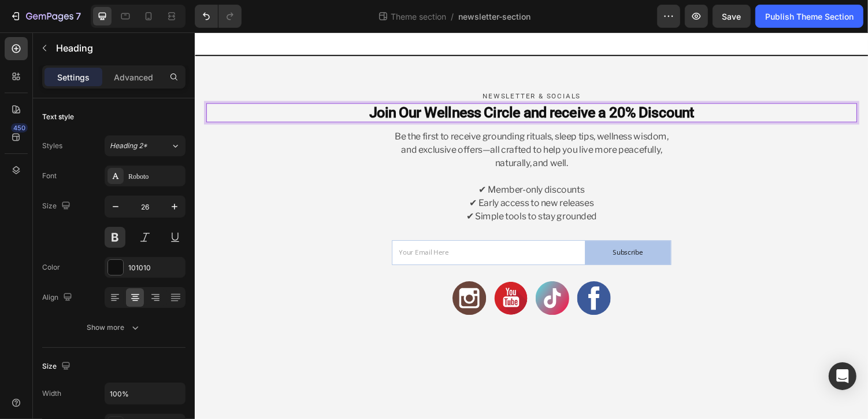
click at [727, 113] on p "Join Our Wellness Circle and receive a 20% Discount" at bounding box center [541, 114] width 668 height 17
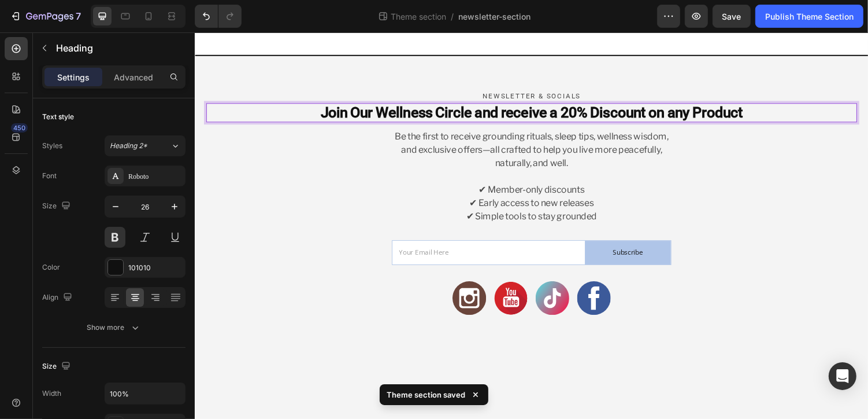
click at [689, 117] on p "Join Our Wellness Circle and receive a 20% Discount on any Product" at bounding box center [541, 114] width 668 height 17
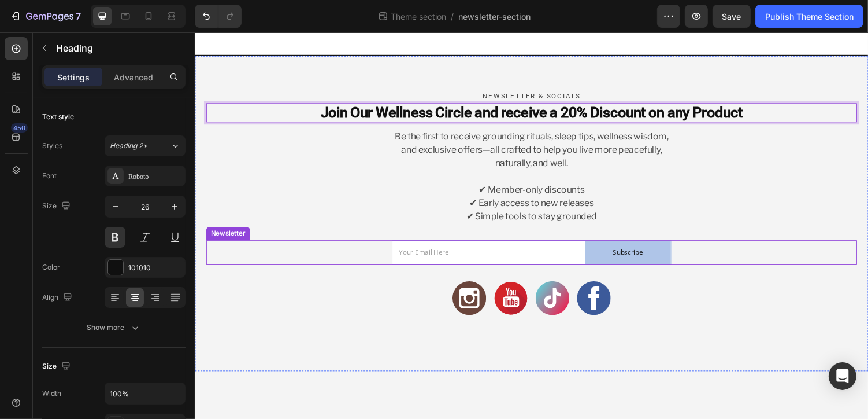
click at [329, 253] on div "Email Field Subscribe Submit Button Row Newsletter" at bounding box center [541, 258] width 671 height 25
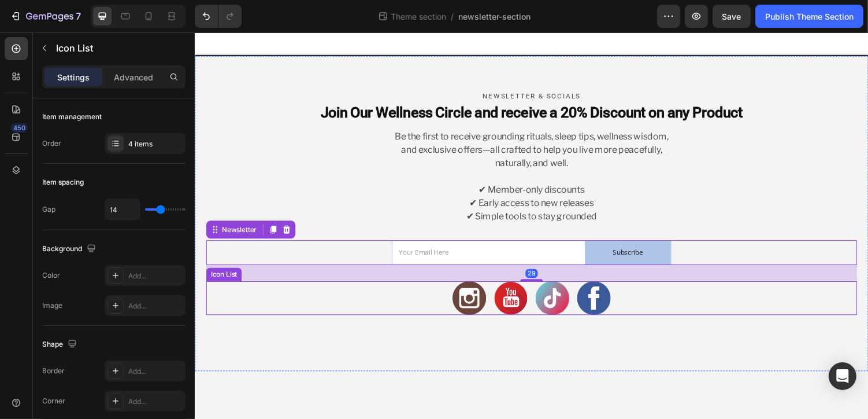
click at [339, 306] on div "Icon Icon Icon Icon" at bounding box center [541, 305] width 671 height 35
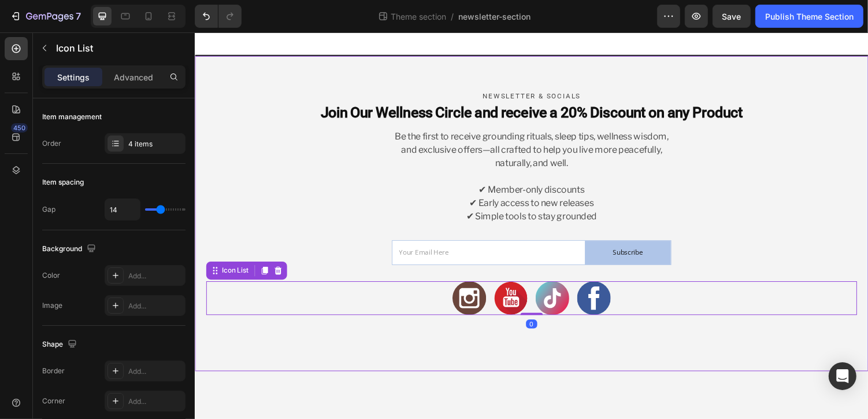
click at [365, 363] on div "newsletter & Socials Text Block Join Our Wellness Circle and receive a 20% Disc…" at bounding box center [541, 218] width 694 height 326
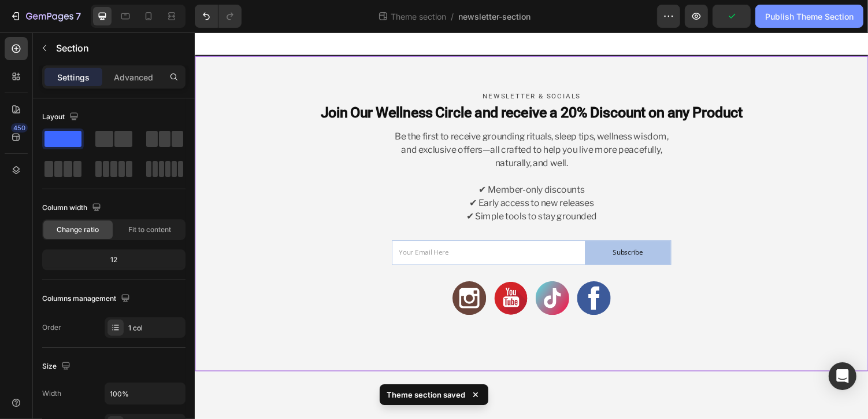
click at [813, 23] on button "Publish Theme Section" at bounding box center [810, 16] width 108 height 23
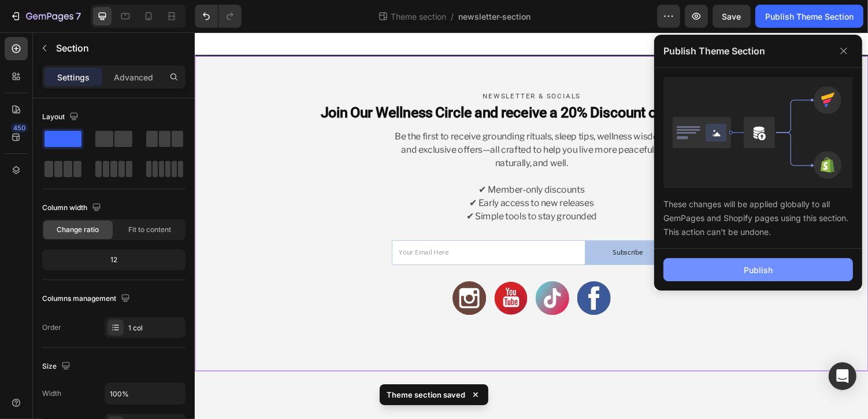
click at [789, 265] on button "Publish" at bounding box center [759, 269] width 190 height 23
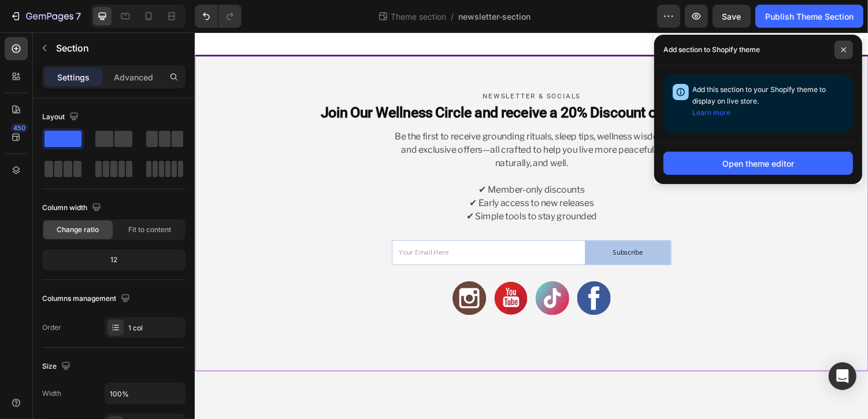
click at [849, 53] on span at bounding box center [844, 49] width 19 height 19
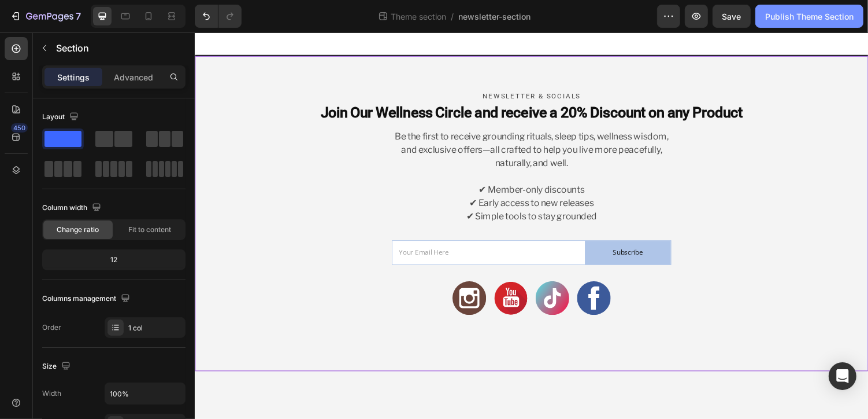
click at [807, 16] on div "Publish Theme Section" at bounding box center [810, 16] width 88 height 12
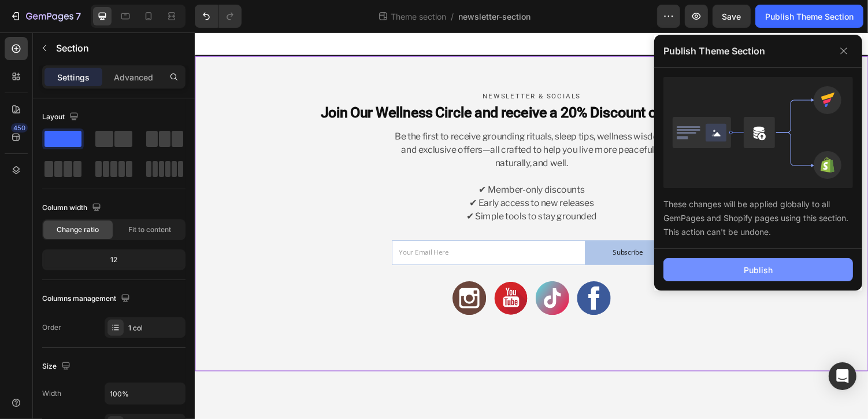
click at [805, 278] on button "Publish" at bounding box center [759, 269] width 190 height 23
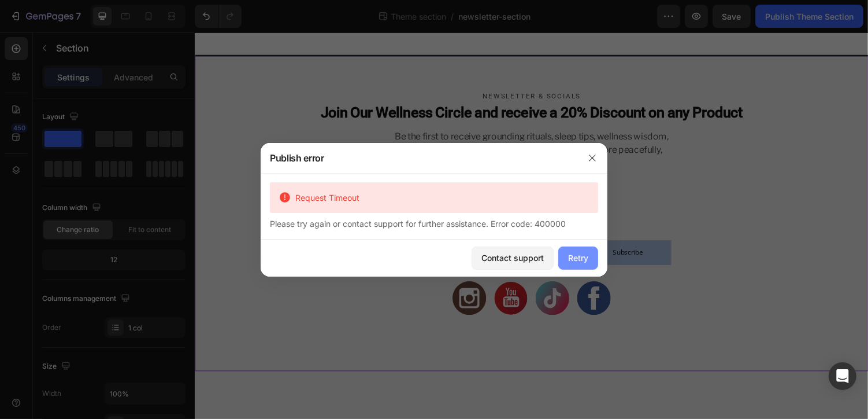
click at [575, 263] on div "Retry" at bounding box center [578, 258] width 20 height 12
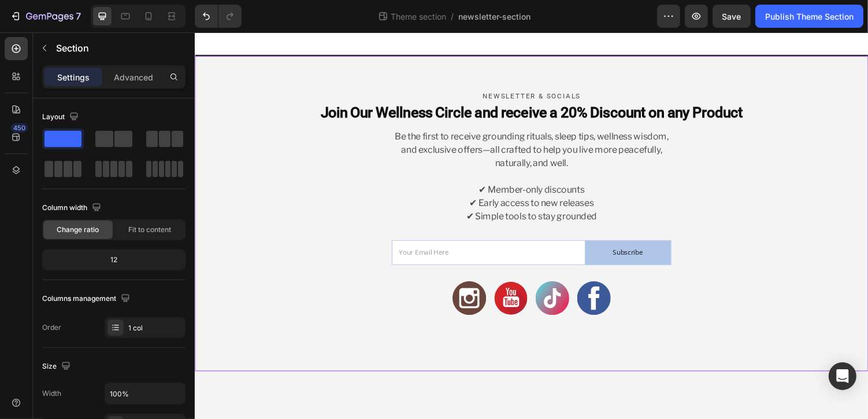
click at [323, 12] on div "Theme section / newsletter-section" at bounding box center [454, 16] width 406 height 23
click at [45, 47] on icon "button" at bounding box center [44, 47] width 9 height 9
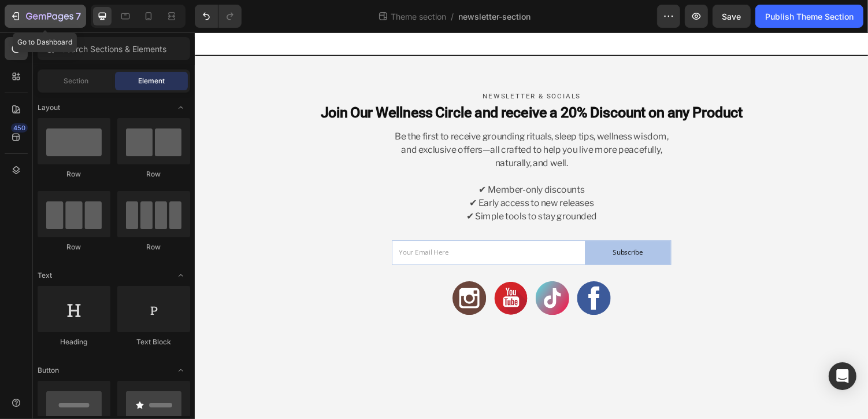
click at [65, 17] on icon "button" at bounding box center [66, 16] width 5 height 5
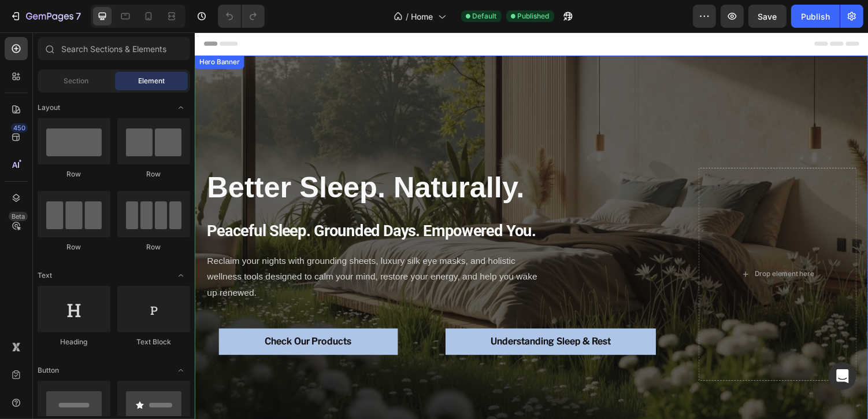
click at [504, 151] on div "Better Sleep. Naturally. Heading Peaceful Sleep. Grounded Days. Empowered You. …" at bounding box center [541, 229] width 694 height 346
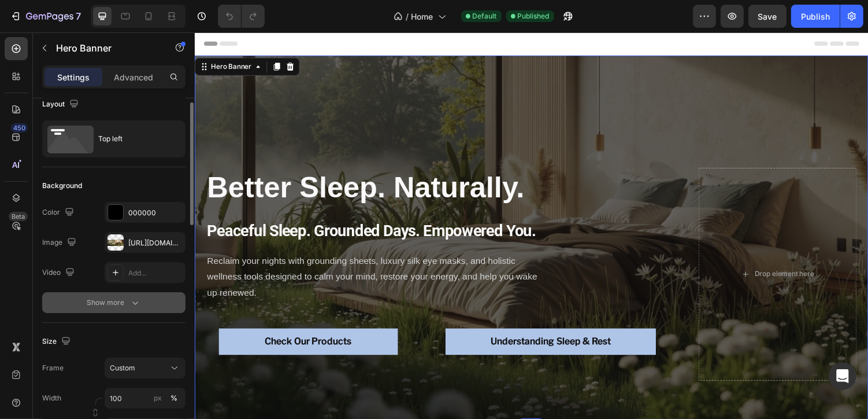
scroll to position [8, 0]
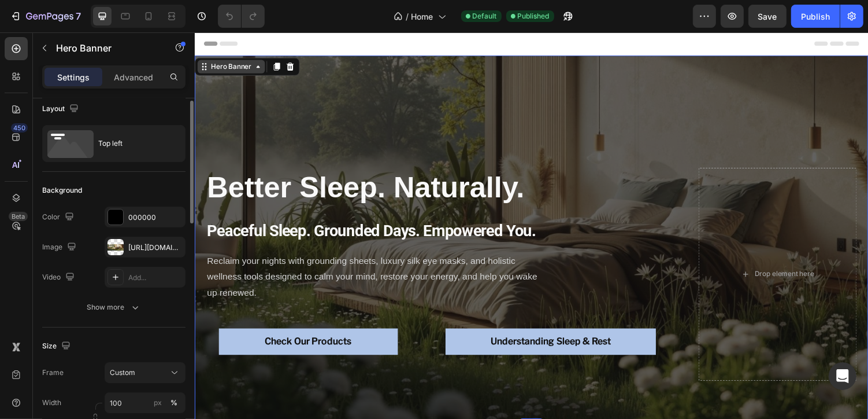
click at [241, 66] on div "Hero Banner" at bounding box center [232, 67] width 46 height 10
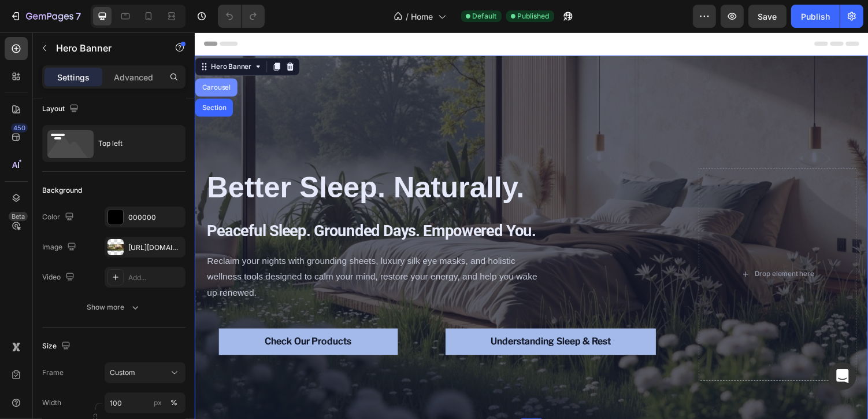
click at [220, 88] on div "Carousel" at bounding box center [216, 88] width 34 height 7
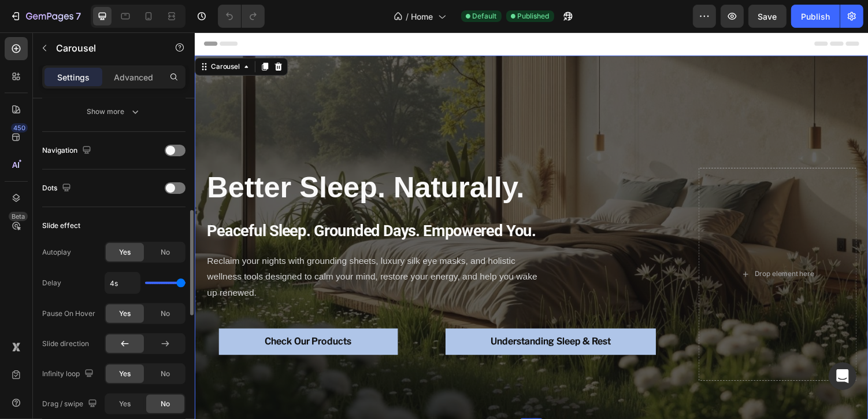
scroll to position [372, 0]
click at [172, 187] on span at bounding box center [170, 186] width 9 height 9
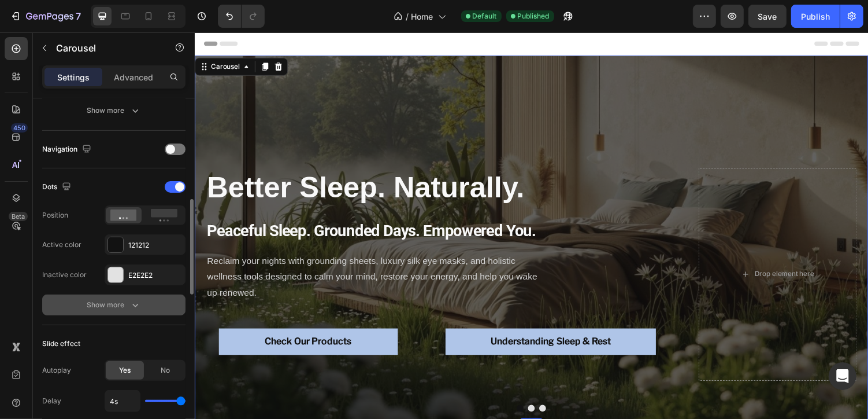
click at [134, 299] on icon "button" at bounding box center [136, 305] width 12 height 12
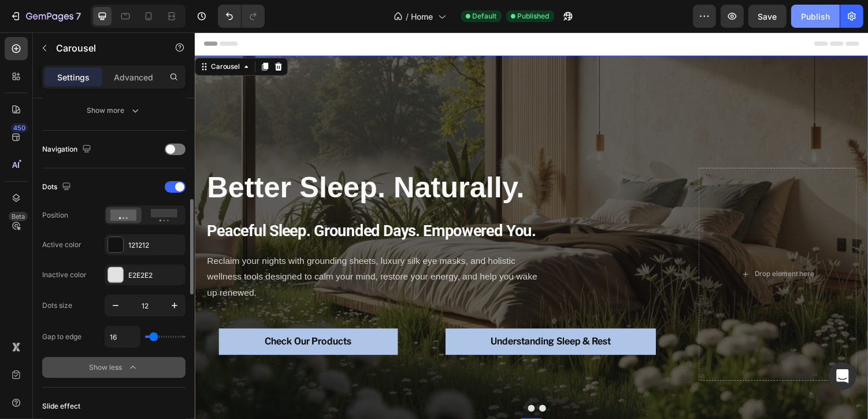
click at [812, 15] on div "Publish" at bounding box center [815, 16] width 29 height 12
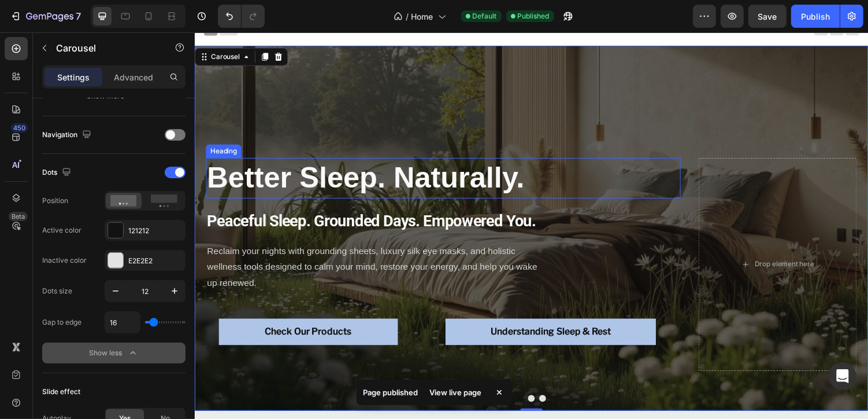
scroll to position [0, 0]
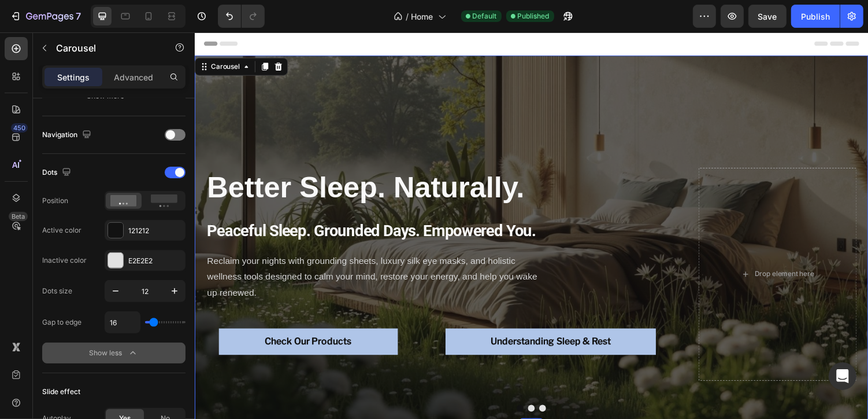
click at [541, 418] on button "Dot" at bounding box center [541, 418] width 7 height 7
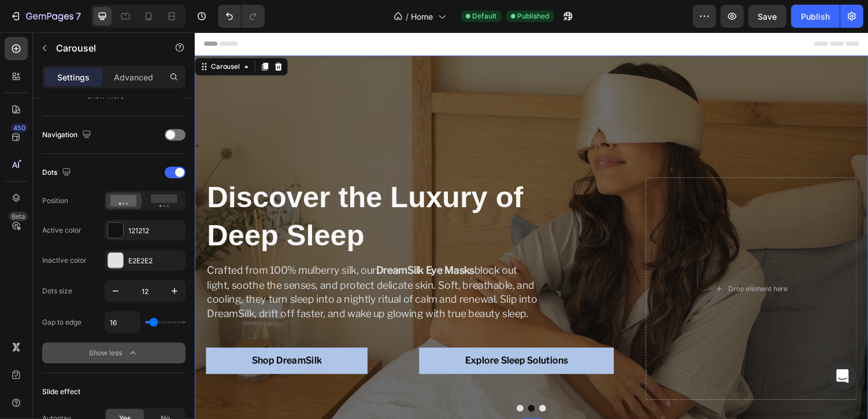
click at [530, 418] on button "Dot" at bounding box center [529, 418] width 7 height 7
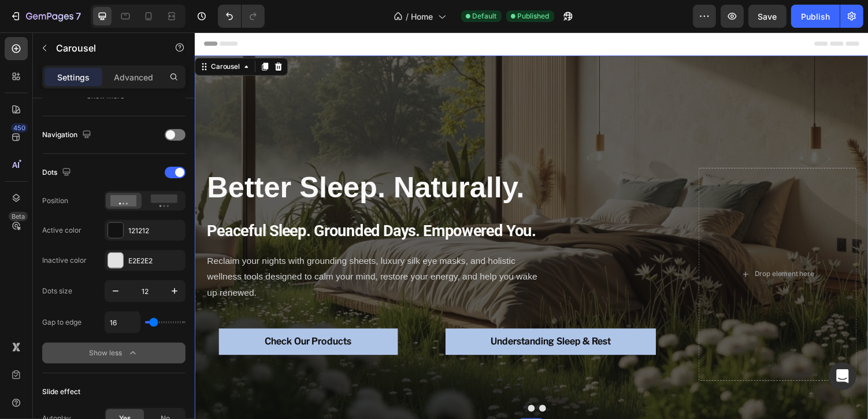
click at [542, 418] on button "Dot" at bounding box center [541, 418] width 7 height 7
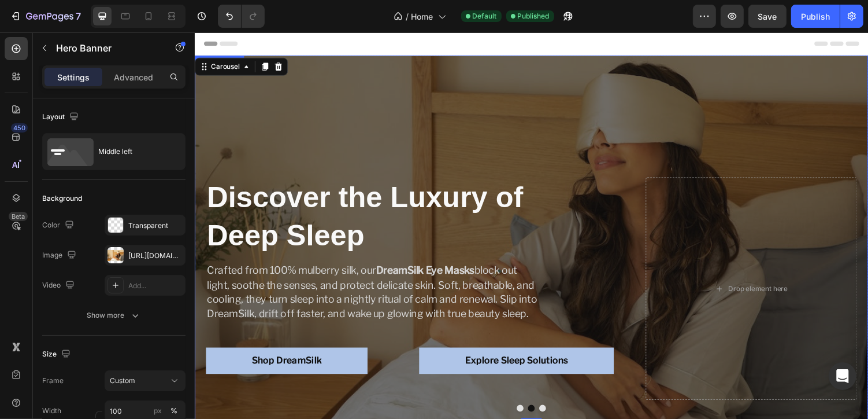
click at [257, 172] on div "Discover the Luxury of Deep Sleep Heading Crafted from 100% mulberry silk, our …" at bounding box center [541, 243] width 694 height 356
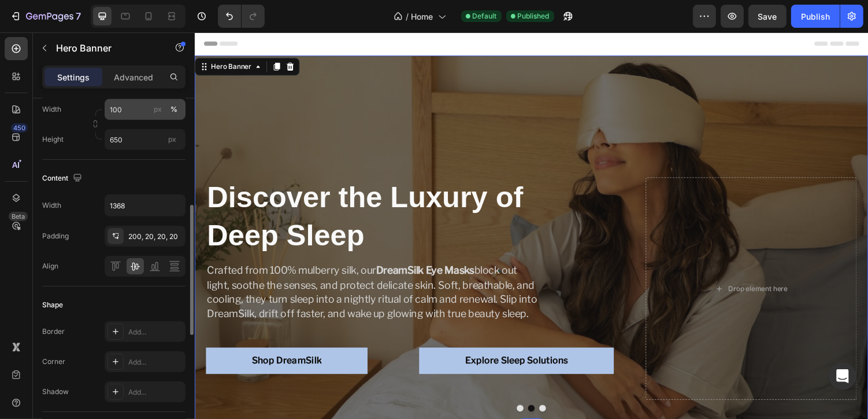
scroll to position [307, 0]
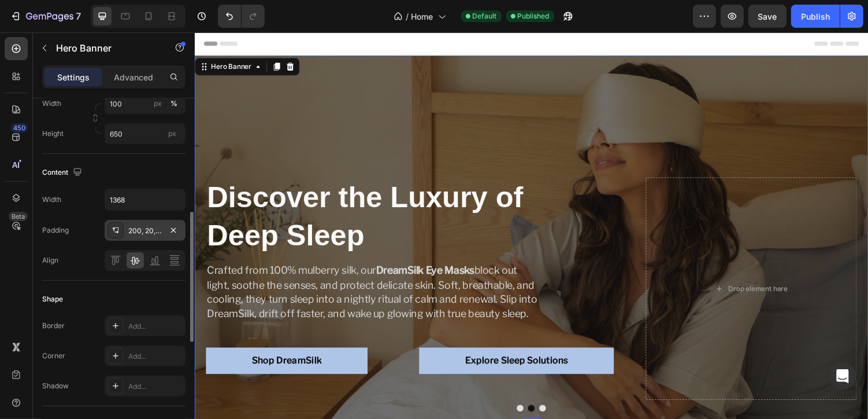
click at [150, 231] on div "200, 20, 20, 20" at bounding box center [145, 231] width 34 height 10
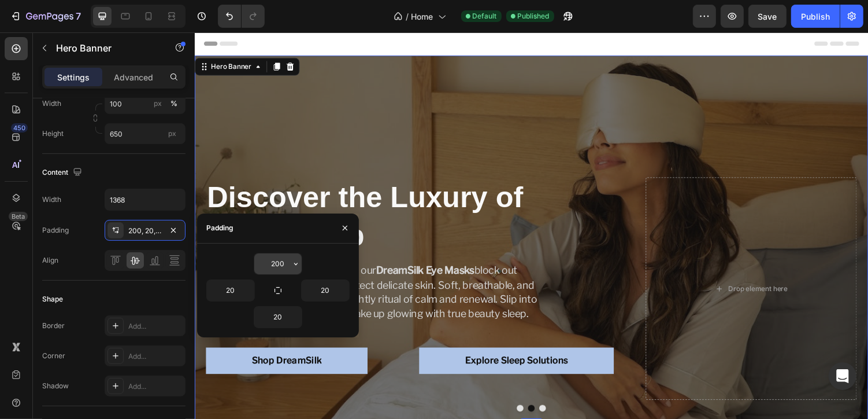
click at [281, 265] on input "200" at bounding box center [277, 263] width 47 height 21
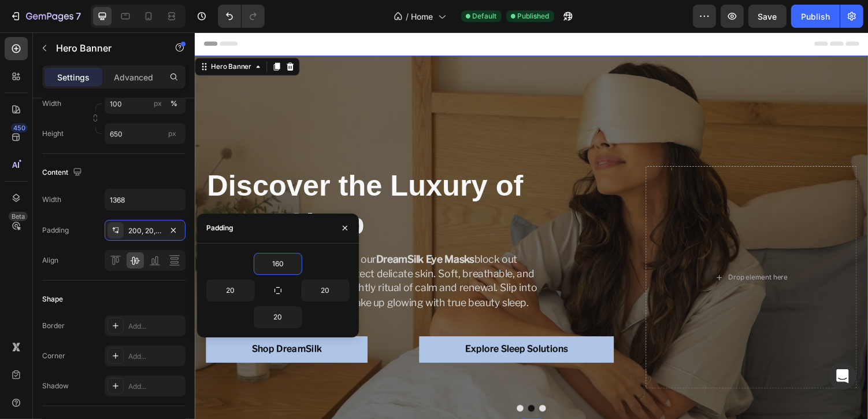
type input "160"
click at [308, 384] on div "Discover the Luxury of Deep Sleep Heading Crafted from 100% mulberry silk, our …" at bounding box center [423, 283] width 435 height 229
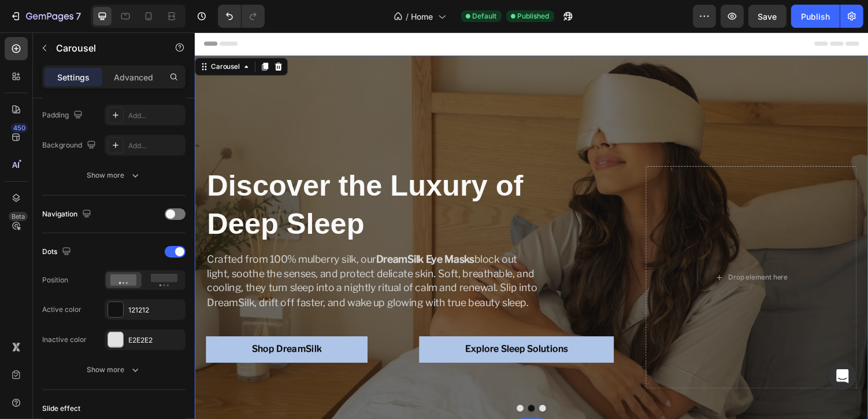
click at [531, 418] on button "Dot" at bounding box center [529, 418] width 7 height 7
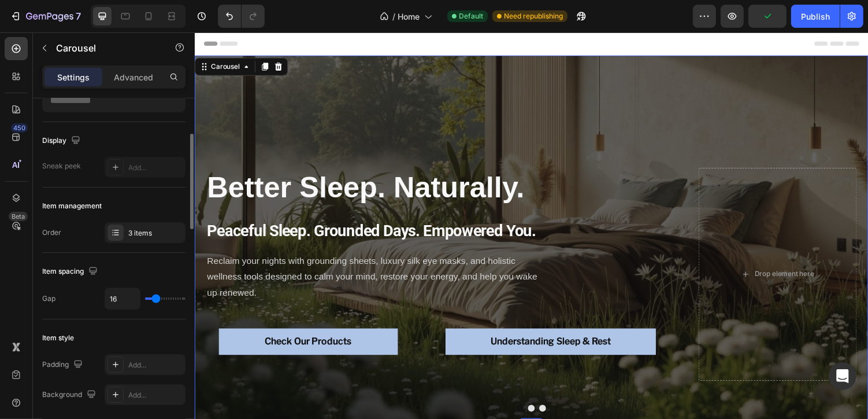
scroll to position [0, 0]
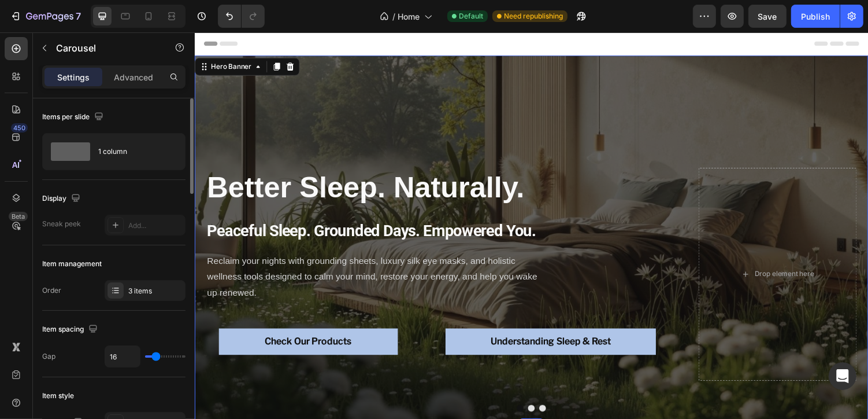
click at [390, 146] on div "Better Sleep. Naturally. Heading Peaceful Sleep. Grounded Days. Empowered You. …" at bounding box center [541, 229] width 694 height 346
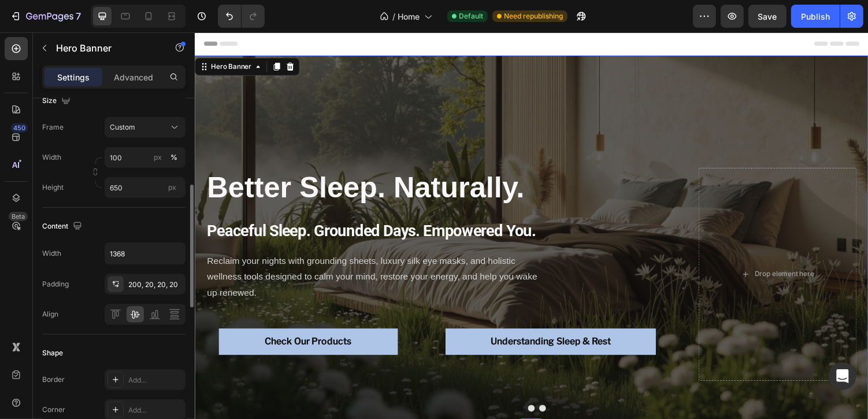
scroll to position [254, 0]
click at [143, 290] on div "200, 20, 20, 20" at bounding box center [145, 282] width 81 height 21
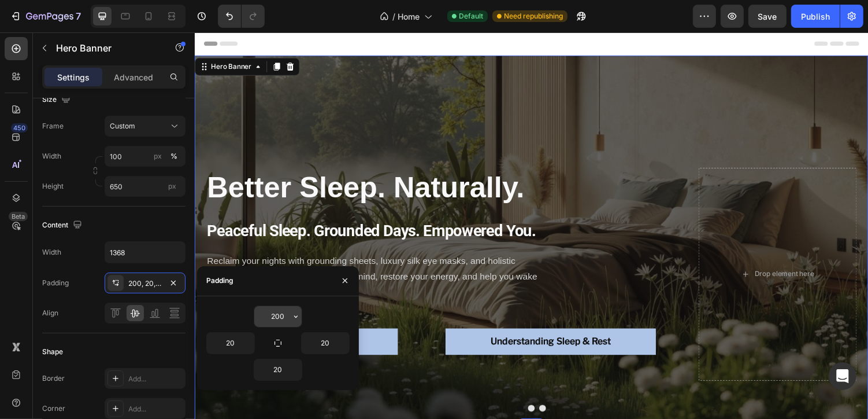
click at [287, 324] on input "200" at bounding box center [277, 316] width 47 height 21
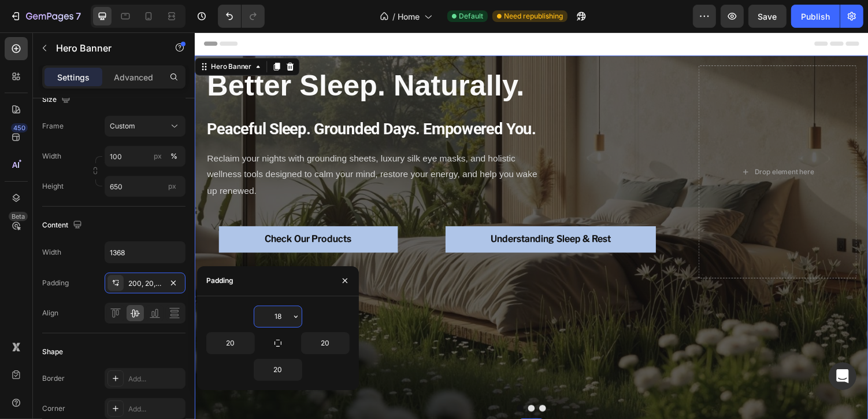
type input "180"
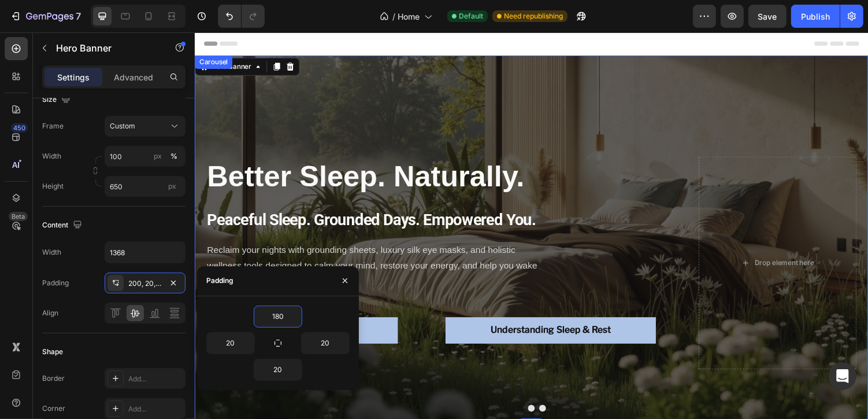
click at [555, 417] on button "Dot" at bounding box center [552, 418] width 7 height 7
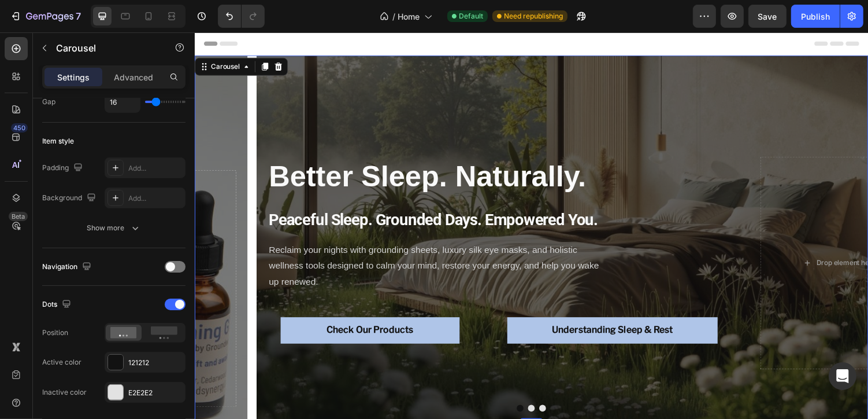
scroll to position [0, 0]
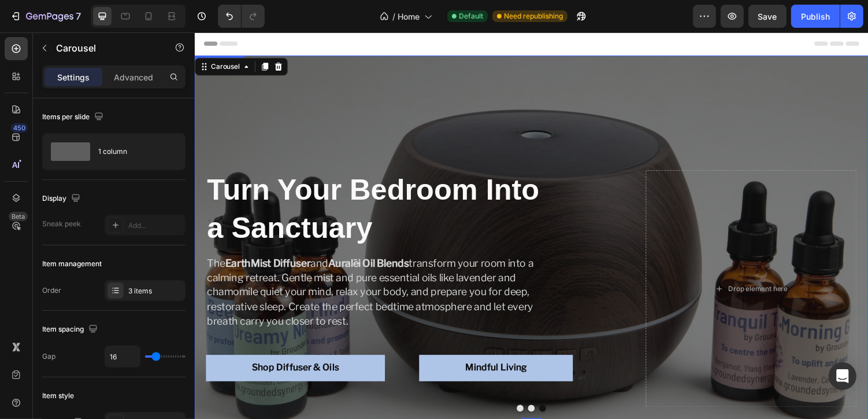
click at [273, 161] on div "Turn Your Bedroom Into a Sanctuary Heading The EarthMist Diffuser and Auralēi O…" at bounding box center [541, 243] width 694 height 371
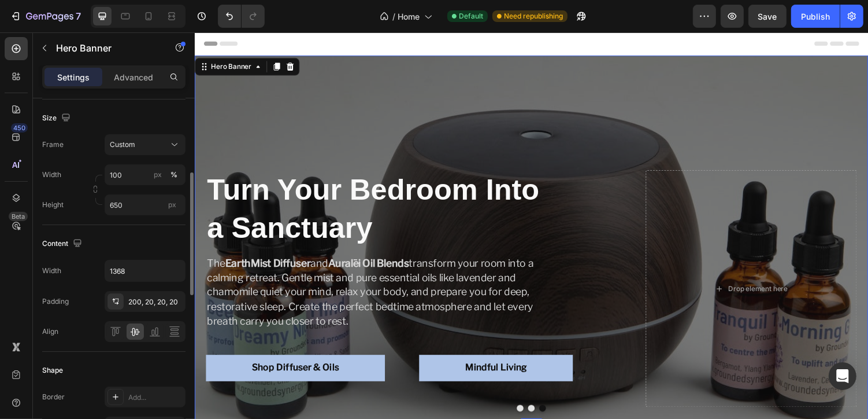
scroll to position [241, 0]
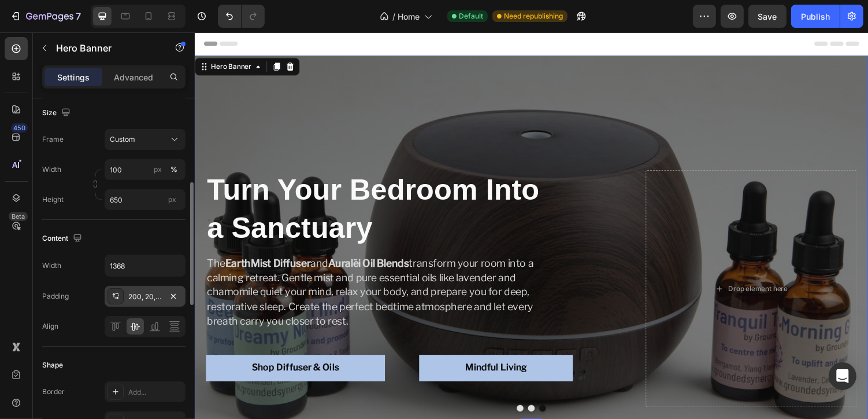
click at [142, 293] on div "200, 20, 20, 20" at bounding box center [145, 296] width 34 height 10
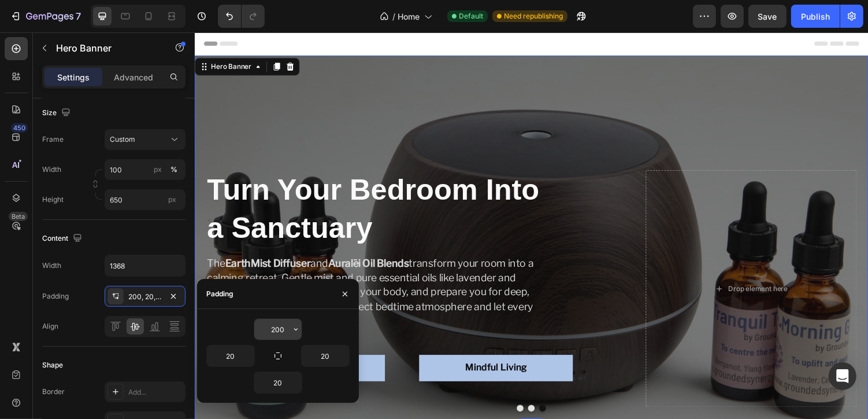
click at [284, 324] on input "200" at bounding box center [277, 329] width 47 height 21
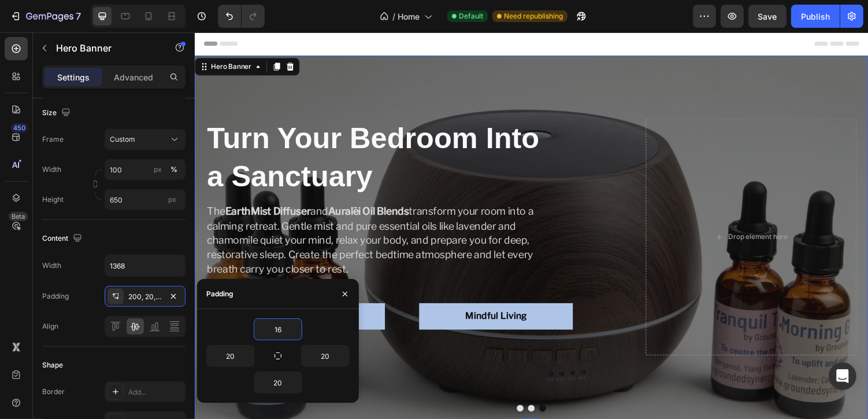
type input "160"
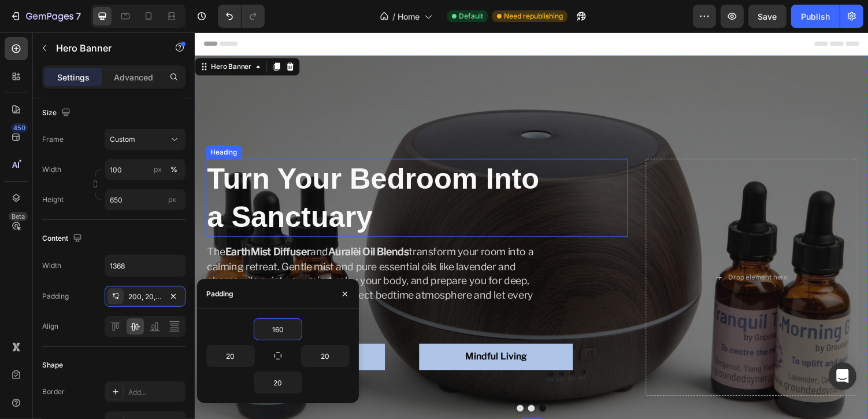
click at [599, 180] on div "Turn Your Bedroom Into a Sanctuary" at bounding box center [423, 202] width 435 height 80
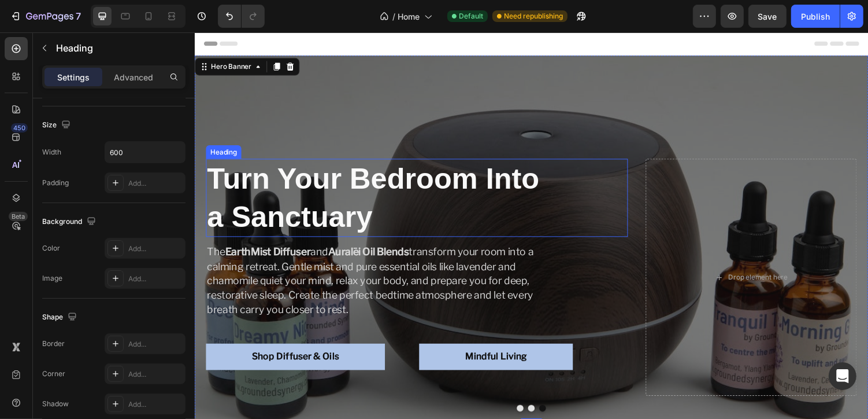
scroll to position [0, 0]
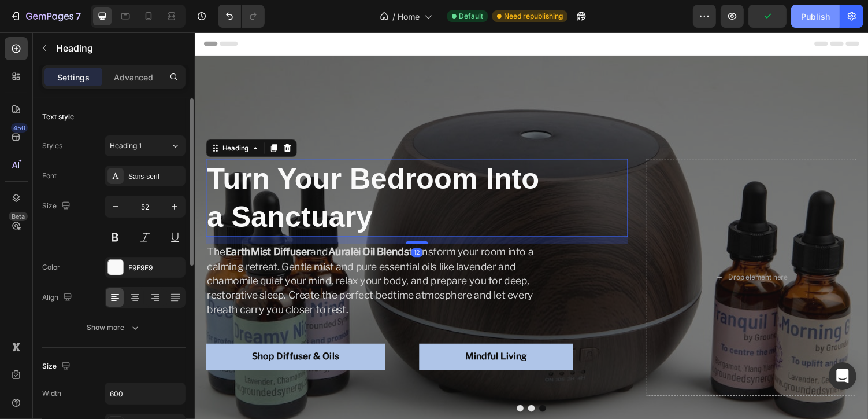
click at [812, 13] on div "Publish" at bounding box center [815, 16] width 29 height 12
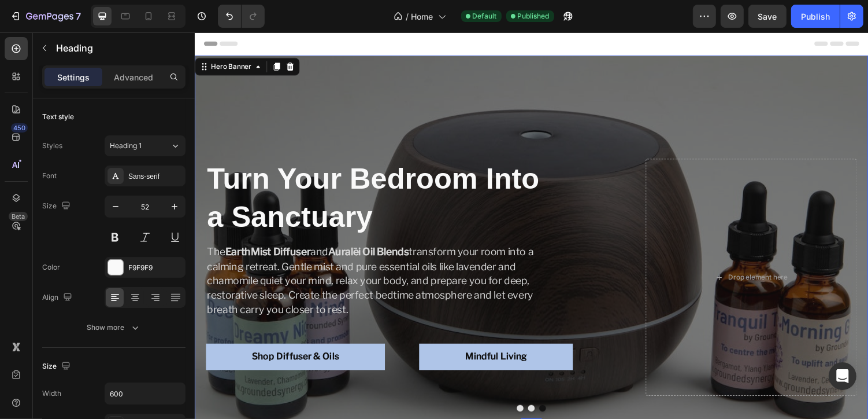
click at [264, 119] on div "Turn Your Bedroom Into a Sanctuary Heading The EarthMist Diffuser and Auralēi O…" at bounding box center [541, 243] width 694 height 348
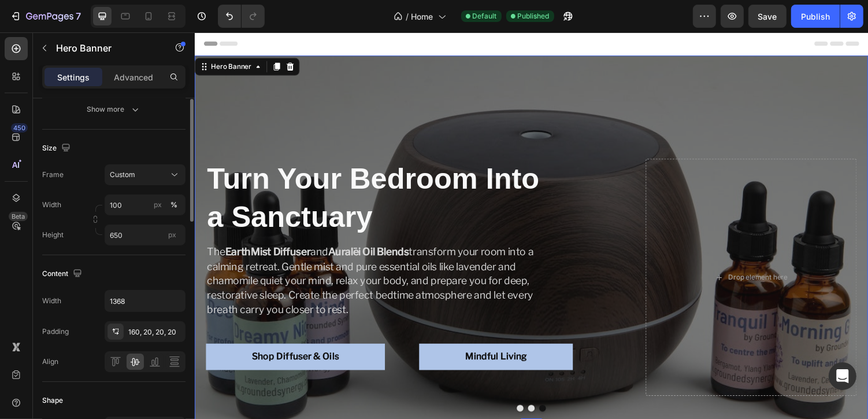
scroll to position [209, 0]
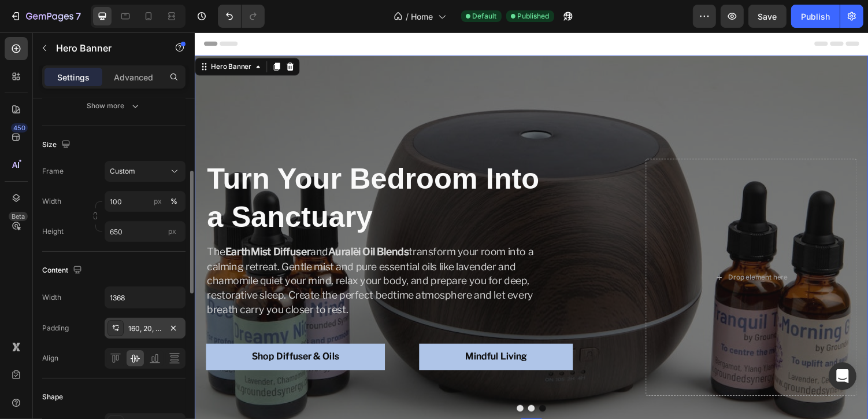
click at [149, 330] on div "160, 20, 20, 20" at bounding box center [145, 328] width 34 height 10
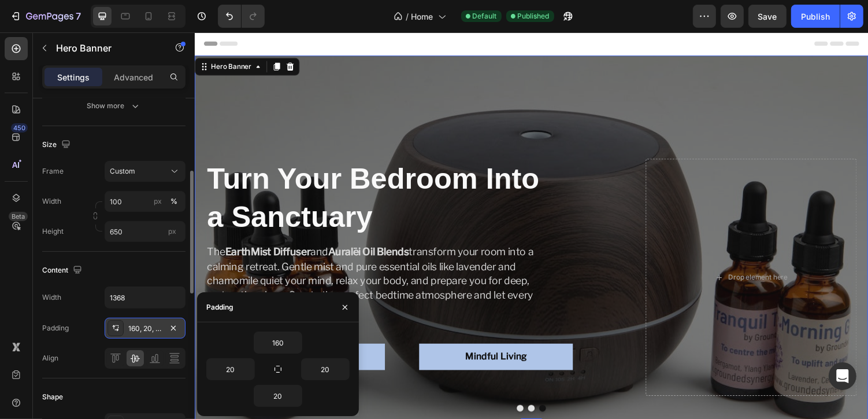
click at [146, 327] on div "160, 20, 20, 20" at bounding box center [145, 328] width 34 height 10
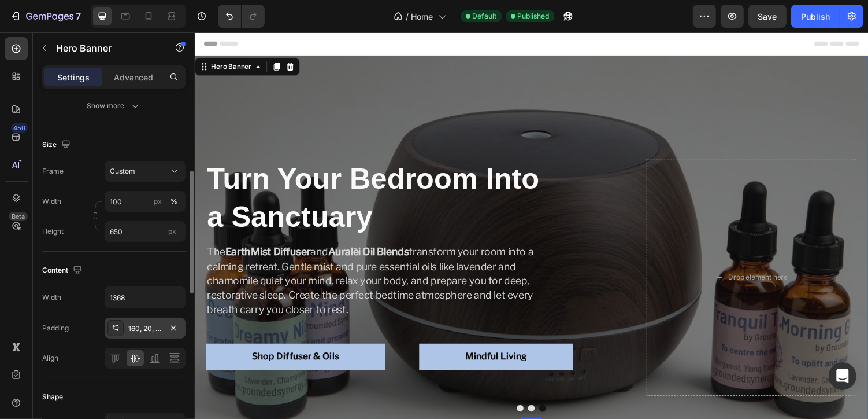
click at [132, 324] on div "160, 20, 20, 20" at bounding box center [145, 328] width 34 height 10
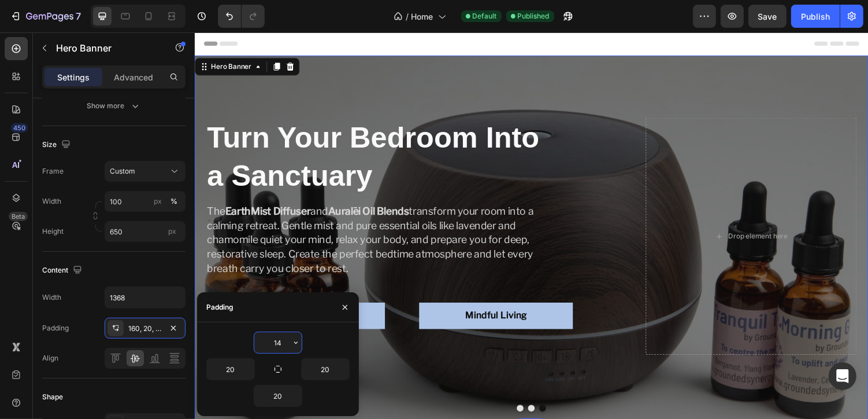
type input "140"
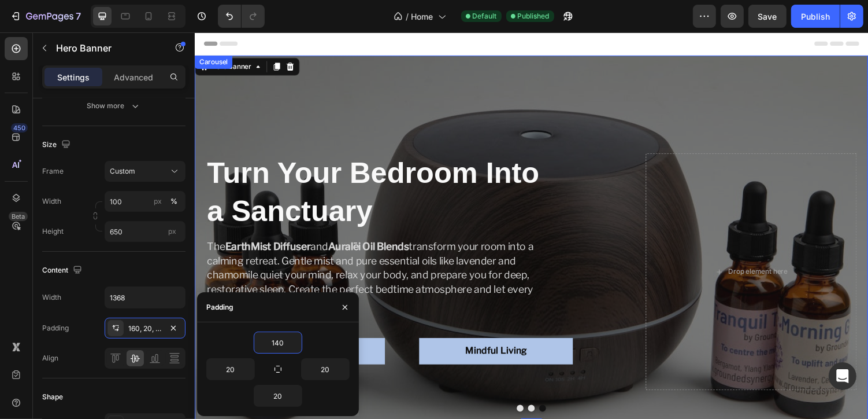
click at [541, 418] on button "Dot" at bounding box center [541, 418] width 7 height 7
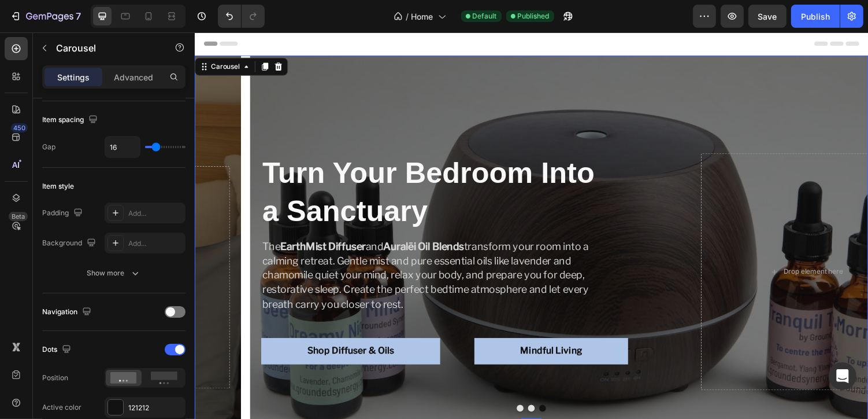
scroll to position [0, 0]
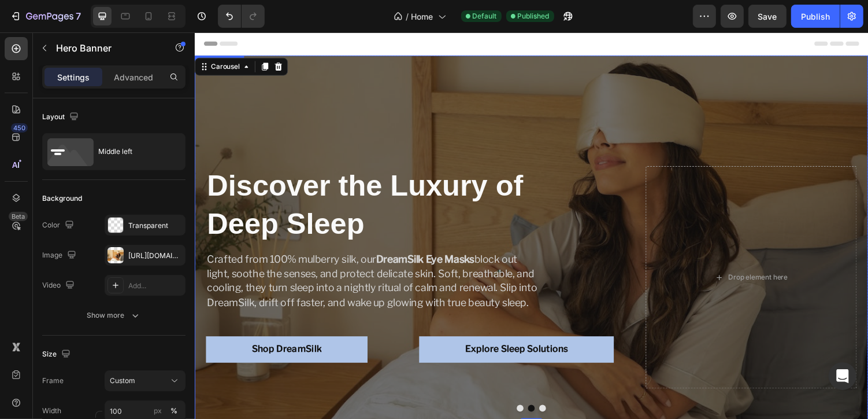
click at [297, 161] on div "Discover the Luxury of Deep Sleep Heading Crafted from 100% mulberry silk, our …" at bounding box center [541, 243] width 694 height 333
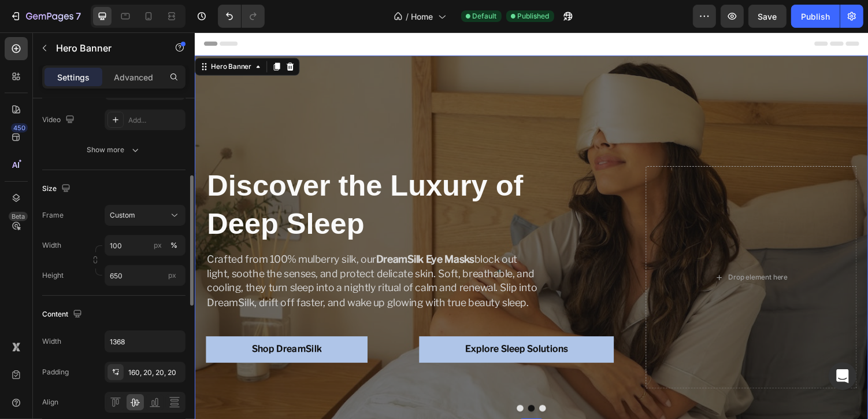
scroll to position [177, 0]
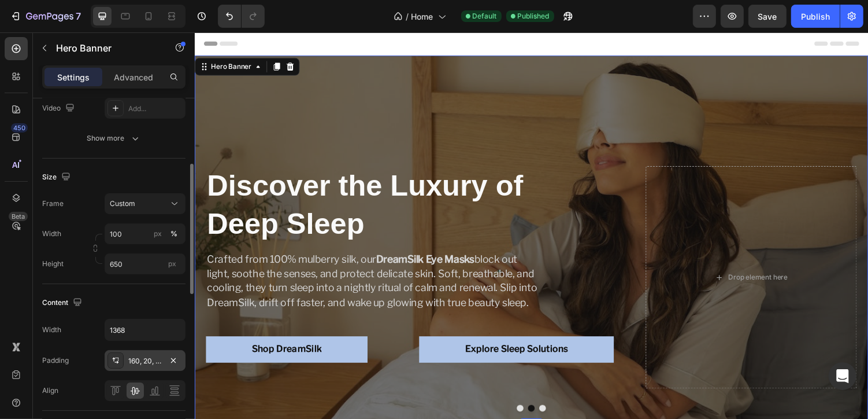
click at [136, 356] on div "160, 20, 20, 20" at bounding box center [145, 361] width 34 height 10
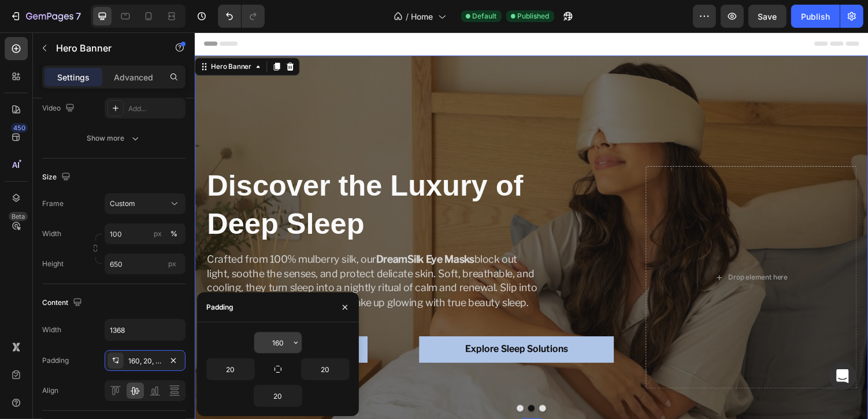
click at [275, 341] on input "160" at bounding box center [277, 342] width 47 height 21
click at [280, 341] on input "160" at bounding box center [277, 342] width 47 height 21
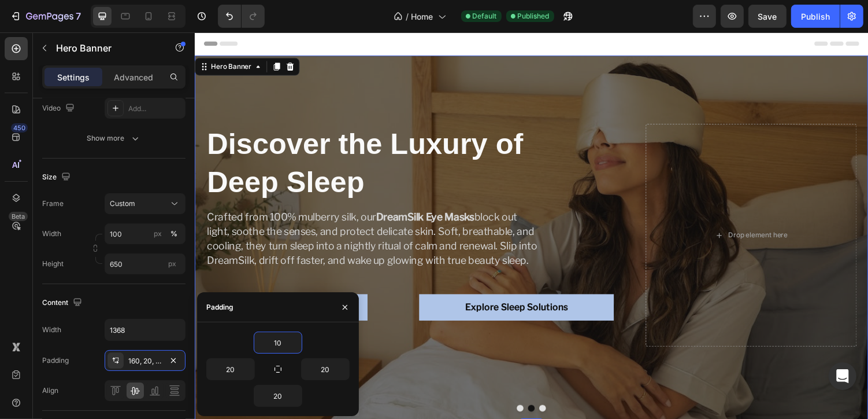
type input "140"
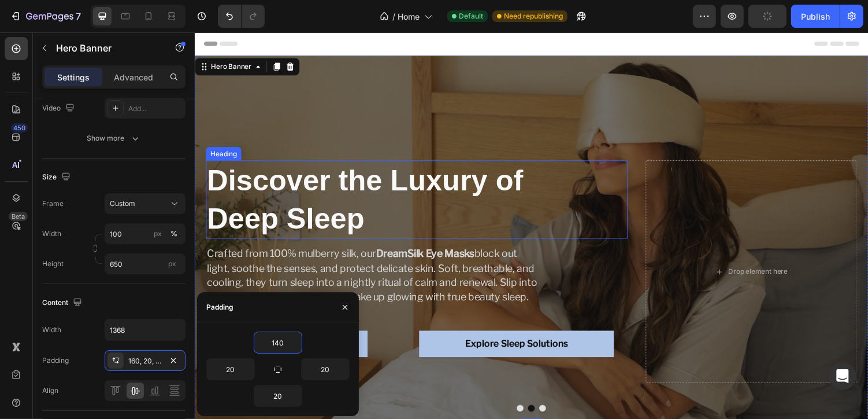
click at [469, 212] on h1 "Discover the Luxury of Deep Sleep" at bounding box center [379, 204] width 347 height 80
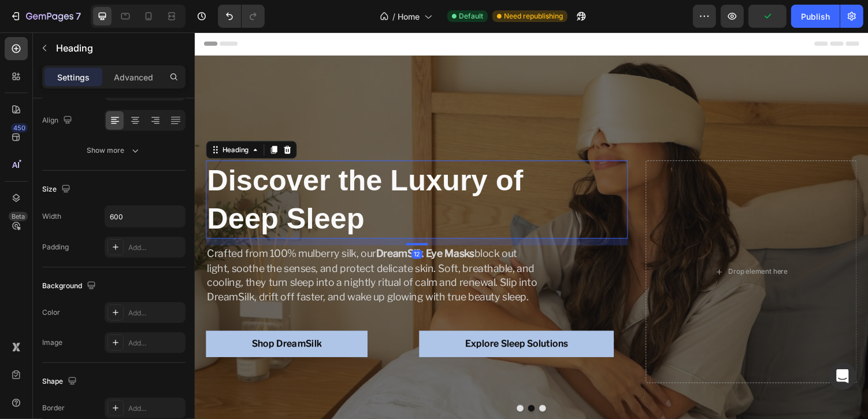
scroll to position [0, 0]
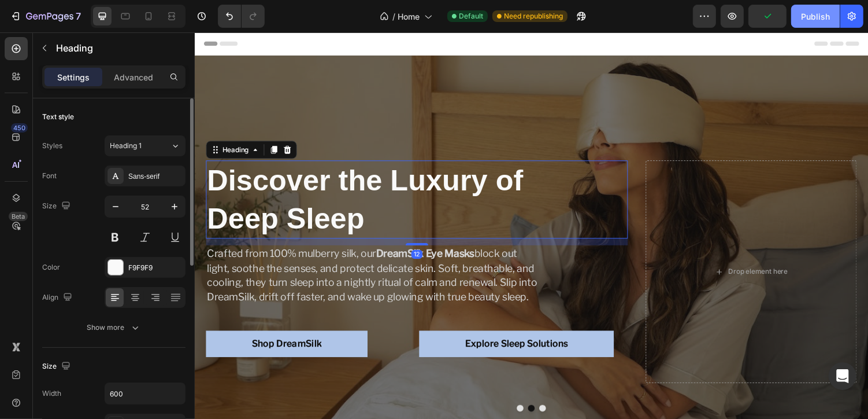
click at [807, 22] on div "Publish" at bounding box center [815, 16] width 29 height 12
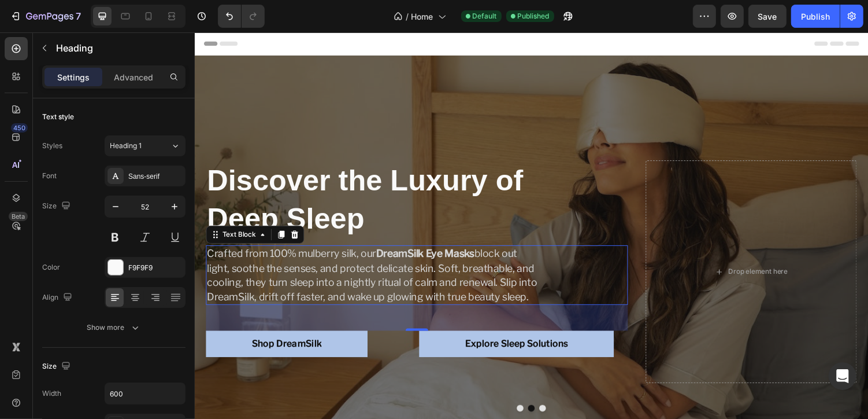
click at [251, 271] on p "Crafted from 100% mulberry silk, our DreamSilk Eye Masks block out light, sooth…" at bounding box center [379, 281] width 345 height 59
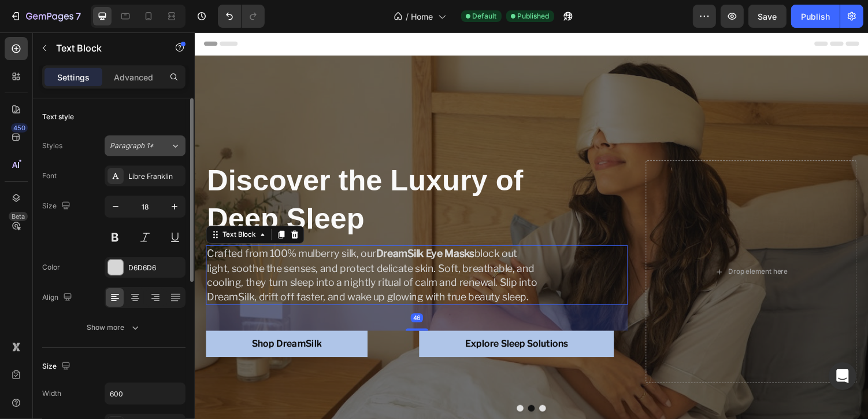
click at [151, 145] on span "Paragraph 1*" at bounding box center [132, 146] width 44 height 10
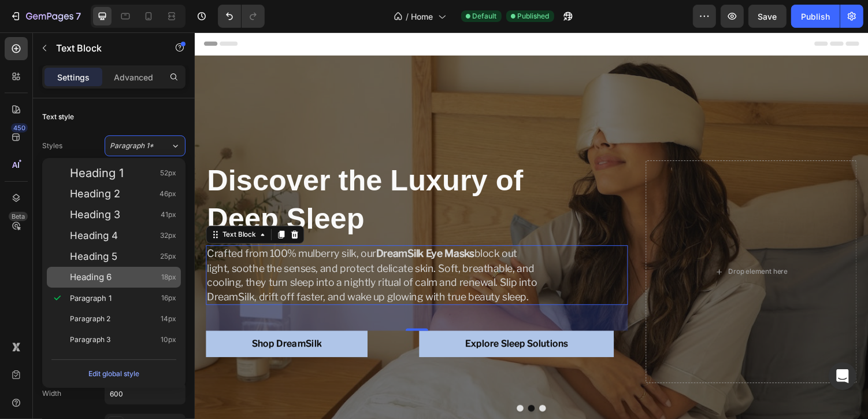
click at [122, 277] on div "Heading 6 18px" at bounding box center [123, 277] width 106 height 12
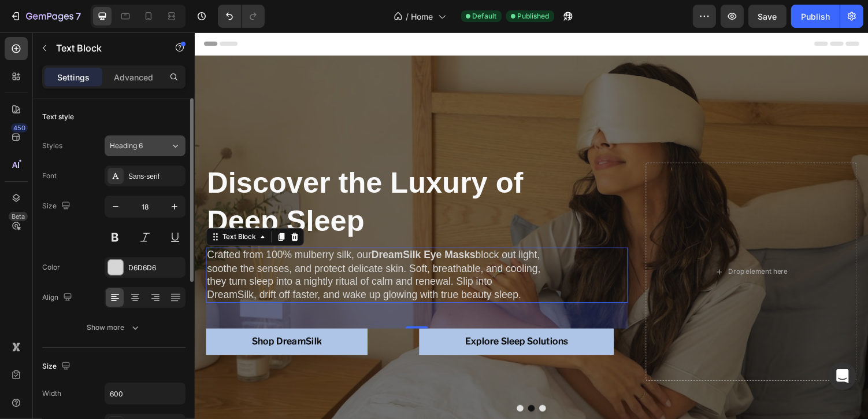
click at [129, 136] on button "Heading 6" at bounding box center [145, 145] width 81 height 21
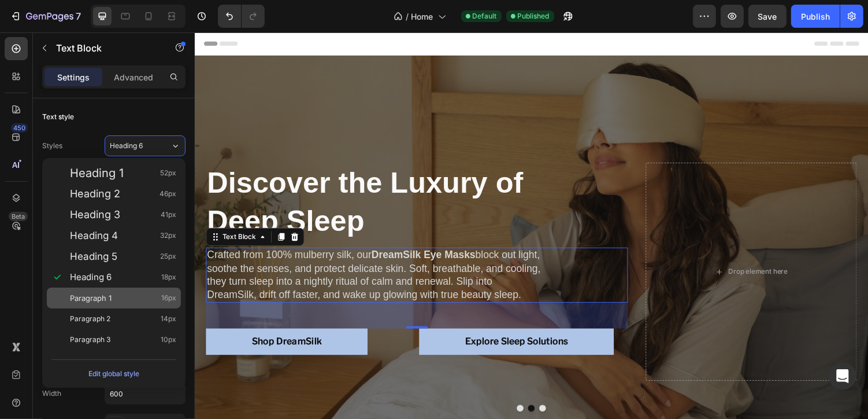
click at [96, 293] on span "Paragraph 1" at bounding box center [91, 298] width 42 height 12
type input "16"
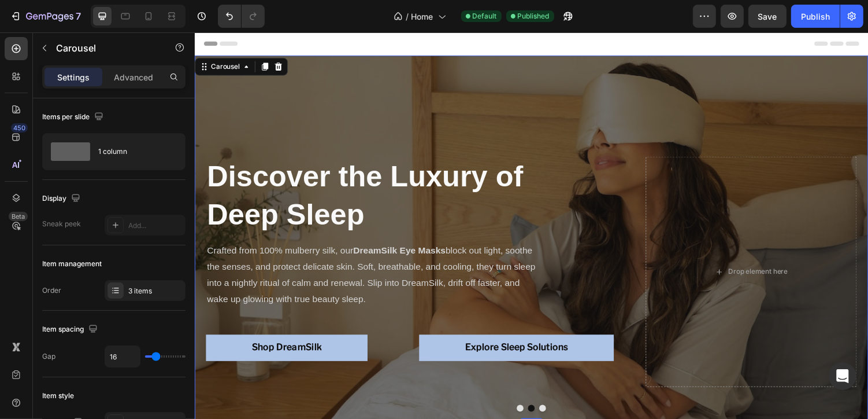
click at [530, 418] on button "Dot" at bounding box center [529, 418] width 7 height 7
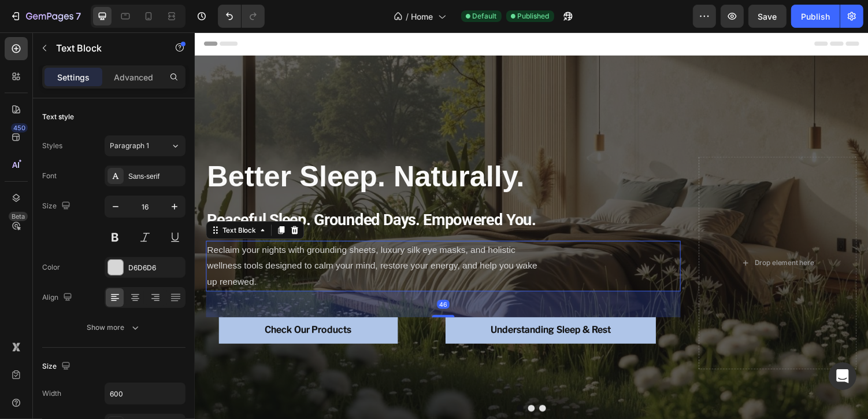
click at [305, 277] on p "Reclaim your nights with grounding sheets, luxury silk eye masks, and holistic …" at bounding box center [379, 272] width 345 height 50
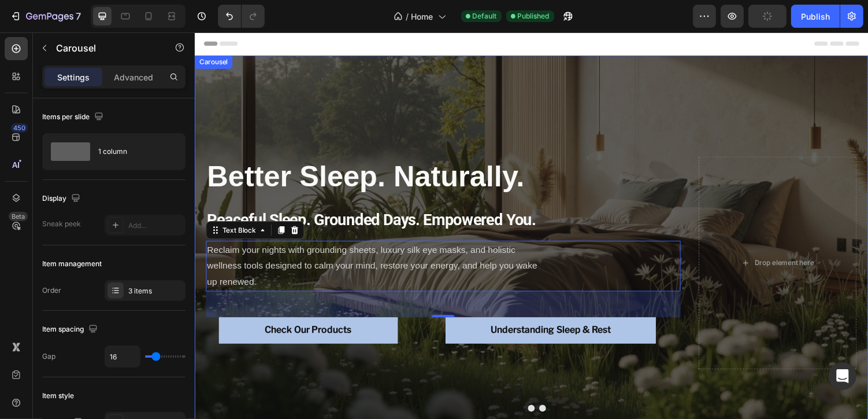
click at [553, 418] on button "Dot" at bounding box center [552, 418] width 7 height 7
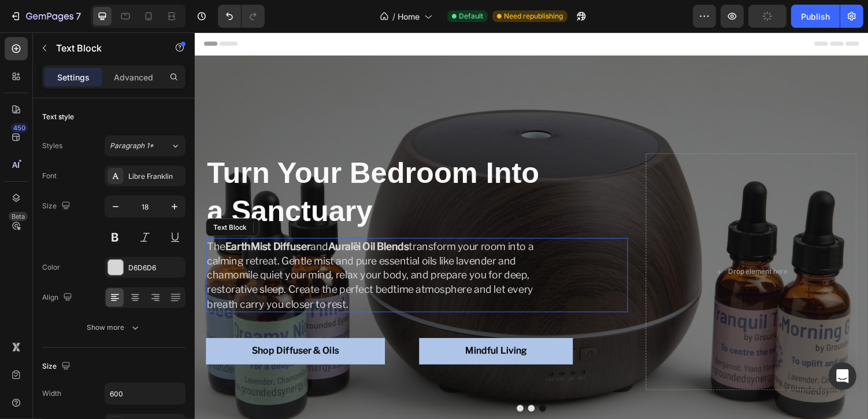
click at [392, 260] on p "The EarthMist Diffuser and Auralēi Oil Blends transform your room into a calmin…" at bounding box center [379, 282] width 345 height 74
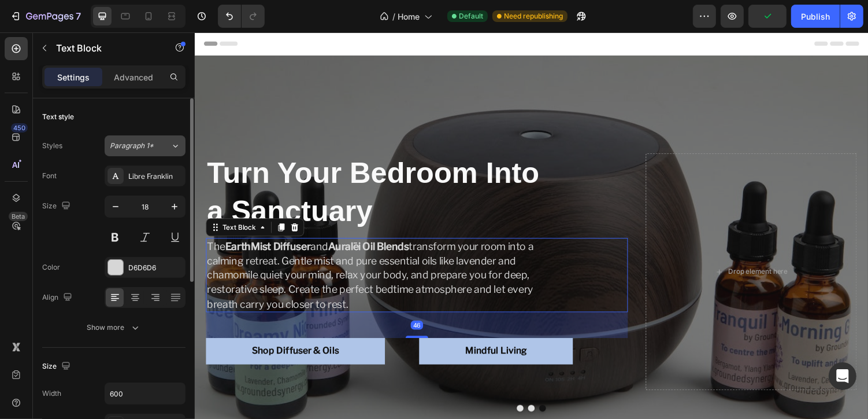
click at [152, 142] on span "Paragraph 1*" at bounding box center [132, 146] width 44 height 10
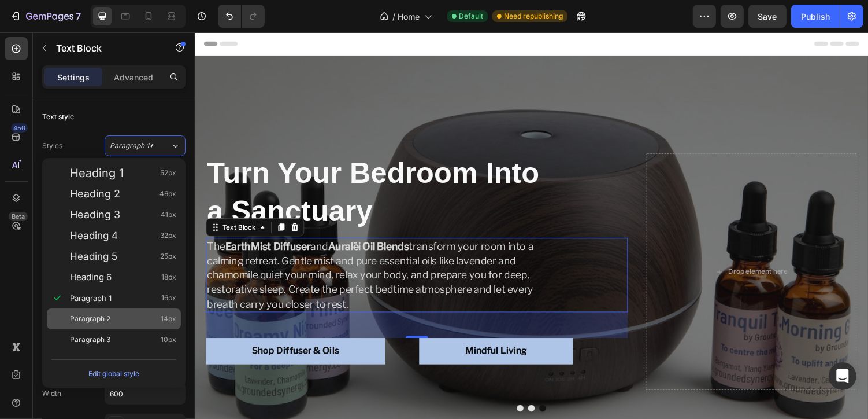
click at [130, 312] on div "Paragraph 2 14px" at bounding box center [114, 318] width 134 height 21
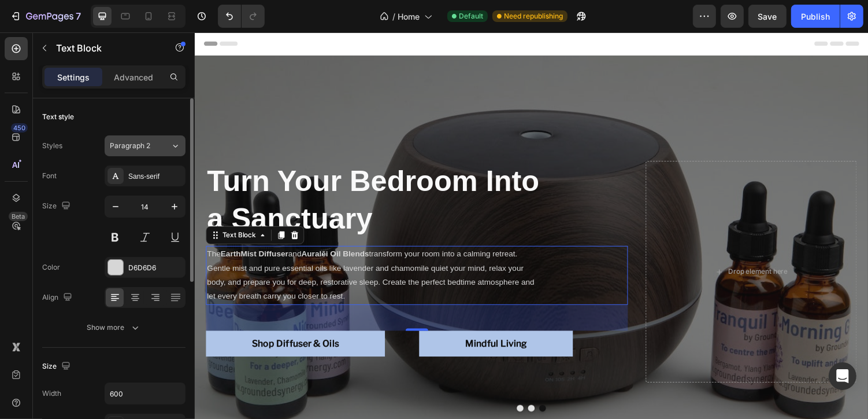
click at [130, 143] on span "Paragraph 2" at bounding box center [130, 146] width 40 height 10
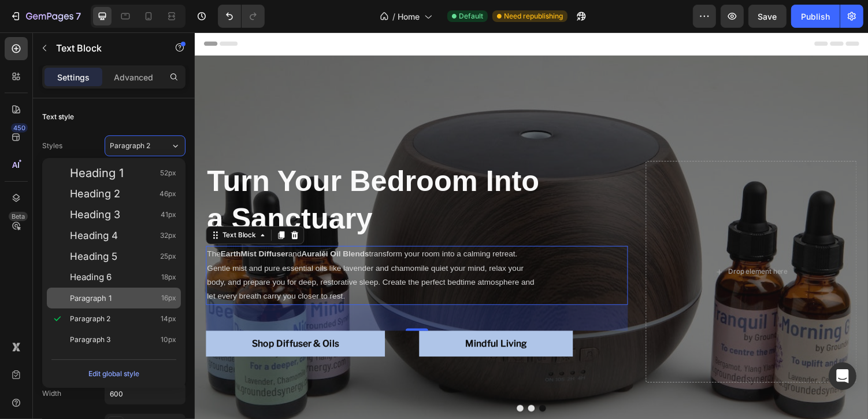
click at [103, 293] on span "Paragraph 1" at bounding box center [91, 298] width 42 height 12
type input "16"
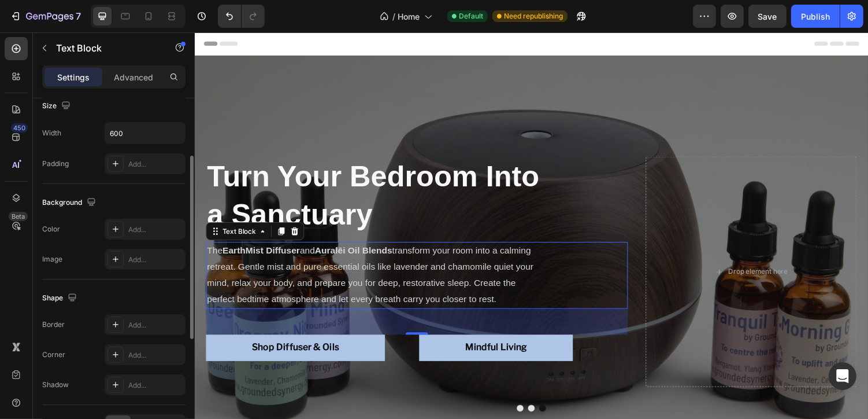
scroll to position [329, 0]
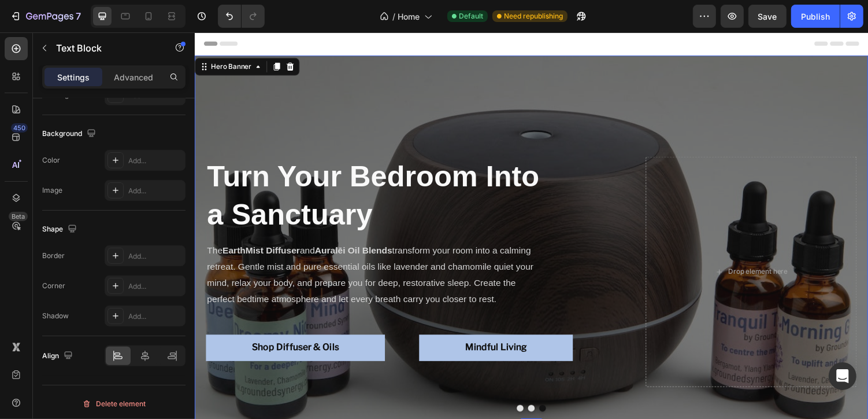
click at [439, 135] on div "Turn Your Bedroom Into a Sanctuary Heading The EarthMist Diffuser and Auralēi O…" at bounding box center [541, 243] width 694 height 329
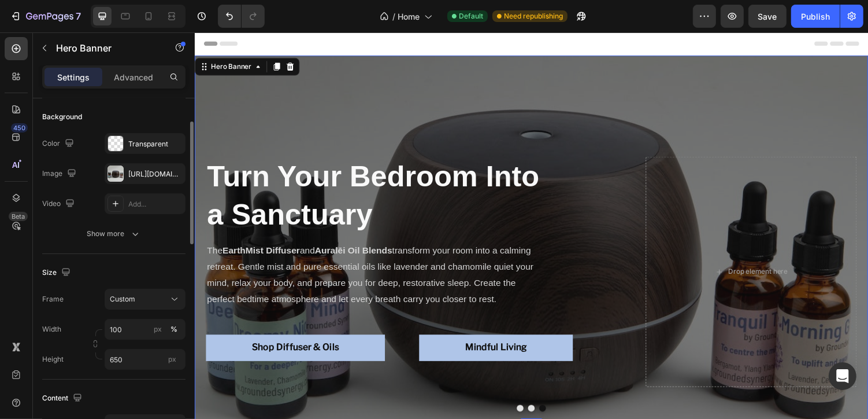
scroll to position [75, 0]
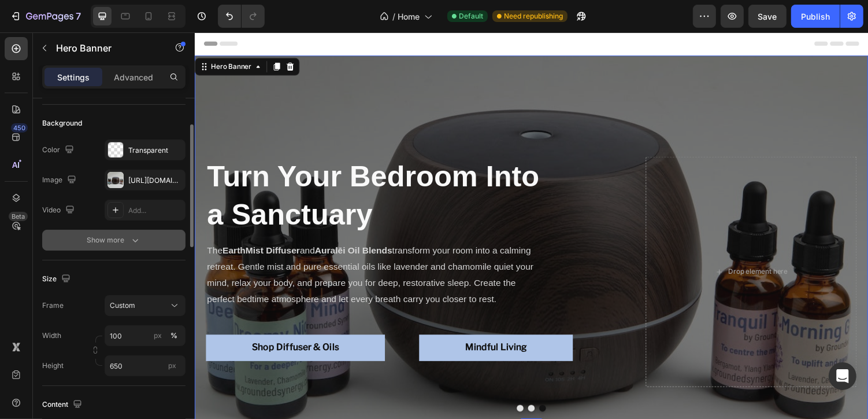
click at [130, 235] on icon "button" at bounding box center [136, 240] width 12 height 12
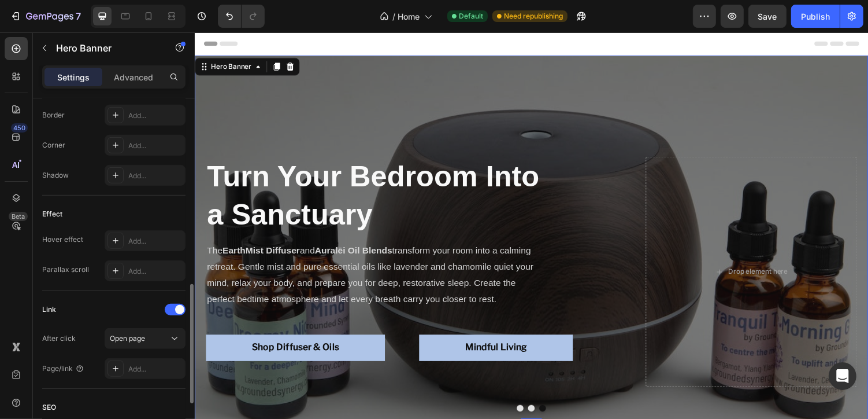
scroll to position [548, 0]
click at [236, 69] on div "Hero Banner" at bounding box center [232, 67] width 46 height 10
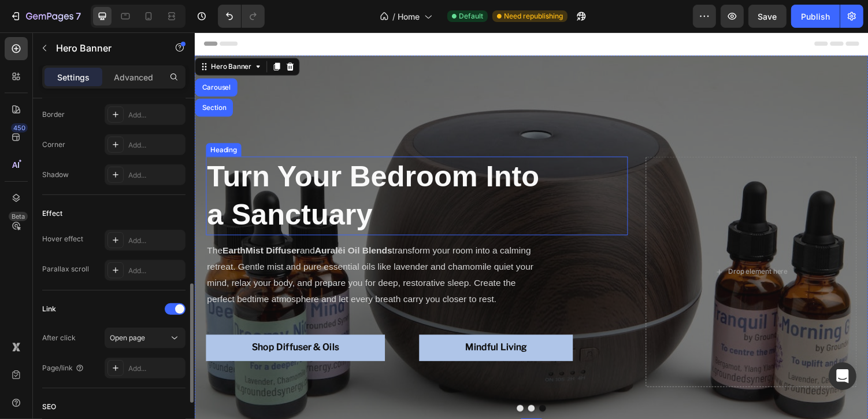
click at [308, 209] on strong "Turn Your Bedroom Into a Sanctuary" at bounding box center [378, 199] width 342 height 73
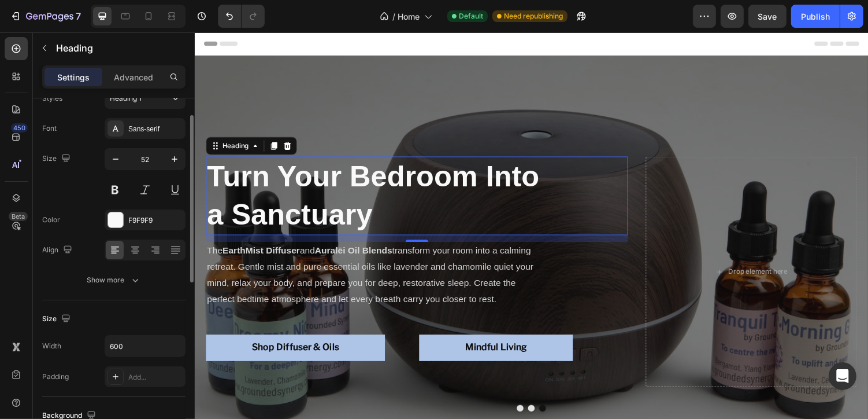
scroll to position [36, 0]
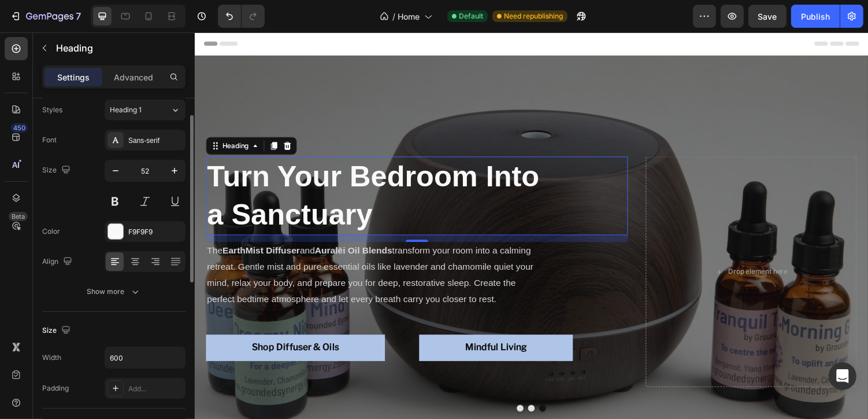
click at [165, 283] on button "Show more" at bounding box center [113, 291] width 143 height 21
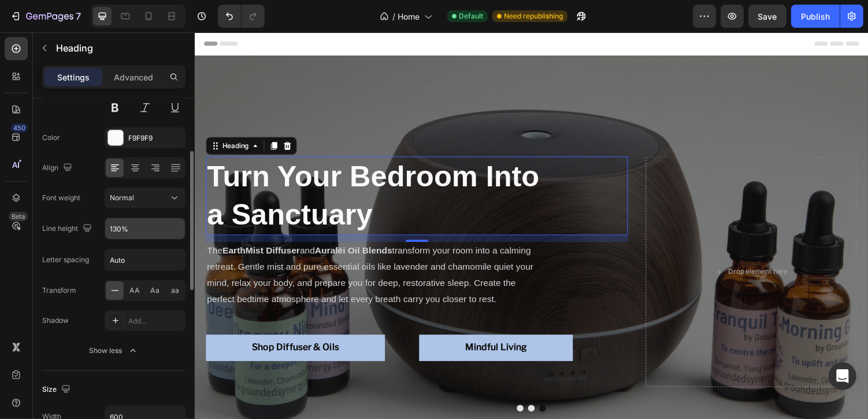
scroll to position [131, 0]
click at [176, 226] on icon "button" at bounding box center [175, 227] width 12 height 12
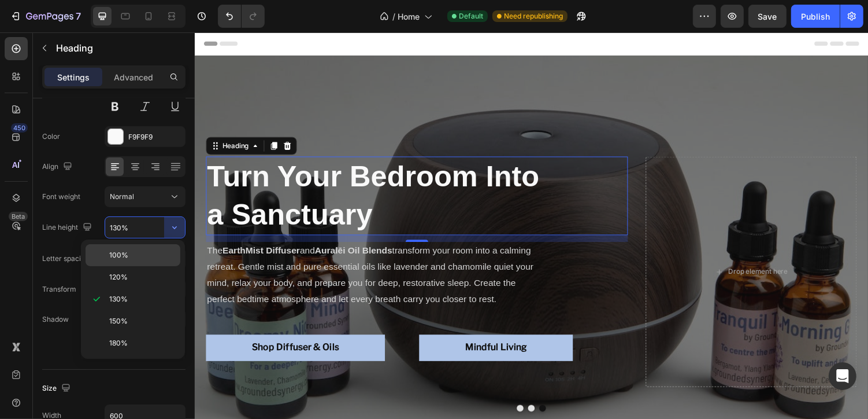
click at [146, 254] on p "100%" at bounding box center [142, 255] width 66 height 10
type input "100%"
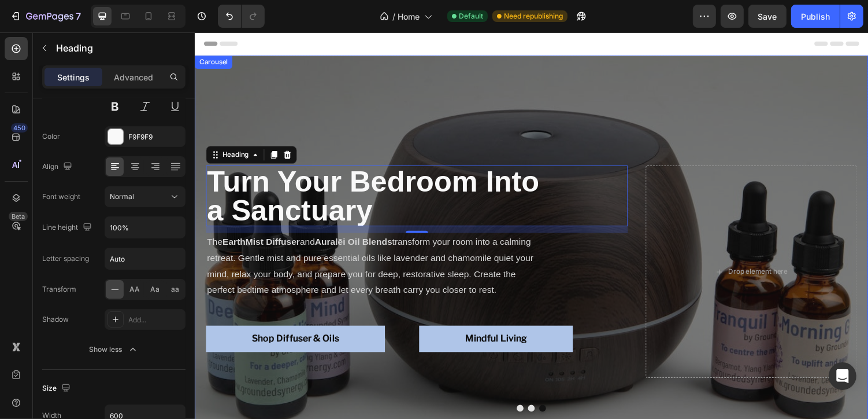
click at [541, 418] on button "Dot" at bounding box center [541, 418] width 7 height 7
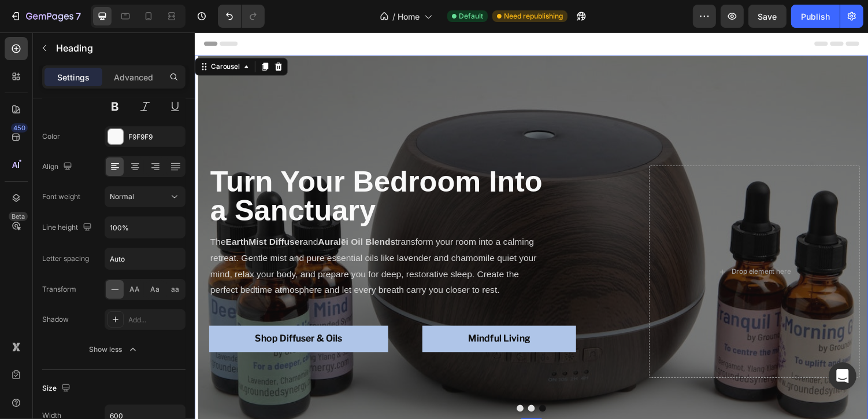
scroll to position [0, 0]
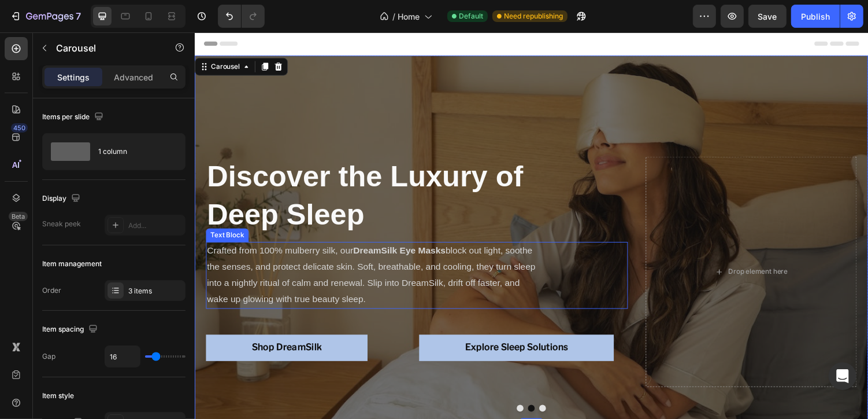
click at [301, 264] on p "Crafted from 100% mulberry silk, our DreamSilk Eye Masks block out light, sooth…" at bounding box center [379, 282] width 345 height 66
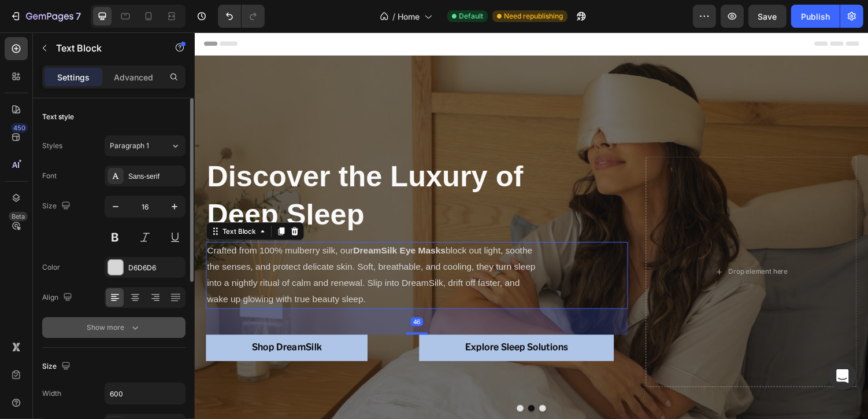
click at [138, 323] on icon "button" at bounding box center [136, 327] width 12 height 12
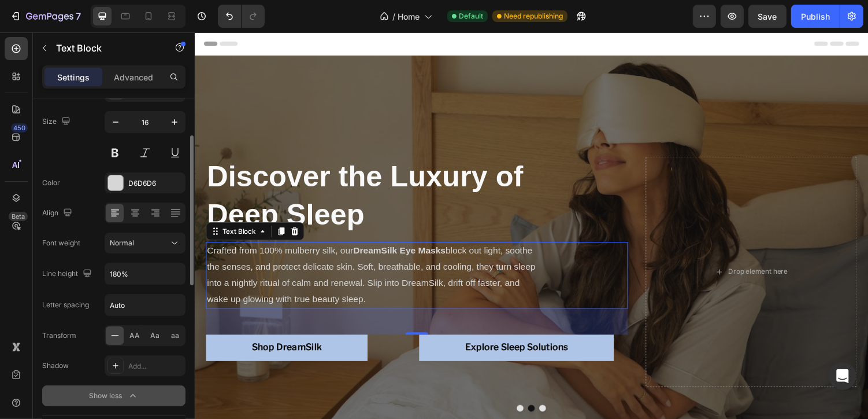
scroll to position [86, 0]
click at [176, 271] on icon "button" at bounding box center [175, 273] width 12 height 12
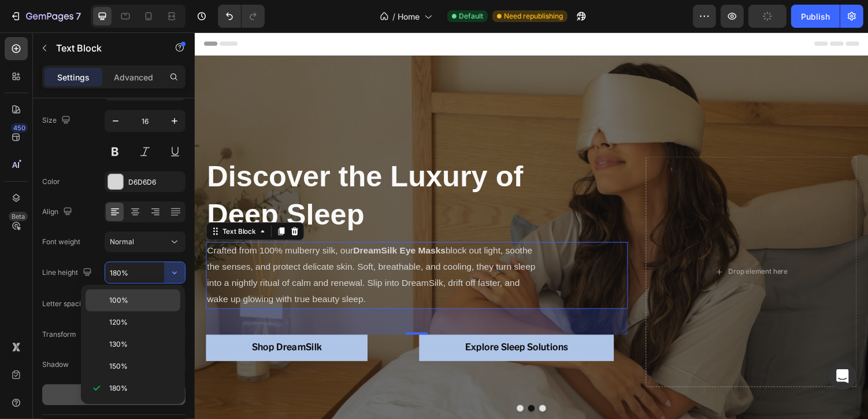
click at [138, 301] on p "100%" at bounding box center [142, 300] width 66 height 10
type input "100%"
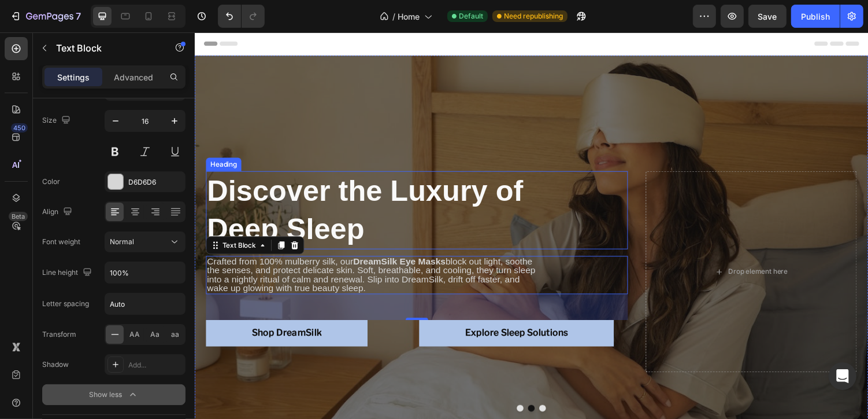
click at [401, 234] on h1 "Discover the Luxury of Deep Sleep" at bounding box center [379, 215] width 347 height 80
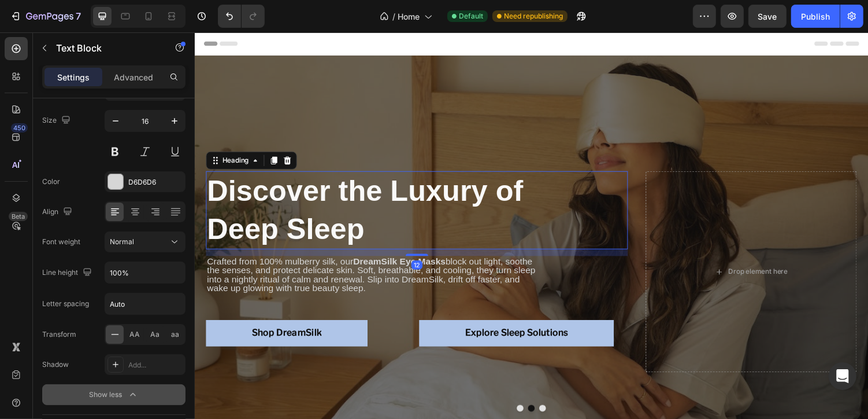
scroll to position [0, 0]
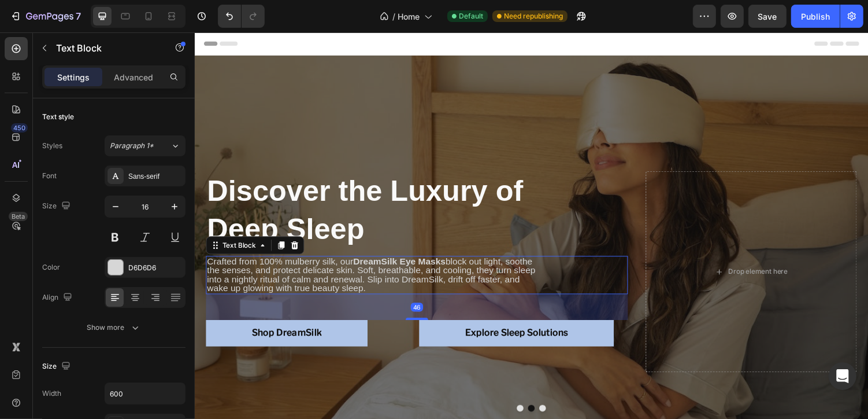
click at [335, 280] on p "Crafted from 100% mulberry silk, our DreamSilk Eye Masks block out light, sooth…" at bounding box center [379, 281] width 345 height 37
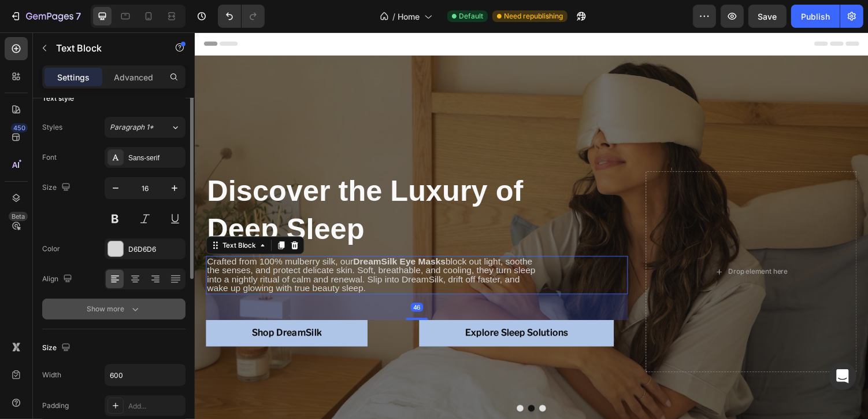
scroll to position [20, 0]
click at [141, 311] on button "Show more" at bounding box center [113, 307] width 143 height 21
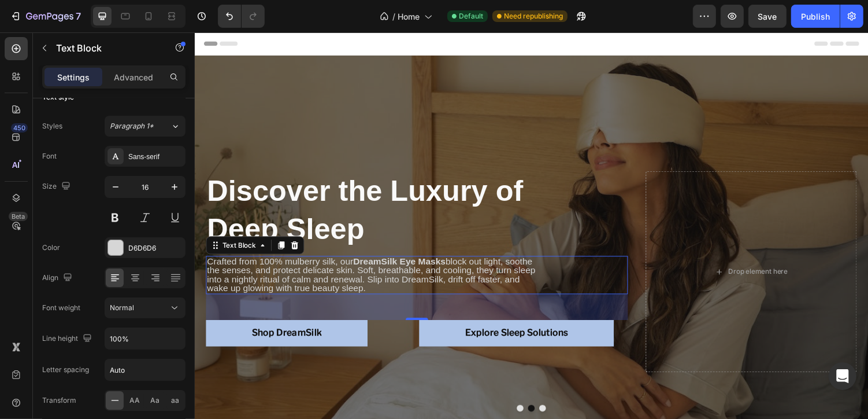
click at [242, 272] on p "Crafted from 100% mulberry silk, our DreamSilk Eye Masks block out light, sooth…" at bounding box center [379, 281] width 345 height 37
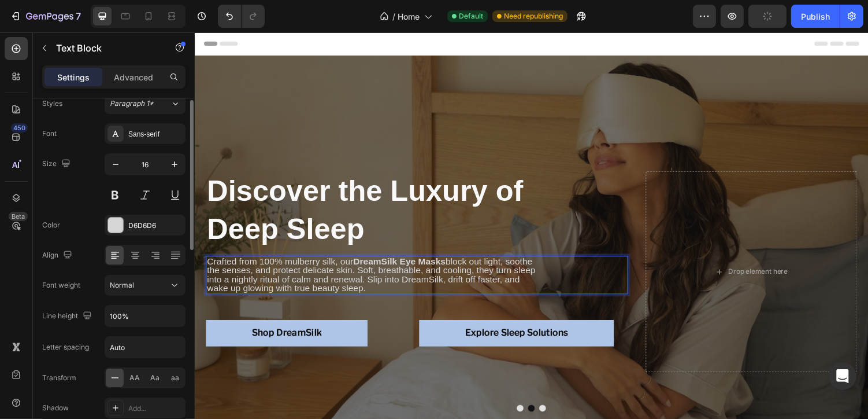
scroll to position [45, 0]
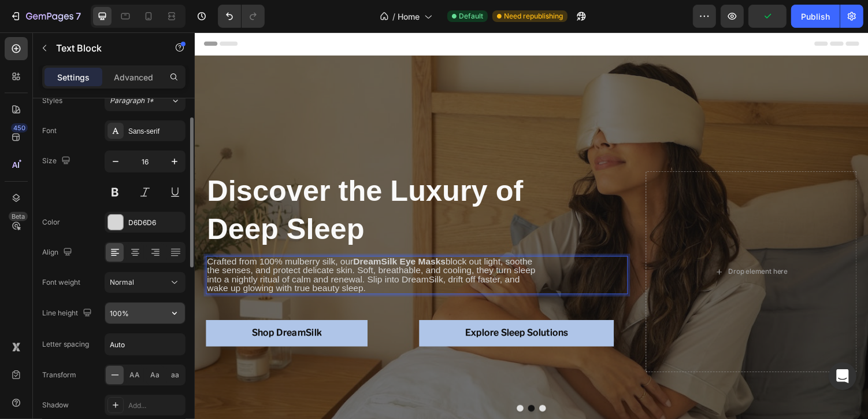
click at [159, 315] on input "100%" at bounding box center [145, 312] width 80 height 21
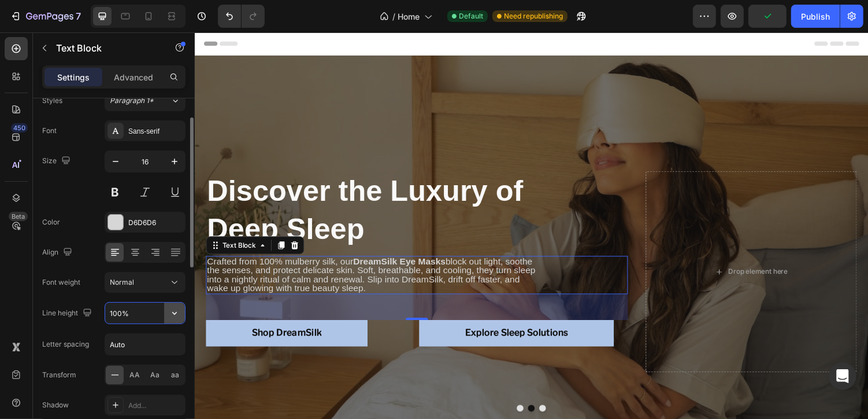
click at [172, 314] on icon "button" at bounding box center [175, 313] width 12 height 12
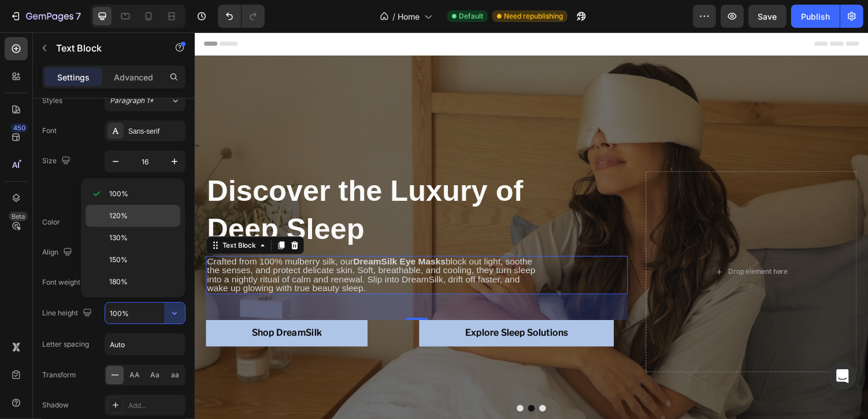
click at [141, 221] on div "120%" at bounding box center [133, 216] width 95 height 22
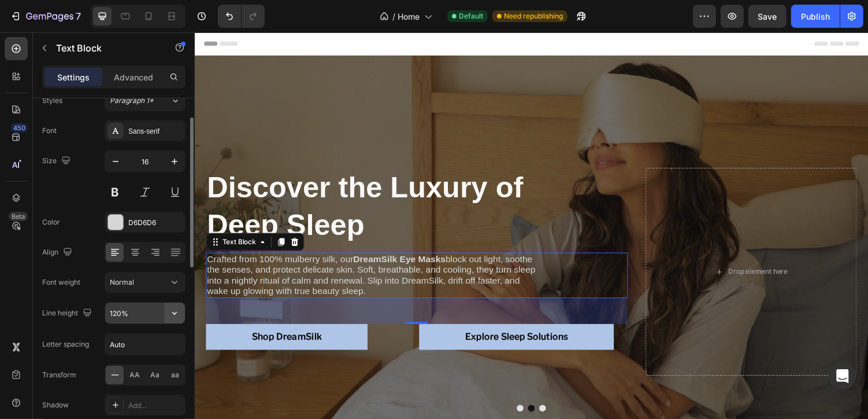
click at [165, 311] on button "button" at bounding box center [174, 312] width 21 height 21
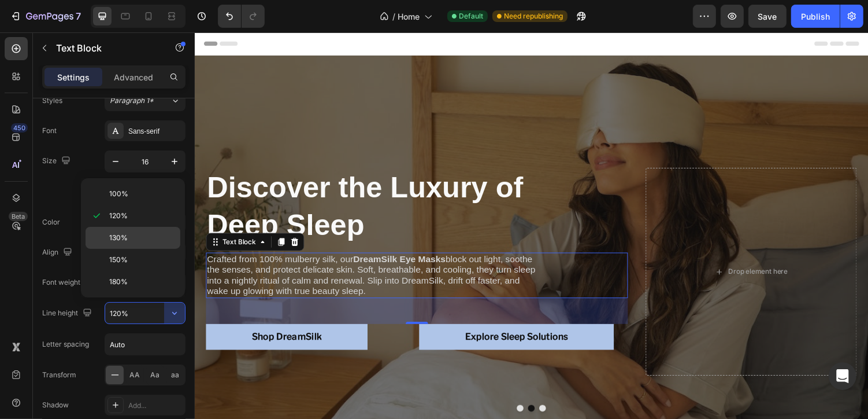
click at [131, 232] on p "130%" at bounding box center [142, 237] width 66 height 10
type input "130%"
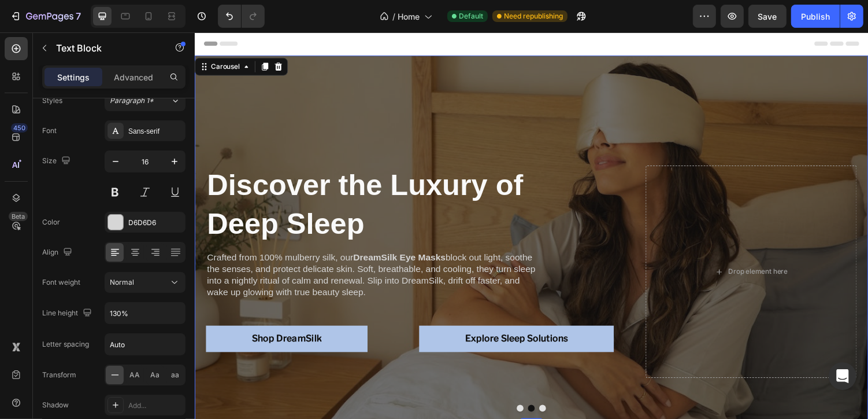
click at [555, 417] on button "Dot" at bounding box center [552, 418] width 7 height 7
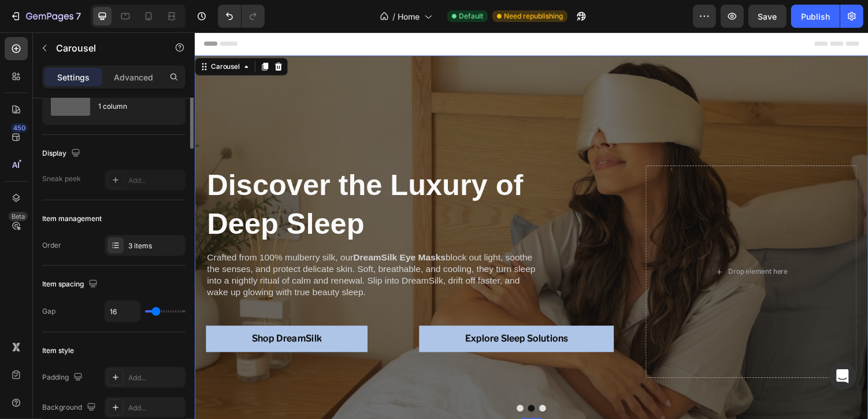
scroll to position [0, 0]
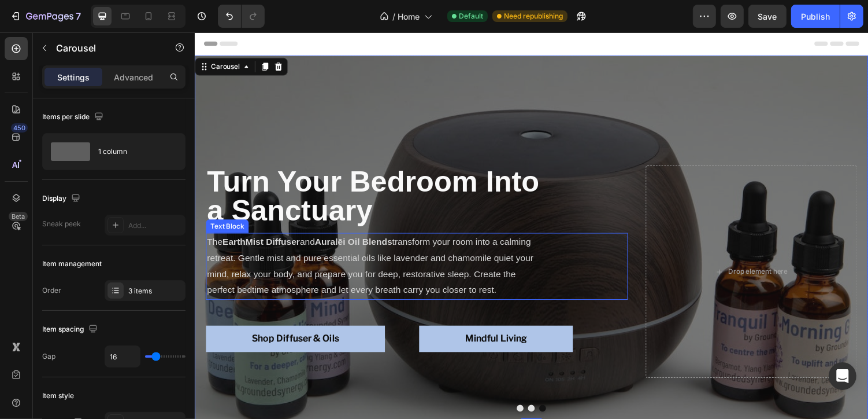
click at [248, 273] on p "The EarthMist Diffuser and Auralēi Oil Blends transform your room into a calmin…" at bounding box center [379, 272] width 345 height 66
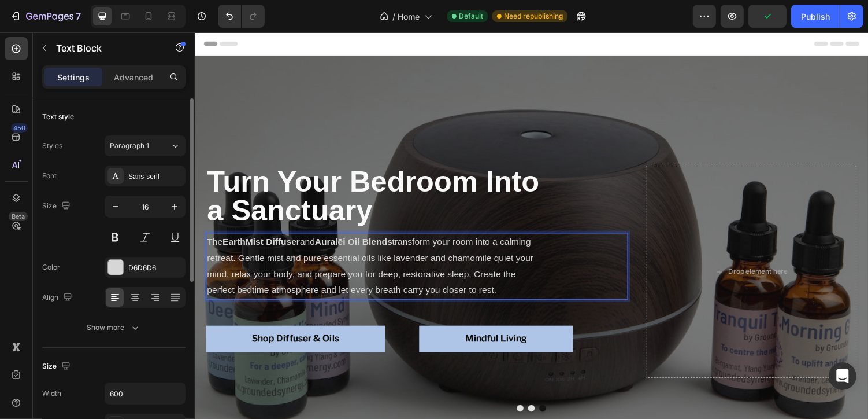
click at [324, 260] on p "The EarthMist Diffuser and Auralēi Oil Blends transform your room into a calmin…" at bounding box center [379, 272] width 345 height 66
click at [137, 324] on icon "button" at bounding box center [136, 327] width 12 height 12
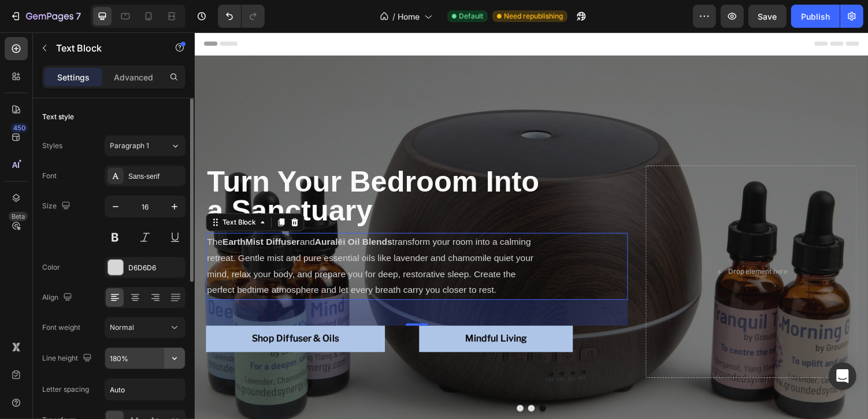
click at [173, 352] on icon "button" at bounding box center [175, 358] width 12 height 12
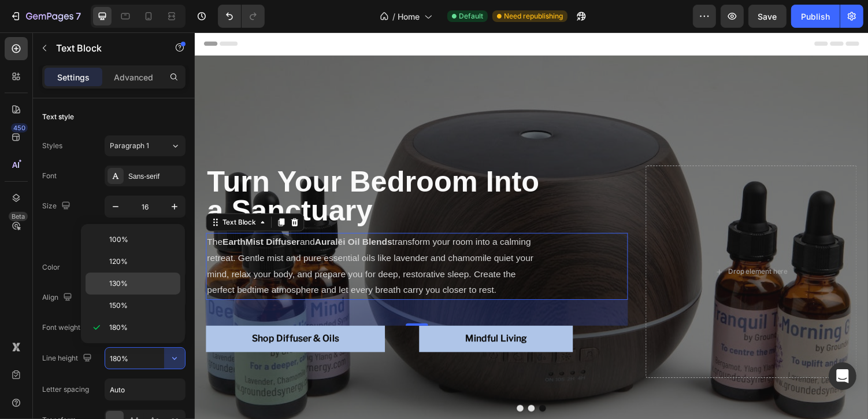
click at [143, 272] on div "130%" at bounding box center [133, 283] width 95 height 22
type input "130%"
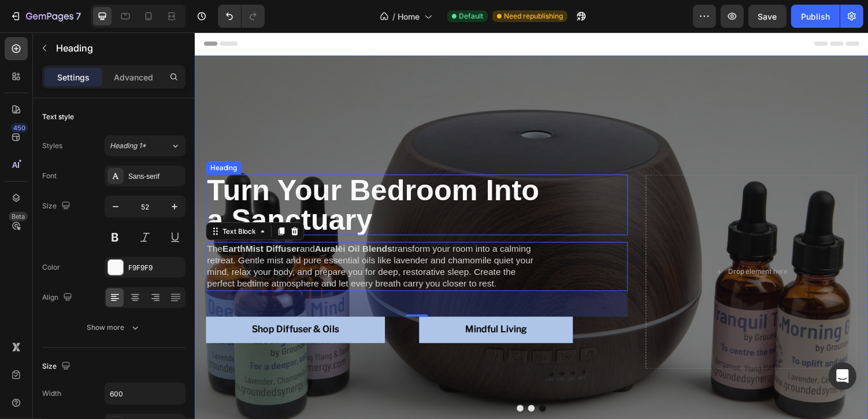
click at [326, 224] on strong "Turn Your Bedroom Into a Sanctuary" at bounding box center [378, 210] width 342 height 64
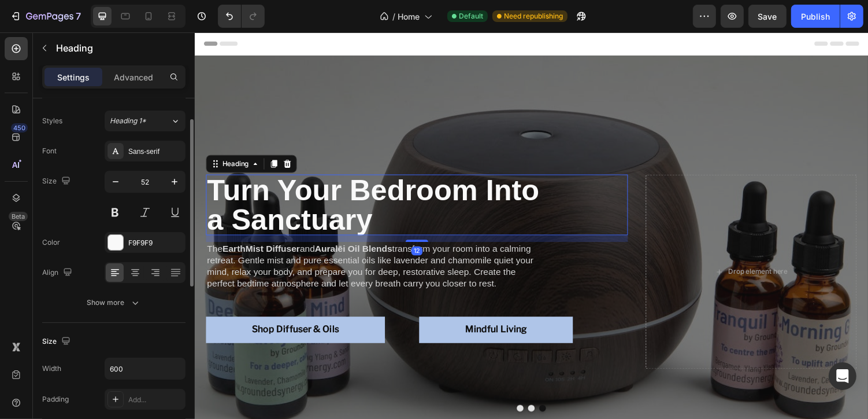
scroll to position [36, 0]
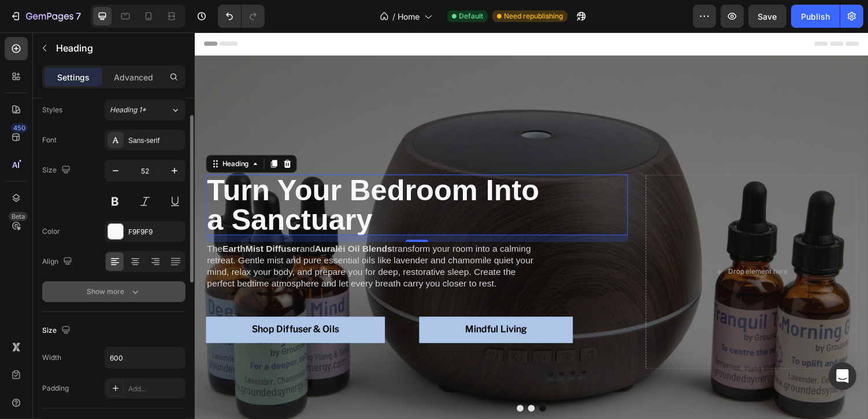
click at [136, 291] on icon "button" at bounding box center [136, 292] width 12 height 12
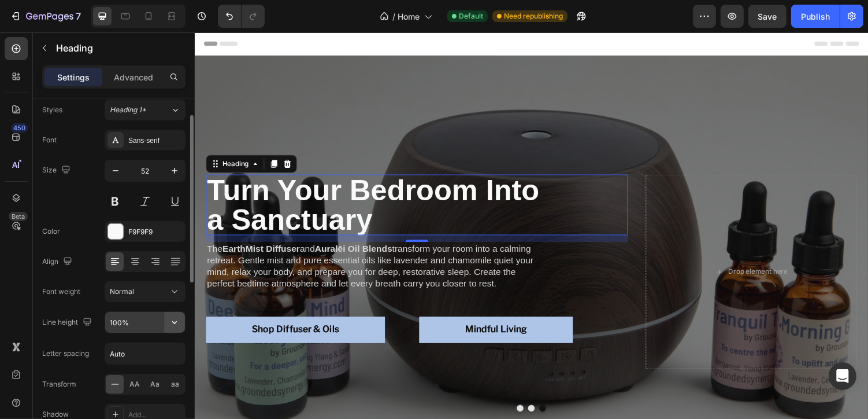
click at [168, 320] on button "button" at bounding box center [174, 322] width 21 height 21
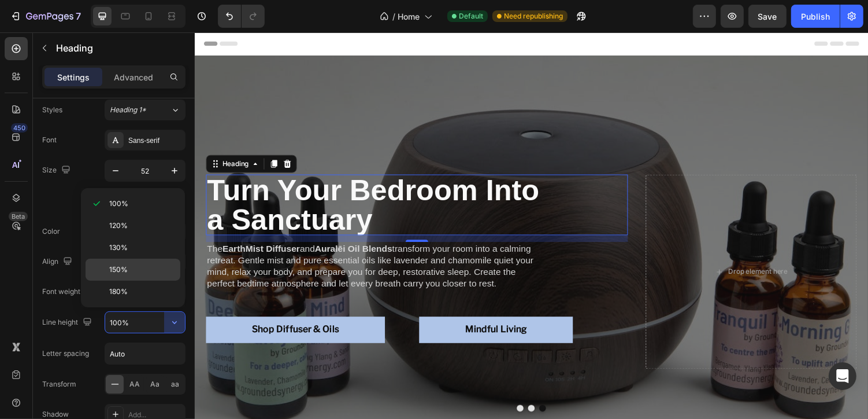
click at [138, 266] on p "150%" at bounding box center [142, 269] width 66 height 10
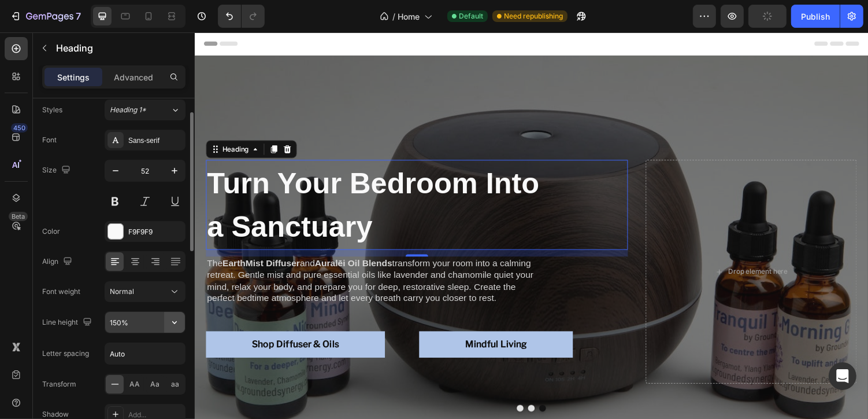
click at [172, 320] on icon "button" at bounding box center [175, 322] width 12 height 12
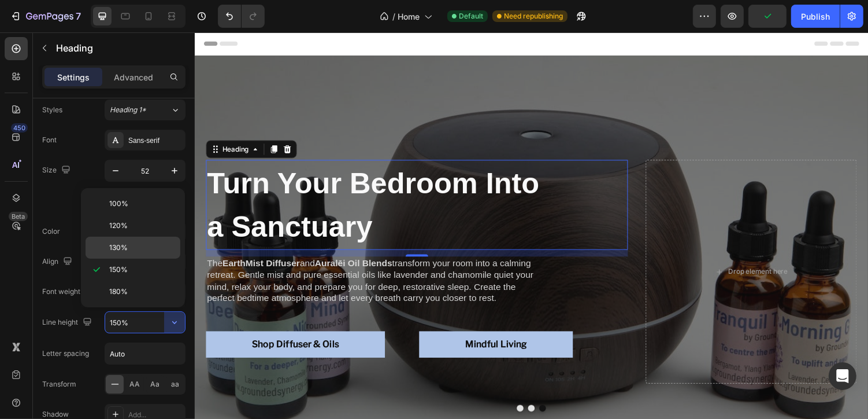
click at [146, 245] on p "130%" at bounding box center [142, 247] width 66 height 10
type input "130%"
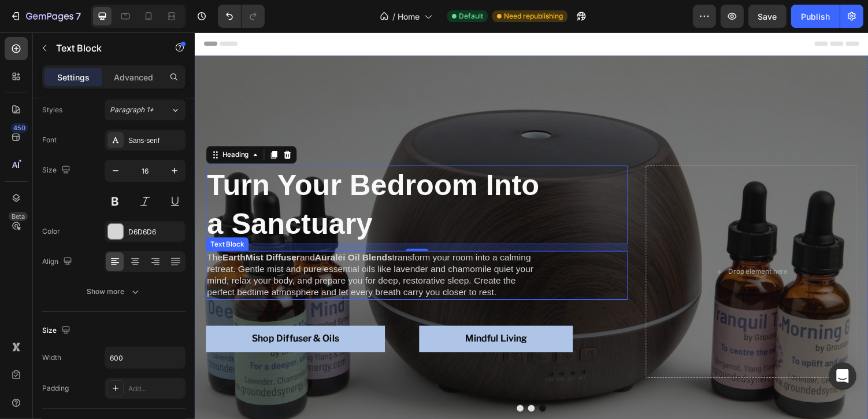
click at [308, 291] on p "The EarthMist Diffuser and Auralēi Oil Blends transform your room into a calmin…" at bounding box center [379, 282] width 345 height 48
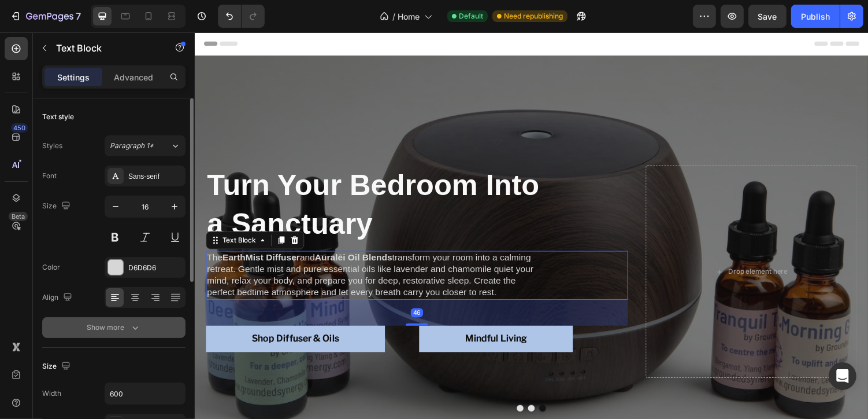
click at [124, 323] on div "Show more" at bounding box center [114, 327] width 54 height 12
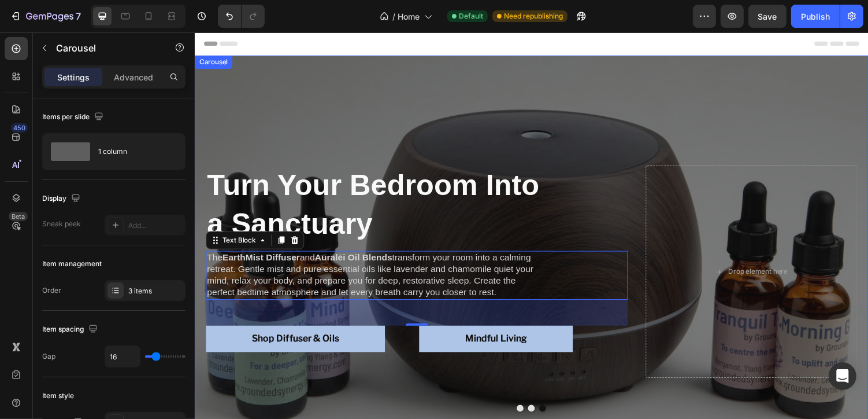
click at [541, 417] on button "Dot" at bounding box center [541, 418] width 7 height 7
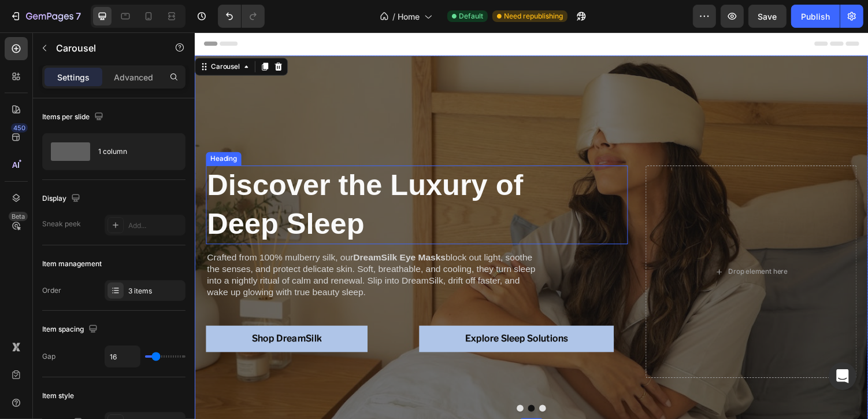
click at [339, 204] on strong "Discover the Luxury of Deep Sleep" at bounding box center [370, 208] width 326 height 73
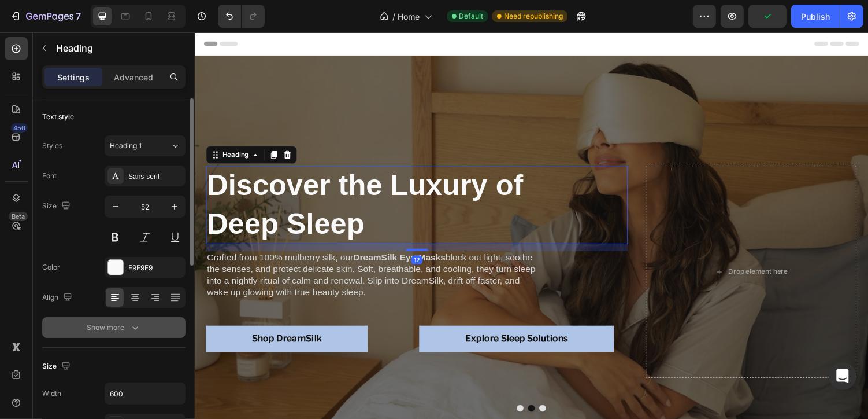
click at [133, 321] on icon "button" at bounding box center [136, 327] width 12 height 12
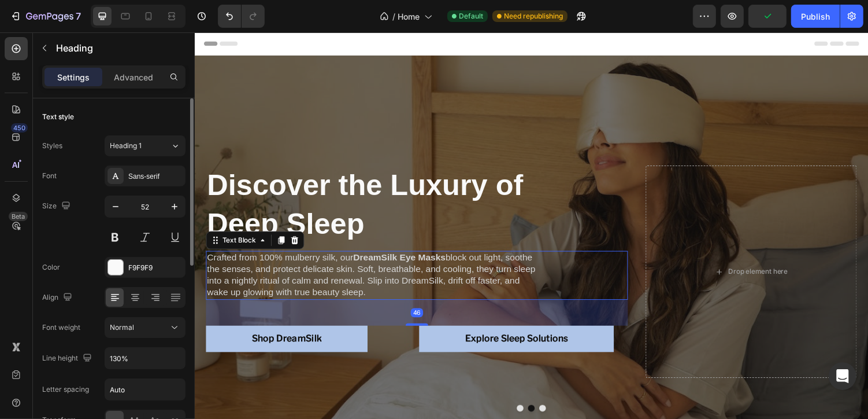
click at [268, 291] on p "Crafted from 100% mulberry silk, our DreamSilk Eye Masks block out light, sooth…" at bounding box center [379, 282] width 345 height 48
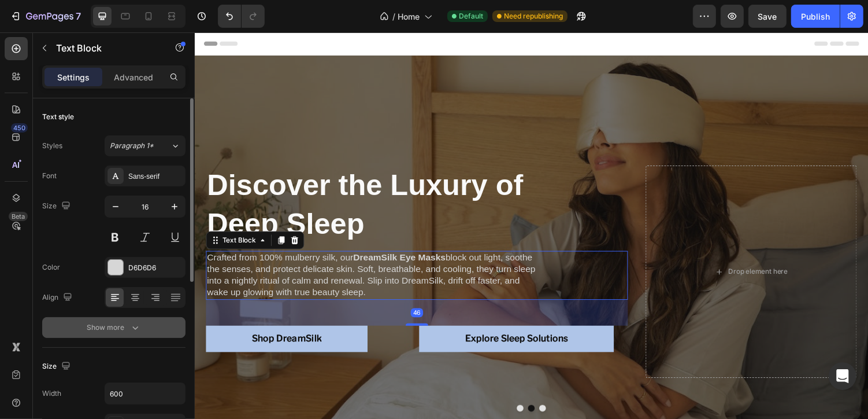
click at [135, 331] on icon "button" at bounding box center [136, 327] width 12 height 12
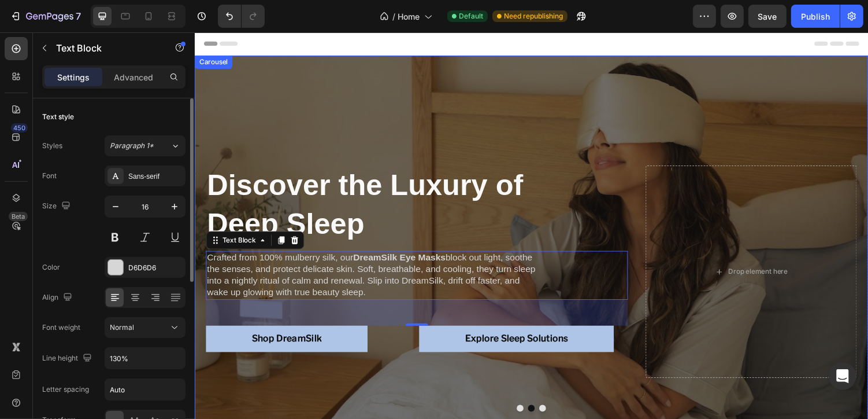
click at [531, 418] on button "Dot" at bounding box center [529, 418] width 7 height 7
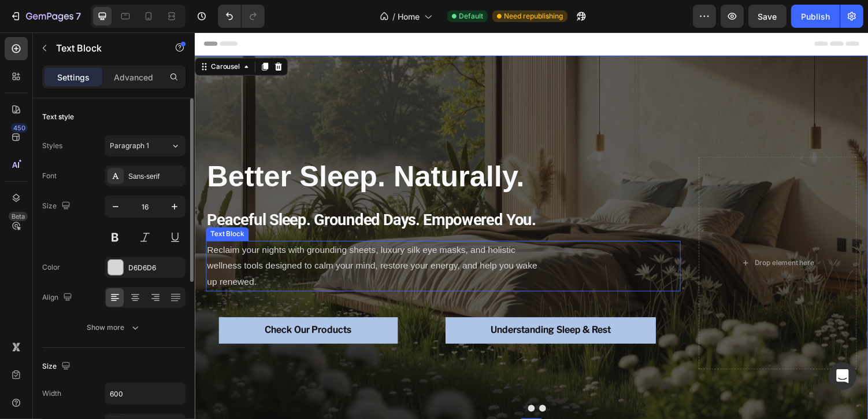
click at [360, 254] on p "Reclaim your nights with grounding sheets, luxury silk eye masks, and holistic …" at bounding box center [379, 272] width 345 height 50
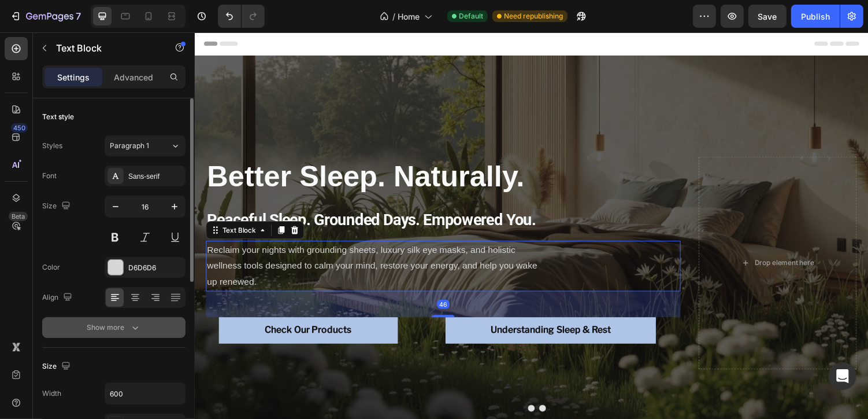
click at [137, 326] on icon "button" at bounding box center [135, 327] width 6 height 3
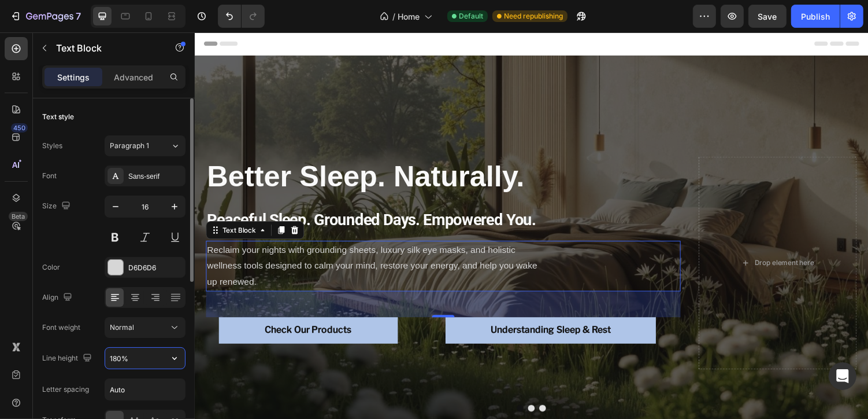
click at [123, 352] on input "180%" at bounding box center [145, 358] width 80 height 21
click at [170, 357] on icon "button" at bounding box center [175, 358] width 12 height 12
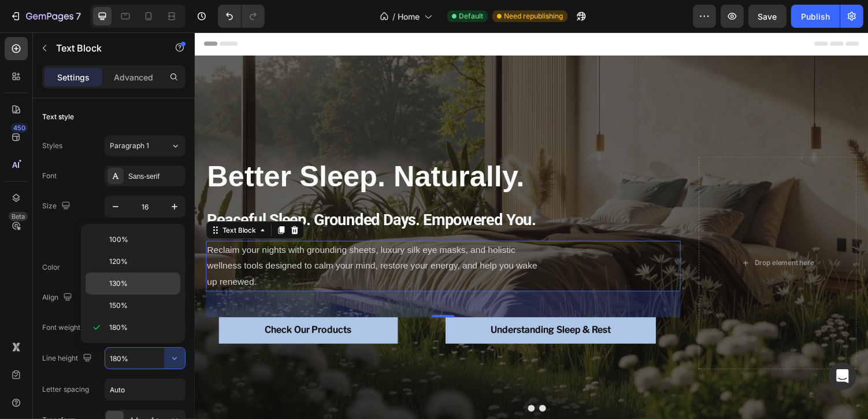
click at [134, 274] on div "130%" at bounding box center [133, 283] width 95 height 22
type input "130%"
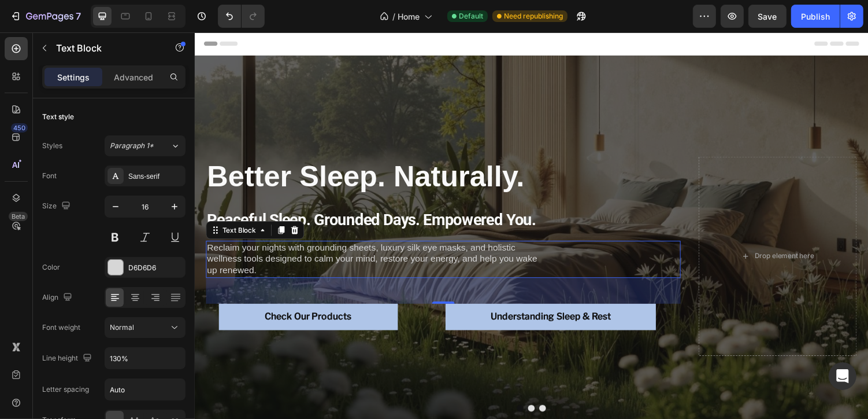
click at [287, 227] on div "Text Block" at bounding box center [256, 235] width 101 height 19
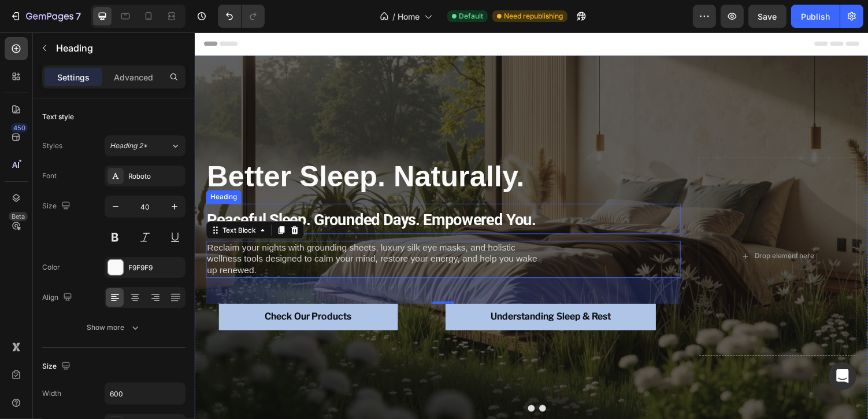
click at [335, 227] on strong "Peaceful Sleep. Grounded Days. Empowered You." at bounding box center [376, 224] width 339 height 19
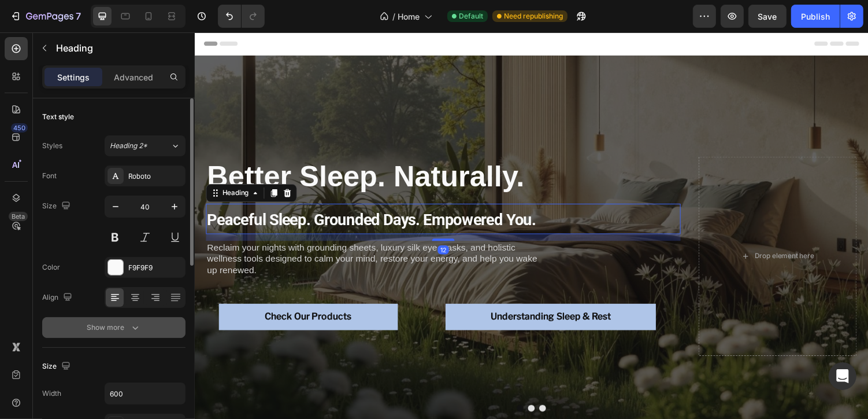
click at [138, 319] on button "Show more" at bounding box center [113, 327] width 143 height 21
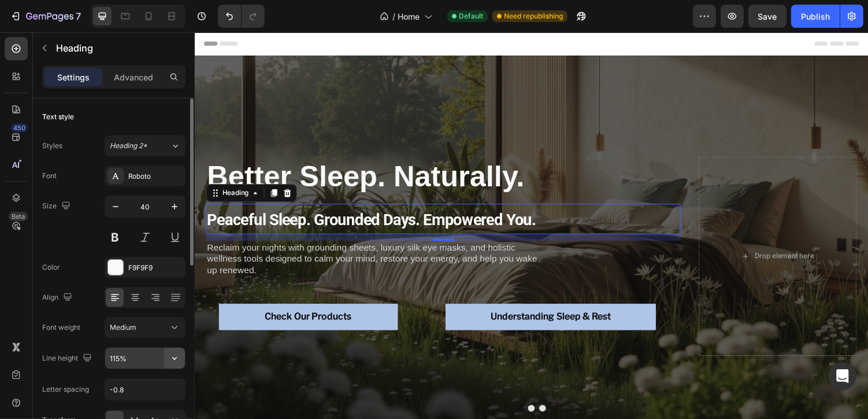
click at [172, 356] on icon "button" at bounding box center [175, 358] width 12 height 12
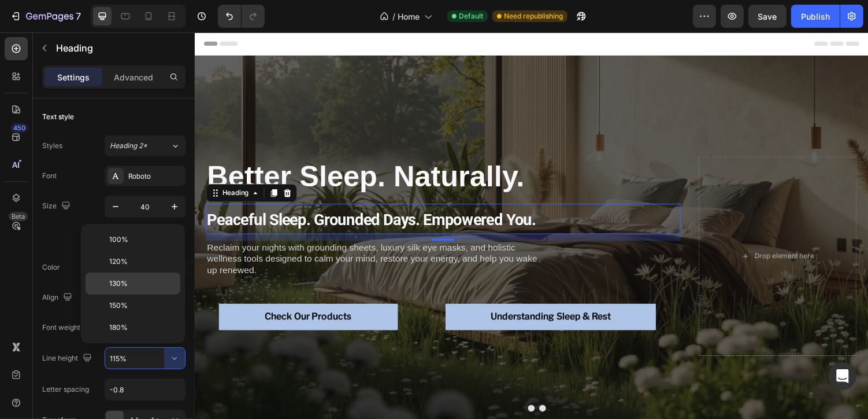
click at [134, 287] on p "130%" at bounding box center [142, 283] width 66 height 10
type input "130%"
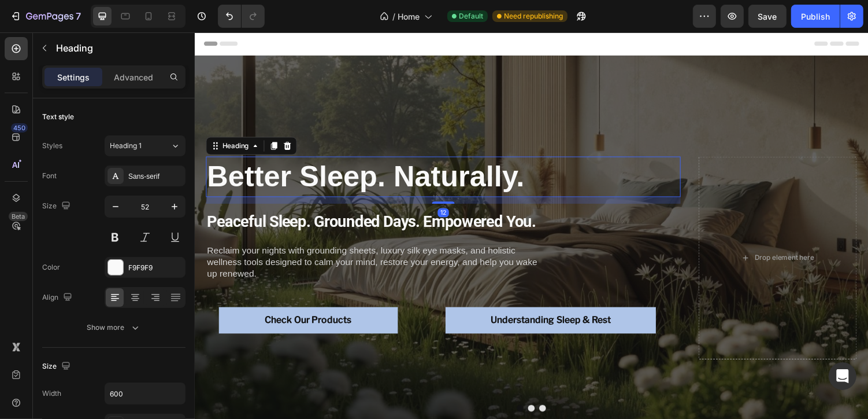
click at [378, 186] on strong "Better Sleep. Naturally." at bounding box center [370, 180] width 327 height 34
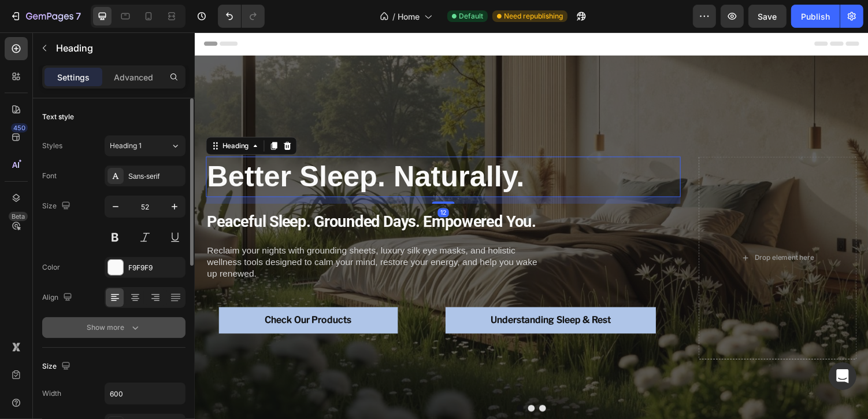
click at [142, 323] on button "Show more" at bounding box center [113, 327] width 143 height 21
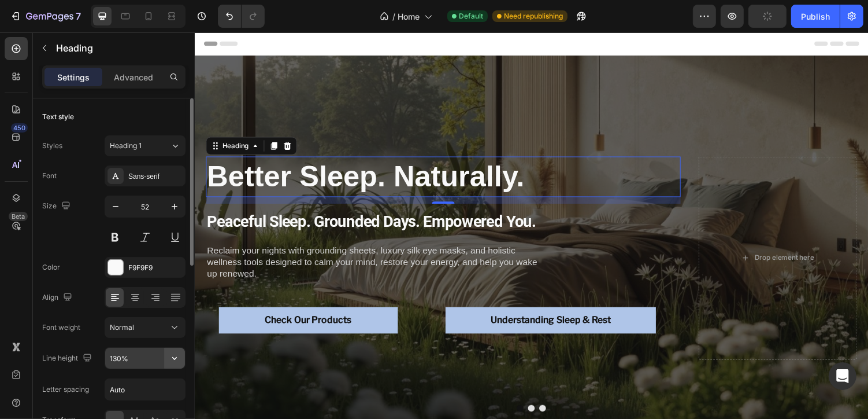
click at [176, 355] on icon "button" at bounding box center [175, 358] width 12 height 12
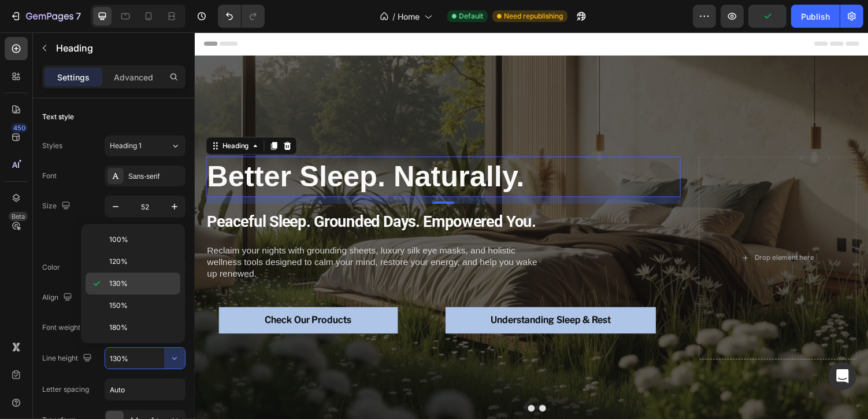
click at [134, 285] on p "130%" at bounding box center [142, 283] width 66 height 10
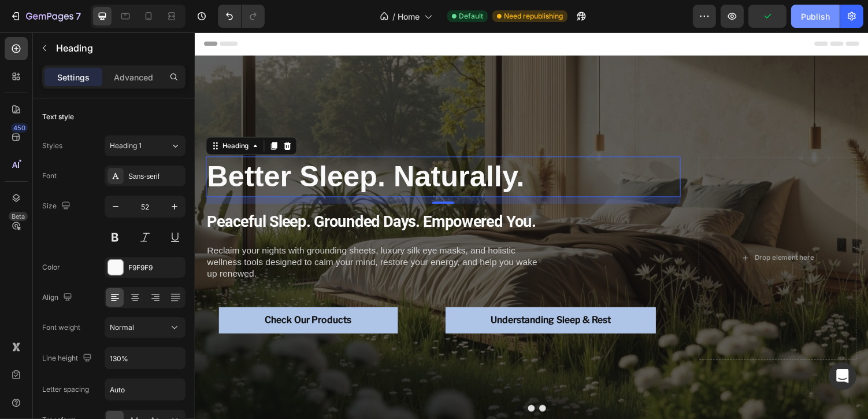
click at [813, 12] on div "Publish" at bounding box center [815, 16] width 29 height 12
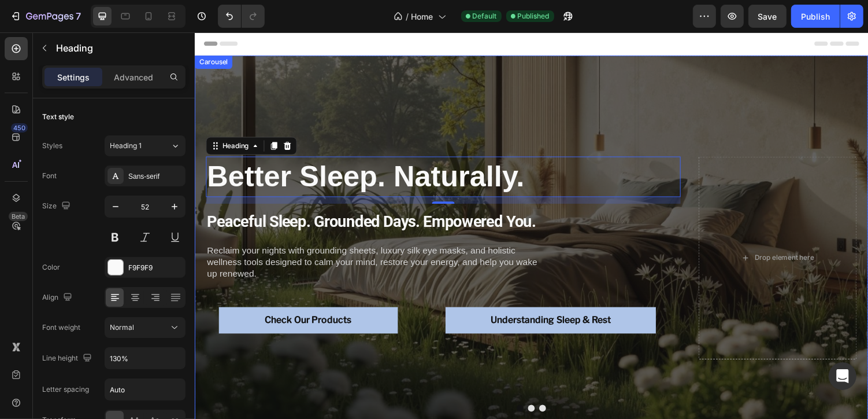
click at [552, 418] on button "Dot" at bounding box center [552, 418] width 7 height 7
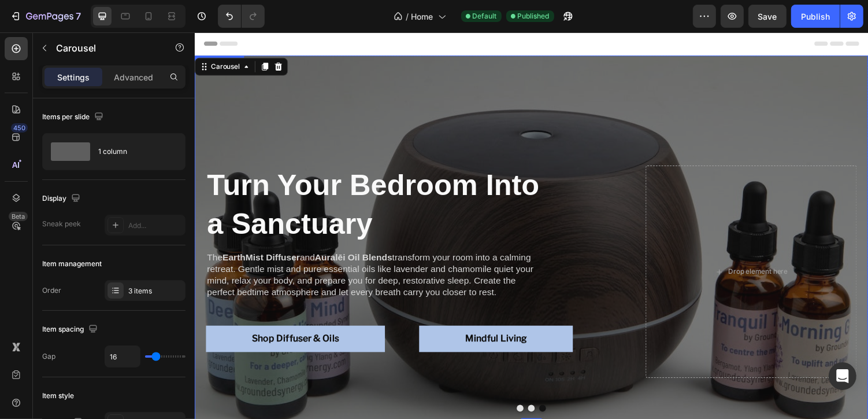
click at [358, 156] on div "Turn Your Bedroom Into a Sanctuary Heading The EarthMist Diffuser and Auralēi O…" at bounding box center [541, 243] width 694 height 311
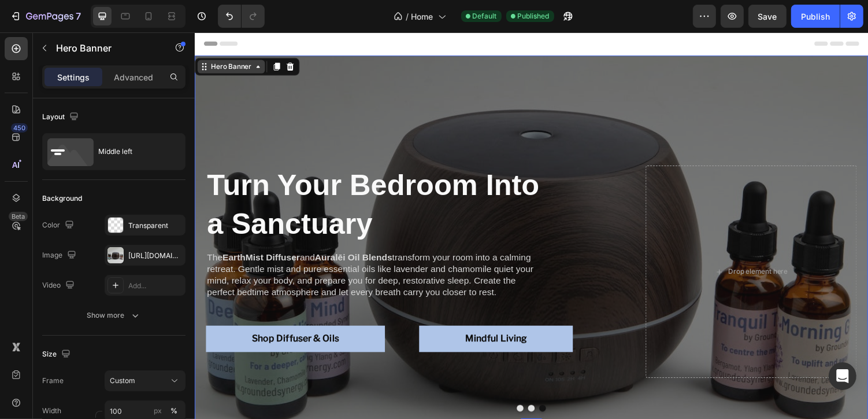
click at [227, 73] on div "Hero Banner" at bounding box center [231, 67] width 69 height 14
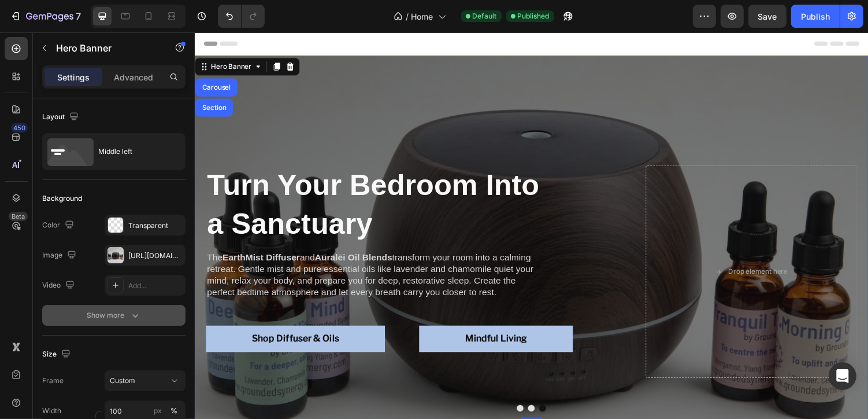
click at [136, 318] on icon "button" at bounding box center [136, 315] width 12 height 12
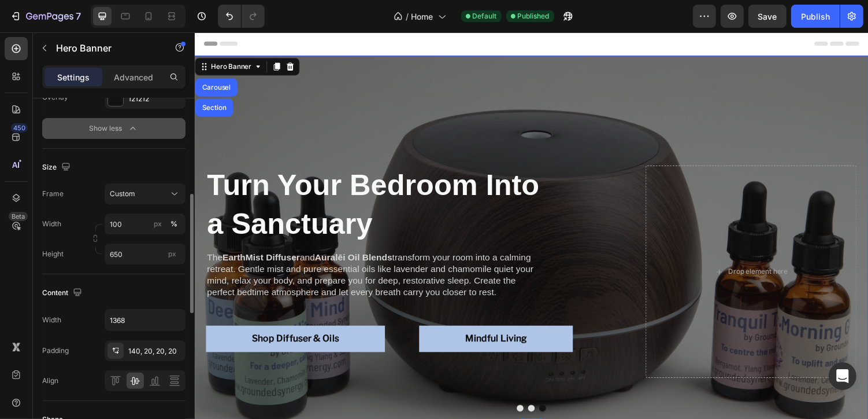
scroll to position [250, 0]
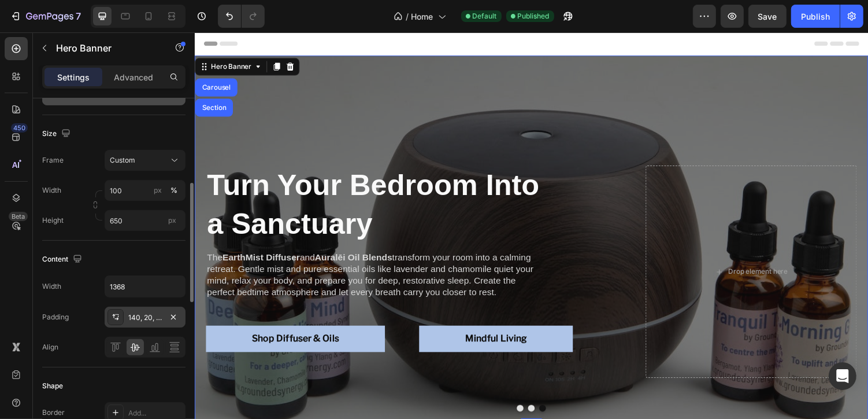
click at [139, 316] on div "140, 20, 20, 20" at bounding box center [145, 317] width 34 height 10
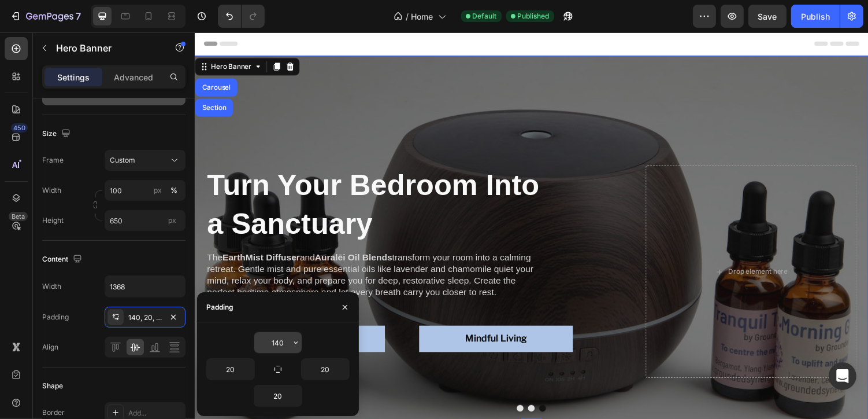
click at [286, 342] on input "140" at bounding box center [277, 342] width 47 height 21
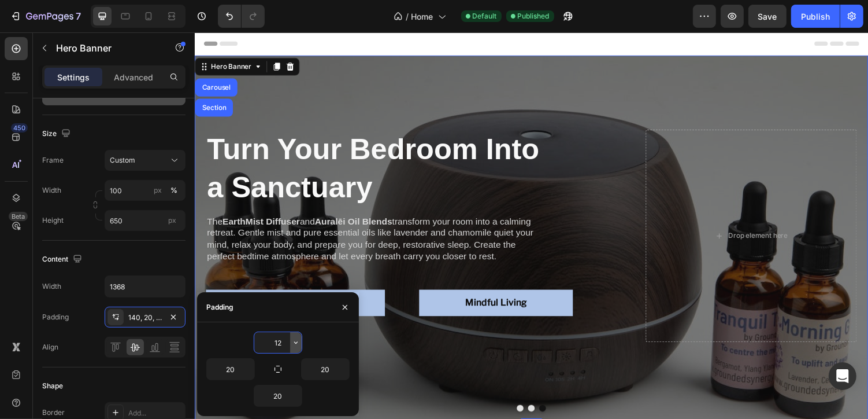
type input "120"
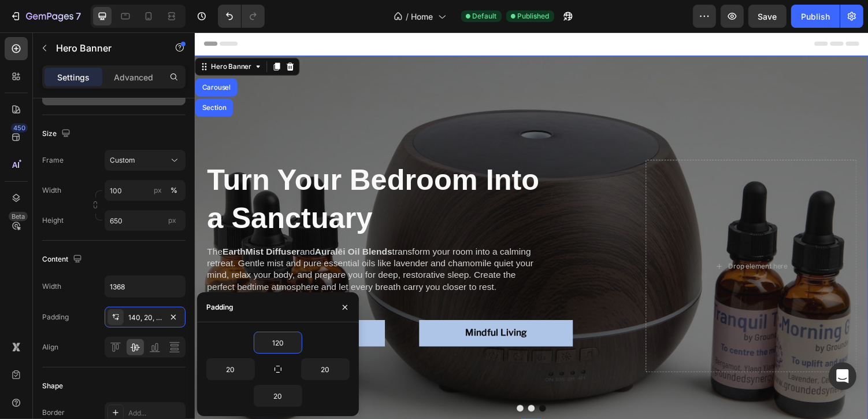
click at [523, 110] on div "Turn Your Bedroom Into a Sanctuary Heading The EarthMist Diffuser and Auralēi O…" at bounding box center [541, 243] width 694 height 299
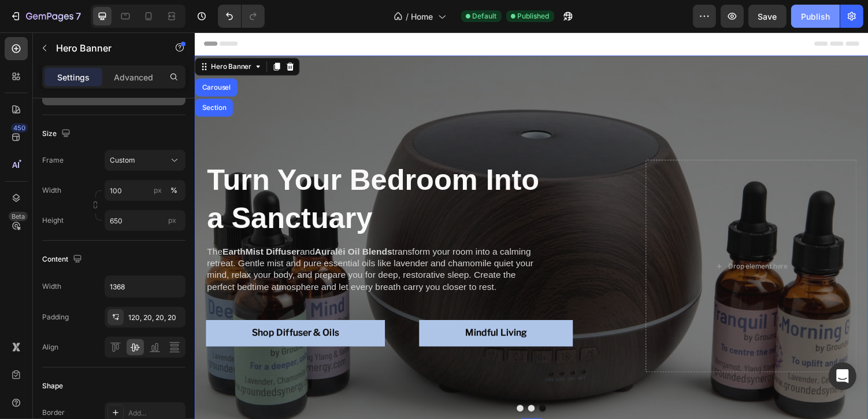
click at [815, 17] on div "Publish" at bounding box center [815, 16] width 29 height 12
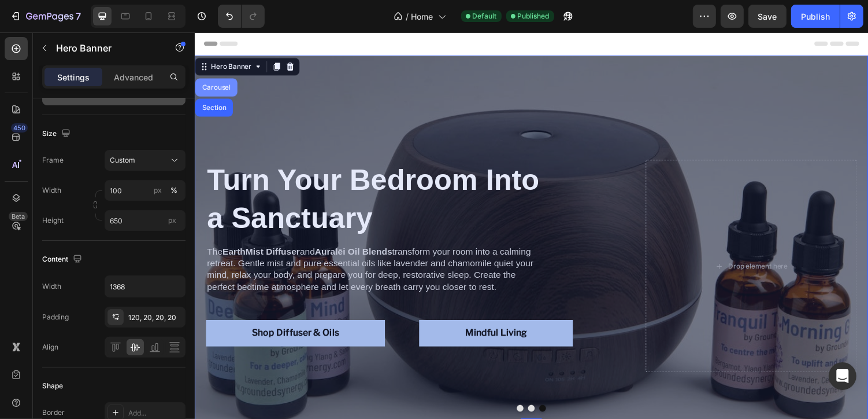
click at [219, 90] on div "Carousel" at bounding box center [216, 88] width 34 height 7
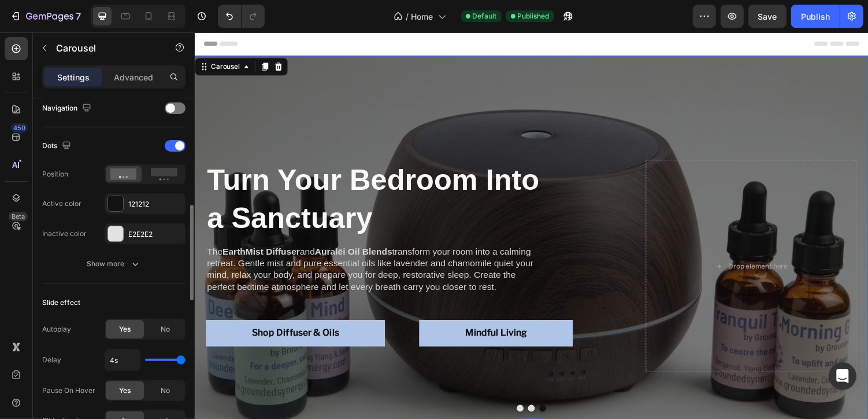
scroll to position [416, 0]
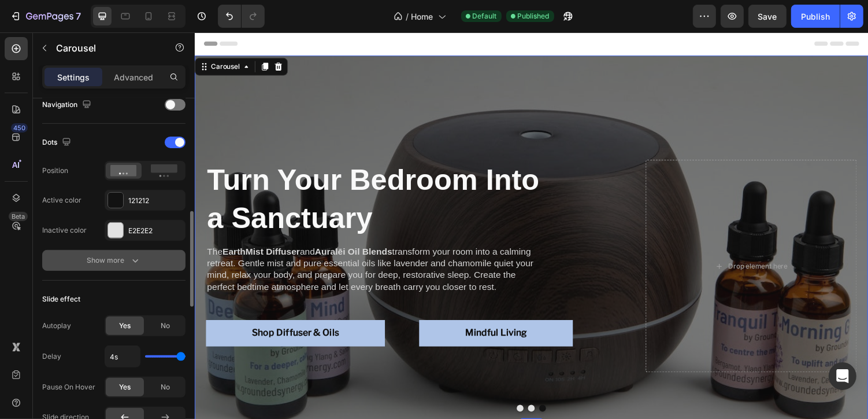
click at [138, 260] on icon "button" at bounding box center [136, 260] width 12 height 12
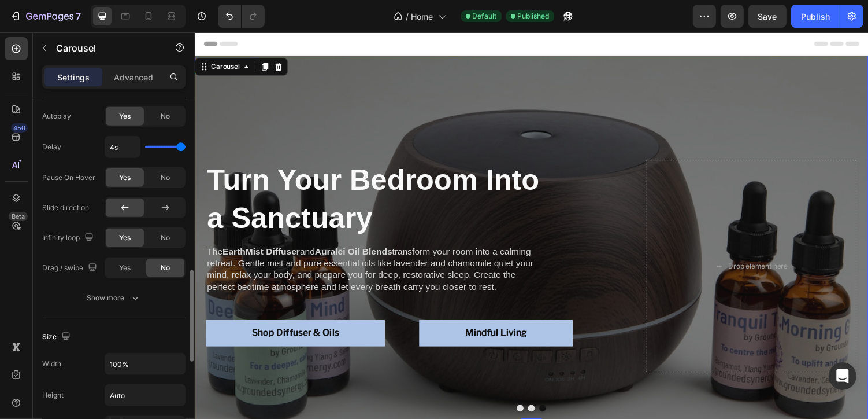
scroll to position [682, 0]
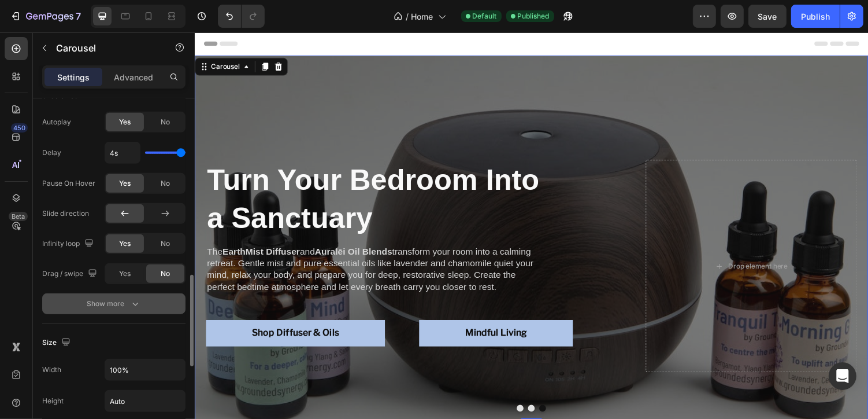
click at [118, 301] on div "Show more" at bounding box center [114, 304] width 54 height 12
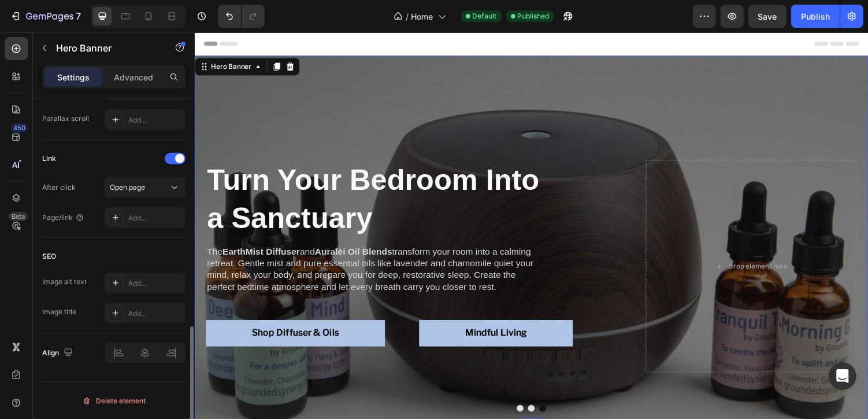
scroll to position [0, 0]
click at [287, 125] on div "Turn Your Bedroom Into a Sanctuary Heading The EarthMist Diffuser and Auralēi O…" at bounding box center [541, 243] width 694 height 299
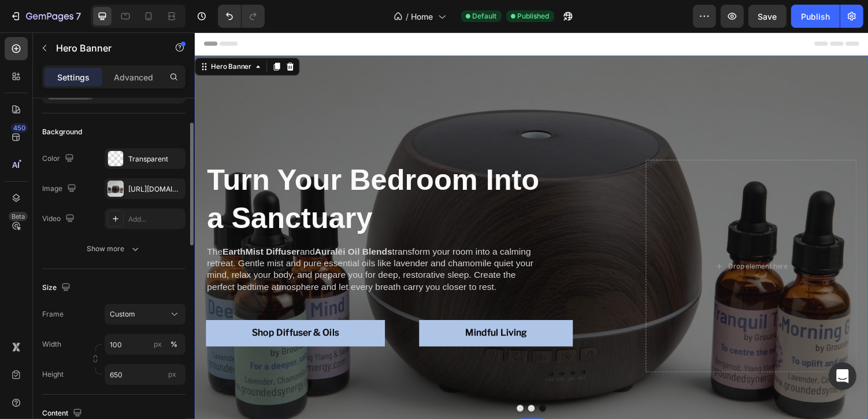
scroll to position [76, 0]
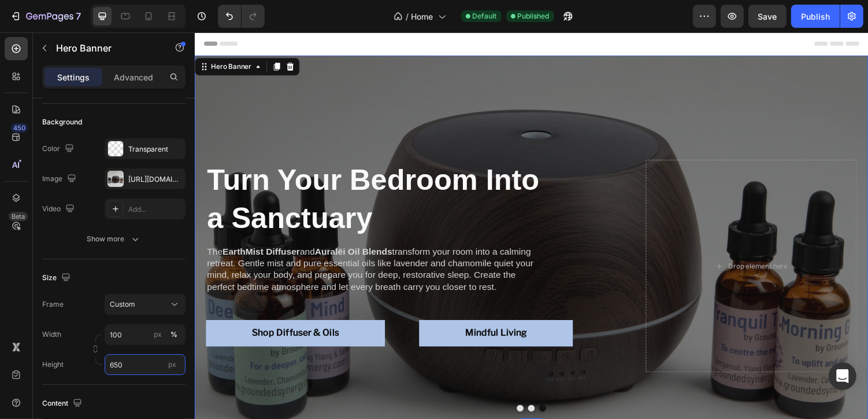
click at [118, 363] on input "650" at bounding box center [145, 364] width 81 height 21
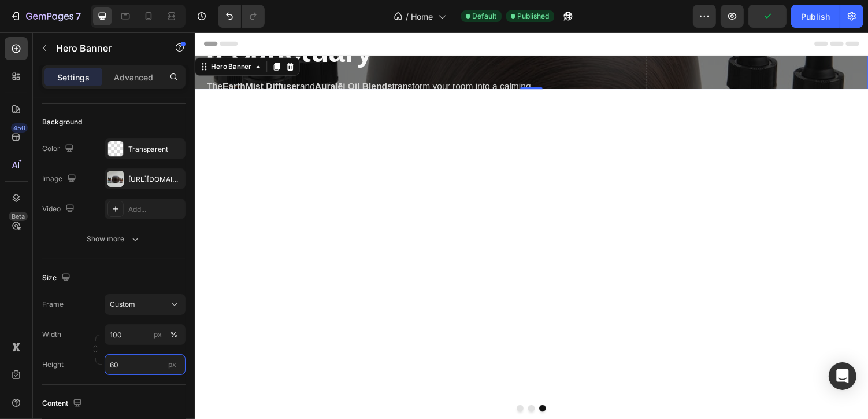
type input "600"
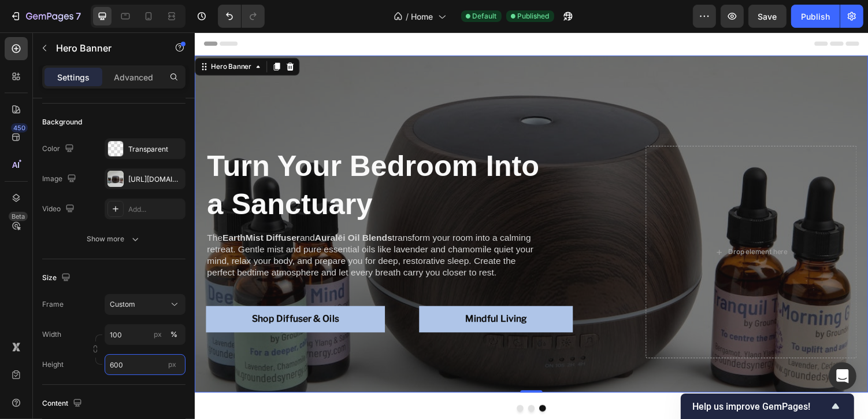
drag, startPoint x: 127, startPoint y: 363, endPoint x: 108, endPoint y: 362, distance: 19.1
click at [108, 362] on input "600" at bounding box center [145, 364] width 81 height 21
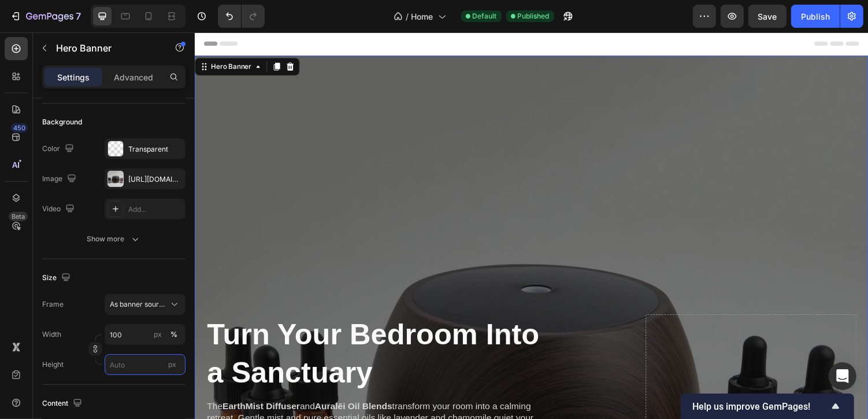
click at [132, 372] on input "px" at bounding box center [145, 364] width 81 height 21
click at [137, 317] on div "Fit content Auto" at bounding box center [133, 312] width 95 height 21
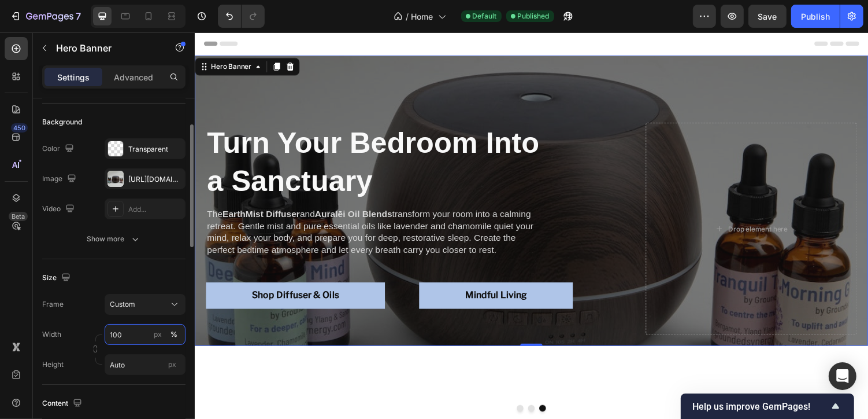
click at [133, 336] on input "100" at bounding box center [145, 334] width 81 height 21
click at [123, 270] on div "Size" at bounding box center [113, 277] width 143 height 19
click at [127, 365] on input "Auto" at bounding box center [145, 364] width 81 height 21
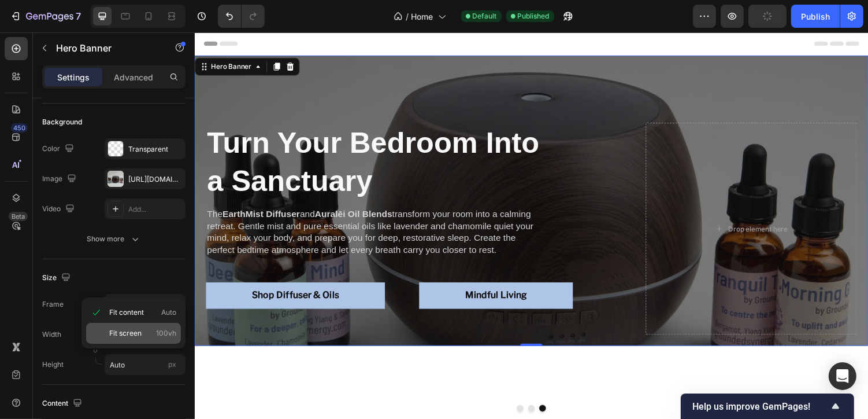
click at [132, 335] on span "Fit screen" at bounding box center [125, 333] width 32 height 10
type input "100 vh"
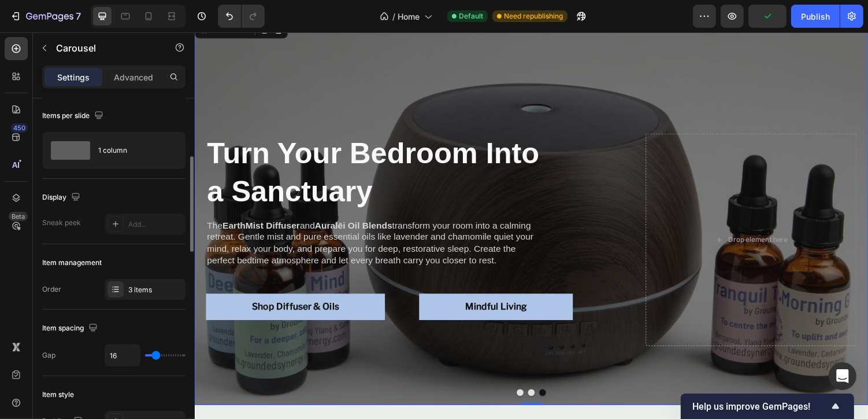
scroll to position [0, 0]
click at [364, 72] on div "Turn Your Bedroom Into a Sanctuary Heading The EarthMist Diffuser and Auralēi O…" at bounding box center [541, 215] width 694 height 299
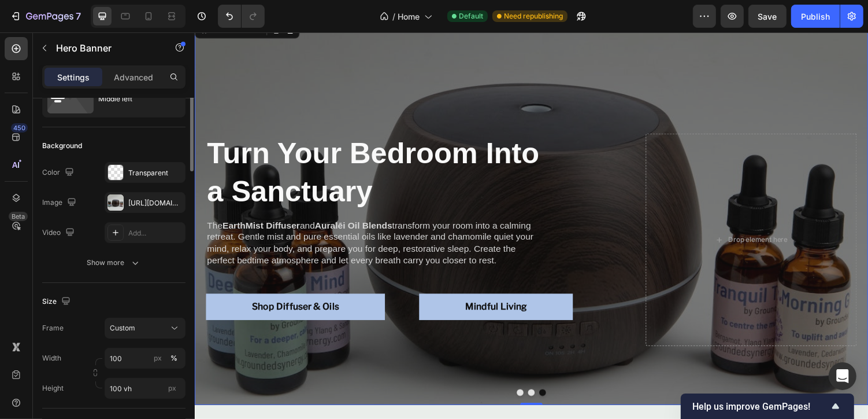
scroll to position [61, 0]
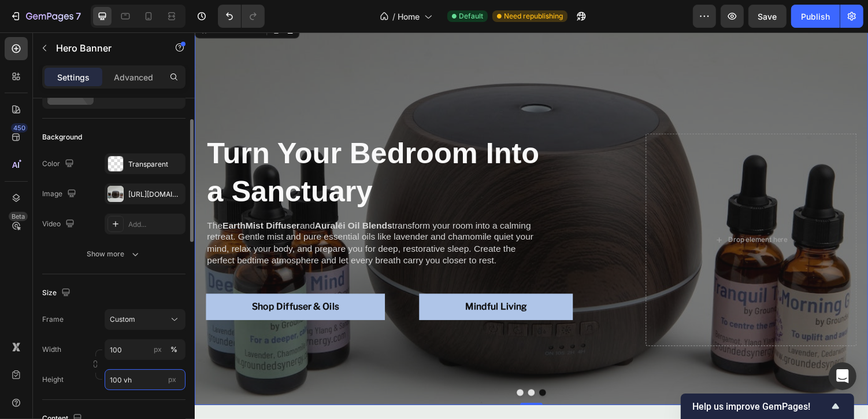
click at [156, 380] on input "100 vh" at bounding box center [145, 379] width 81 height 21
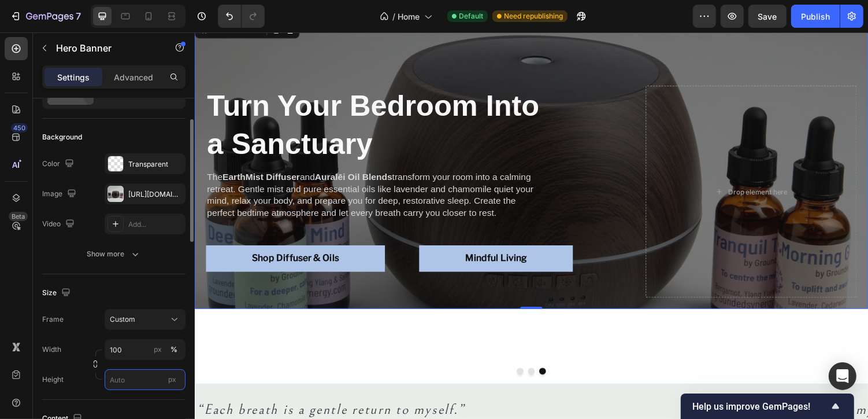
click at [139, 380] on input "px" at bounding box center [145, 379] width 81 height 21
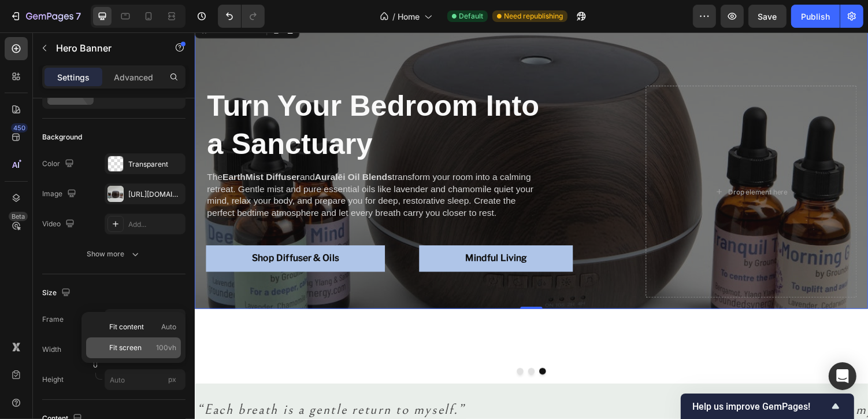
click at [139, 350] on span "Fit screen" at bounding box center [125, 347] width 32 height 10
type input "100 vh"
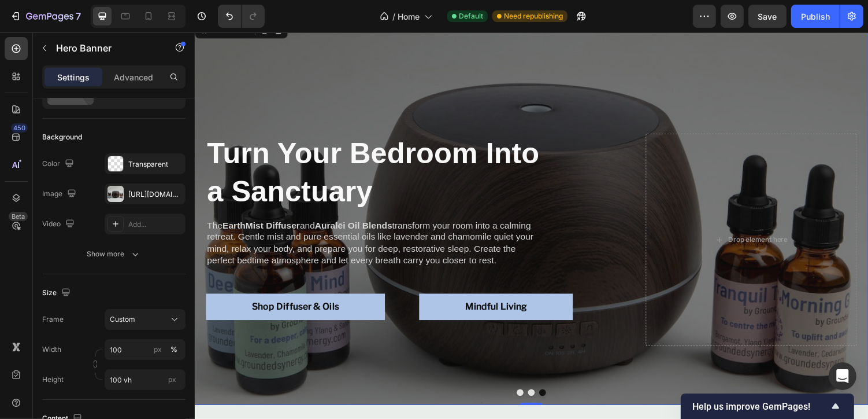
click at [541, 400] on button "Dot" at bounding box center [541, 402] width 7 height 7
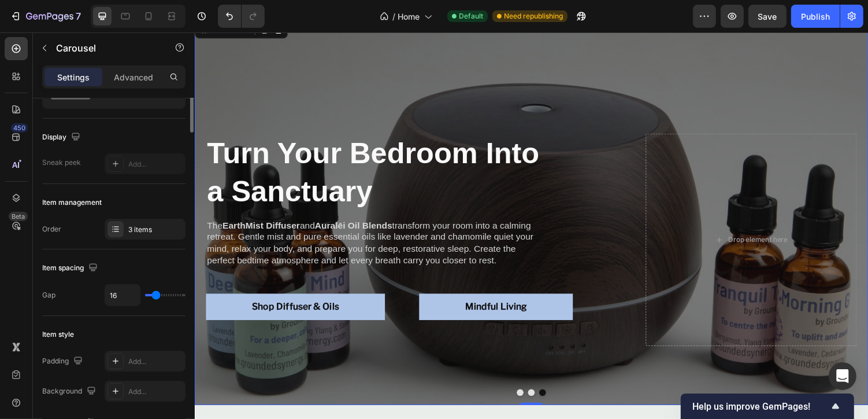
scroll to position [0, 0]
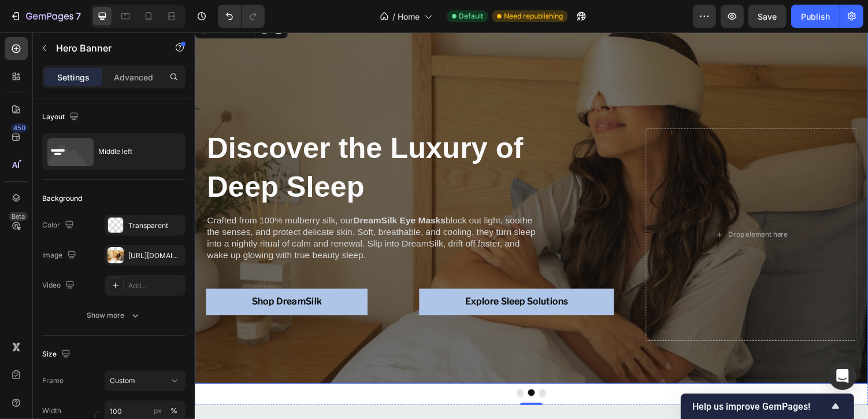
click at [458, 365] on div "Overlay" at bounding box center [541, 205] width 694 height 376
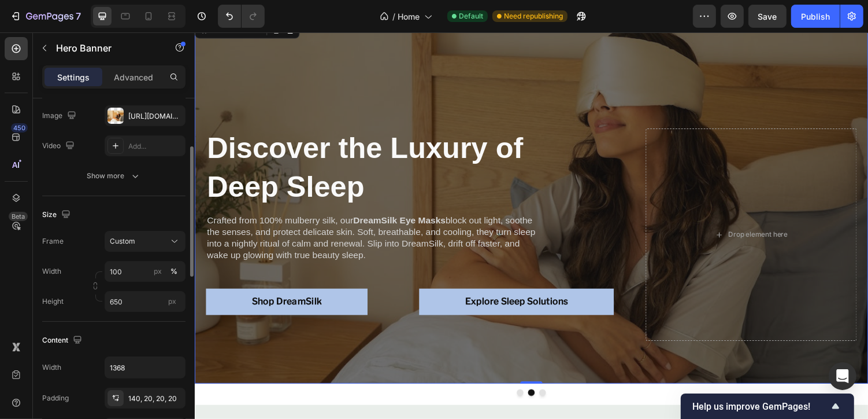
scroll to position [137, 0]
click at [158, 298] on input "650" at bounding box center [145, 303] width 81 height 21
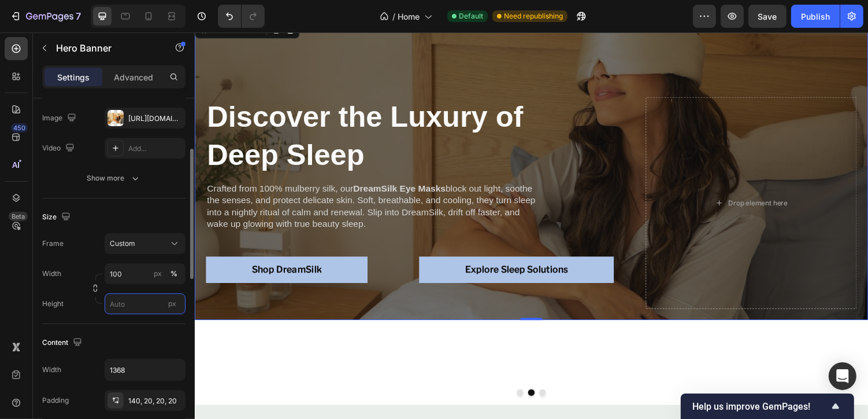
click at [133, 305] on input "px" at bounding box center [145, 303] width 81 height 21
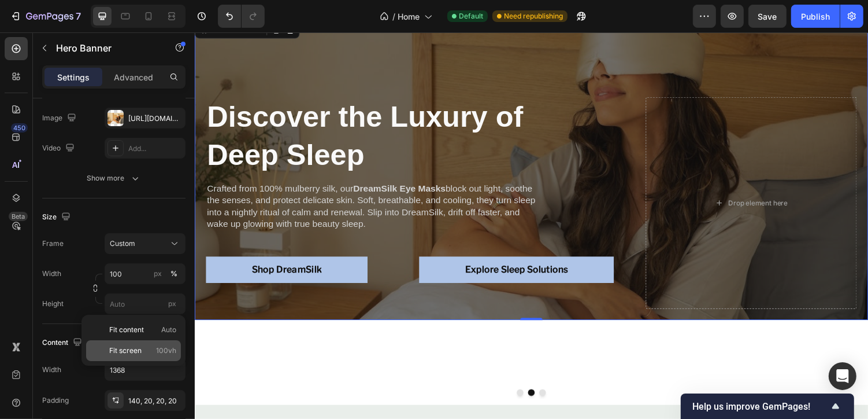
click at [132, 346] on span "Fit screen" at bounding box center [125, 350] width 32 height 10
type input "100 vh"
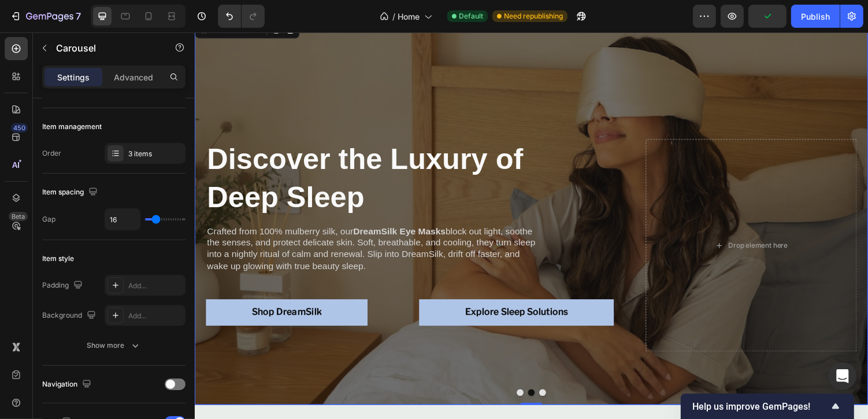
click at [529, 404] on button "Dot" at bounding box center [529, 402] width 7 height 7
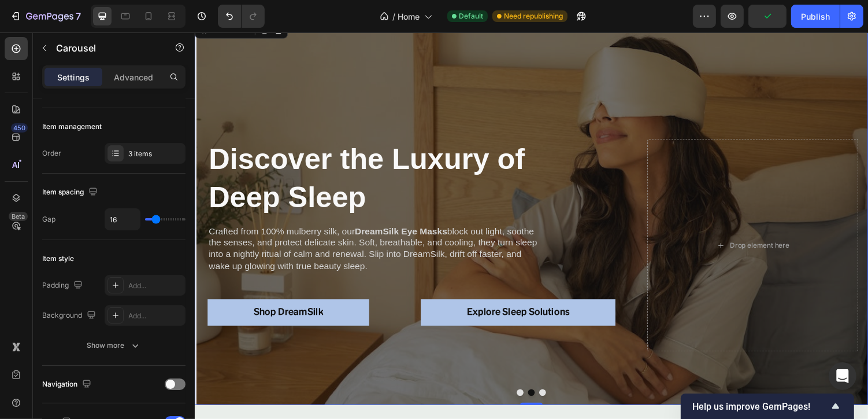
scroll to position [0, 0]
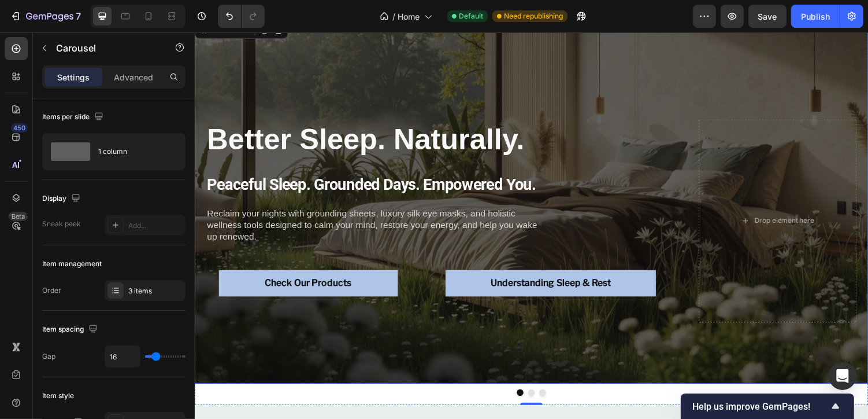
click at [475, 363] on div "Overlay" at bounding box center [541, 205] width 694 height 376
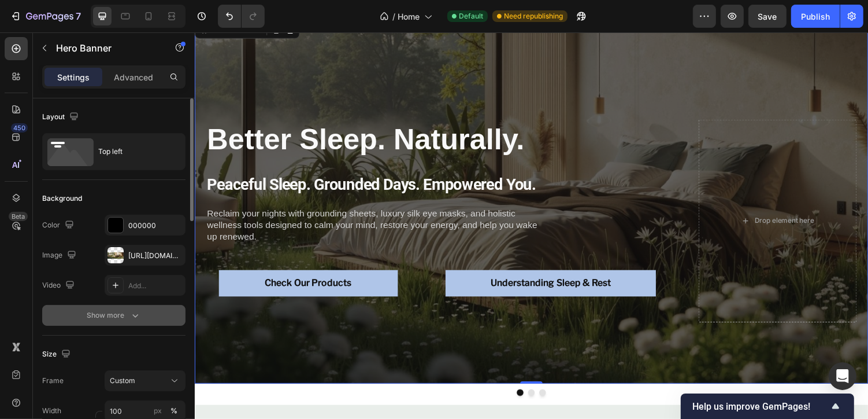
click at [141, 316] on button "Show more" at bounding box center [113, 315] width 143 height 21
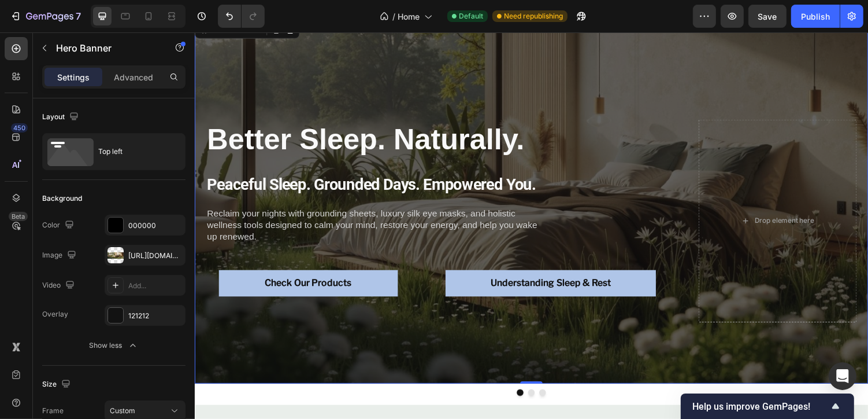
click at [353, 361] on div "Overlay" at bounding box center [541, 205] width 694 height 376
click at [350, 360] on div "Overlay" at bounding box center [541, 205] width 694 height 376
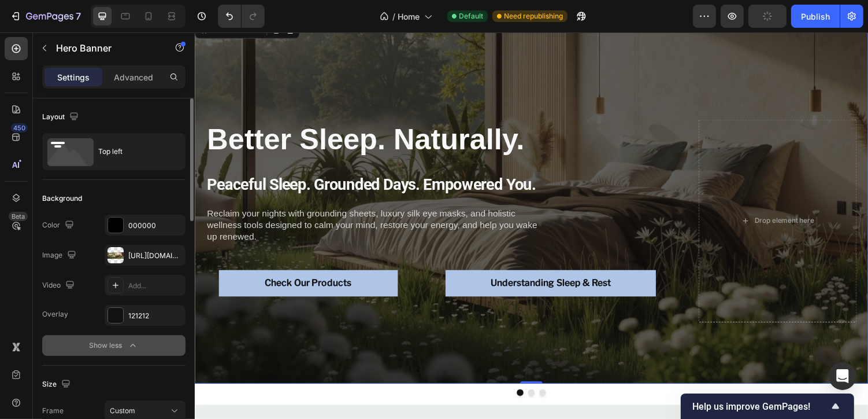
click at [133, 343] on icon "button" at bounding box center [132, 344] width 5 height 3
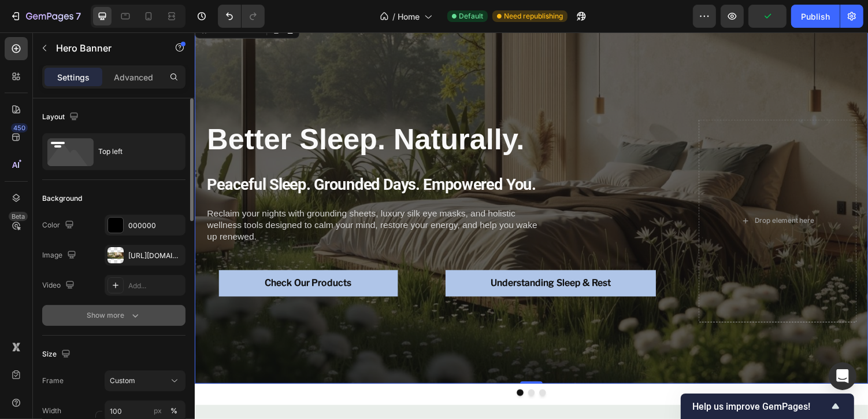
click at [134, 319] on icon "button" at bounding box center [136, 315] width 12 height 12
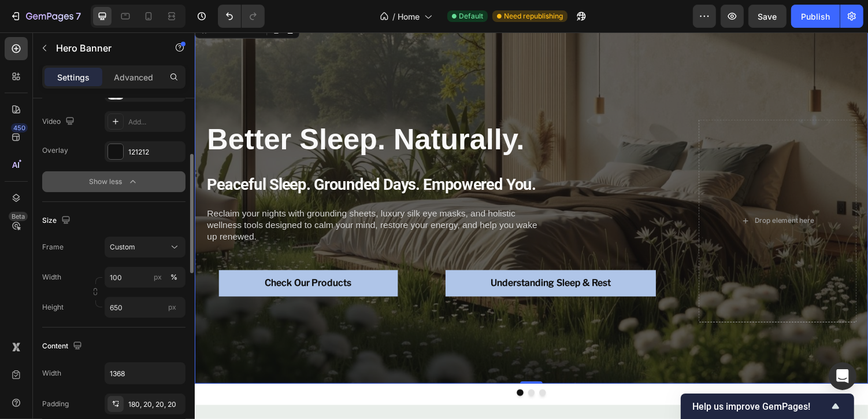
scroll to position [164, 0]
click at [135, 308] on input "650" at bounding box center [145, 306] width 81 height 21
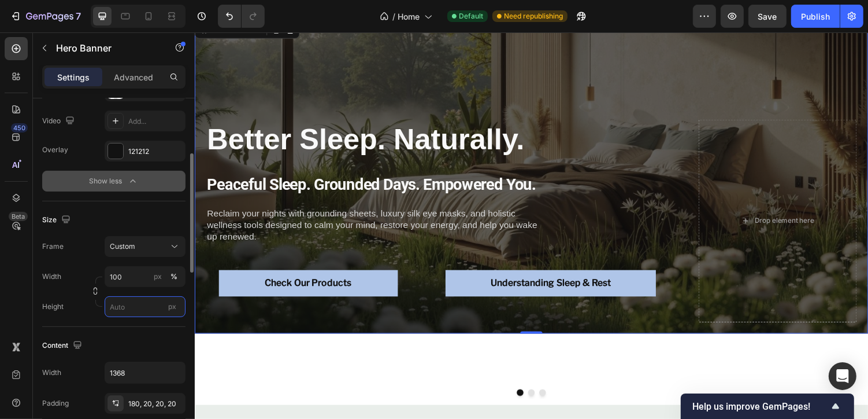
click at [138, 308] on input "px" at bounding box center [145, 306] width 81 height 21
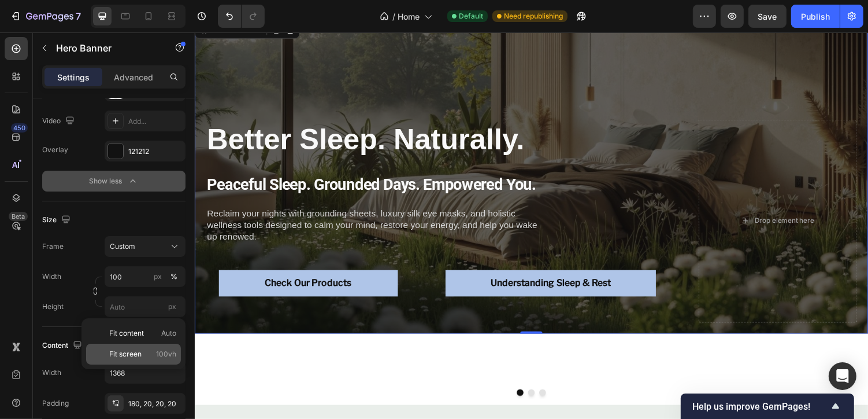
click at [132, 352] on span "Fit screen" at bounding box center [125, 354] width 32 height 10
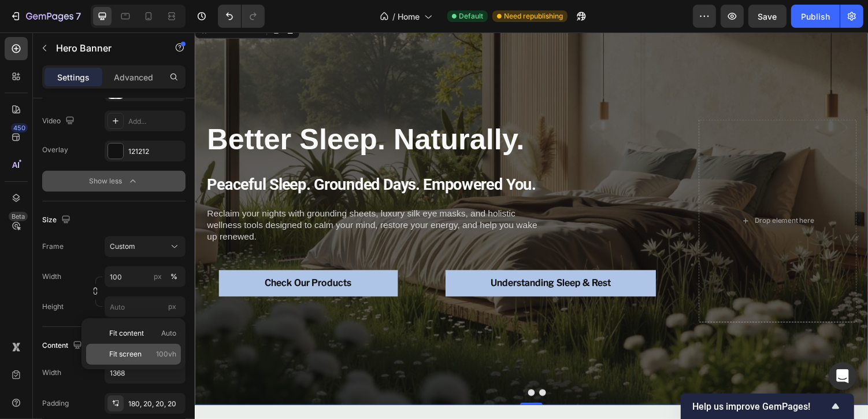
type input "100 vh"
click at [543, 401] on button "Dot" at bounding box center [541, 402] width 7 height 7
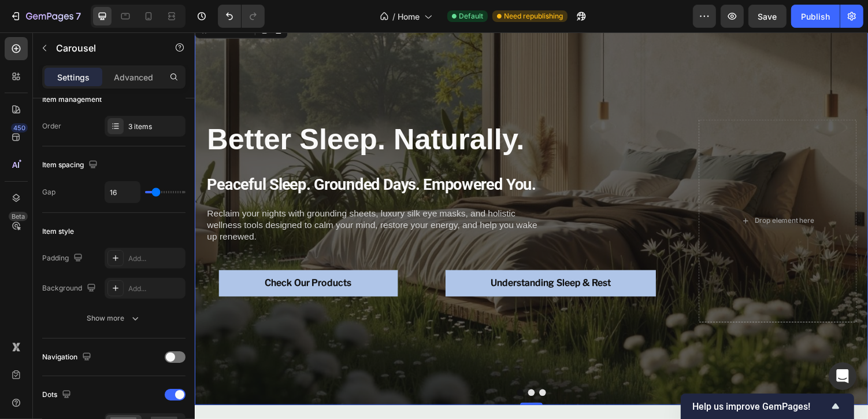
scroll to position [0, 0]
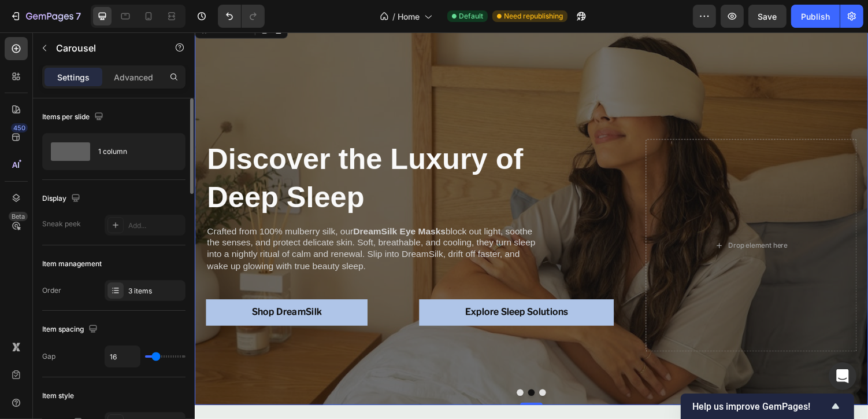
click at [555, 403] on button "Dot" at bounding box center [552, 402] width 7 height 7
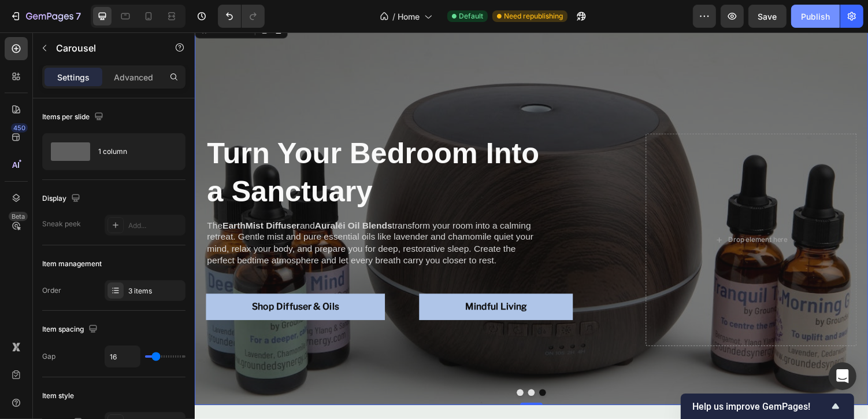
click at [816, 11] on div "Publish" at bounding box center [815, 16] width 29 height 12
click at [153, 12] on icon at bounding box center [149, 16] width 12 height 12
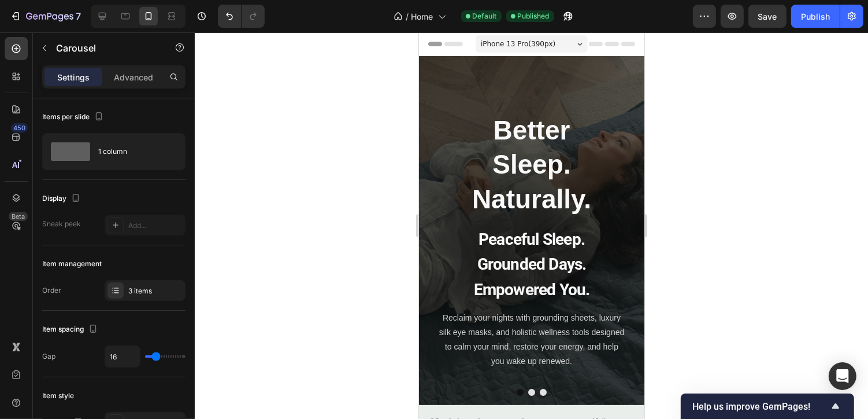
click at [532, 391] on button "Dot" at bounding box center [531, 391] width 7 height 7
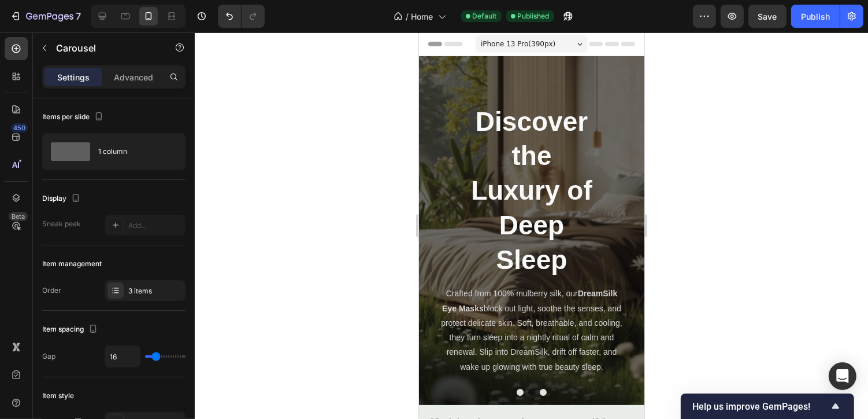
click at [544, 392] on button "Dot" at bounding box center [542, 391] width 7 height 7
